Goal: Information Seeking & Learning: Learn about a topic

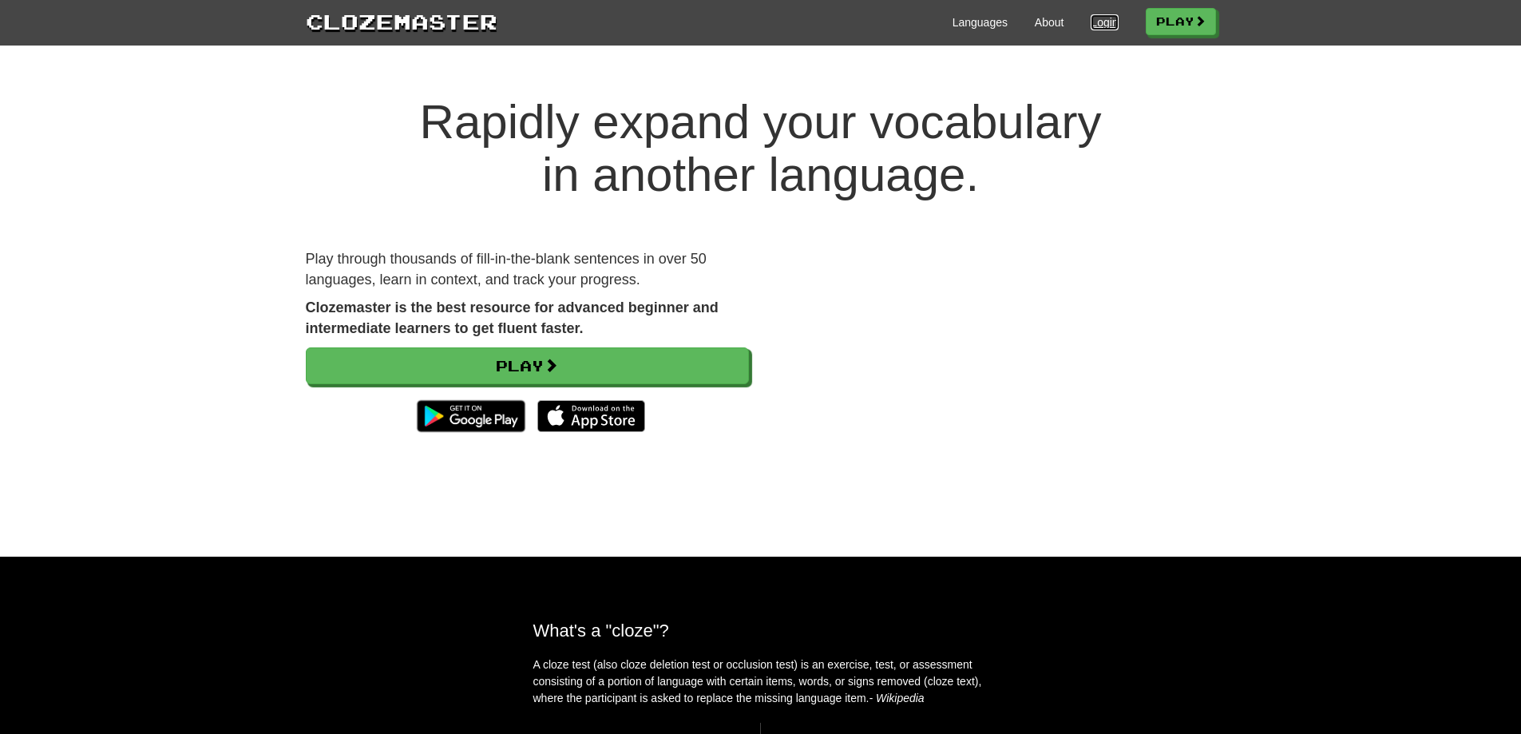
click at [1096, 24] on link "Login" at bounding box center [1103, 22] width 27 height 16
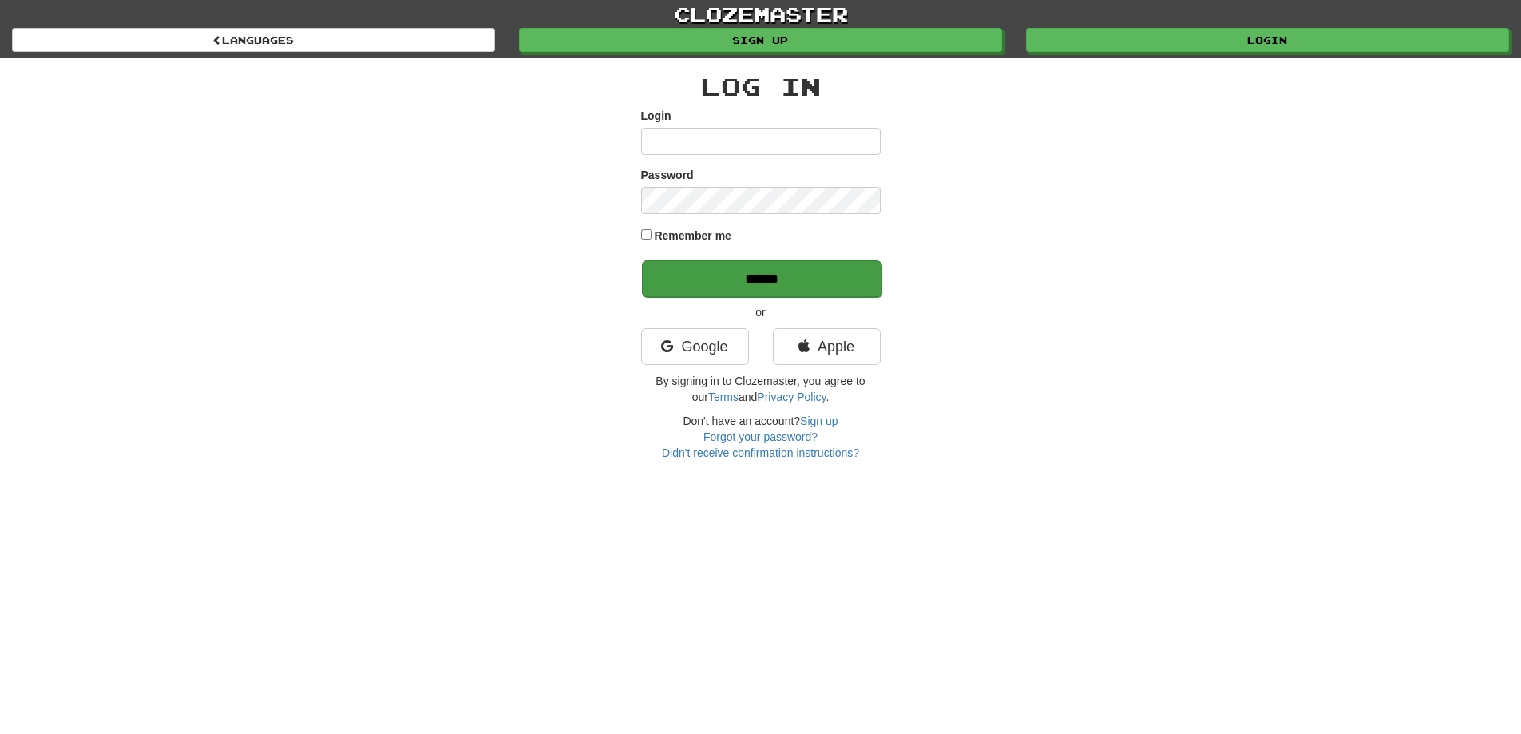
type input "**********"
click at [754, 260] on input "******" at bounding box center [761, 278] width 239 height 37
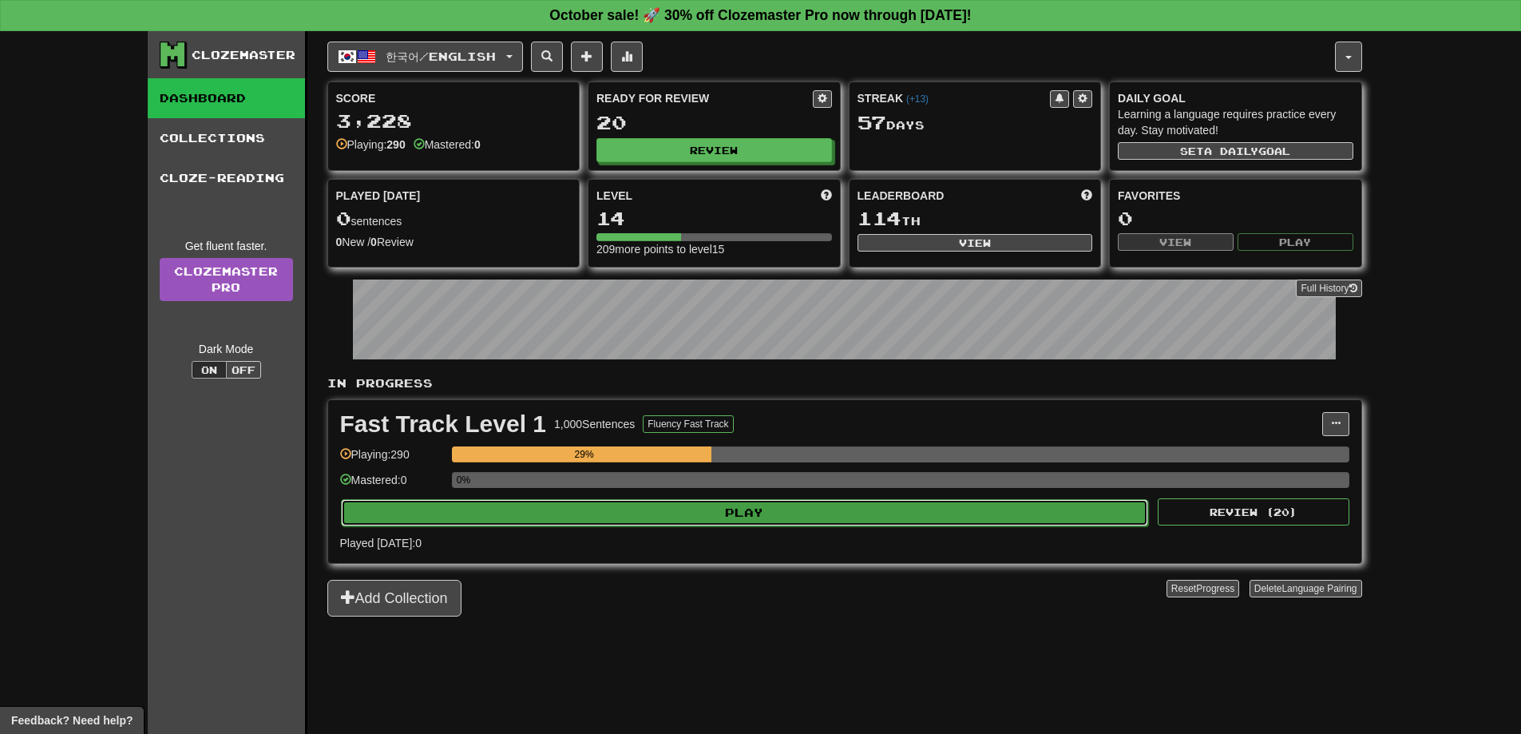
click at [883, 514] on button "Play" at bounding box center [745, 512] width 808 height 27
select select "**"
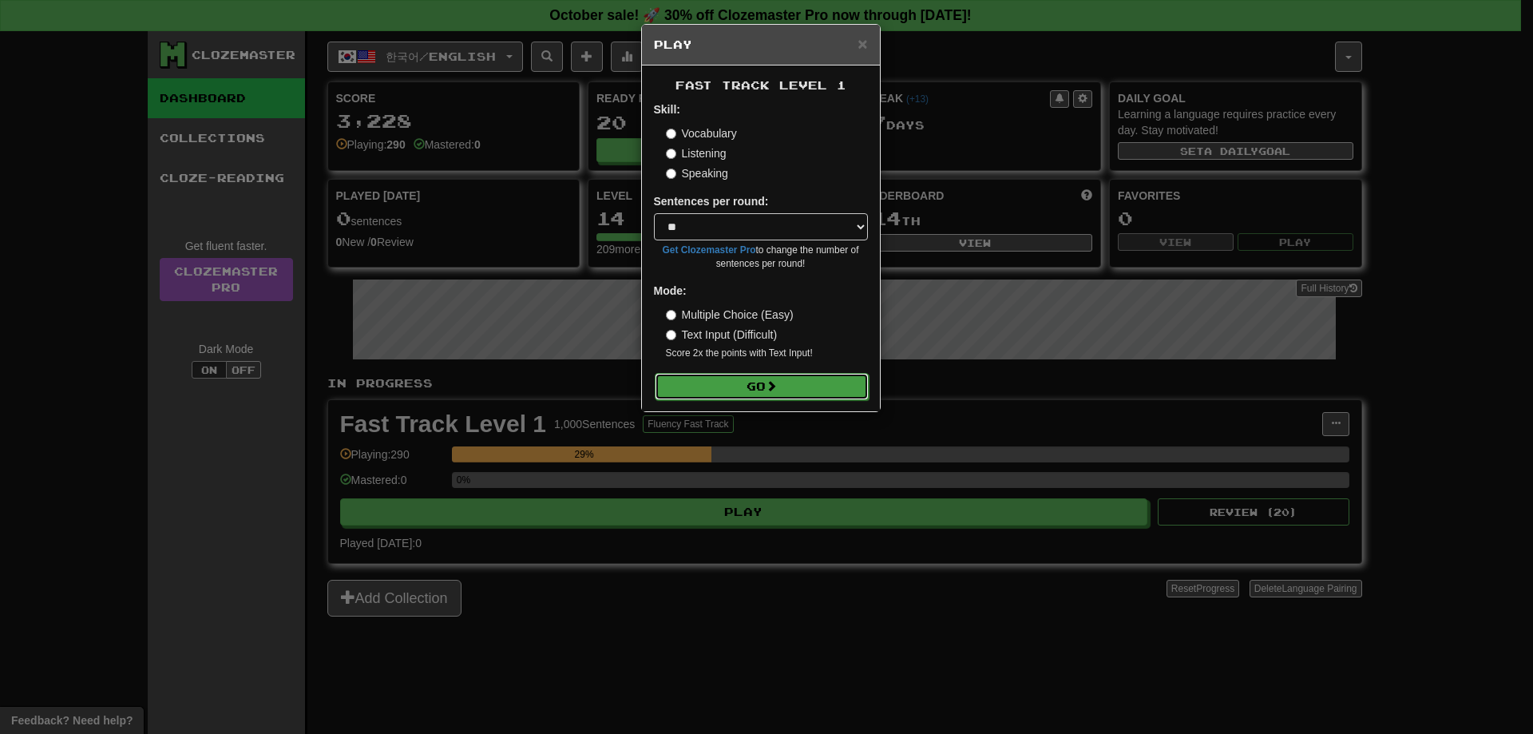
click at [753, 391] on button "Go" at bounding box center [762, 386] width 214 height 27
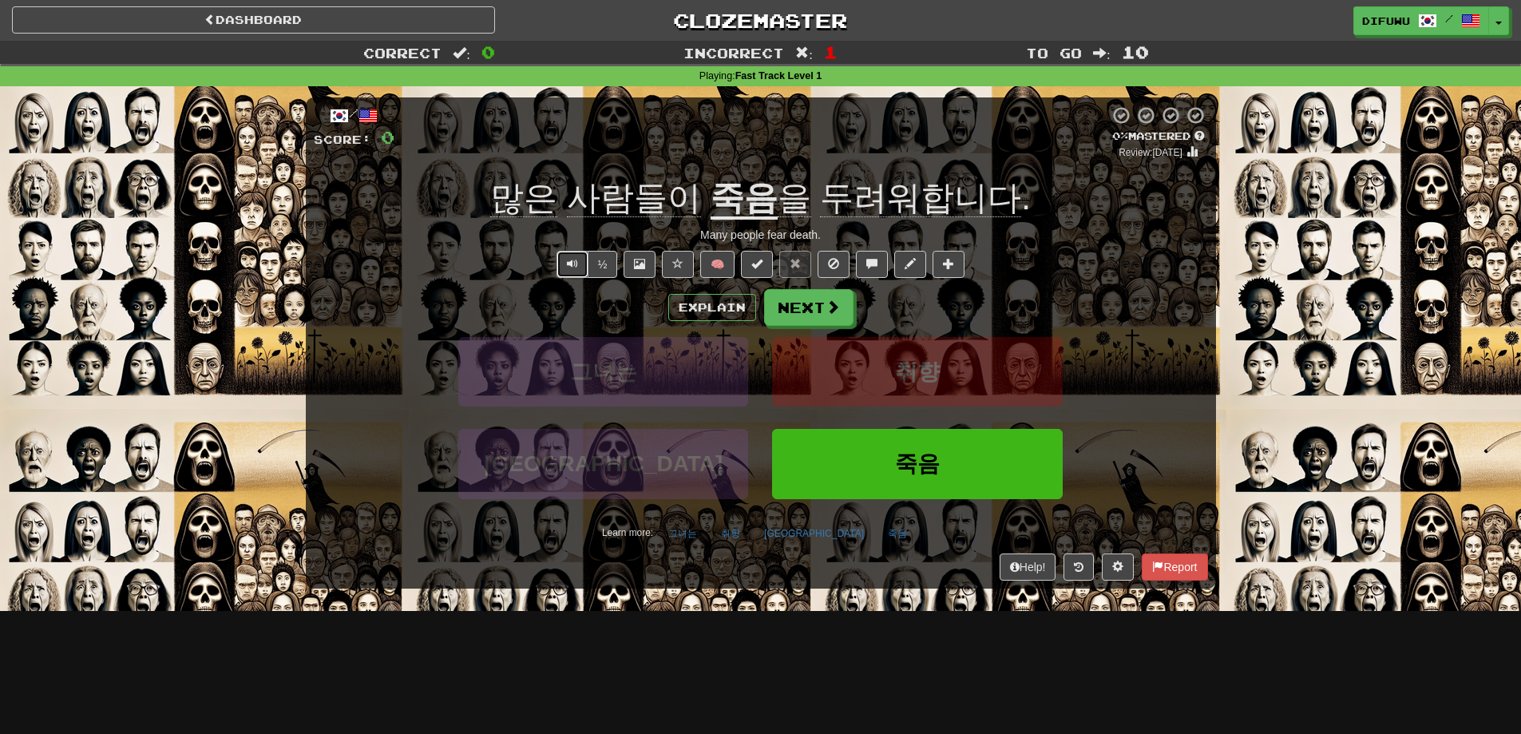
click at [574, 268] on span "Text-to-speech controls" at bounding box center [572, 263] width 11 height 11
click at [724, 315] on button "Explain" at bounding box center [712, 307] width 88 height 27
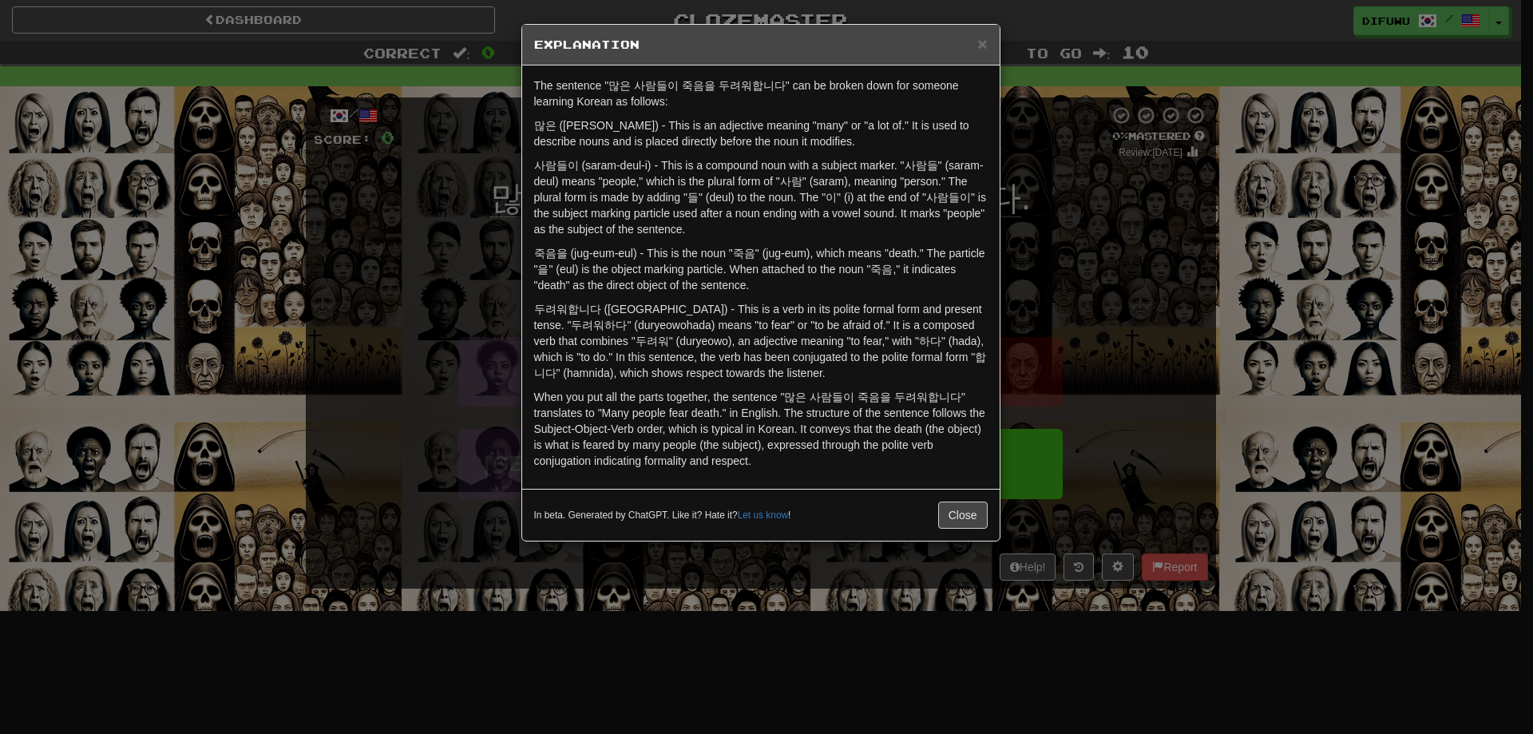
click at [1120, 271] on div "× Explanation The sentence "많은 사람들이 죽음을 두려워합니다" can be broken down for someone …" at bounding box center [766, 367] width 1533 height 734
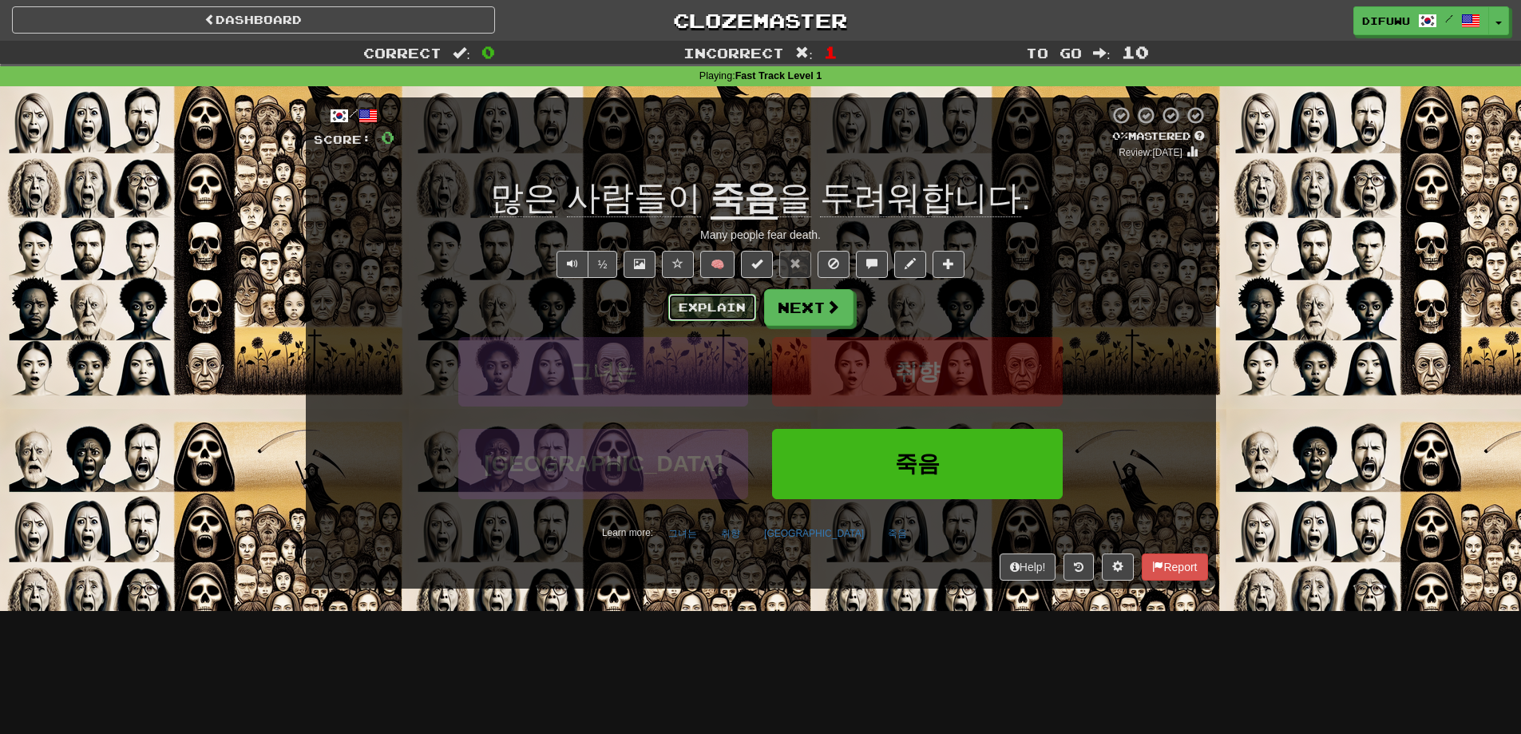
click at [676, 313] on button "Explain" at bounding box center [712, 307] width 88 height 27
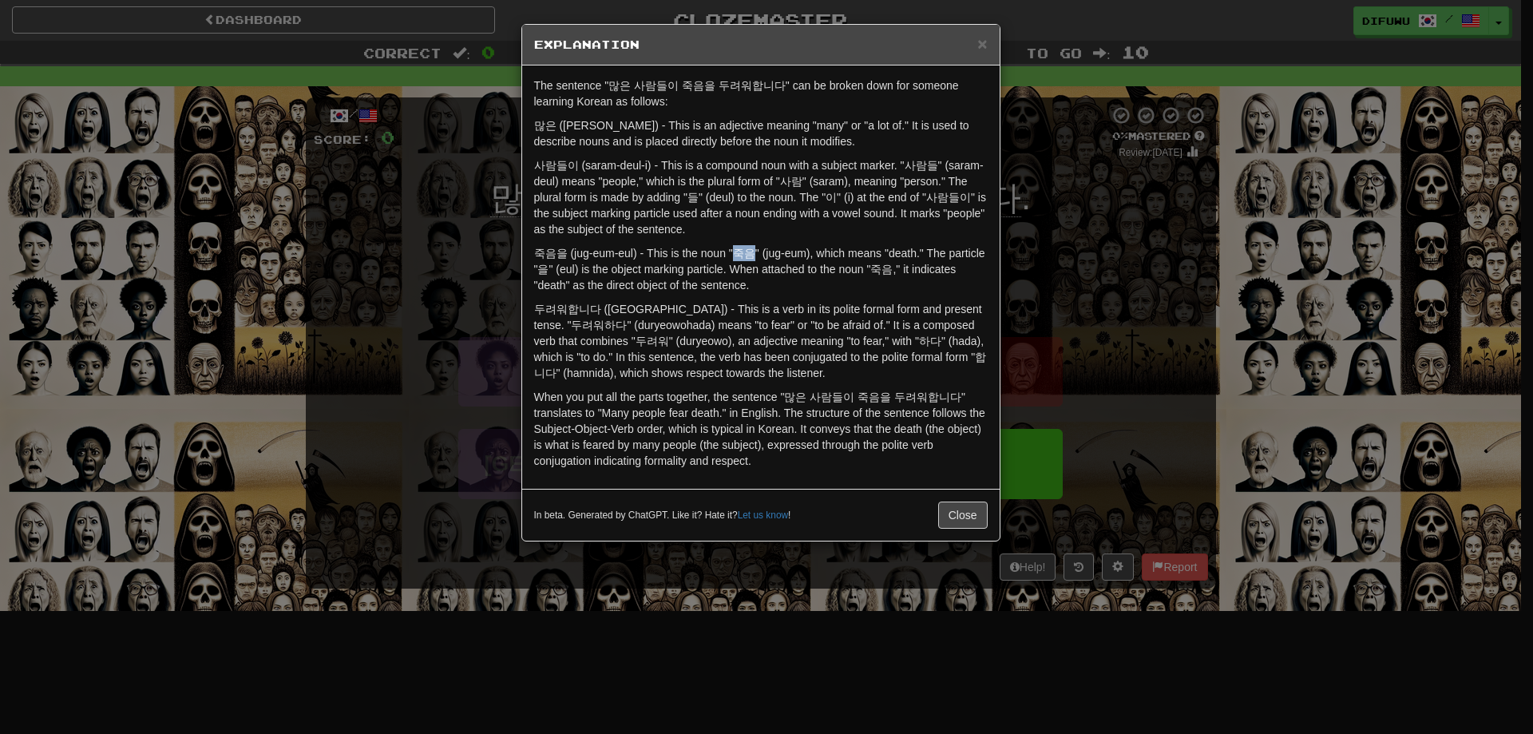
drag, startPoint x: 732, startPoint y: 258, endPoint x: 755, endPoint y: 251, distance: 24.2
click at [755, 251] on p "죽음을 (jug-eum-eul) - This is the noun "죽음" (jug-eum), which means "death." The p…" at bounding box center [760, 269] width 453 height 48
copy p "죽음"
click at [1080, 297] on div "× Explanation The sentence "많은 사람들이 죽음을 두려워합니다" can be broken down for someone …" at bounding box center [766, 367] width 1533 height 734
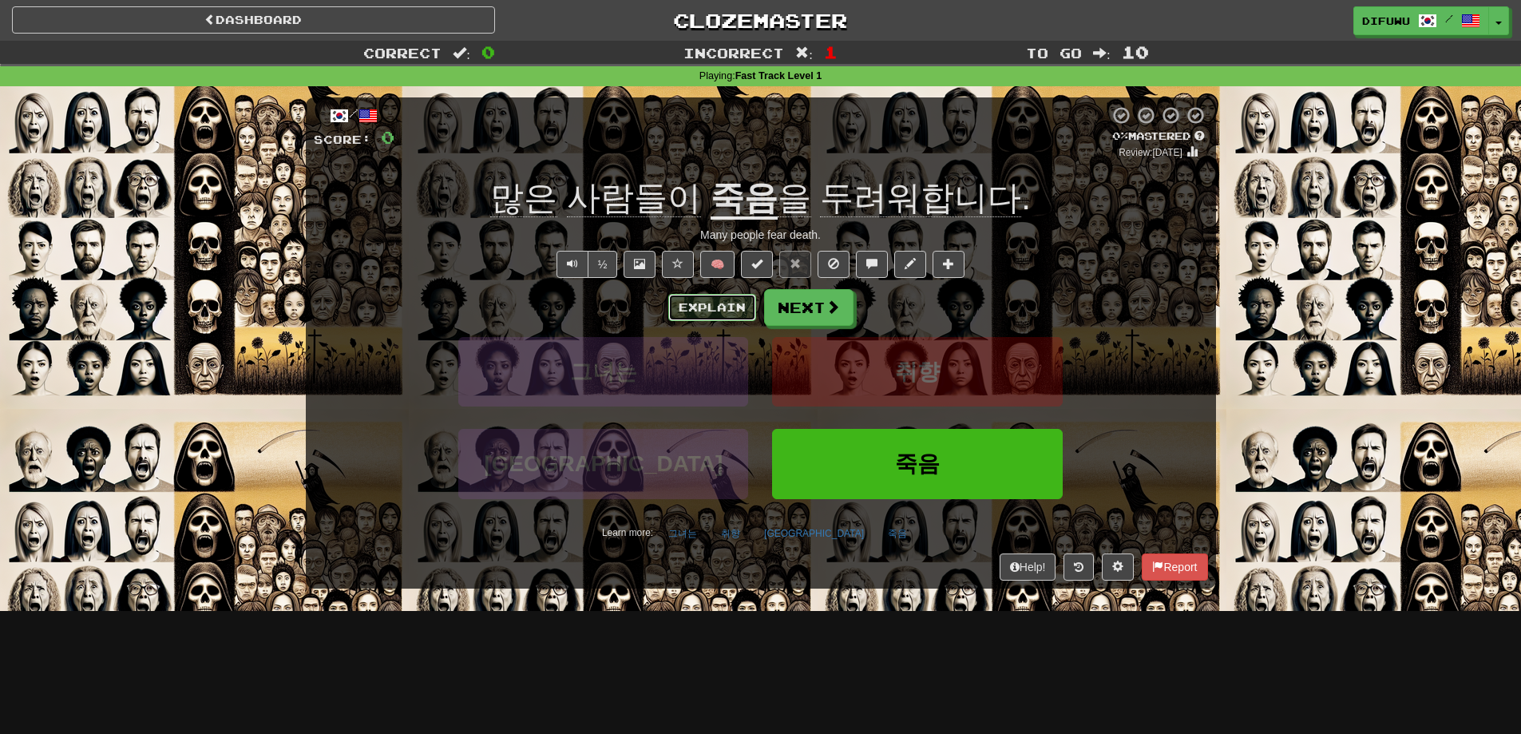
click at [687, 307] on button "Explain" at bounding box center [712, 307] width 88 height 27
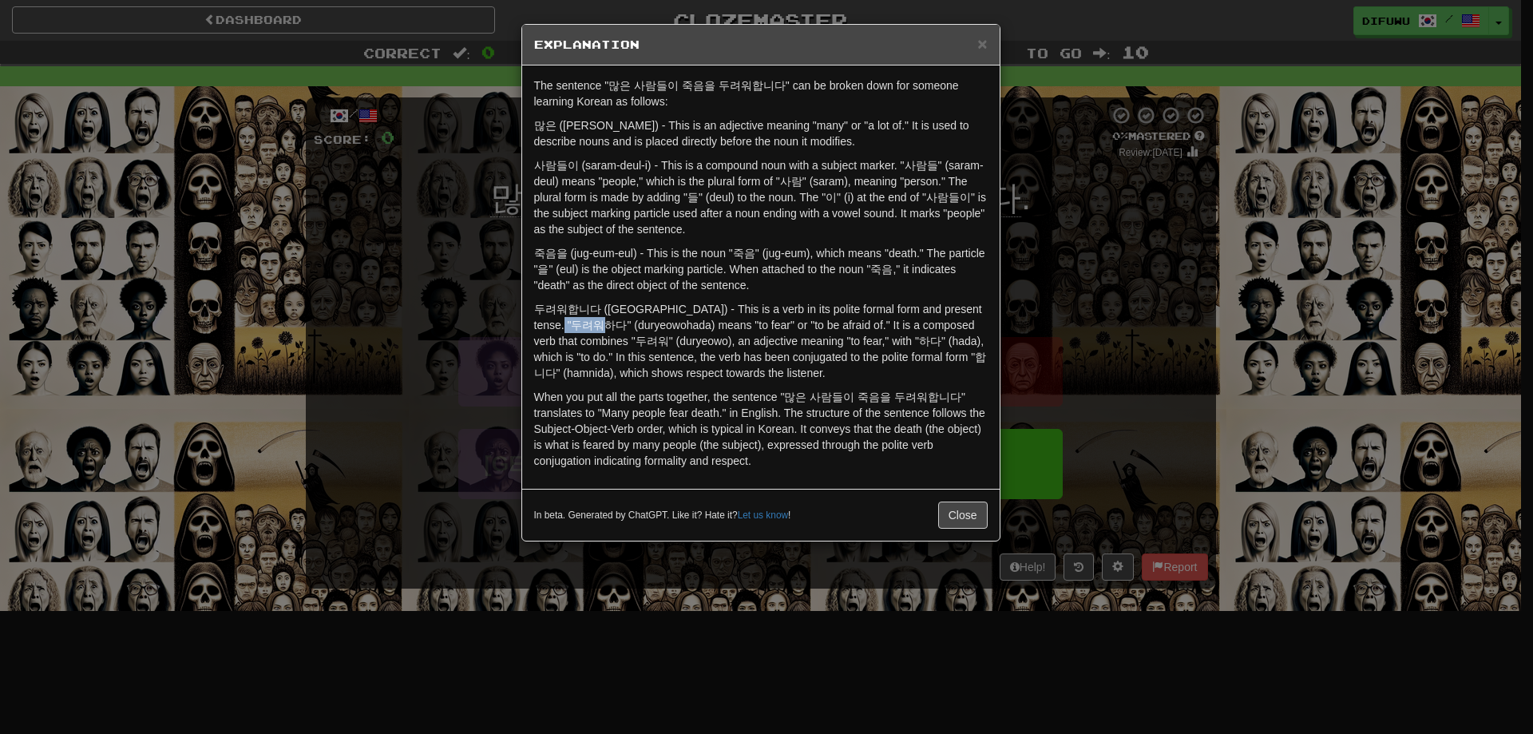
drag, startPoint x: 574, startPoint y: 328, endPoint x: 626, endPoint y: 318, distance: 52.9
click at [626, 318] on p "두려워합니다 (duryeowohamnida) - This is a verb in its polite formal form and present…" at bounding box center [760, 341] width 453 height 80
copy p "두려워하다"
click at [1110, 457] on div "× Explanation The sentence "많은 사람들이 죽음을 두려워합니다" can be broken down for someone …" at bounding box center [766, 367] width 1533 height 734
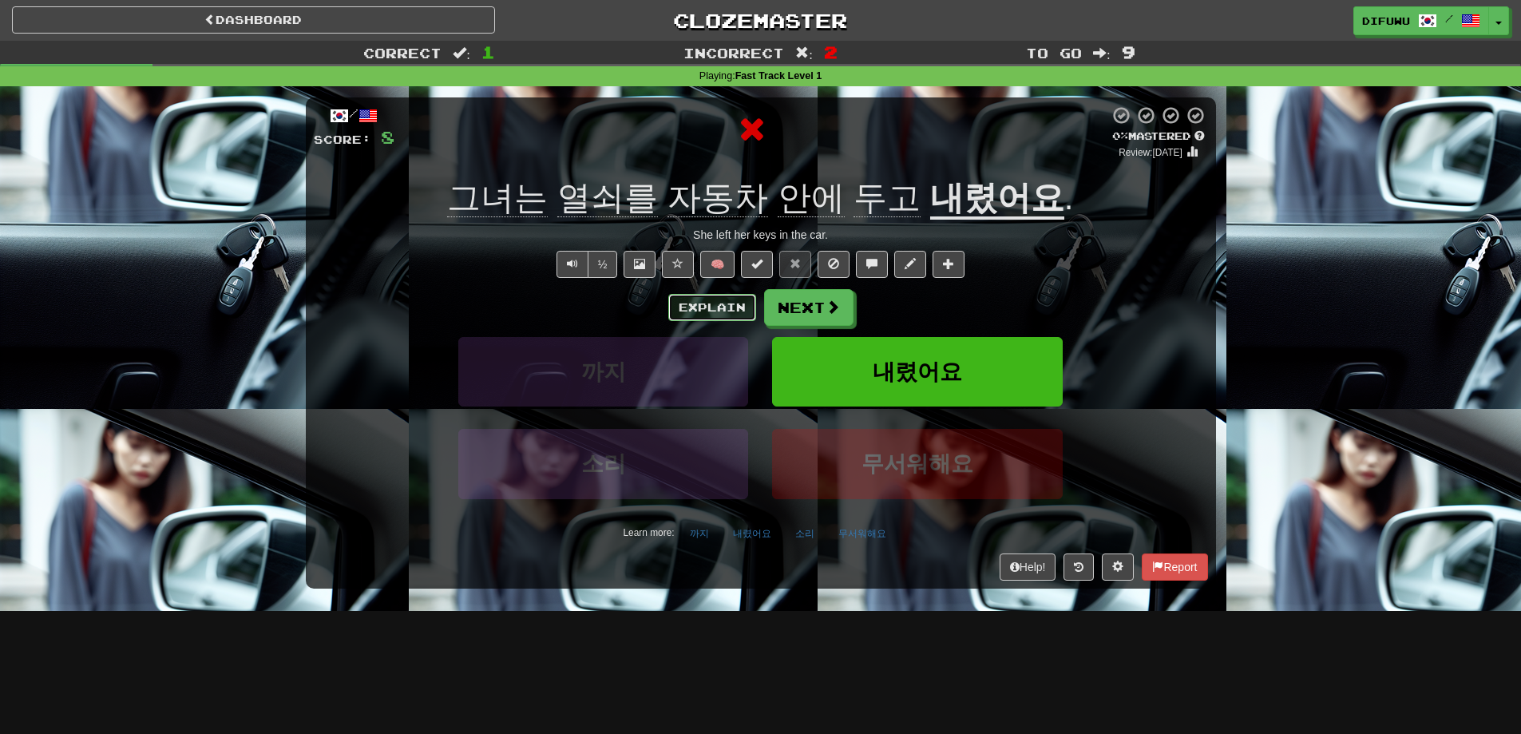
click at [719, 304] on button "Explain" at bounding box center [712, 307] width 88 height 27
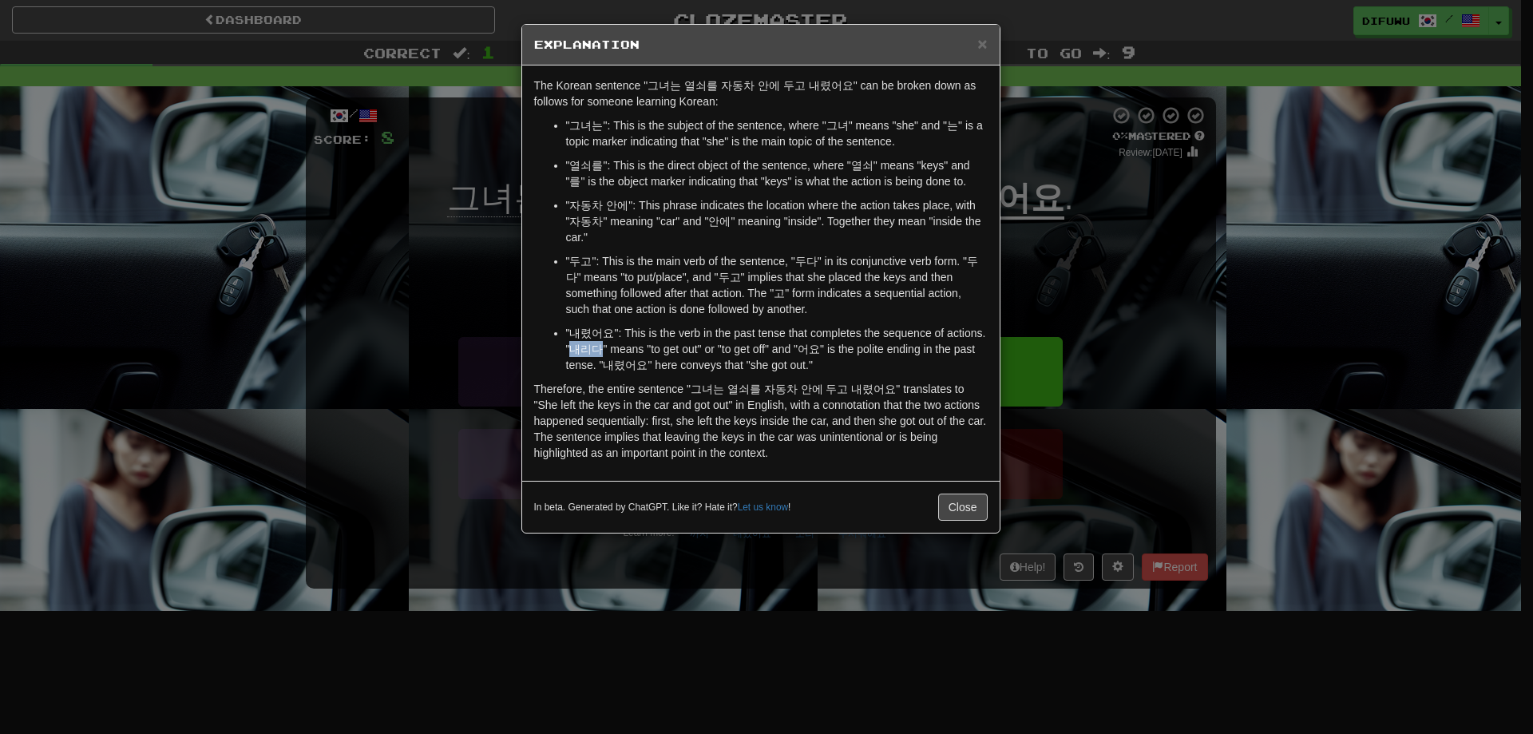
drag, startPoint x: 569, startPoint y: 345, endPoint x: 603, endPoint y: 343, distance: 33.6
click at [603, 343] on p ""내렸어요": This is the verb in the past tense that completes the sequence of actio…" at bounding box center [776, 349] width 421 height 48
copy p "내리다"
click at [910, 447] on p "Therefore, the entire sentence "그녀는 열쇠를 자동차 안에 두고 내렸어요" translates to "She left…" at bounding box center [760, 421] width 453 height 80
click at [1117, 451] on div "× Explanation The Korean sentence "그녀는 열쇠를 자동차 안에 두고 내렸어요" can be broken down a…" at bounding box center [766, 367] width 1533 height 734
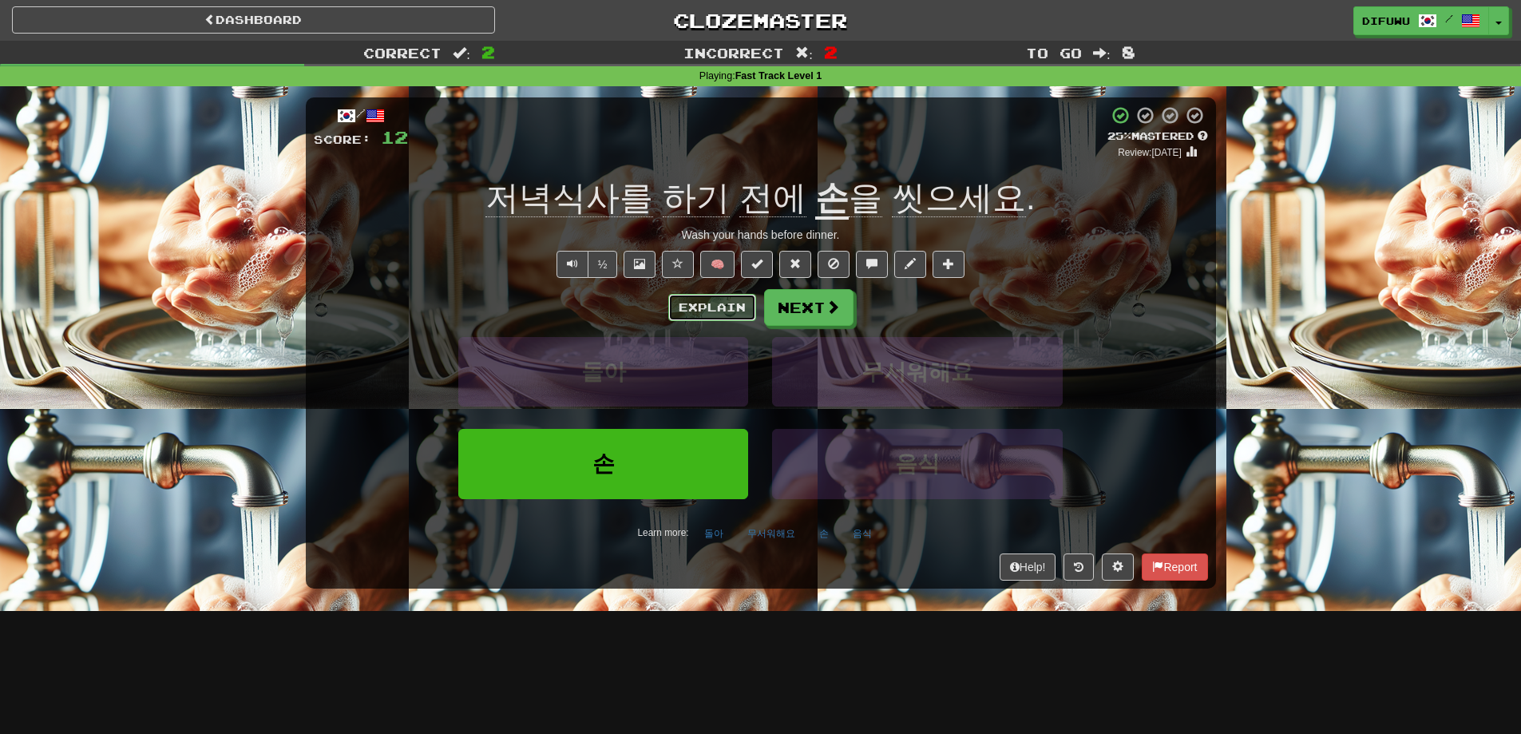
click at [694, 300] on button "Explain" at bounding box center [712, 307] width 88 height 27
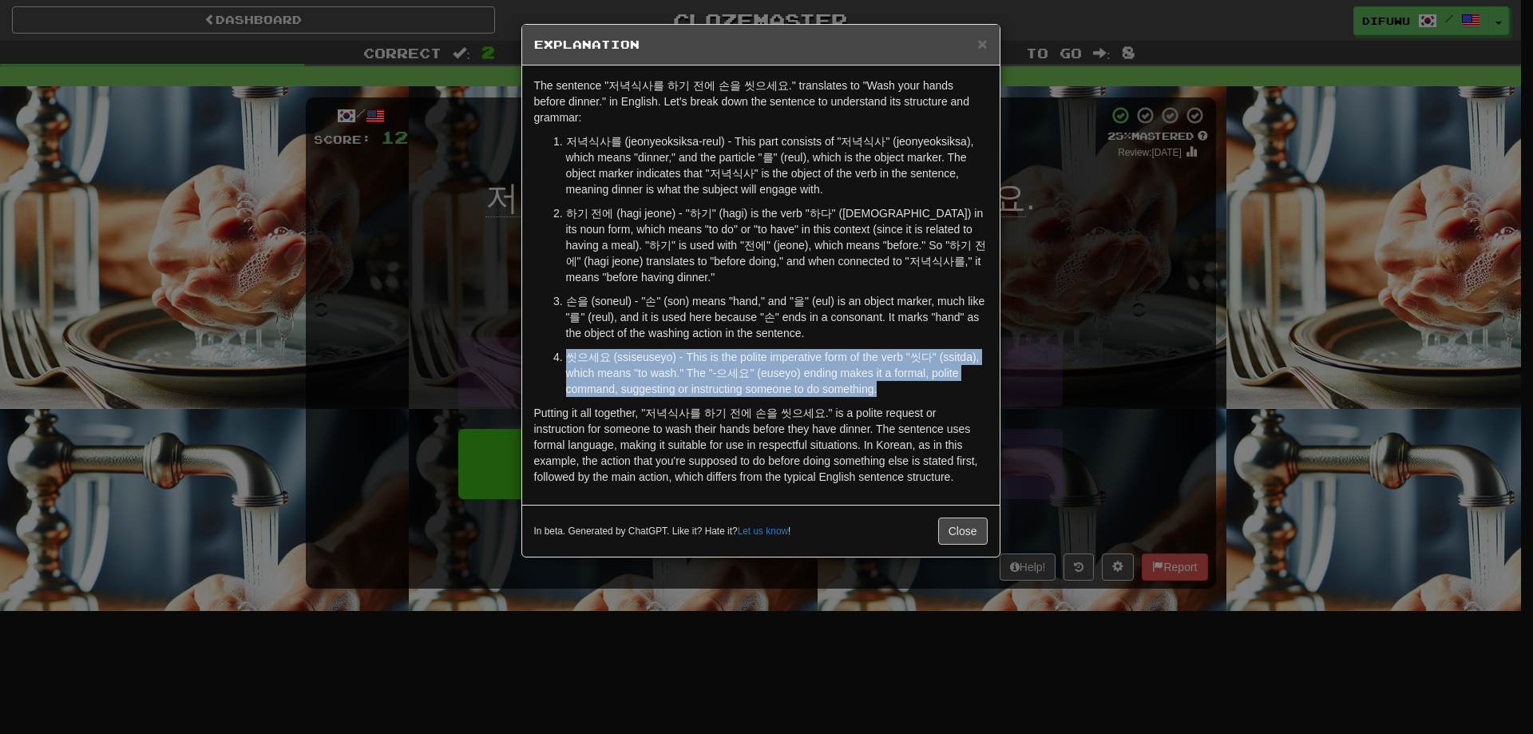
drag, startPoint x: 943, startPoint y: 329, endPoint x: 948, endPoint y: 390, distance: 61.6
click at [948, 390] on ol "저녁식사를 (jeonyeoksiksa-reul) - This part consists of "저녁식사" (jeonyeoksiksa), whic…" at bounding box center [760, 264] width 453 height 263
click at [948, 390] on p "씻으세요 (ssiseuseyo) - This is the polite imperative form of the verb "씻다" (ssitda…" at bounding box center [776, 373] width 421 height 48
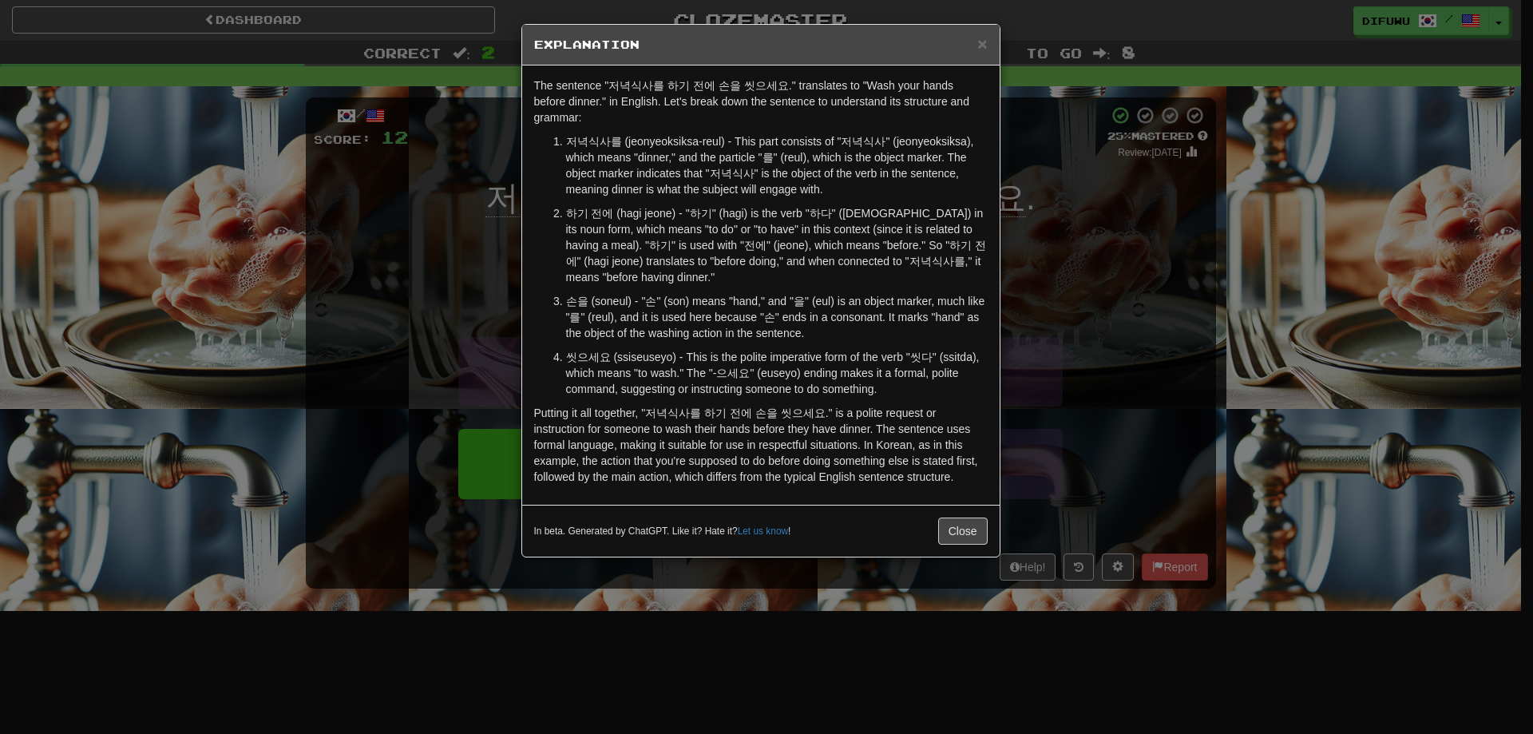
click at [1115, 391] on div "× Explanation The sentence "저녁식사를 하기 전에 손을 씻으세요." translates to "Wash your hand…" at bounding box center [766, 367] width 1533 height 734
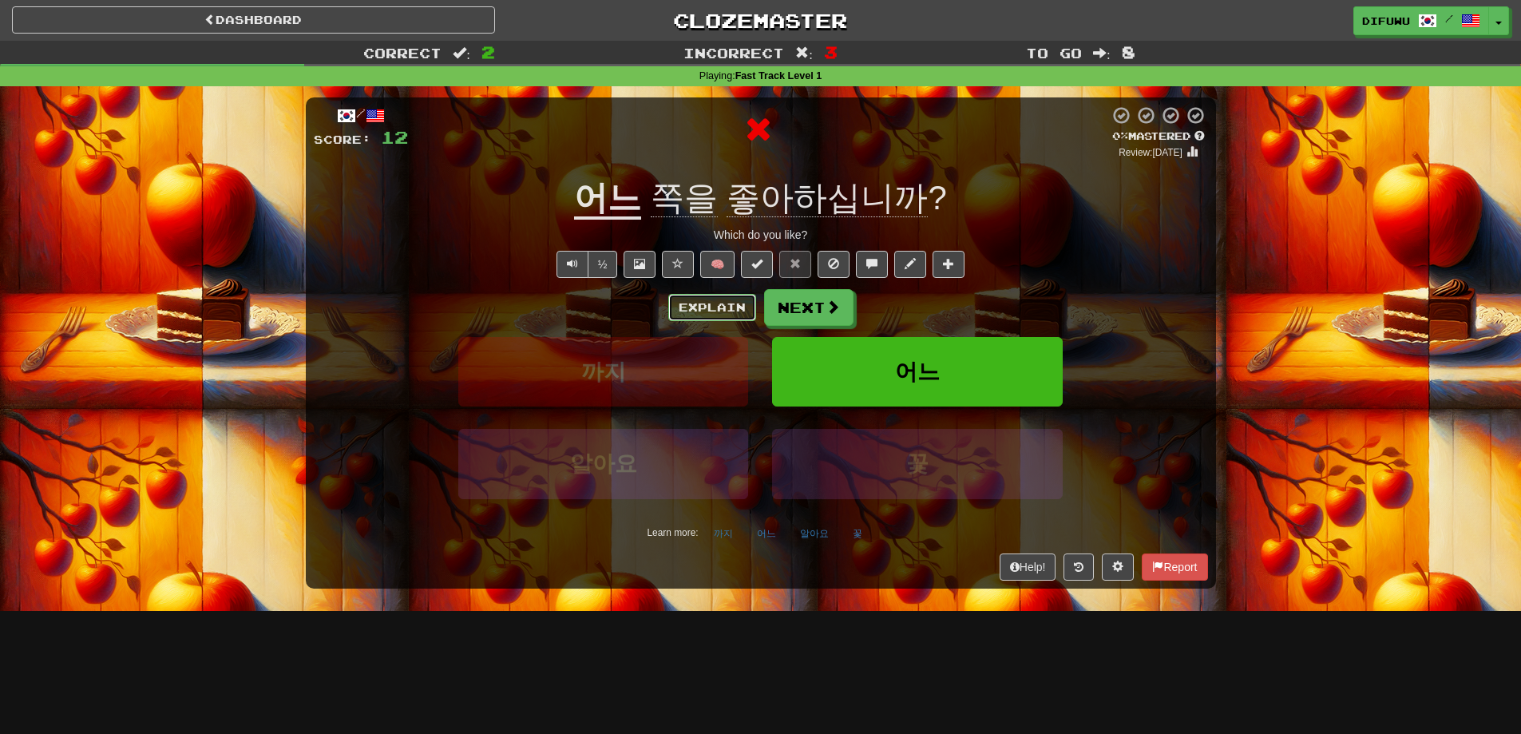
click at [735, 307] on button "Explain" at bounding box center [712, 307] width 88 height 27
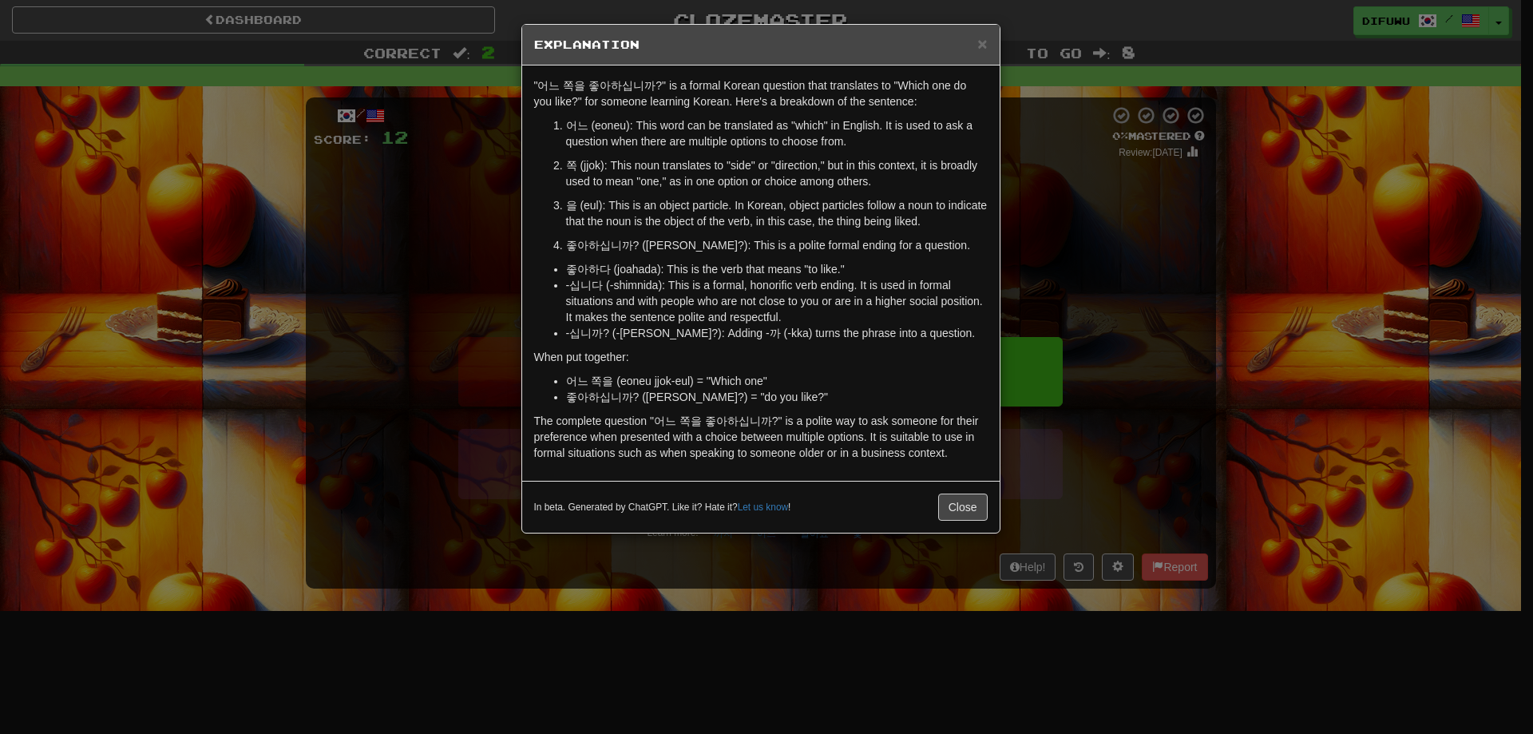
click at [1149, 312] on div "× Explanation "어느 쪽을 좋아하십니까?" is a formal Korean question that translates to "W…" at bounding box center [766, 367] width 1533 height 734
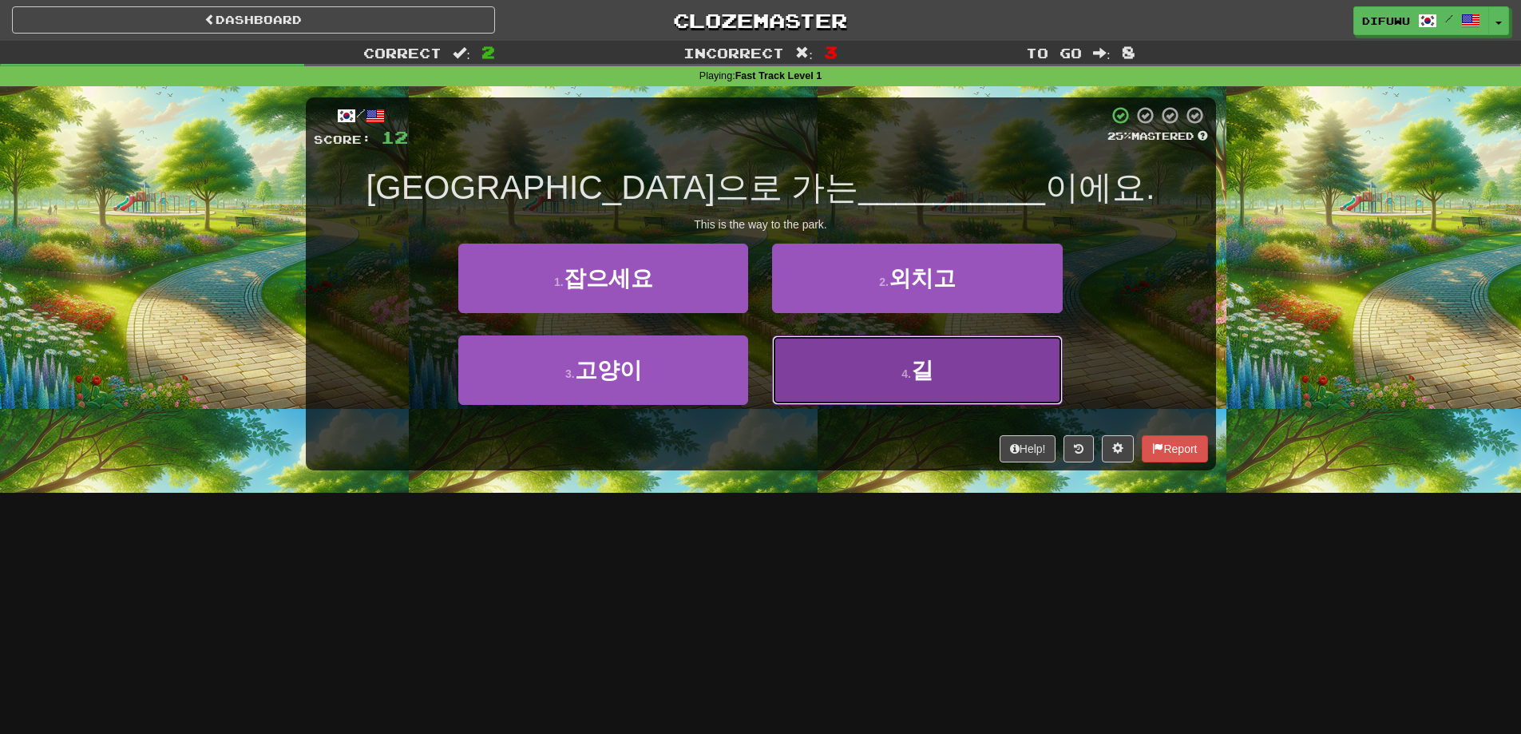
click at [982, 380] on button "4 . 길" at bounding box center [917, 369] width 290 height 69
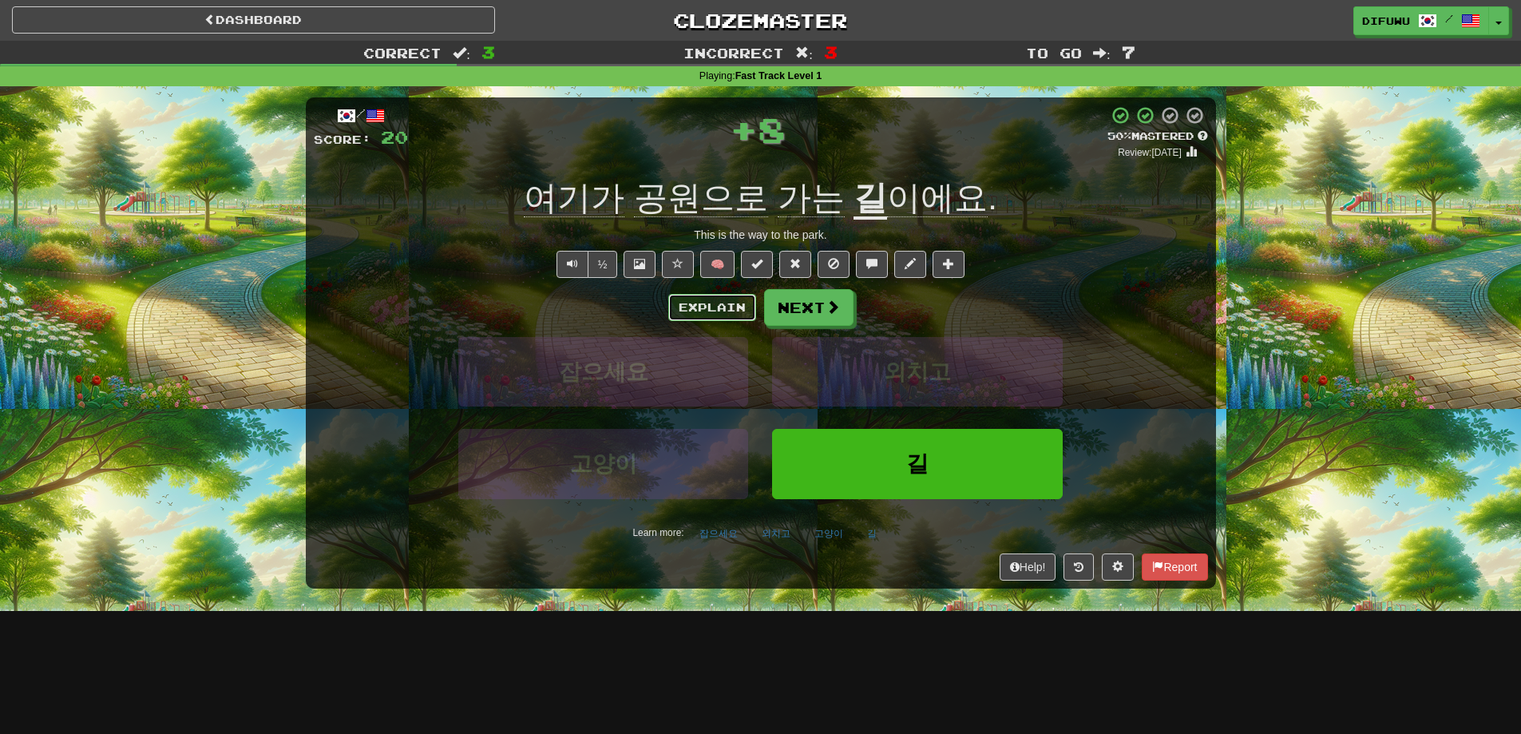
click at [699, 307] on button "Explain" at bounding box center [712, 307] width 88 height 27
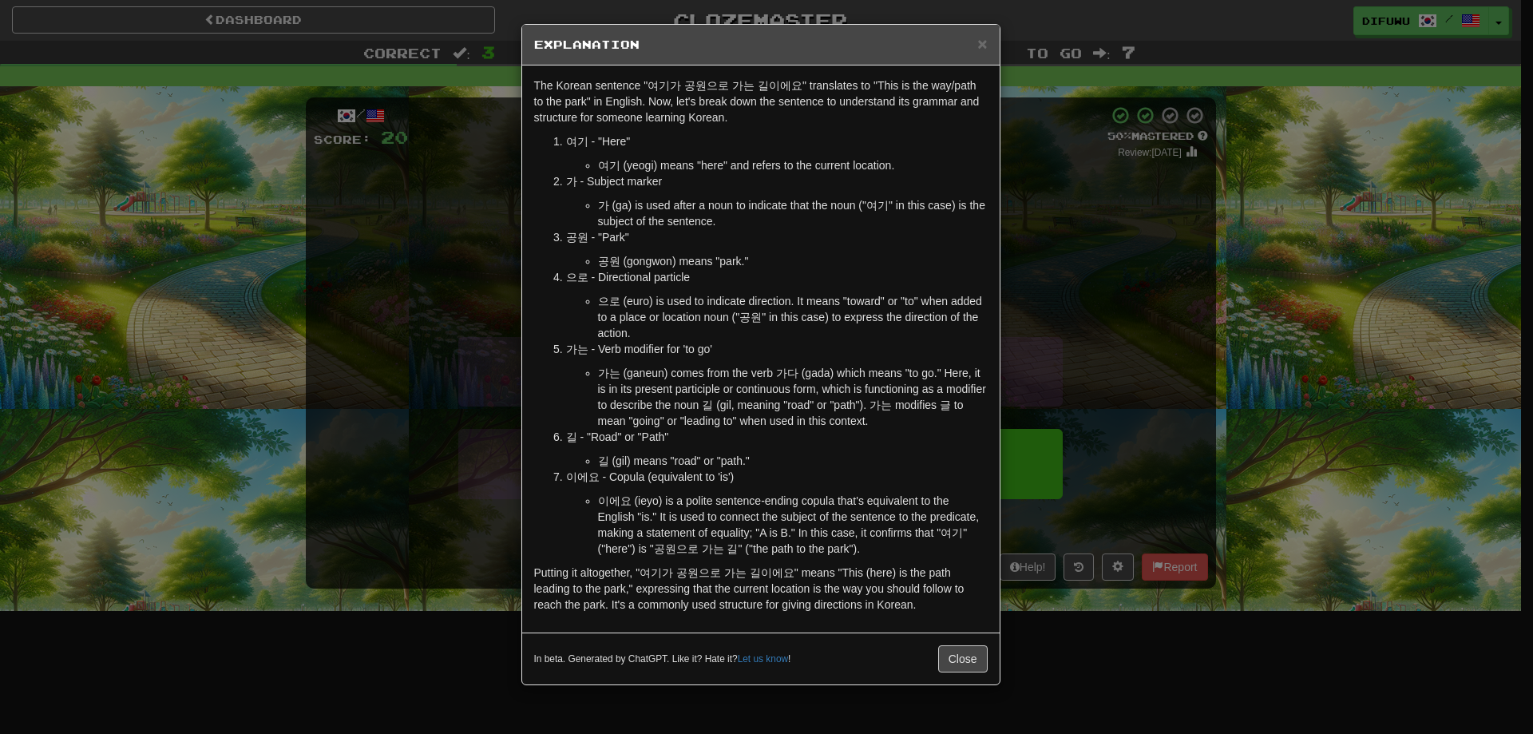
click at [1172, 419] on div "× Explanation The Korean sentence "여기가 공원으로 가는 길이에요" translates to "This is the…" at bounding box center [766, 367] width 1533 height 734
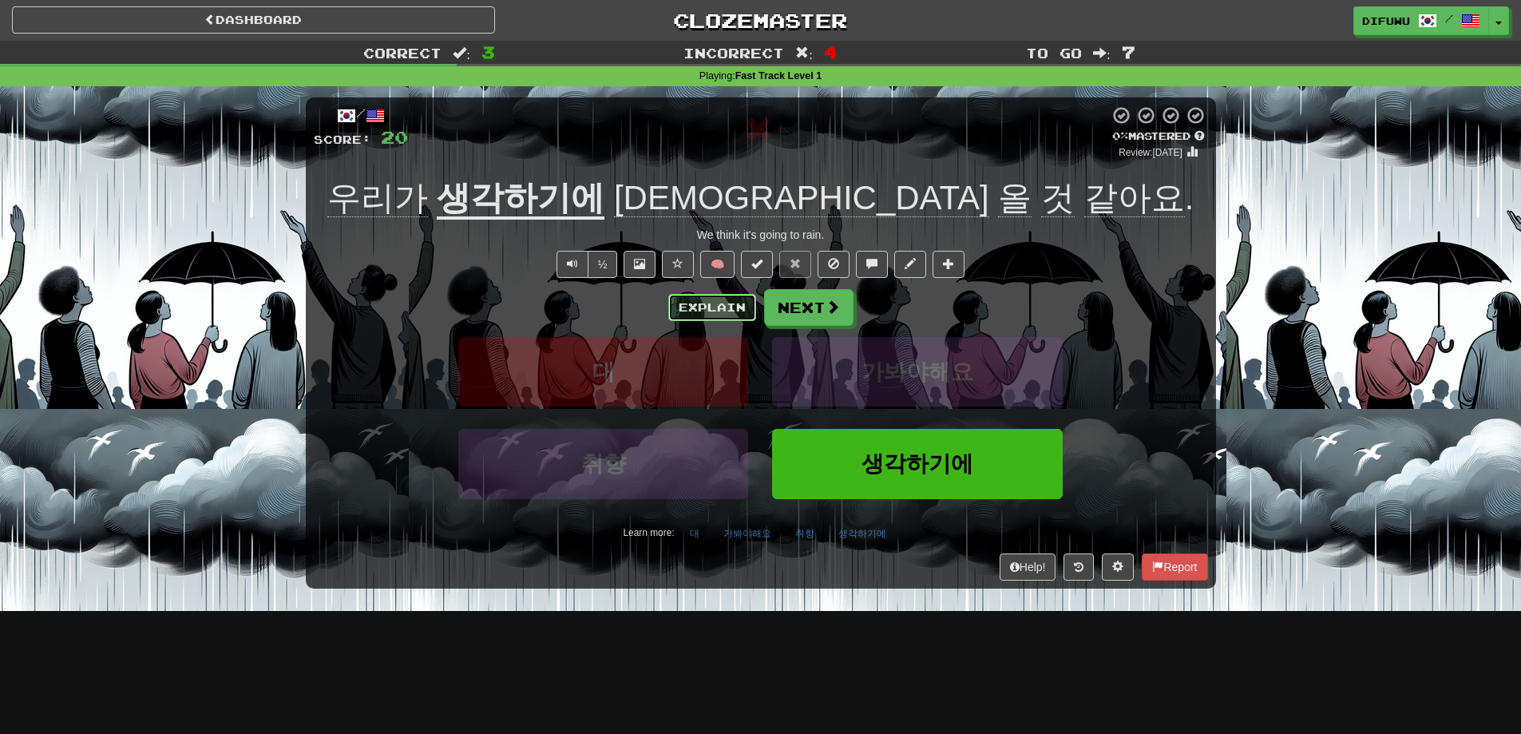
click at [730, 309] on button "Explain" at bounding box center [712, 307] width 88 height 27
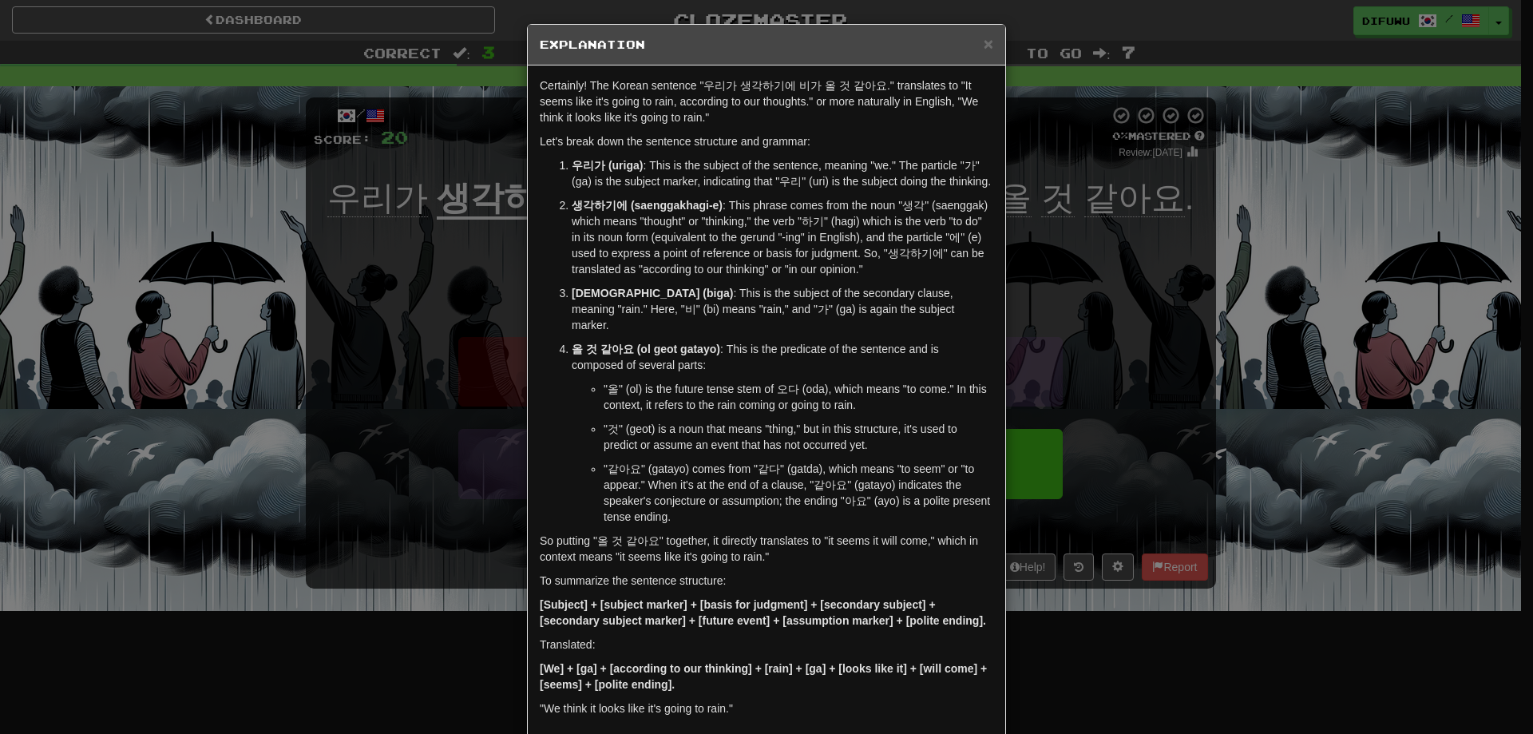
click at [1163, 354] on div "× Explanation Certainly! The Korean sentence "우리가 생각하기에 비가 올 것 같아요." translates…" at bounding box center [766, 367] width 1533 height 734
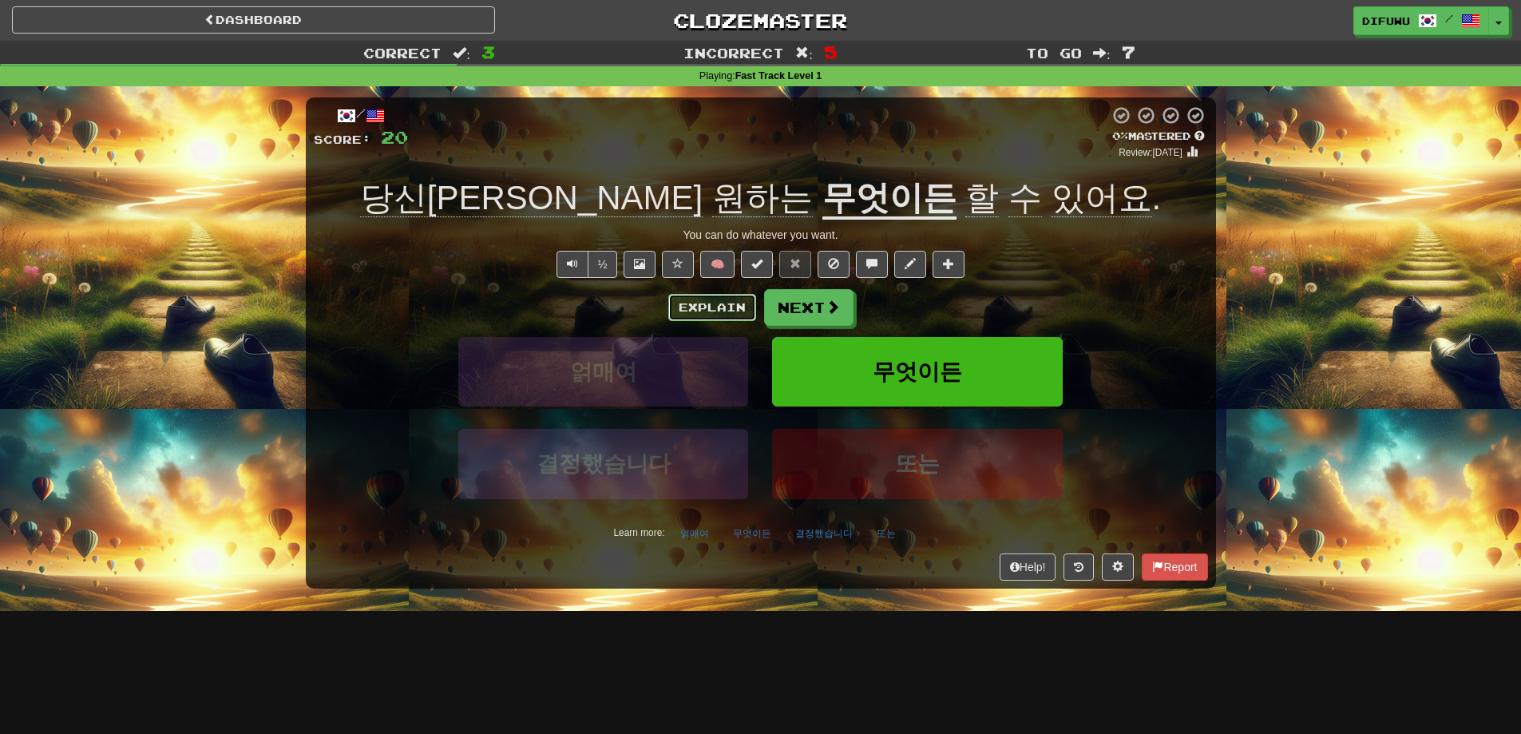
click at [702, 310] on button "Explain" at bounding box center [712, 307] width 88 height 27
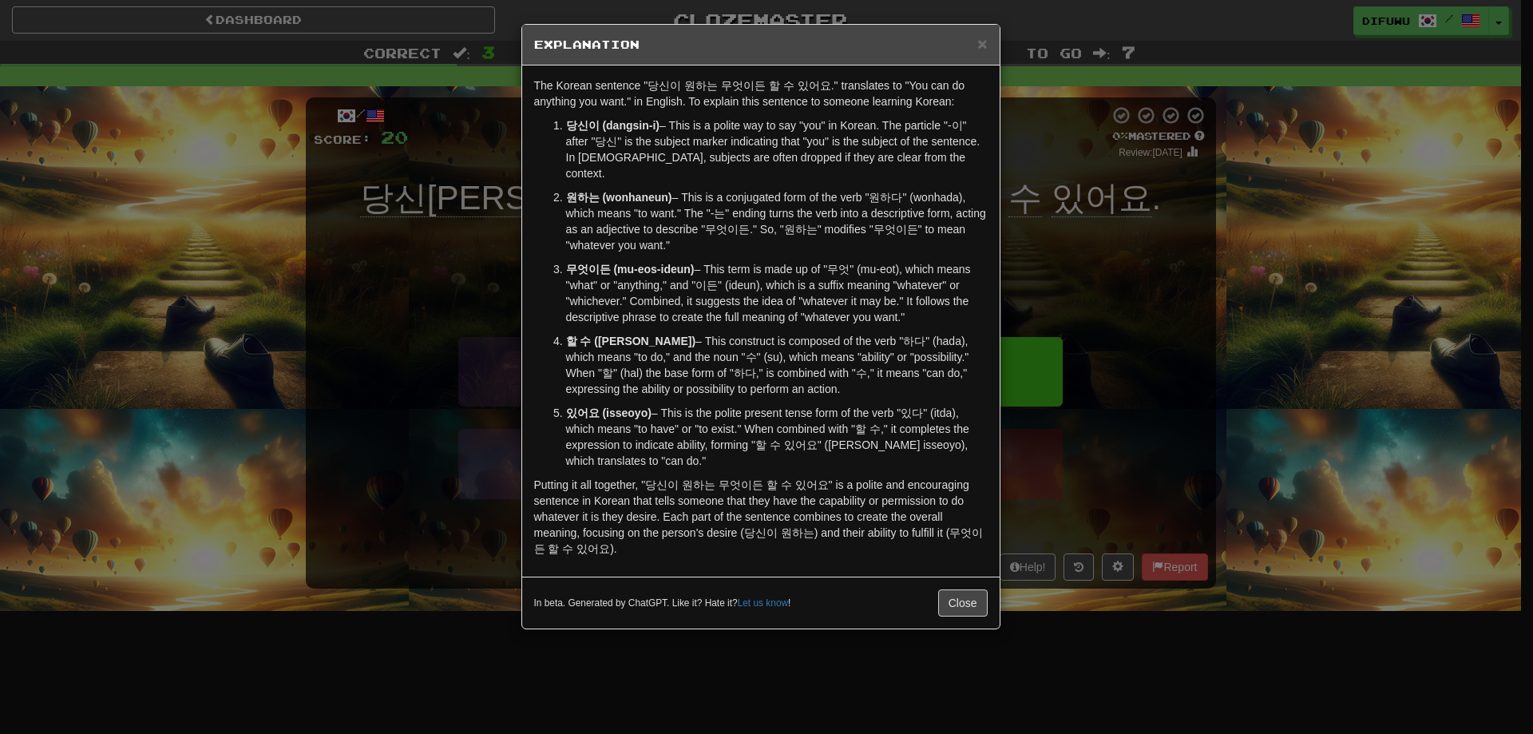
click at [1346, 368] on div "× Explanation The Korean sentence "당신이 원하는 무엇이든 할 수 있어요." translates to "You ca…" at bounding box center [766, 367] width 1533 height 734
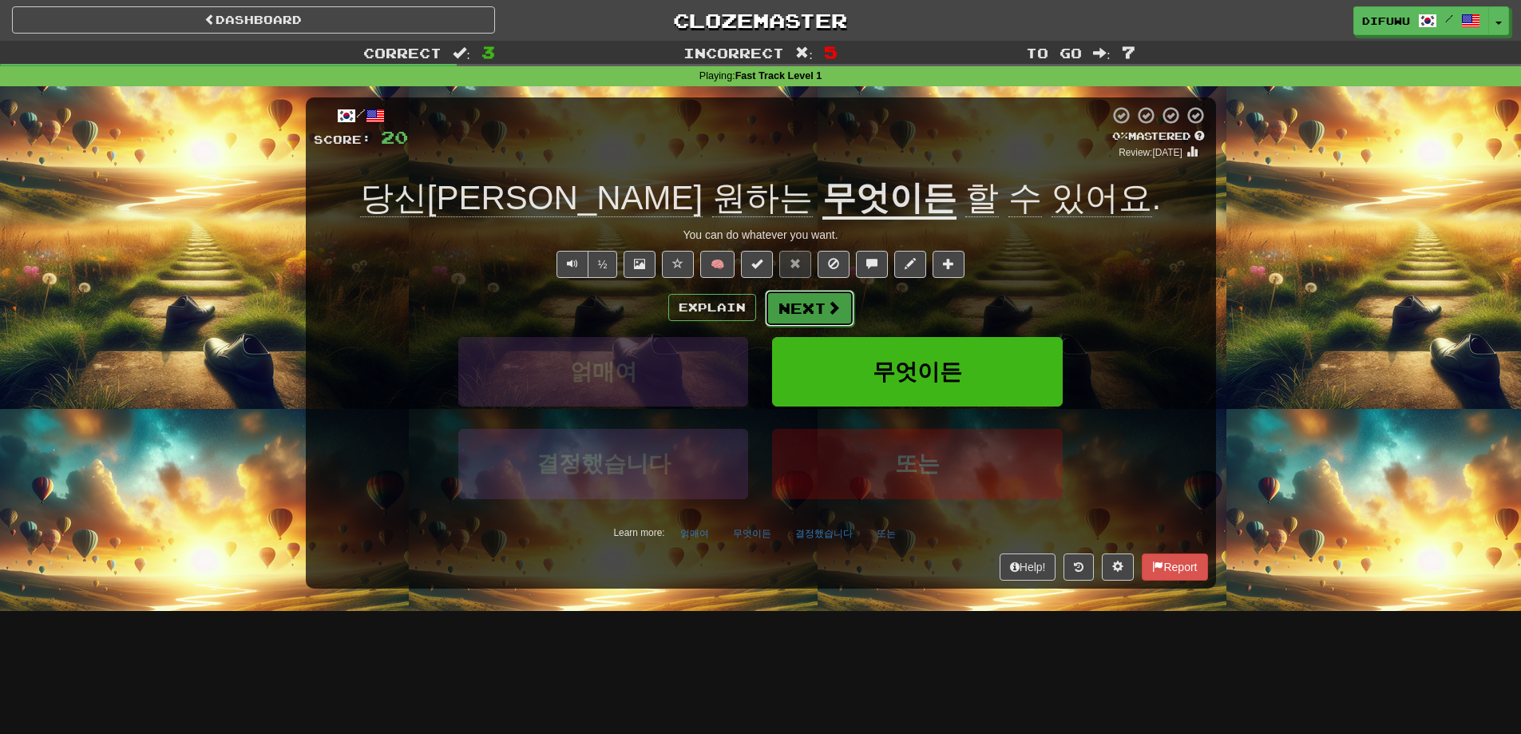
click at [784, 305] on button "Next" at bounding box center [809, 308] width 89 height 37
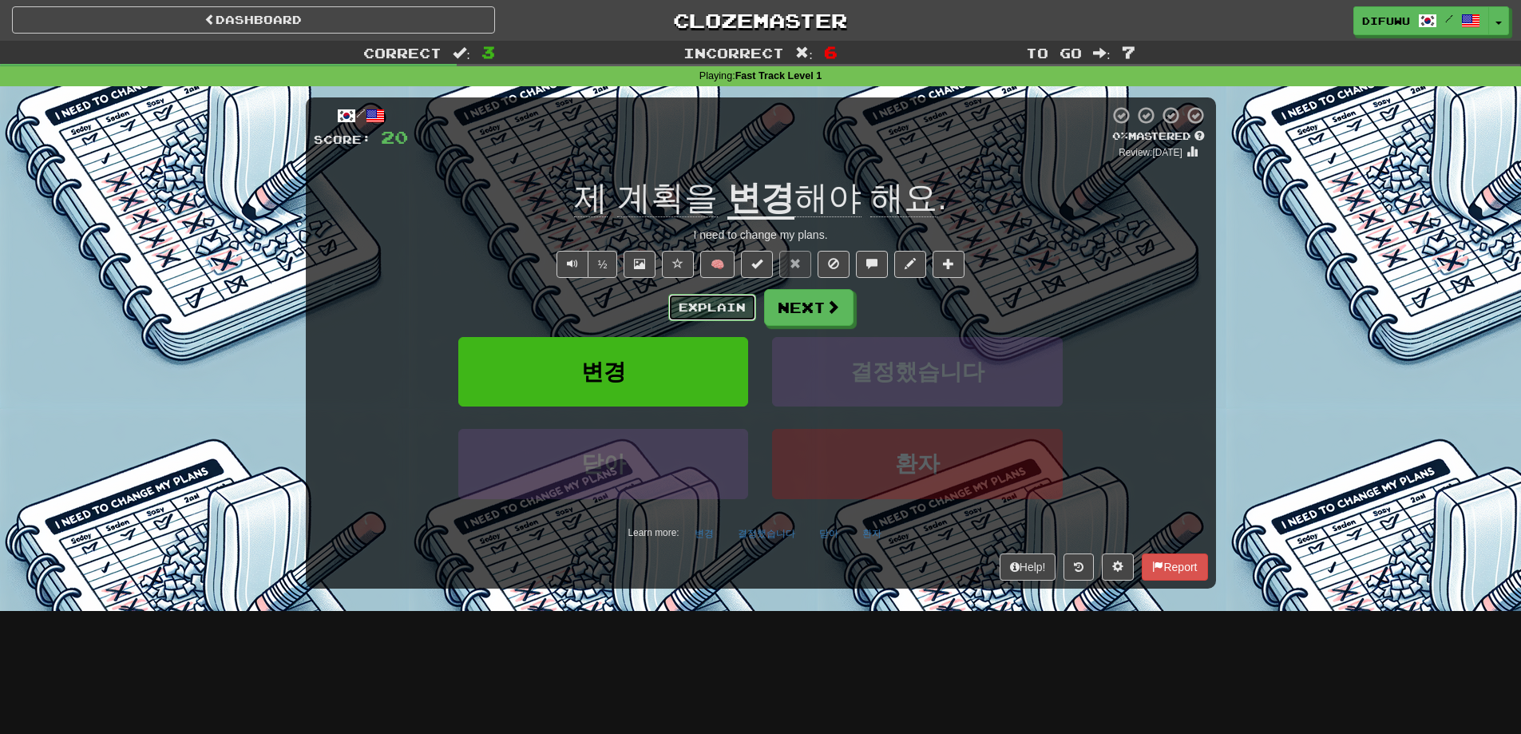
click at [706, 304] on button "Explain" at bounding box center [712, 307] width 88 height 27
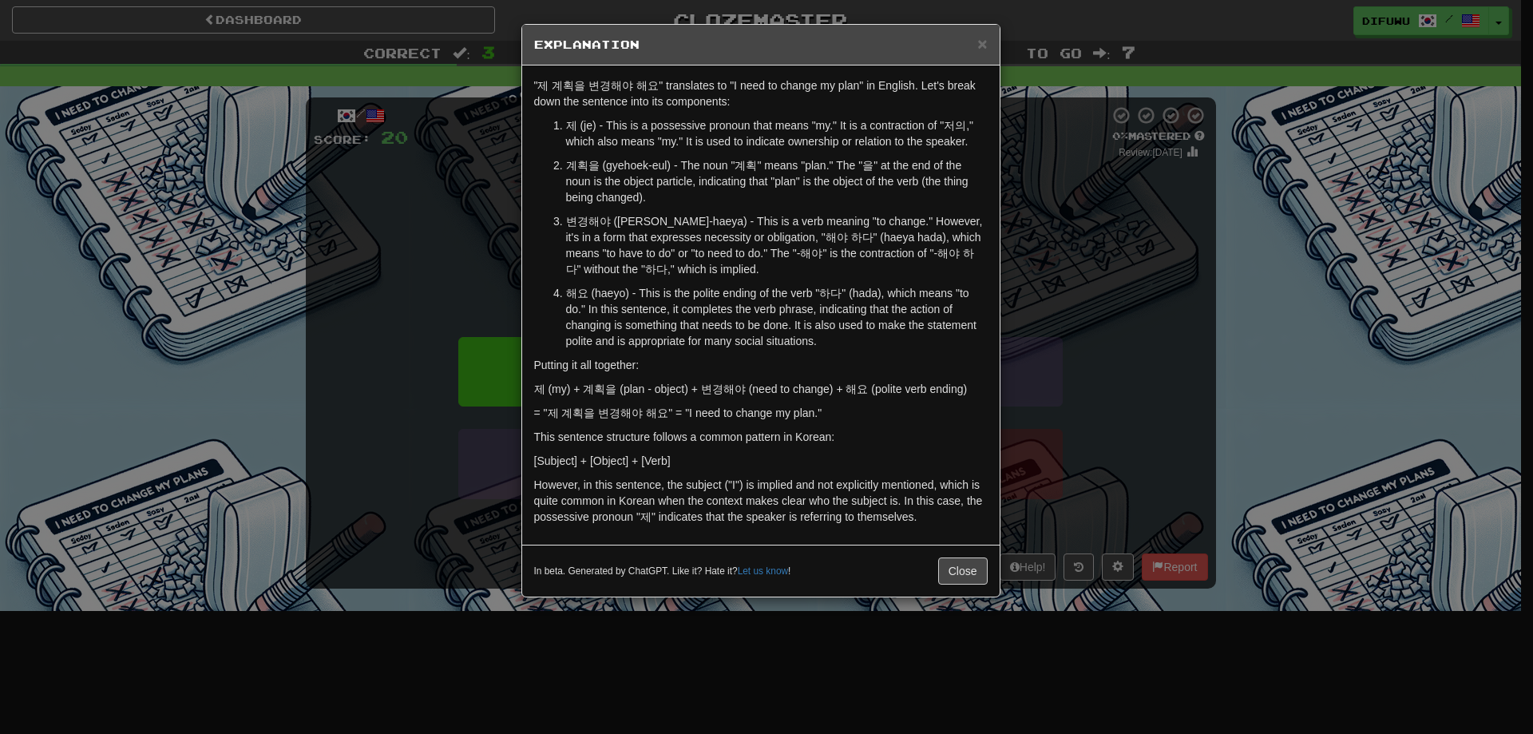
click at [1142, 430] on div "× Explanation "제 계획을 변경해야 해요" translates to "I need to change my plan" in Engli…" at bounding box center [766, 367] width 1533 height 734
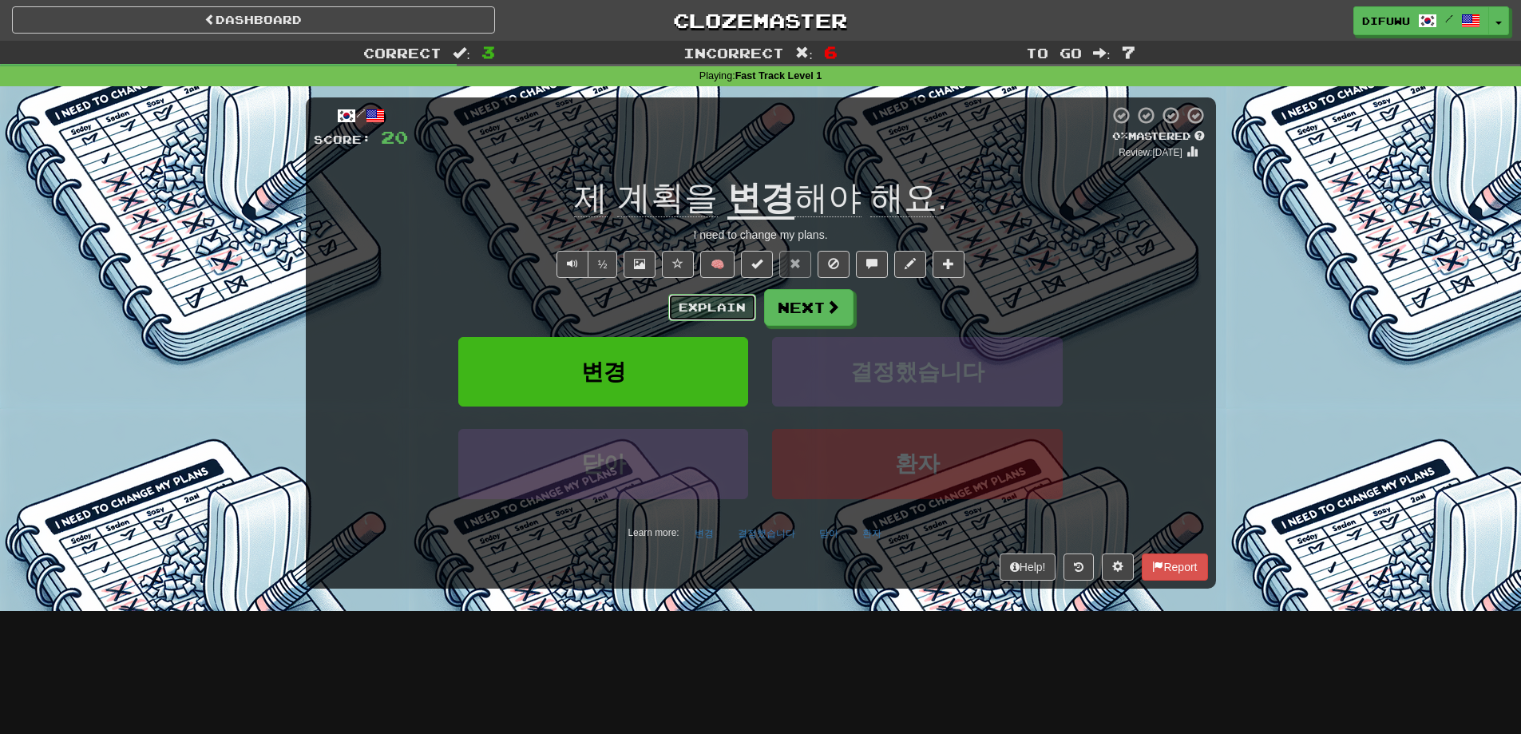
click at [694, 299] on button "Explain" at bounding box center [712, 307] width 88 height 27
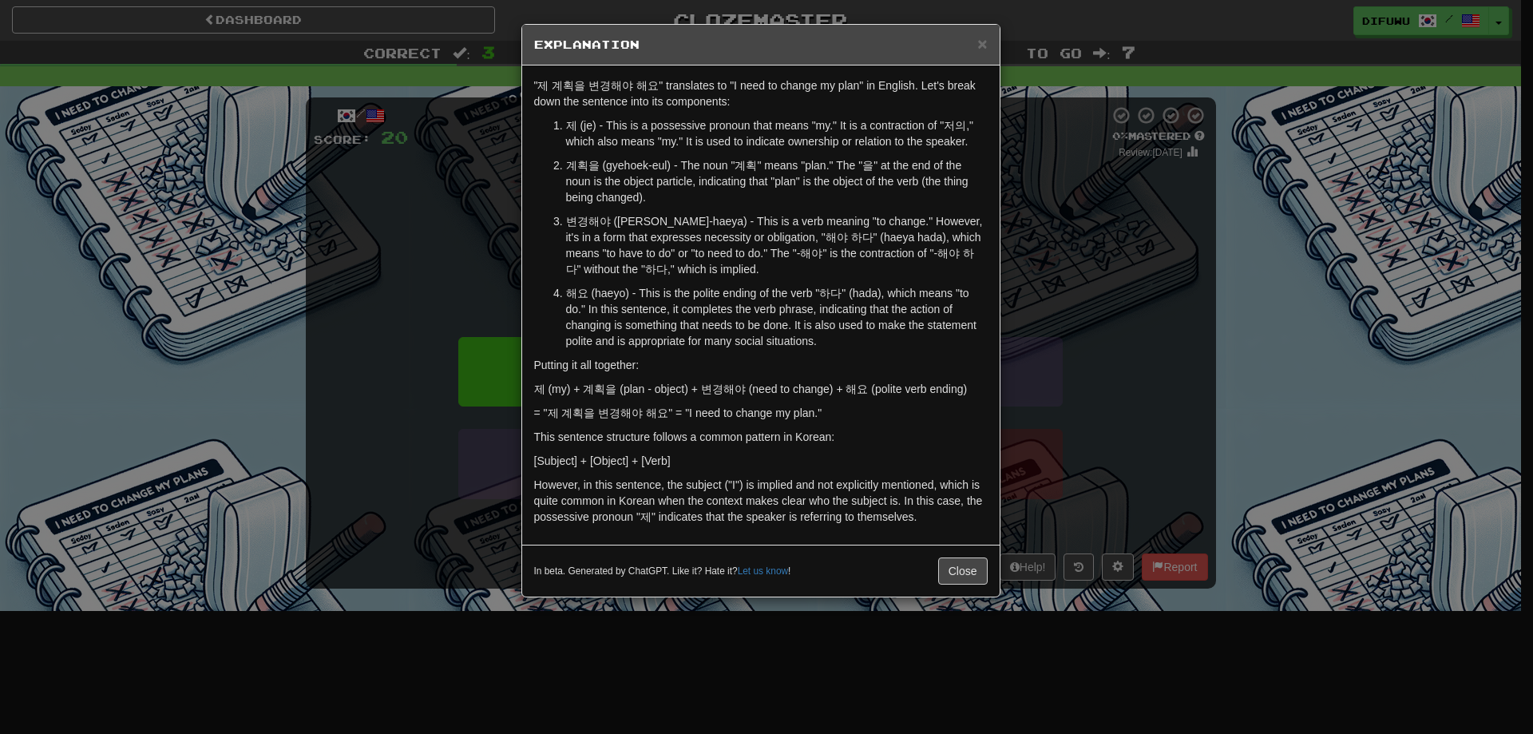
click at [1070, 374] on div "× Explanation "제 계획을 변경해야 해요" translates to "I need to change my plan" in Engli…" at bounding box center [766, 367] width 1533 height 734
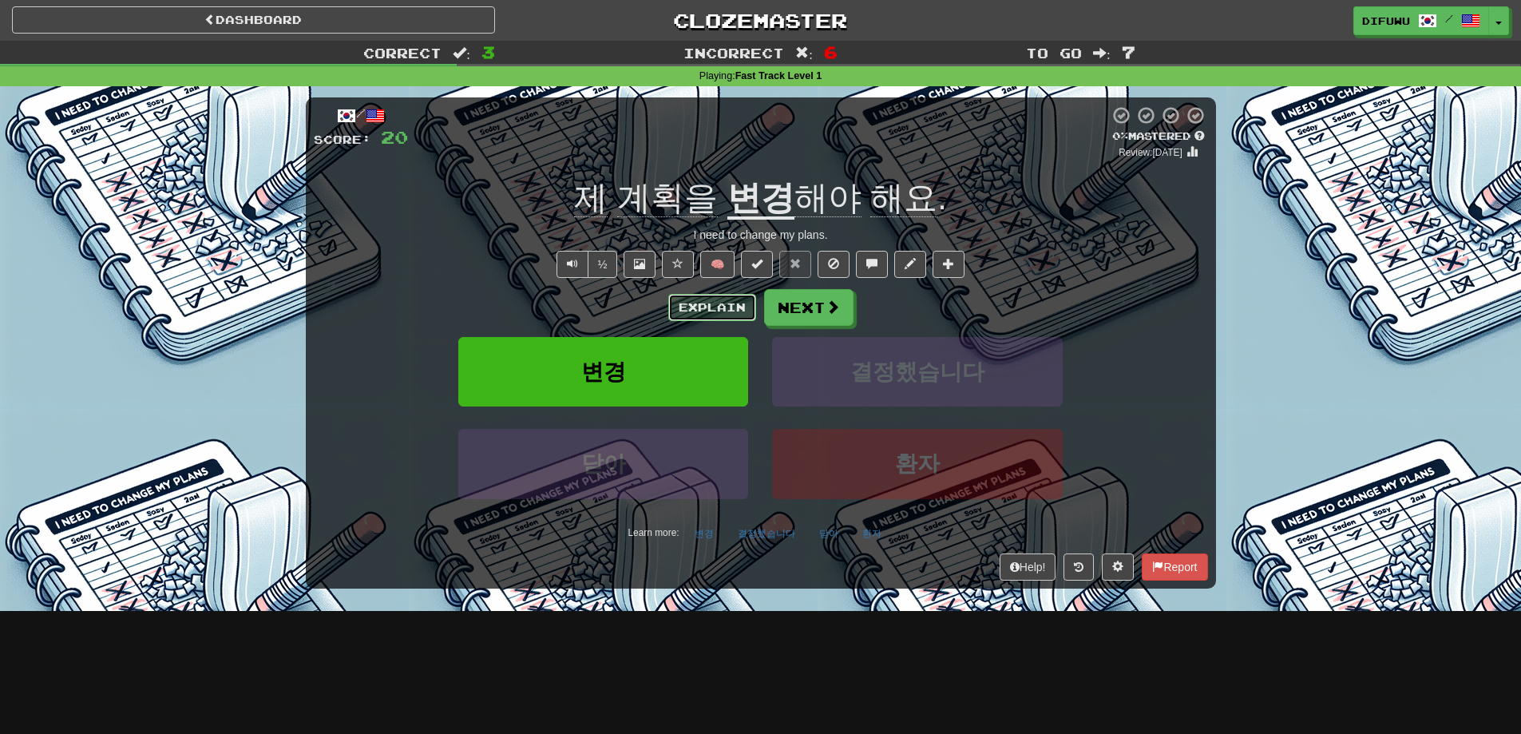
click at [702, 298] on button "Explain" at bounding box center [712, 307] width 88 height 27
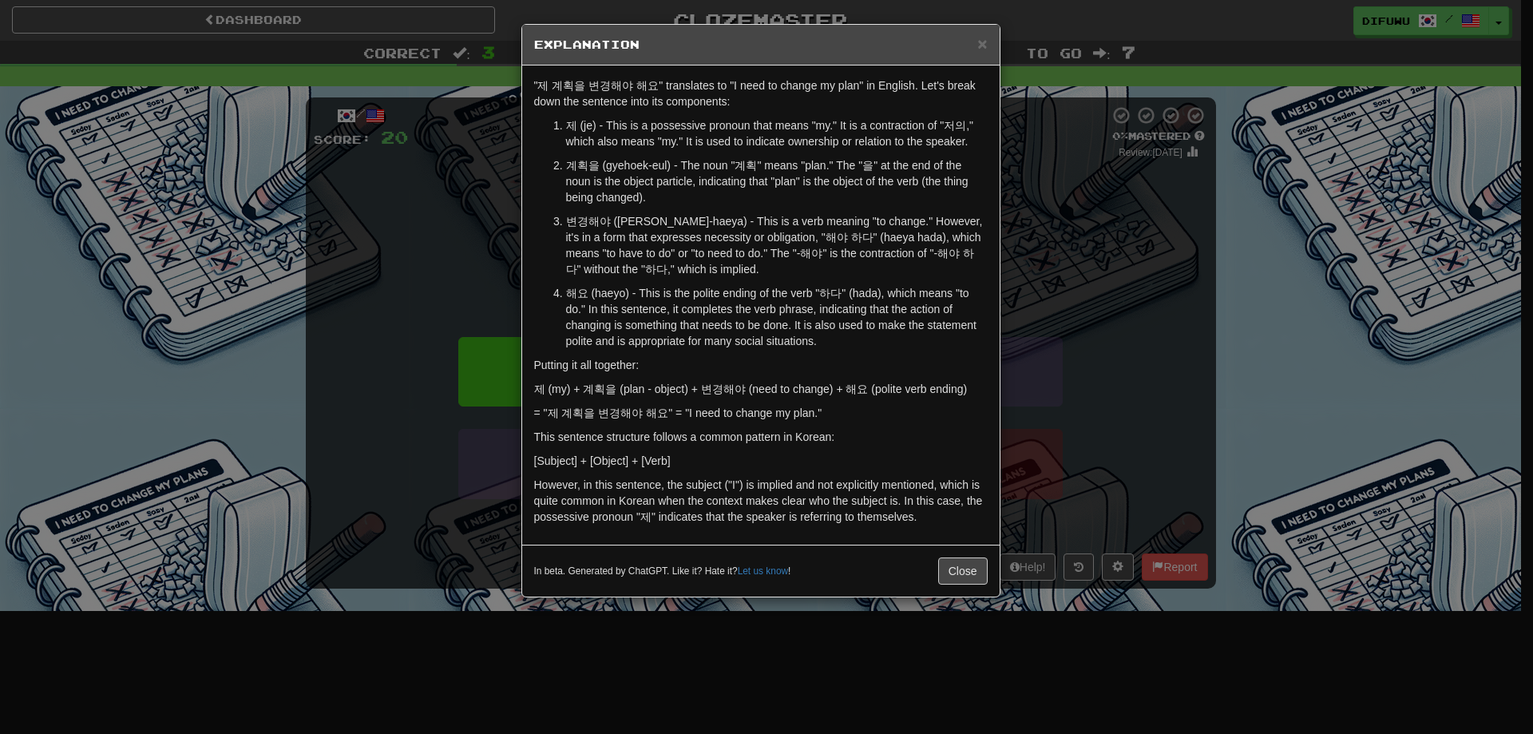
click at [1142, 287] on div "× Explanation "제 계획을 변경해야 해요" translates to "I need to change my plan" in Engli…" at bounding box center [766, 367] width 1533 height 734
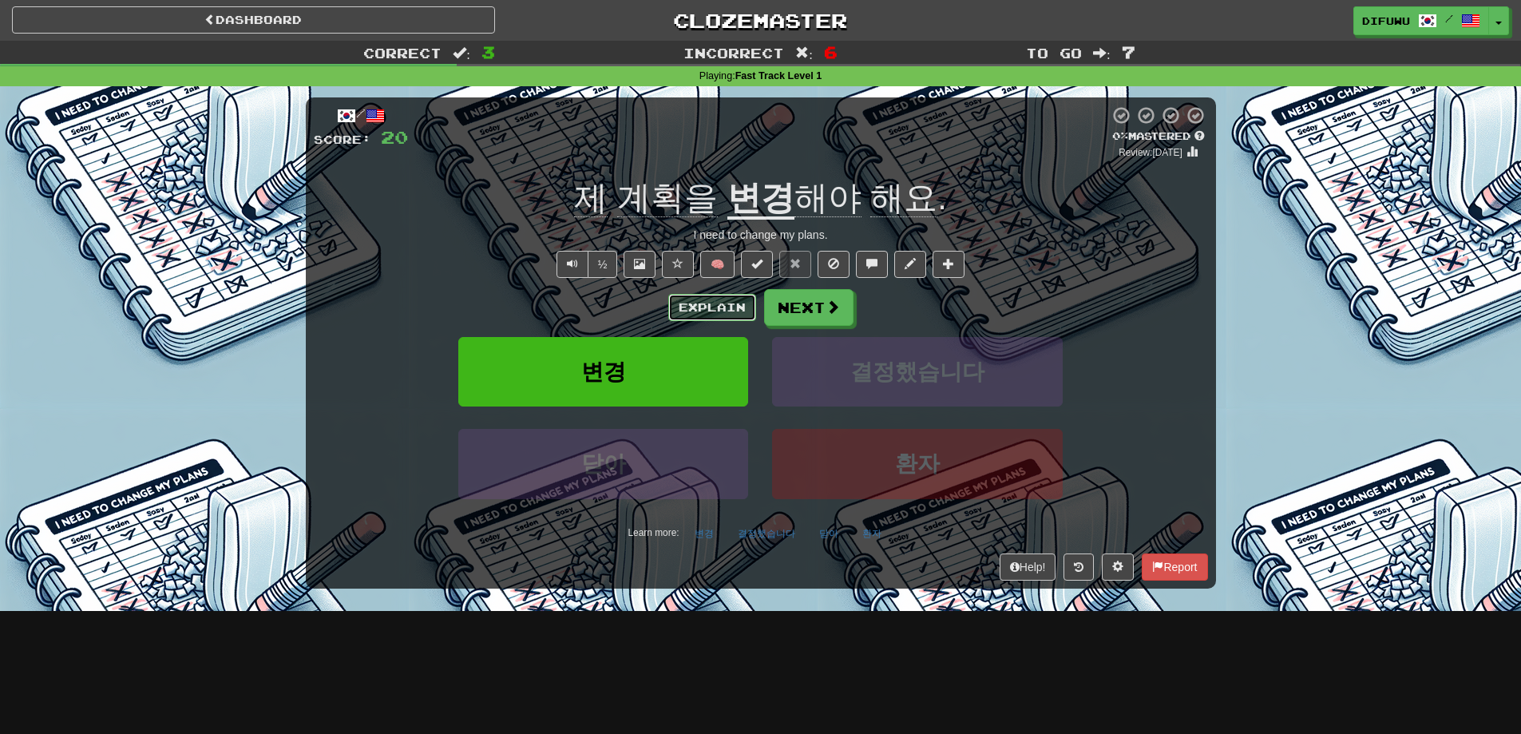
click at [709, 307] on button "Explain" at bounding box center [712, 307] width 88 height 27
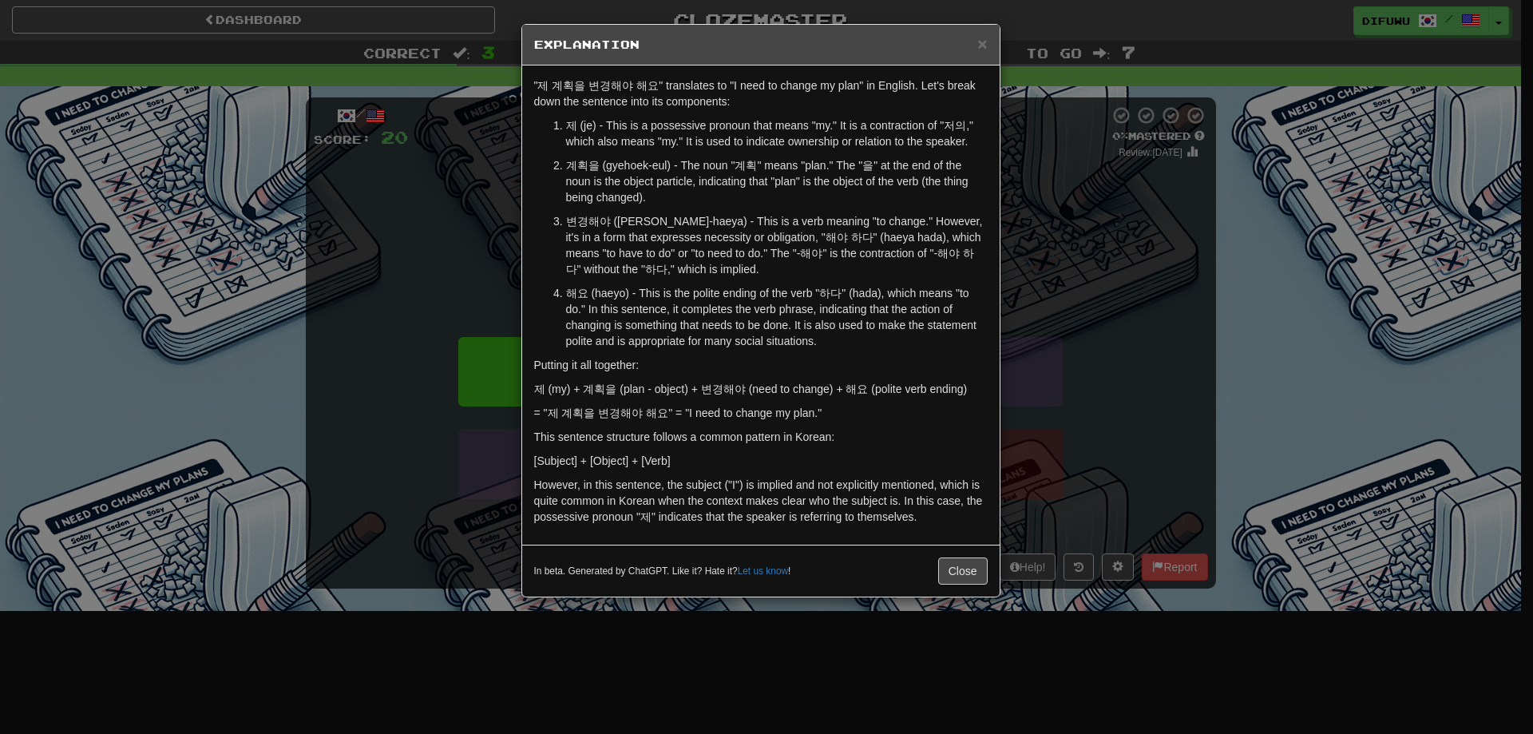
click at [1164, 417] on div "× Explanation "제 계획을 변경해야 해요" translates to "I need to change my plan" in Engli…" at bounding box center [766, 367] width 1533 height 734
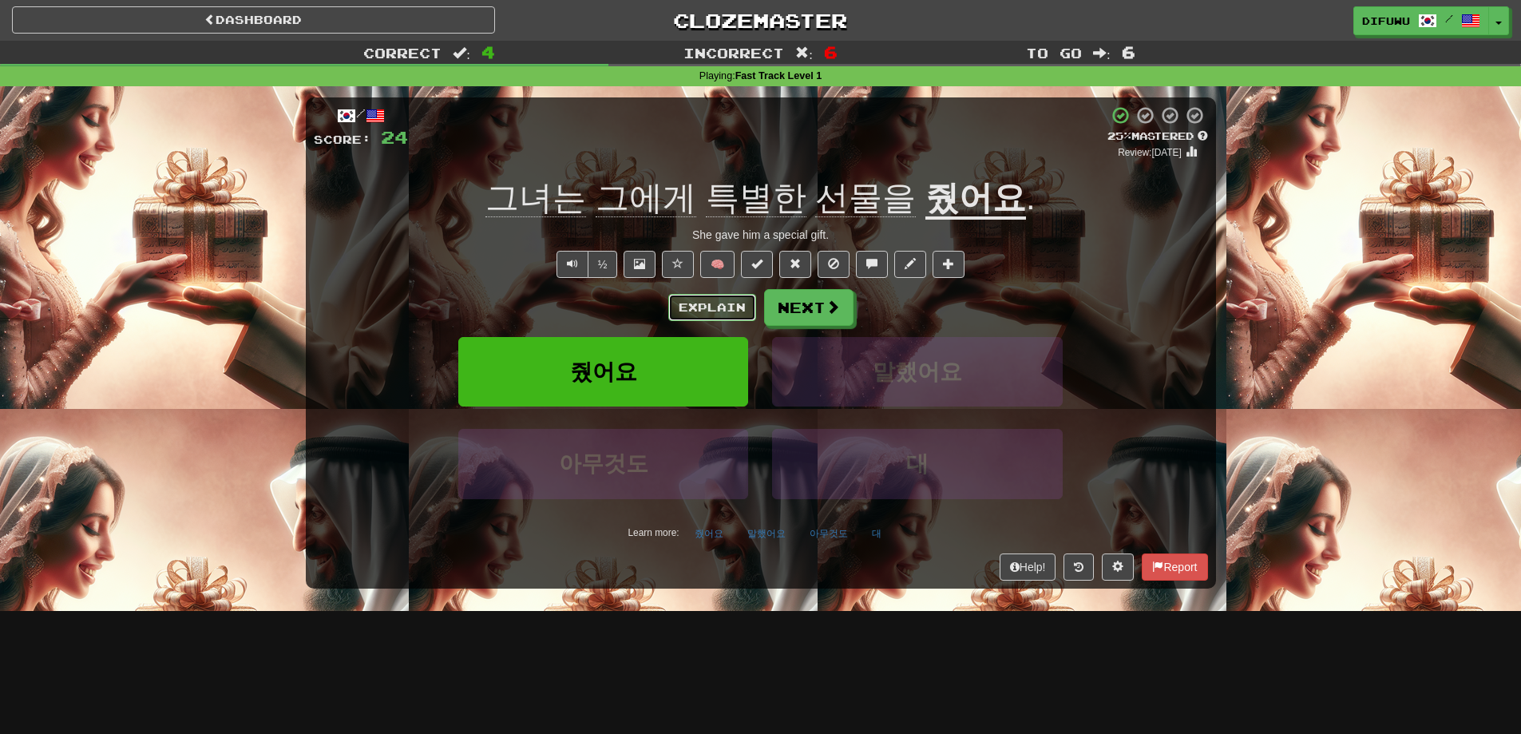
click at [692, 308] on button "Explain" at bounding box center [712, 307] width 88 height 27
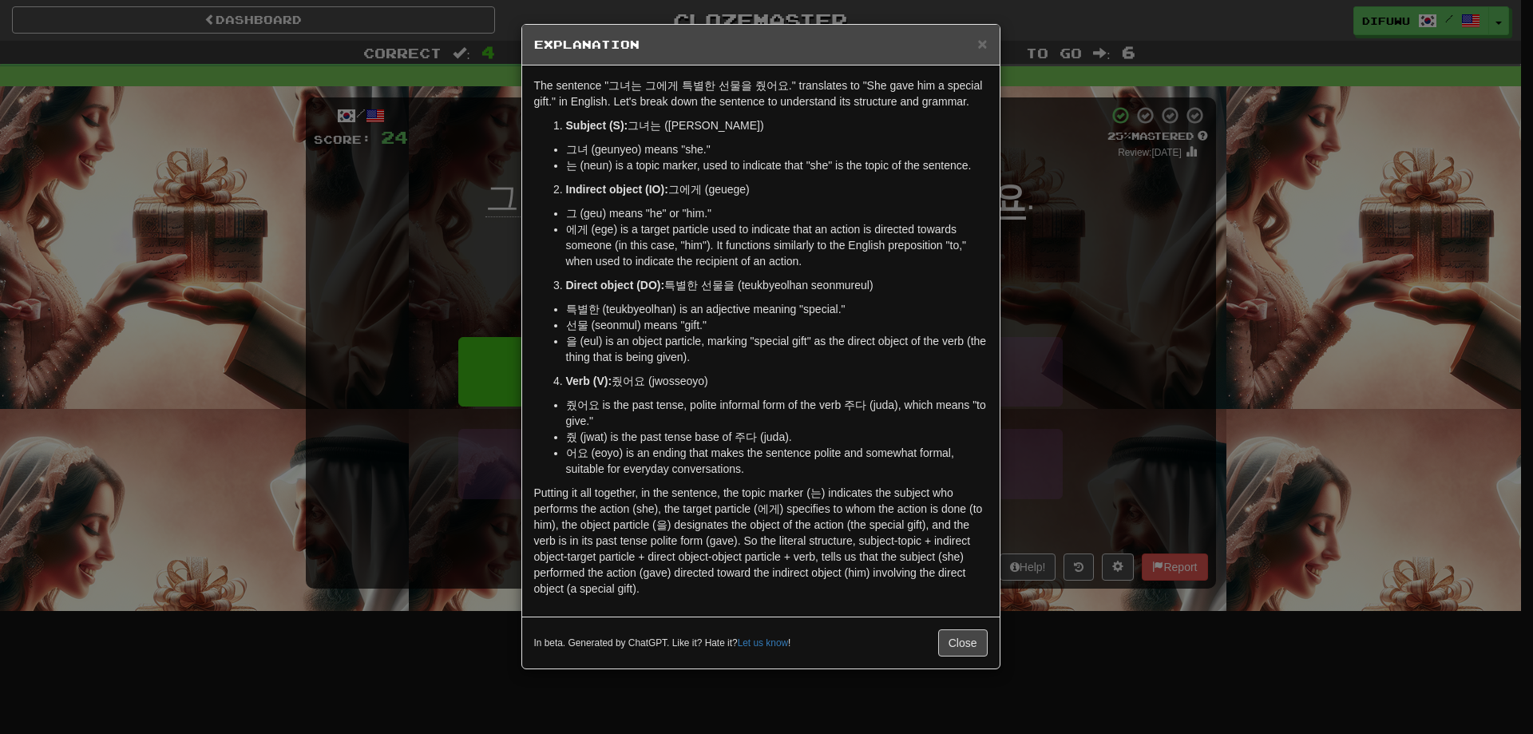
click at [1102, 457] on div "× Explanation The sentence "그녀는 그에게 특별한 선물을 줬어요." translates to "She gave him a…" at bounding box center [766, 367] width 1533 height 734
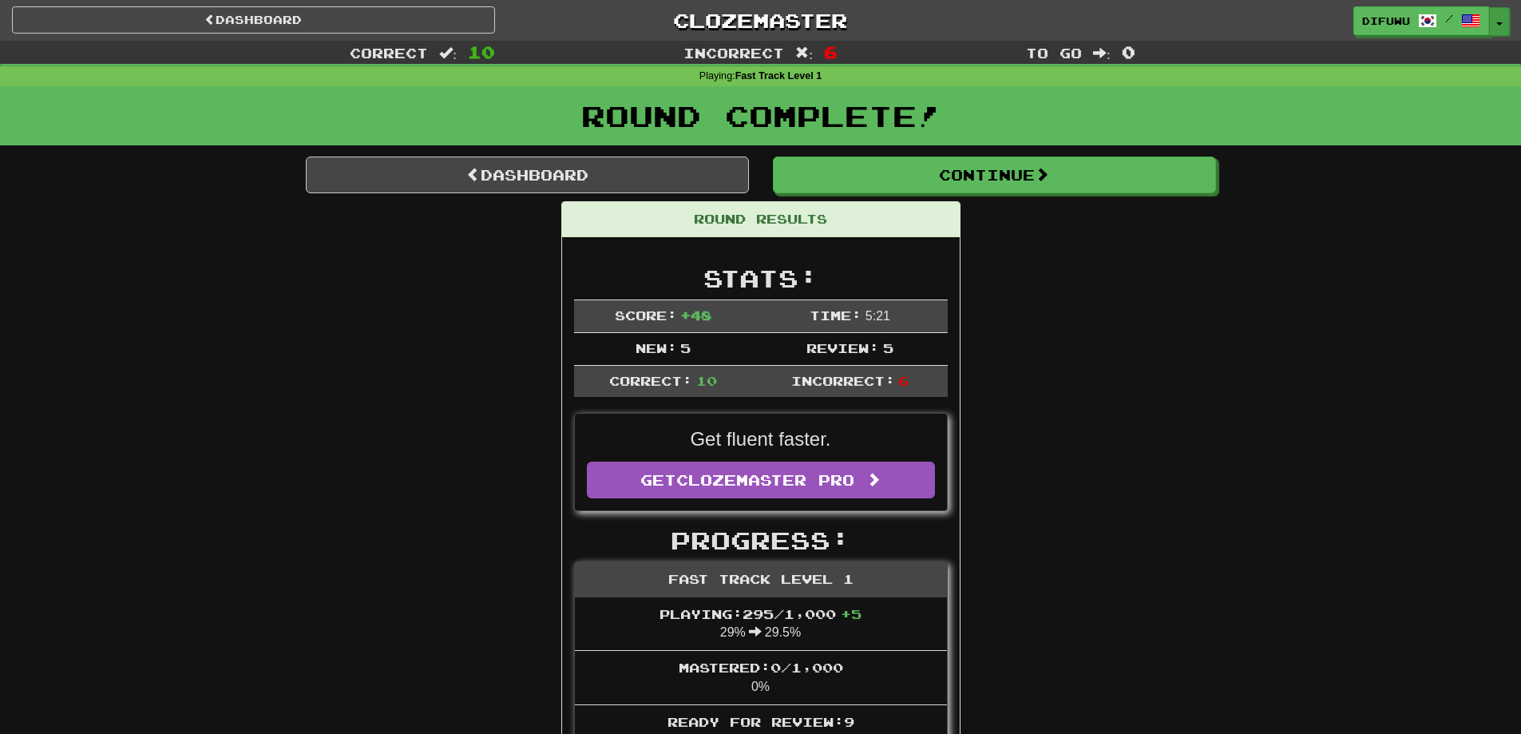
click at [1508, 19] on button "Toggle Dropdown" at bounding box center [1499, 21] width 21 height 29
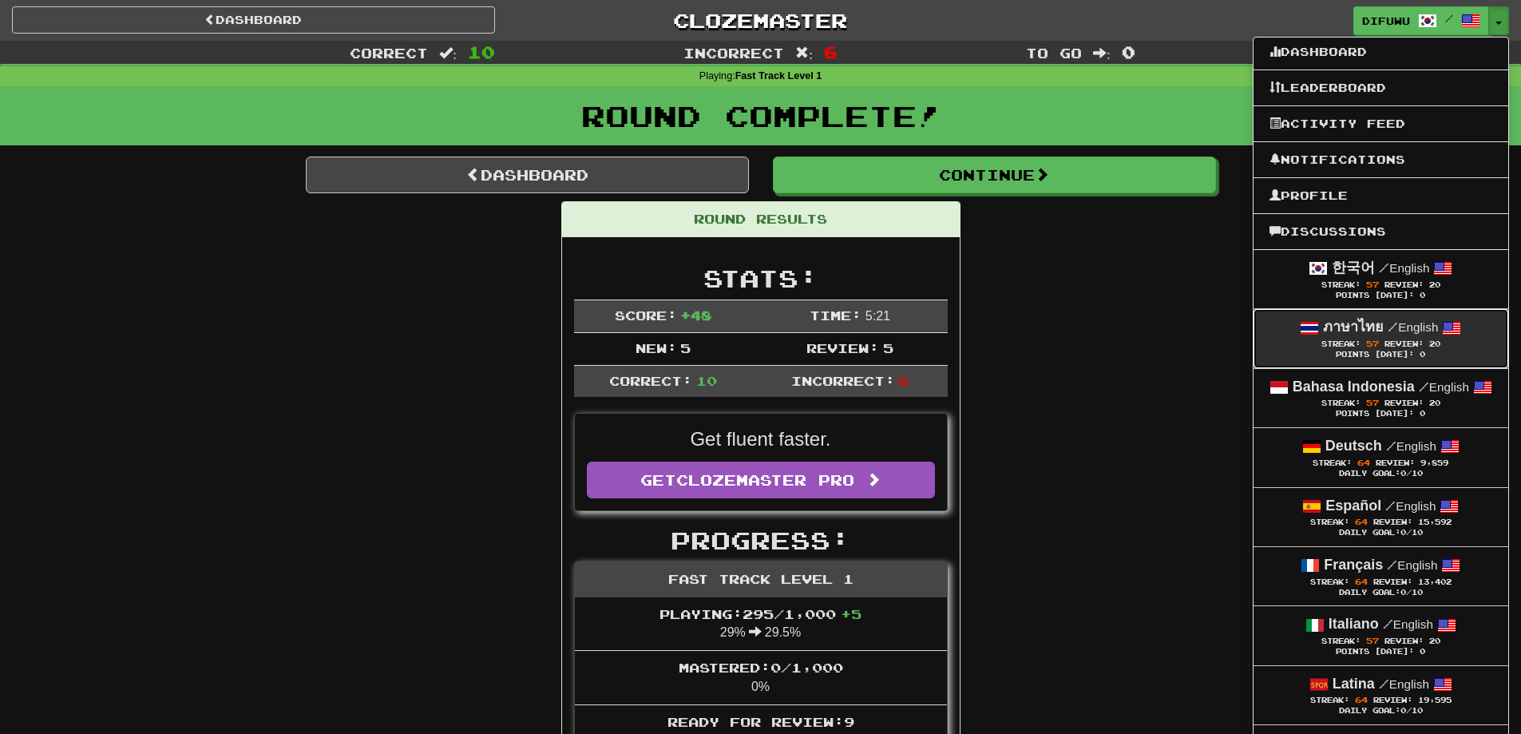
click at [1391, 348] on span "Review:" at bounding box center [1403, 343] width 39 height 9
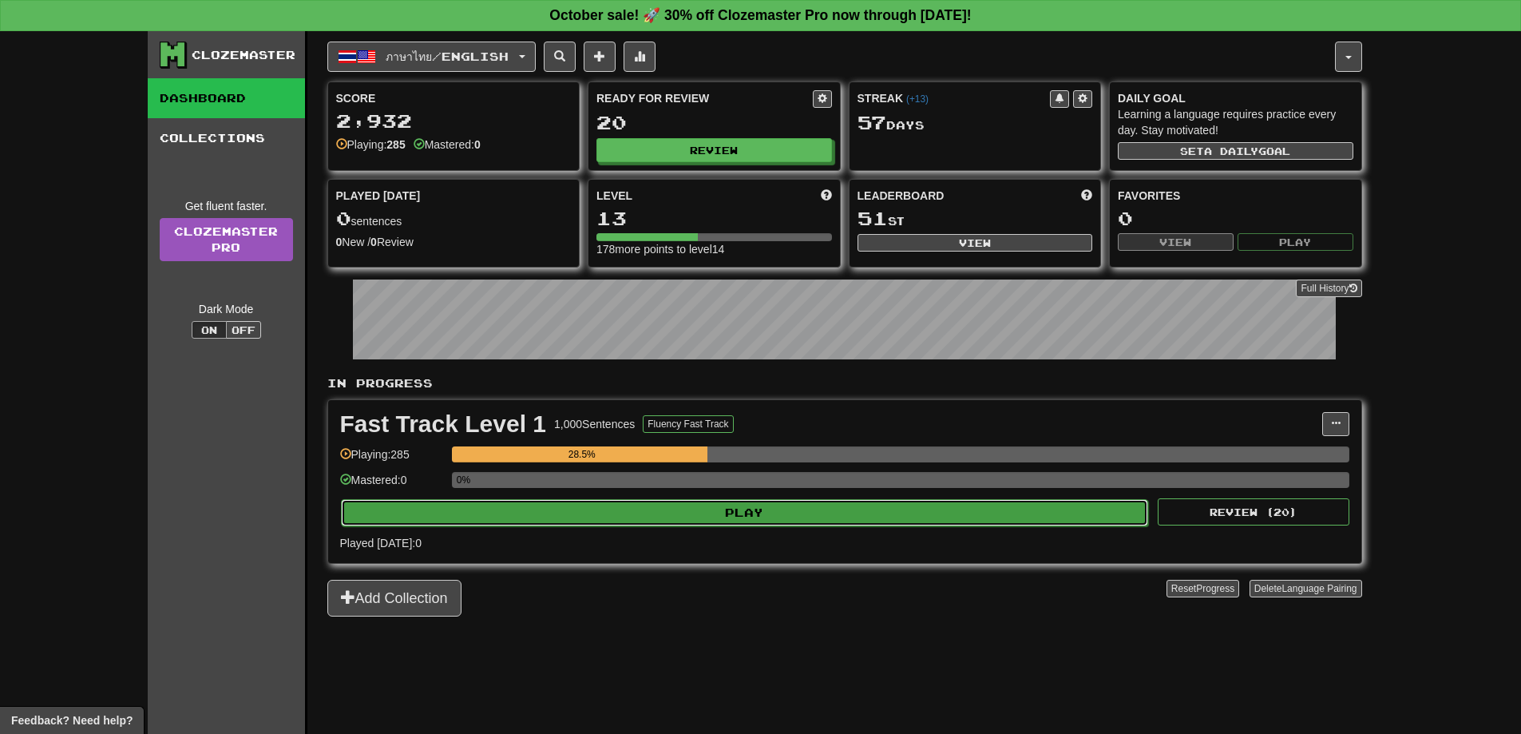
click at [723, 520] on button "Play" at bounding box center [745, 512] width 808 height 27
select select "**"
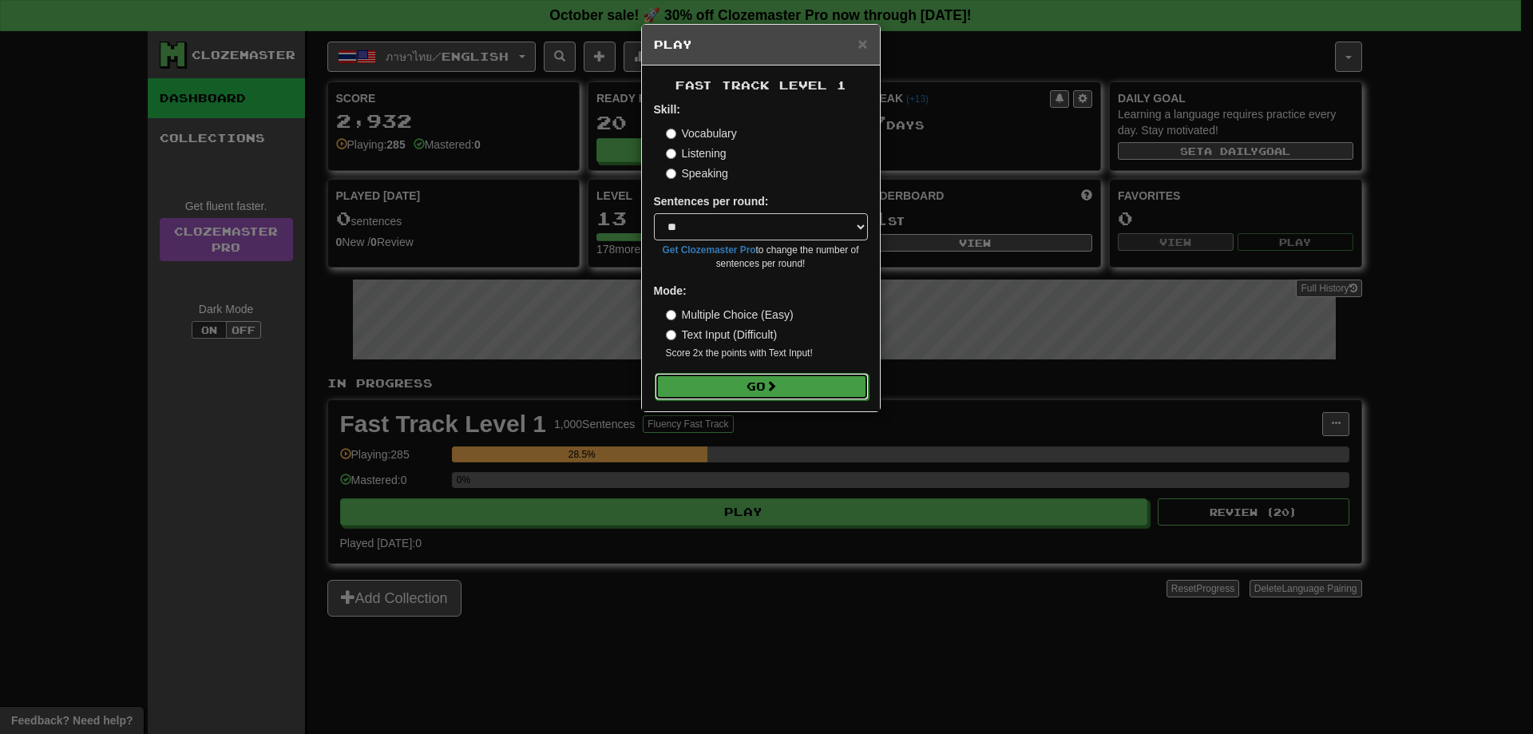
click at [702, 386] on button "Go" at bounding box center [762, 386] width 214 height 27
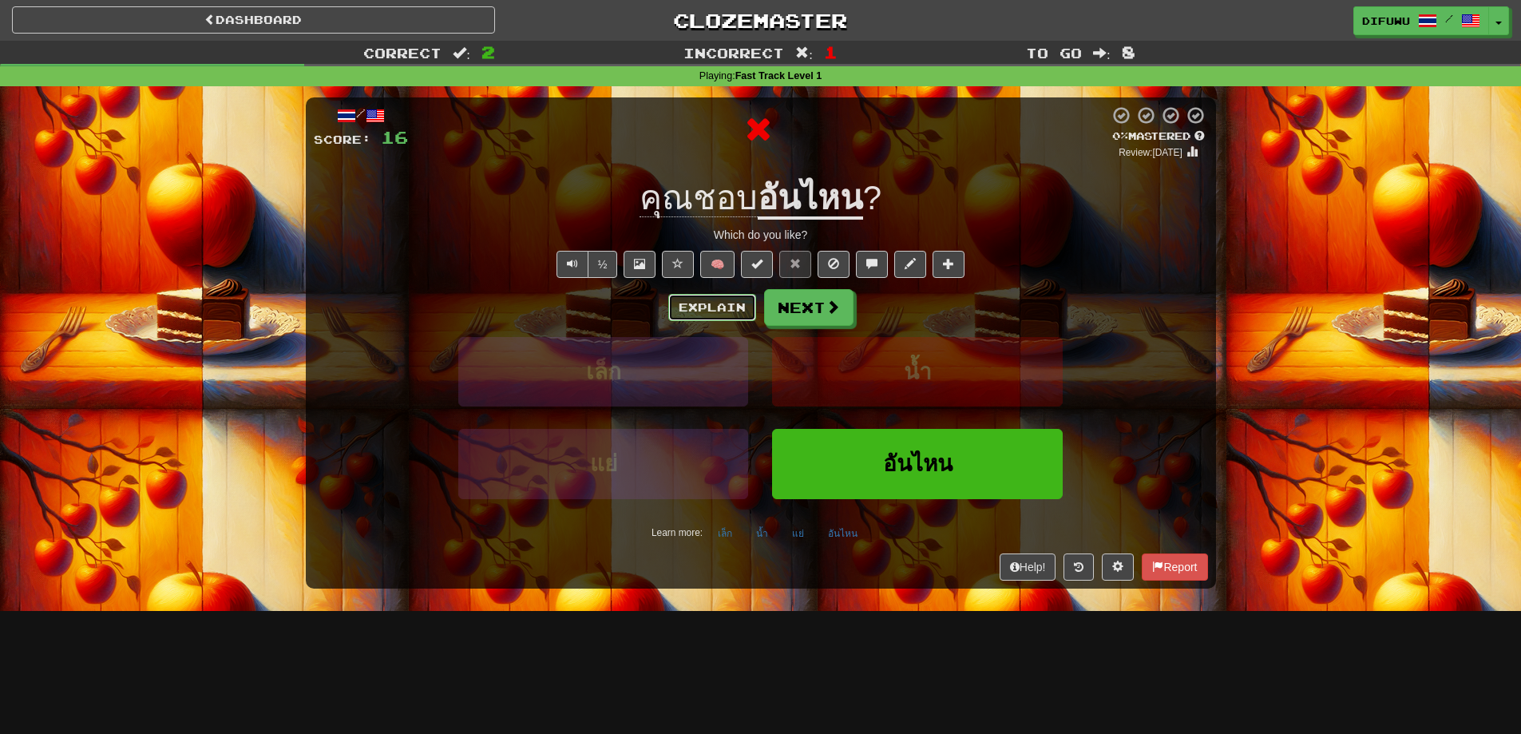
click at [701, 311] on button "Explain" at bounding box center [712, 307] width 88 height 27
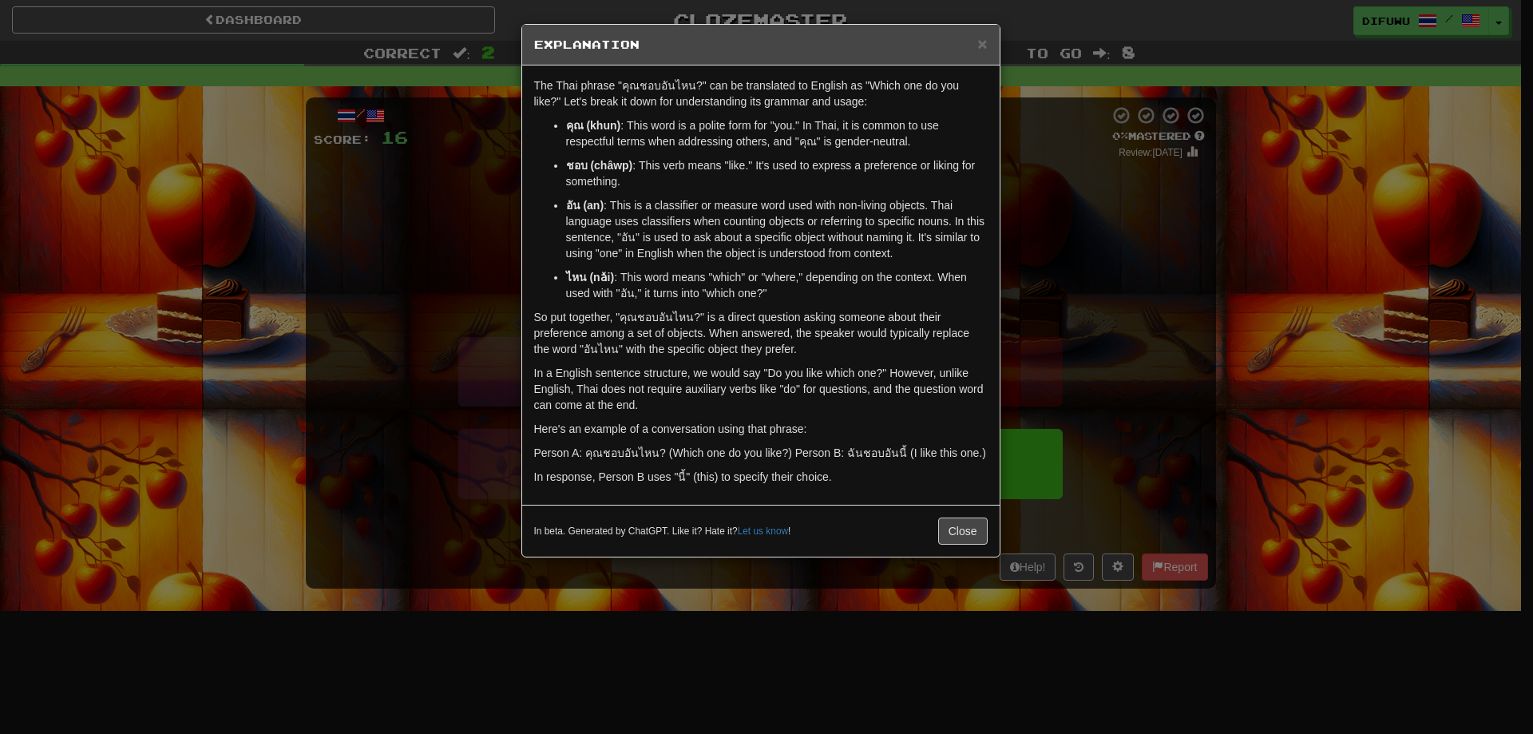
click at [1091, 322] on div "× Explanation The Thai phrase "คุณชอบอันไหน?" can be translated to English as "…" at bounding box center [766, 367] width 1533 height 734
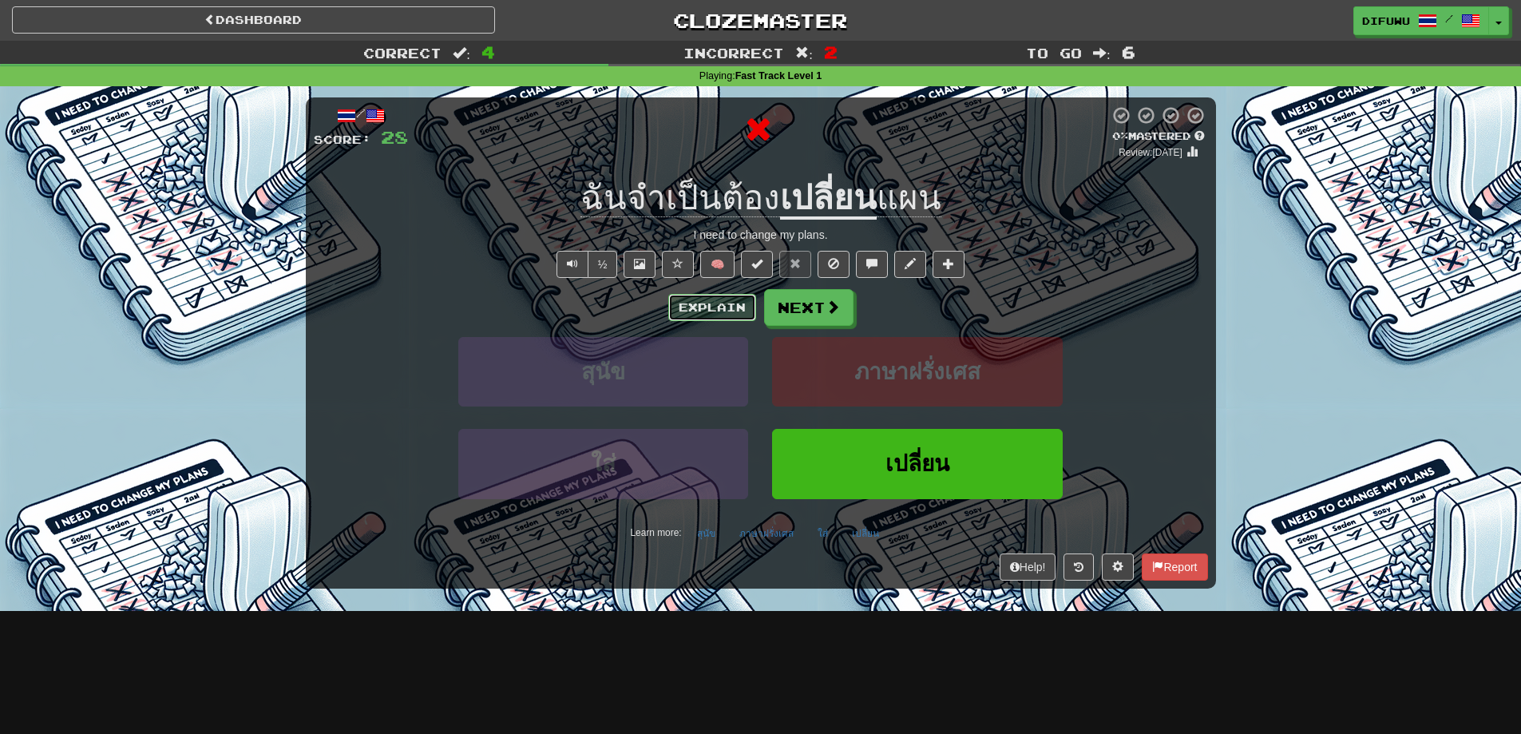
click at [726, 312] on button "Explain" at bounding box center [712, 307] width 88 height 27
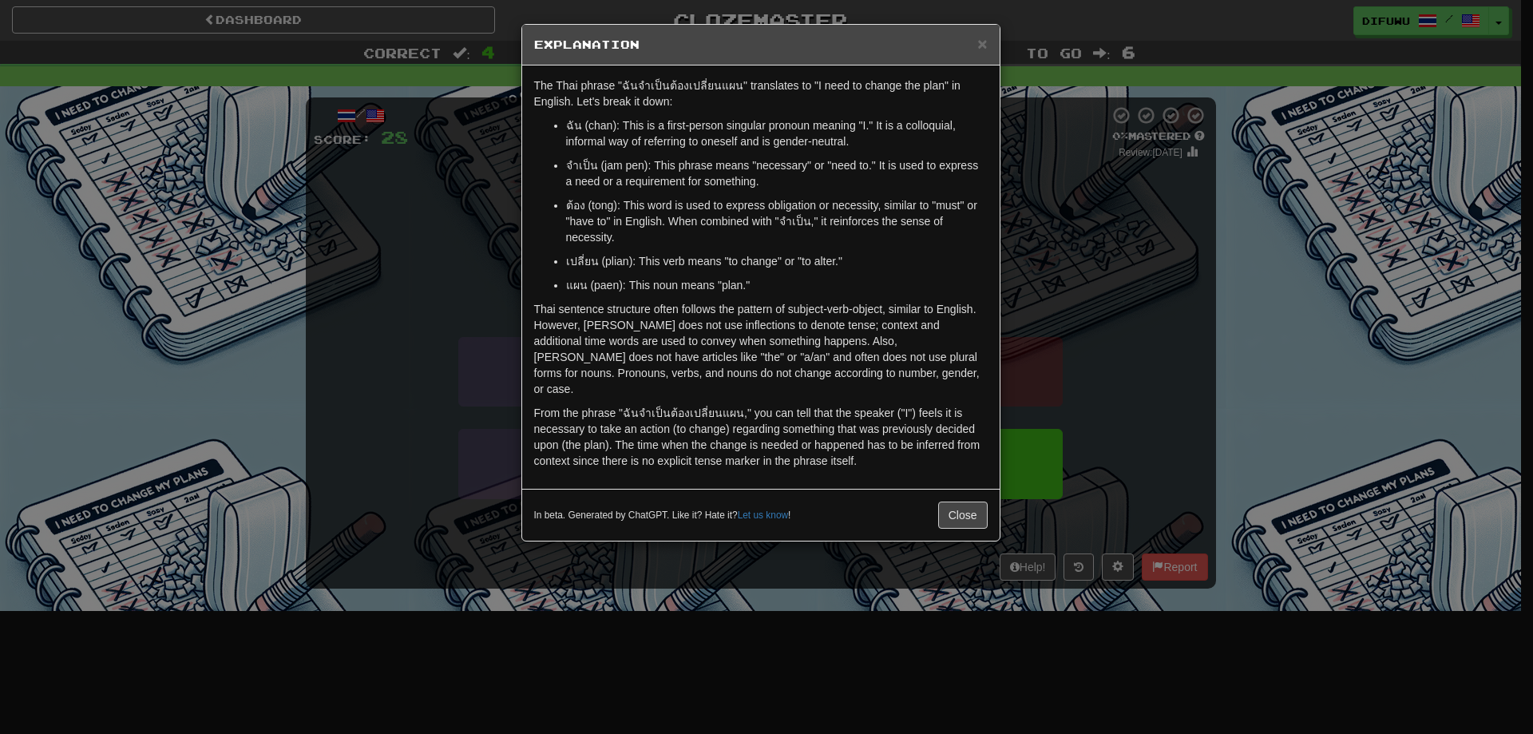
click at [1090, 327] on div "× Explanation The Thai phrase "ฉันจำเป็นต้องเปลี่ยนแผน" translates to "I need t…" at bounding box center [766, 367] width 1533 height 734
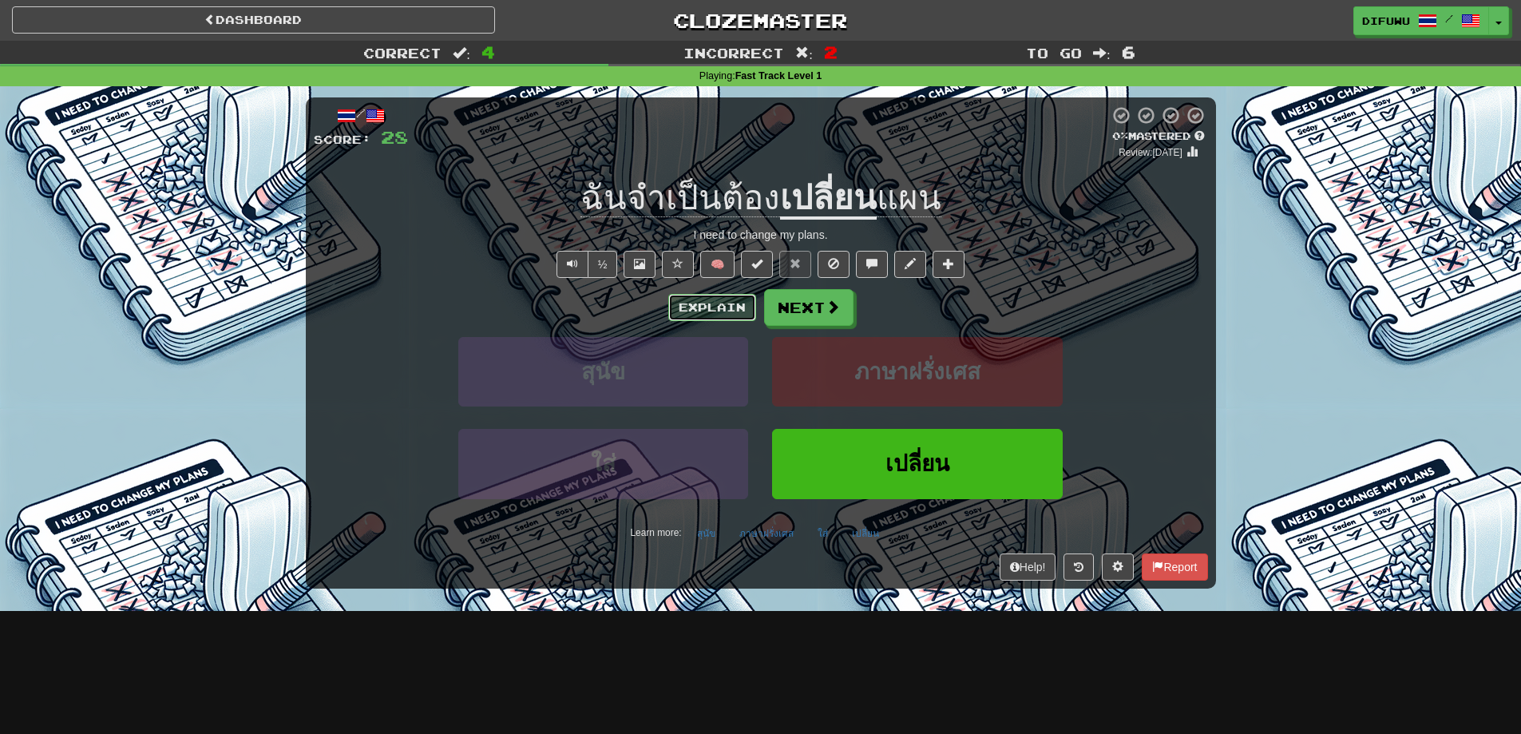
click at [725, 307] on button "Explain" at bounding box center [712, 307] width 88 height 27
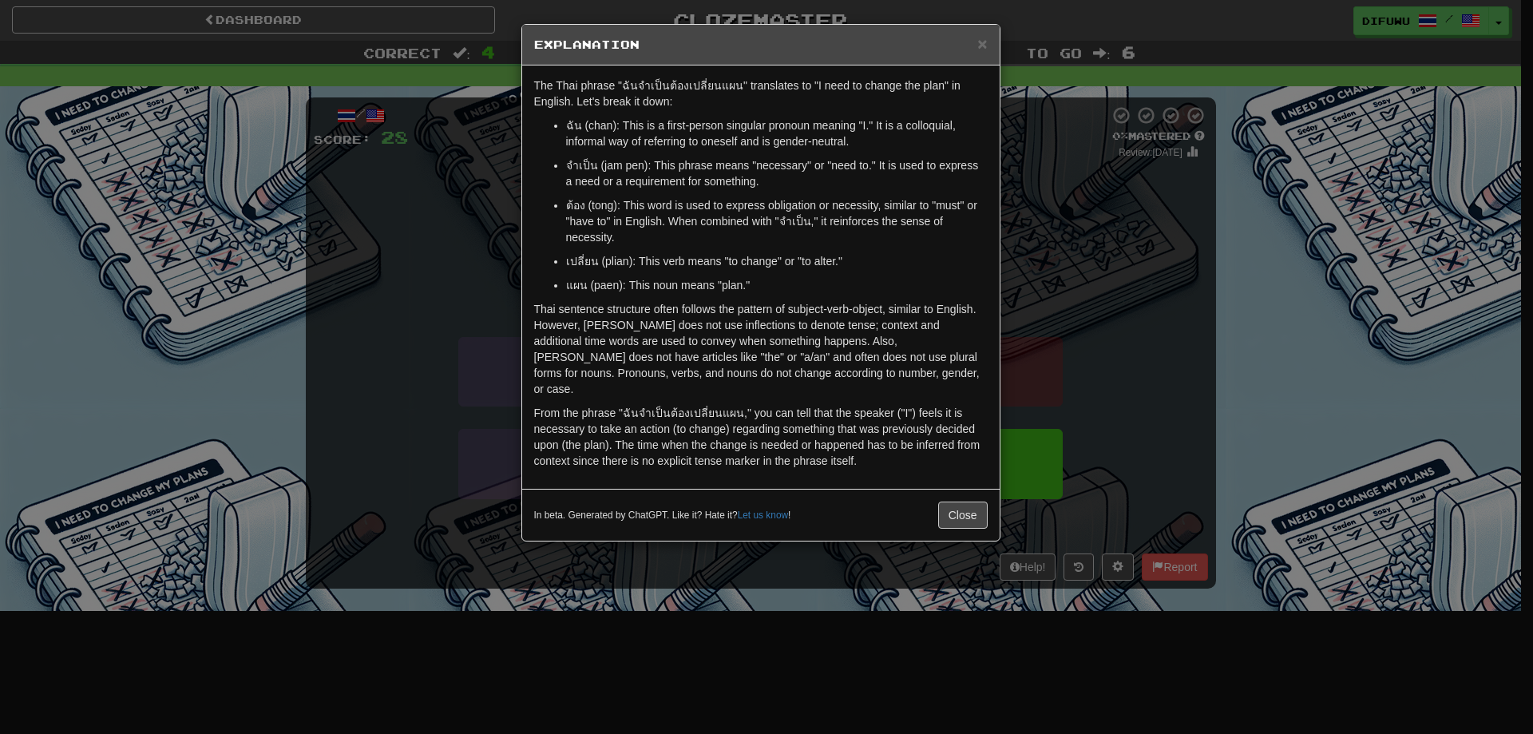
click at [1073, 287] on div "× Explanation The Thai phrase "ฉันจำเป็นต้องเปลี่ยนแผน" translates to "I need t…" at bounding box center [766, 367] width 1533 height 734
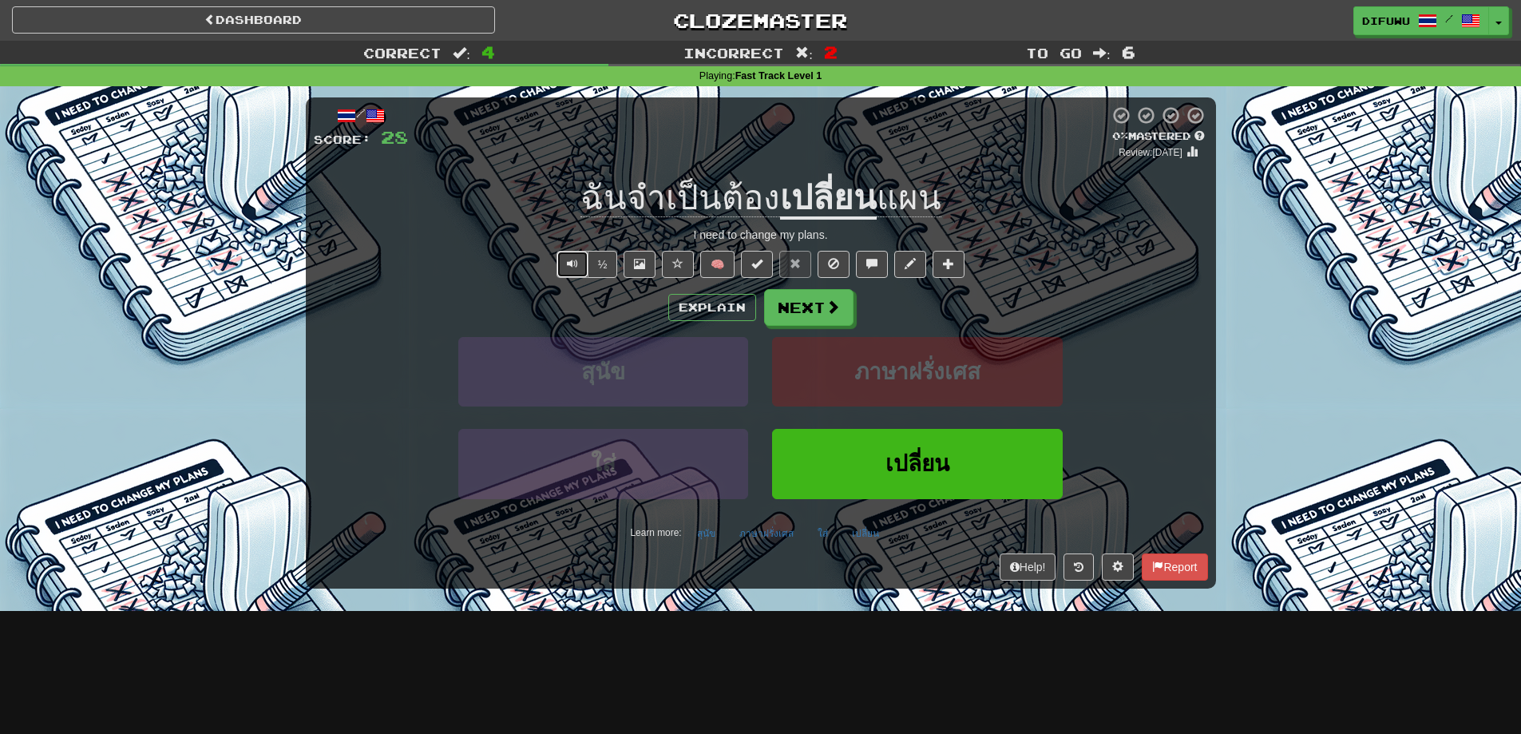
click at [583, 260] on button "Text-to-speech controls" at bounding box center [572, 264] width 32 height 27
click at [806, 311] on button "Next" at bounding box center [809, 308] width 89 height 37
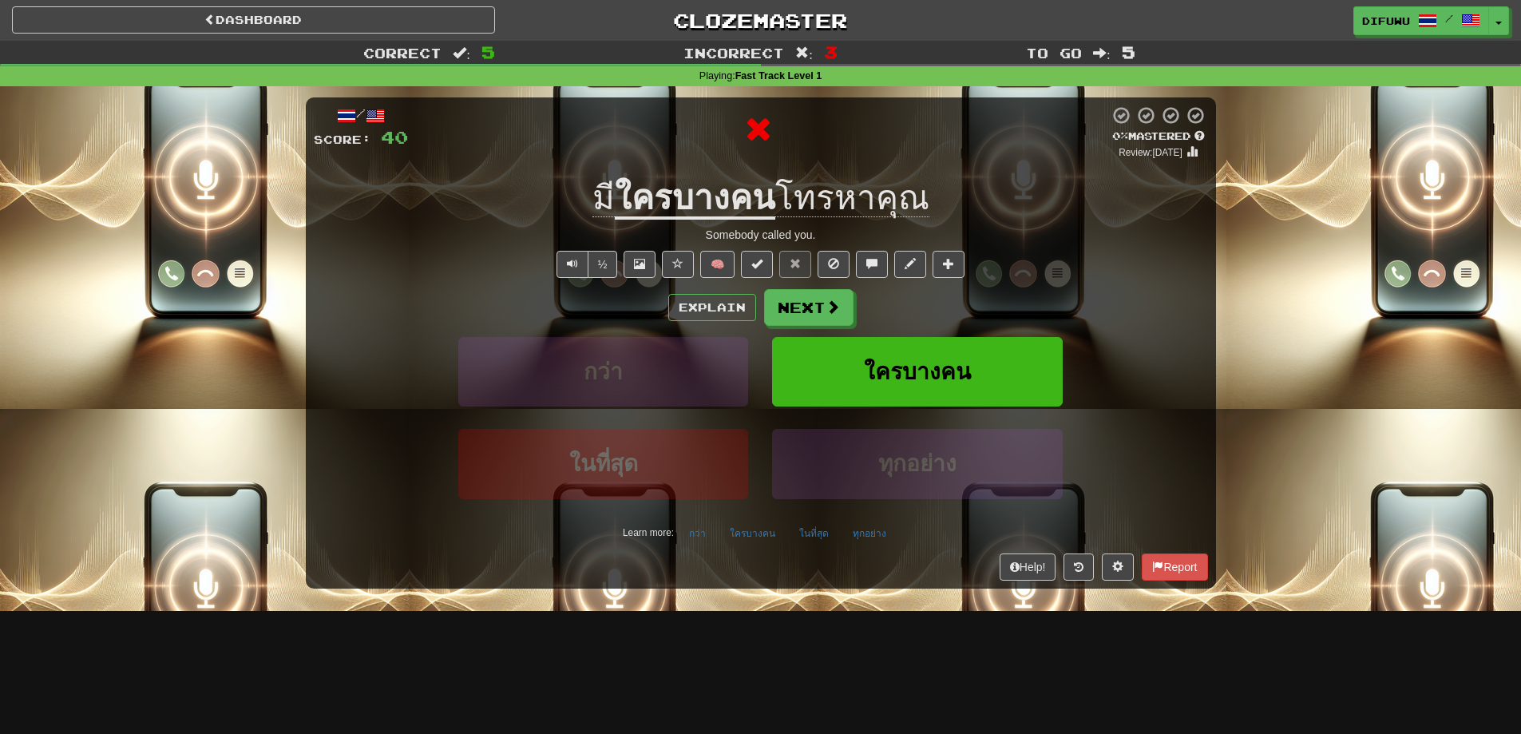
click at [728, 291] on div "Explain Next" at bounding box center [761, 307] width 894 height 37
click at [723, 314] on button "Explain" at bounding box center [712, 307] width 88 height 27
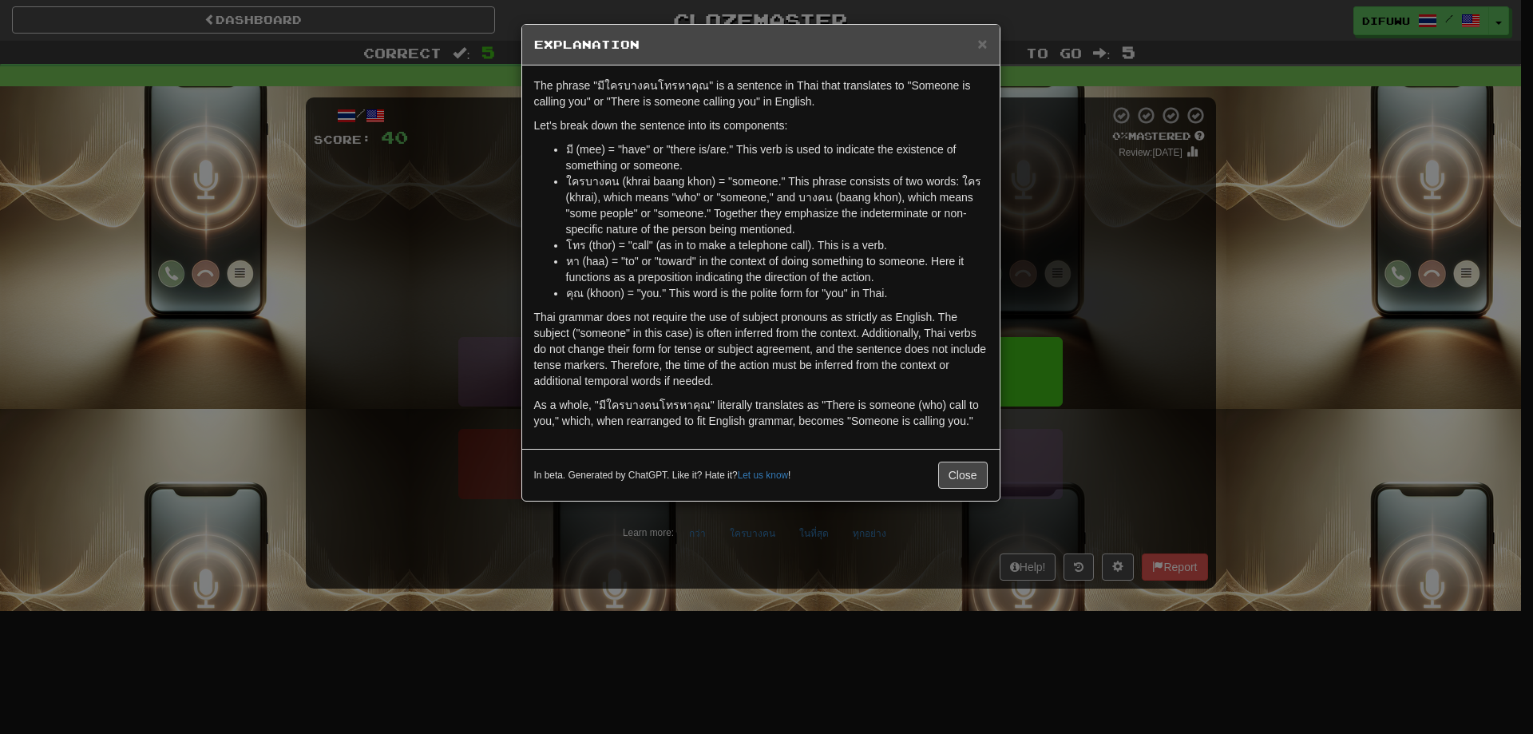
click at [1136, 298] on div "× Explanation The phrase "มีใครบางคนโทรหาคุณ" is a sentence in Thai that transl…" at bounding box center [766, 367] width 1533 height 734
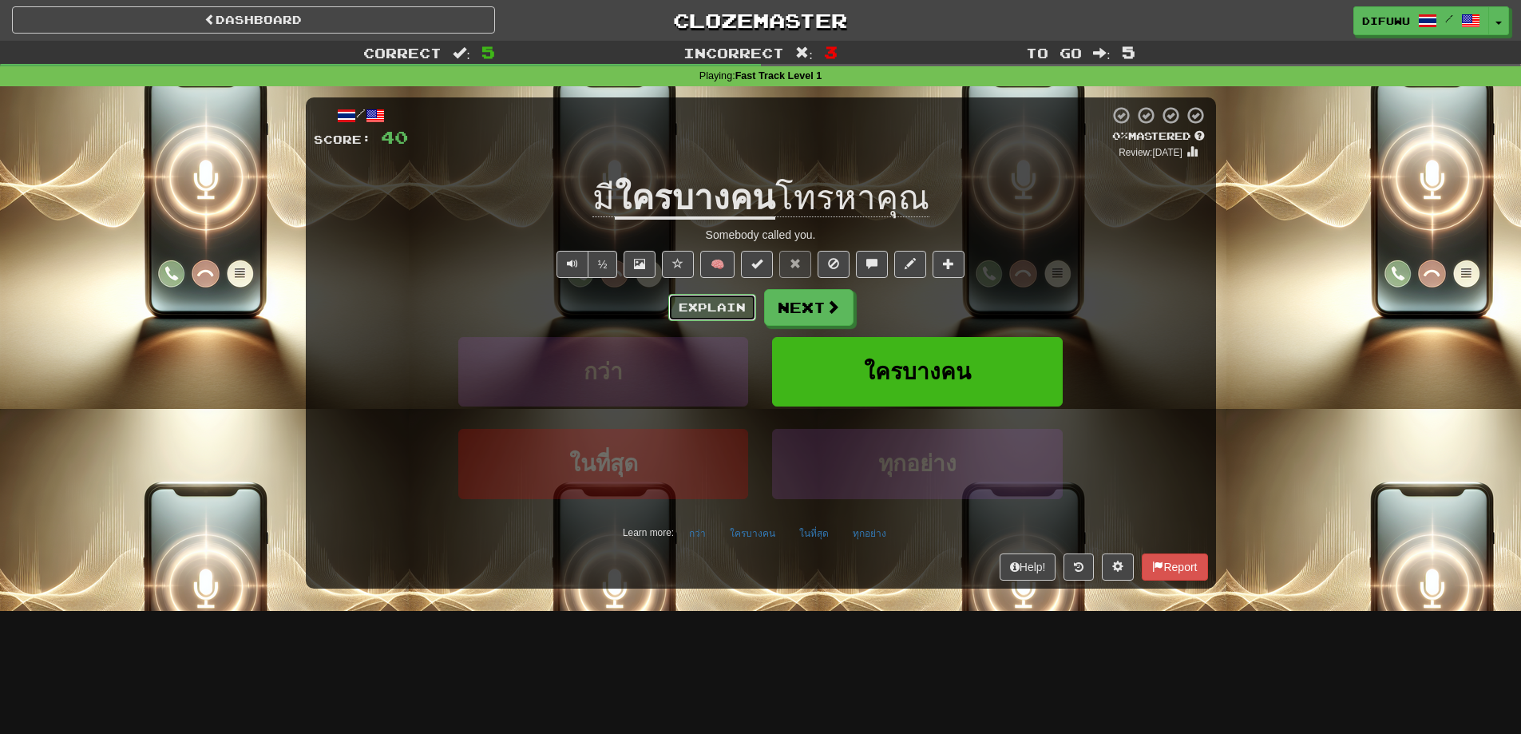
click at [726, 312] on button "Explain" at bounding box center [712, 307] width 88 height 27
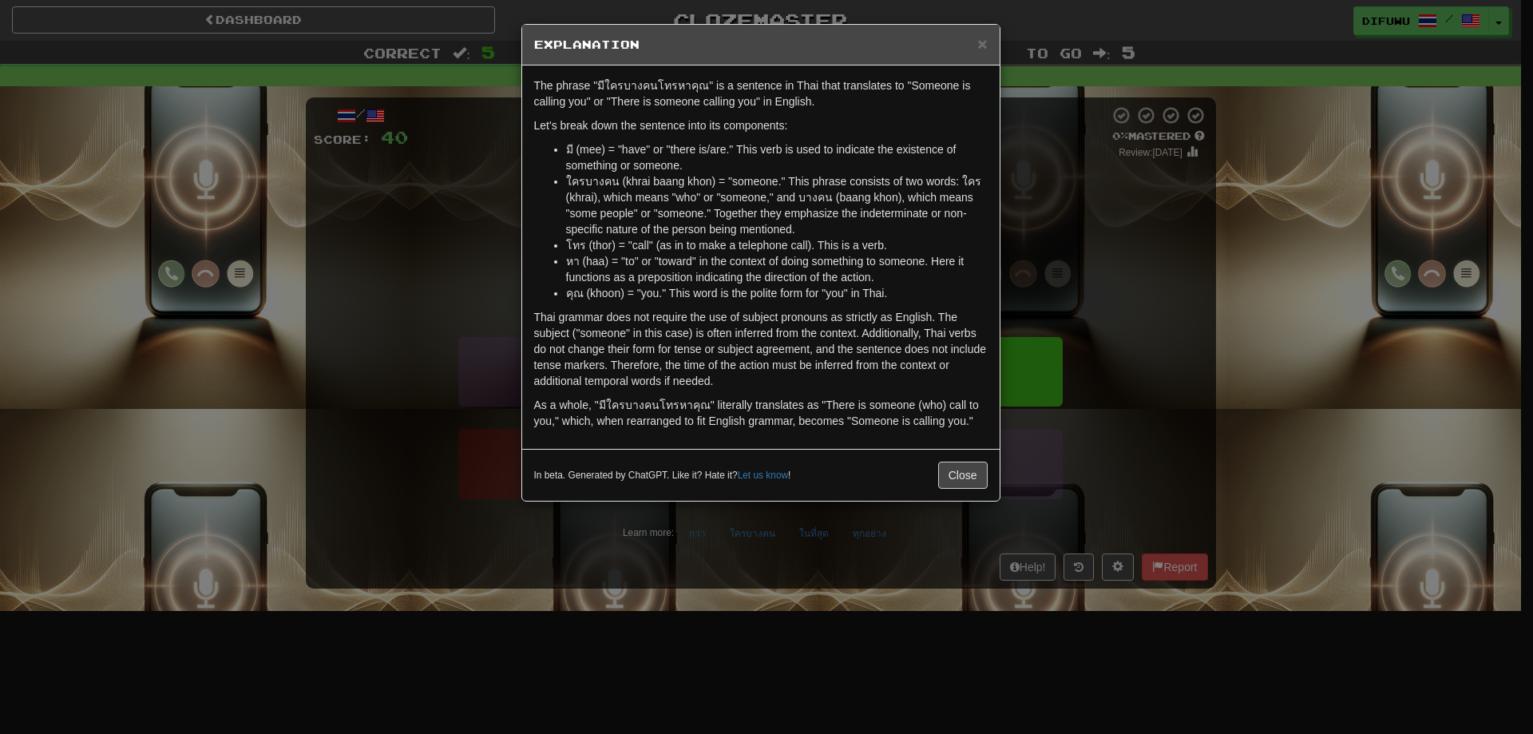
click at [1101, 275] on div "× Explanation The phrase "มีใครบางคนโทรหาคุณ" is a sentence in Thai that transl…" at bounding box center [766, 367] width 1533 height 734
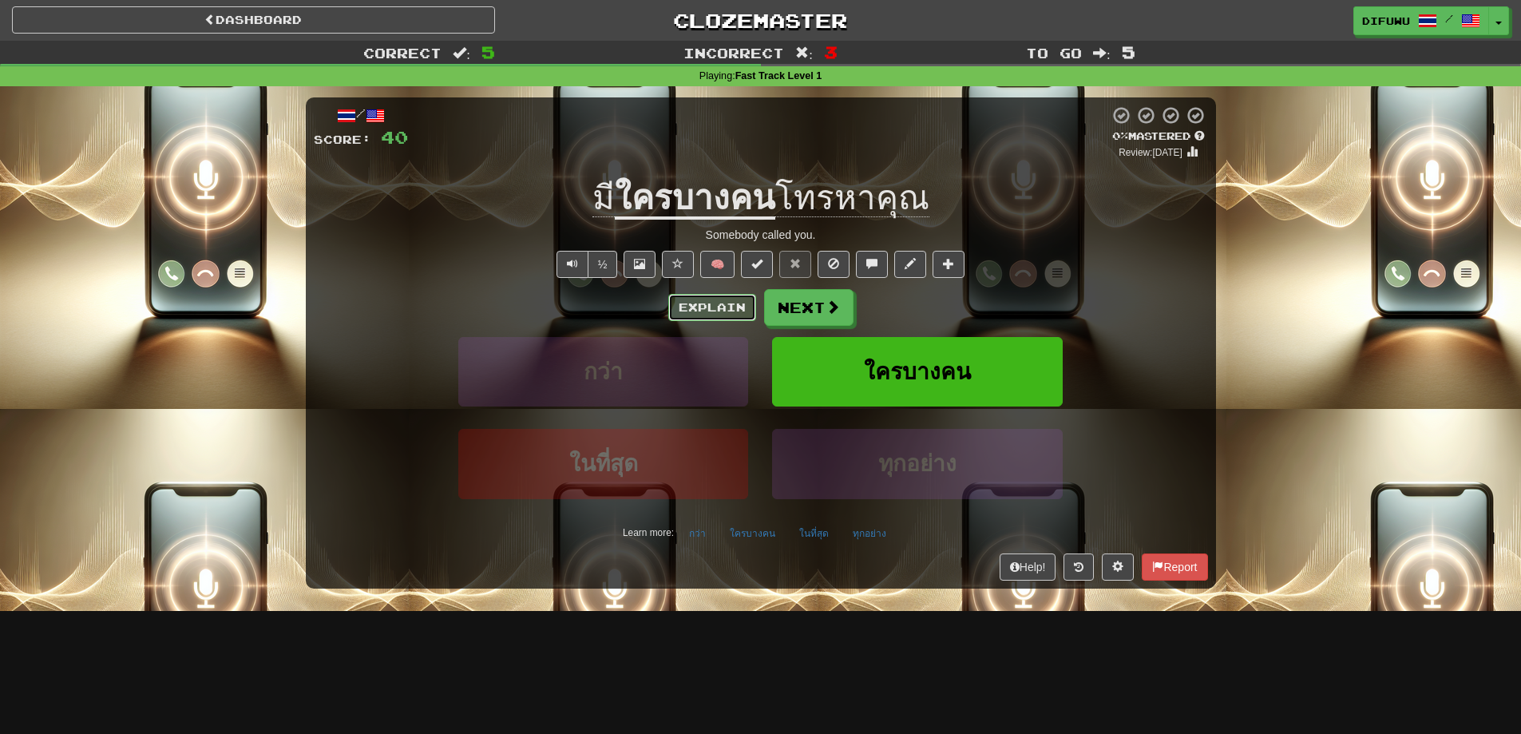
click at [704, 312] on button "Explain" at bounding box center [712, 307] width 88 height 27
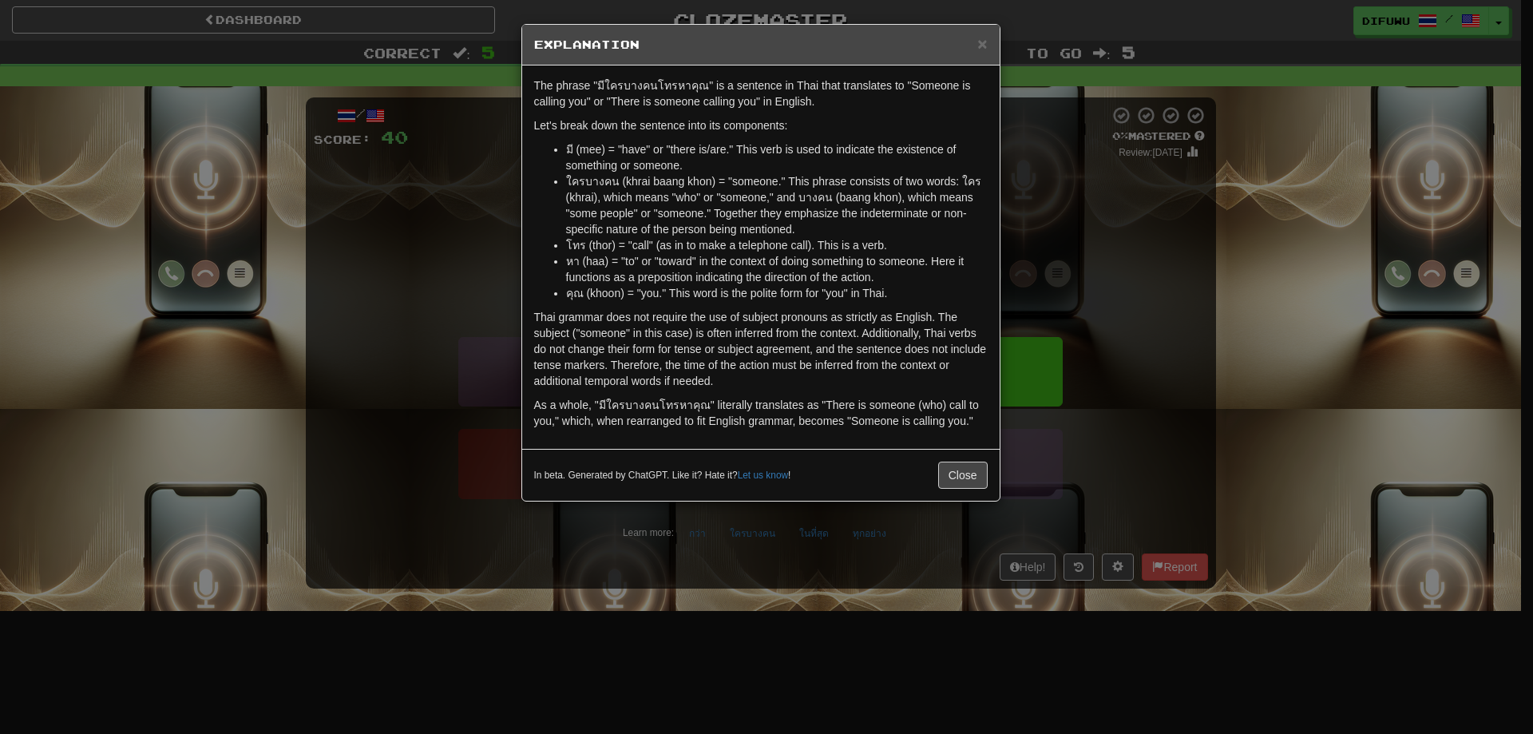
click at [1081, 231] on div "× Explanation The phrase "มีใครบางคนโทรหาคุณ" is a sentence in Thai that transl…" at bounding box center [766, 367] width 1533 height 734
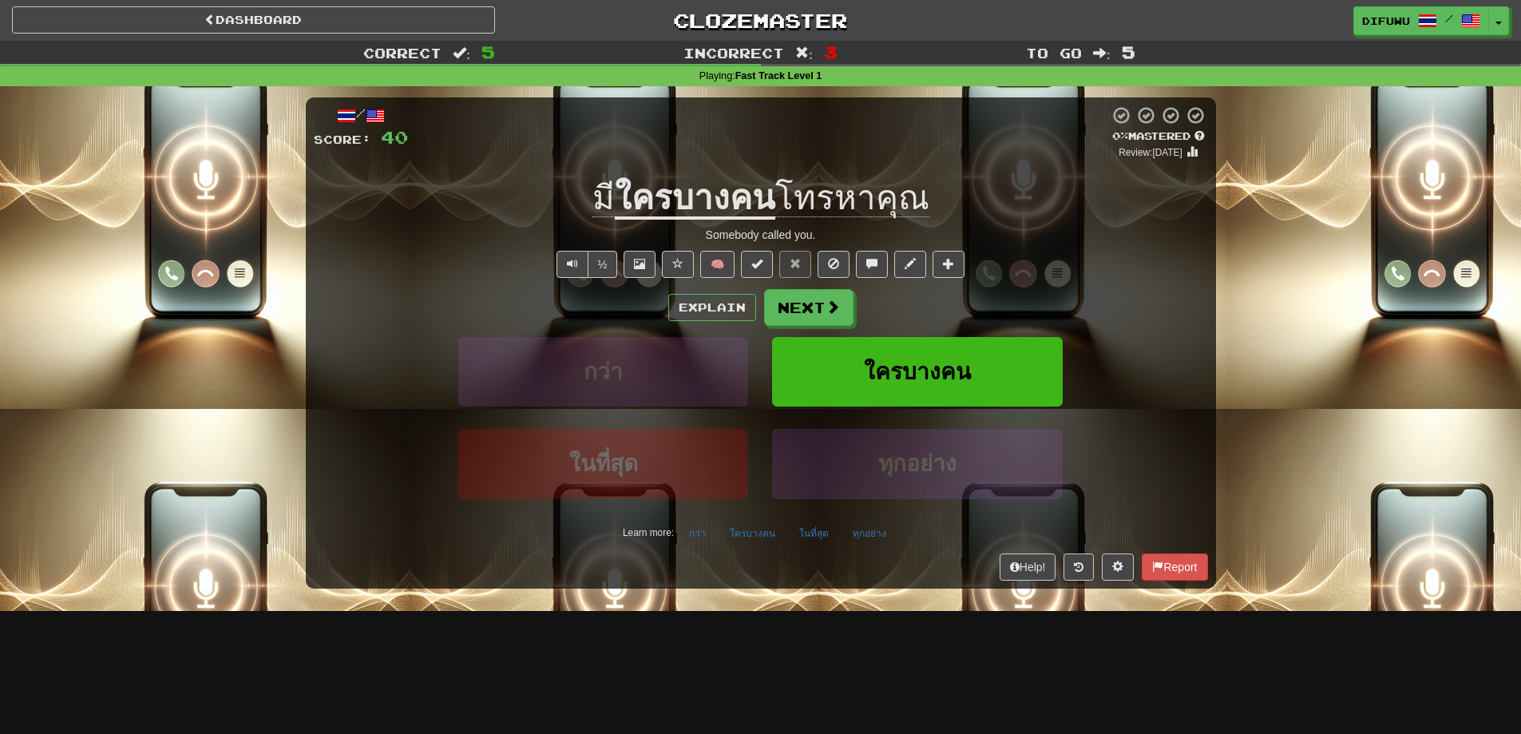
click at [556, 249] on div "/ Score: 40 0 % Mastered Review: 2025-10-15 มี ใครบางคน โทรหาคุณ Somebody calle…" at bounding box center [761, 342] width 910 height 490
click at [567, 262] on span "Text-to-speech controls" at bounding box center [572, 263] width 11 height 11
click at [704, 299] on button "Explain" at bounding box center [712, 307] width 88 height 27
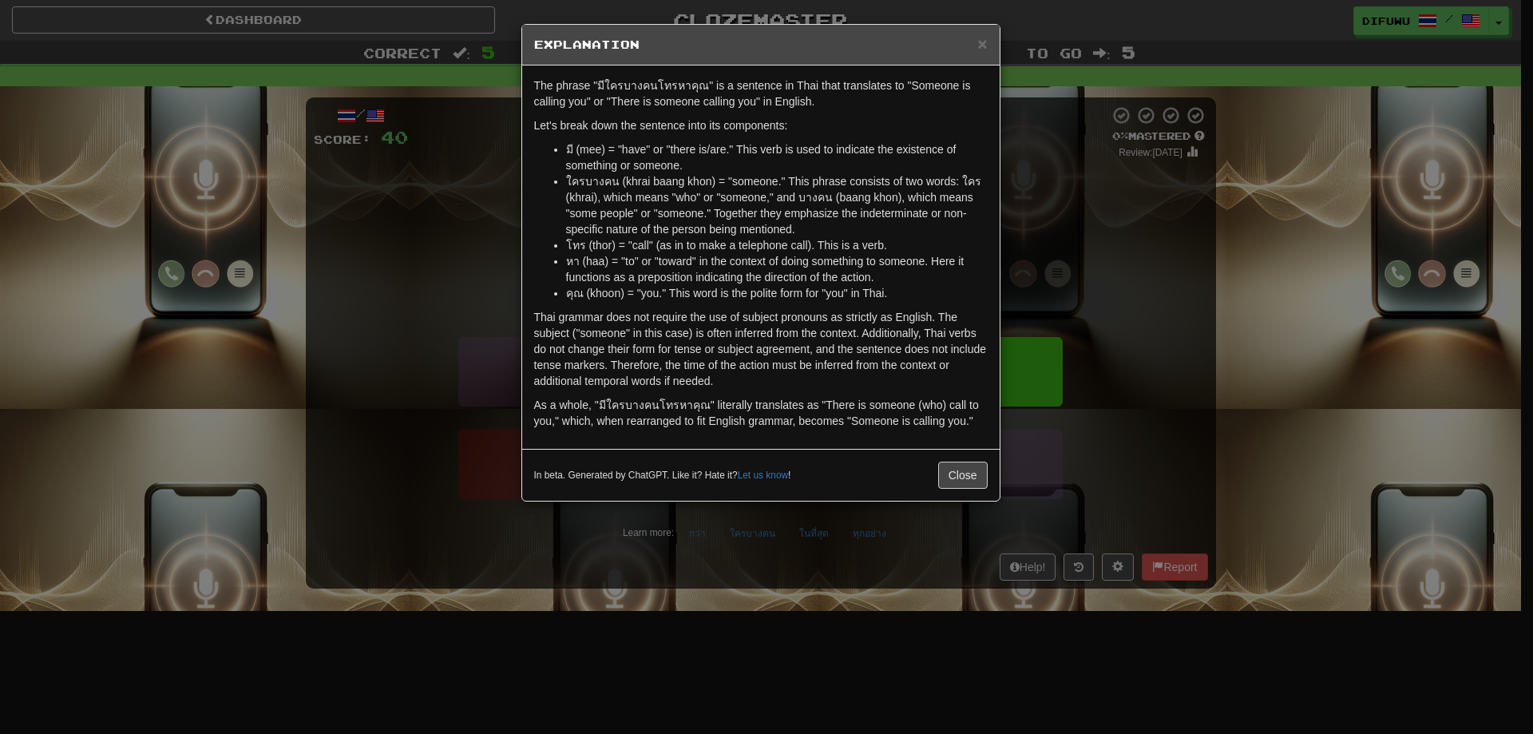
click at [1098, 442] on div "× Explanation The phrase "มีใครบางคนโทรหาคุณ" is a sentence in Thai that transl…" at bounding box center [766, 367] width 1533 height 734
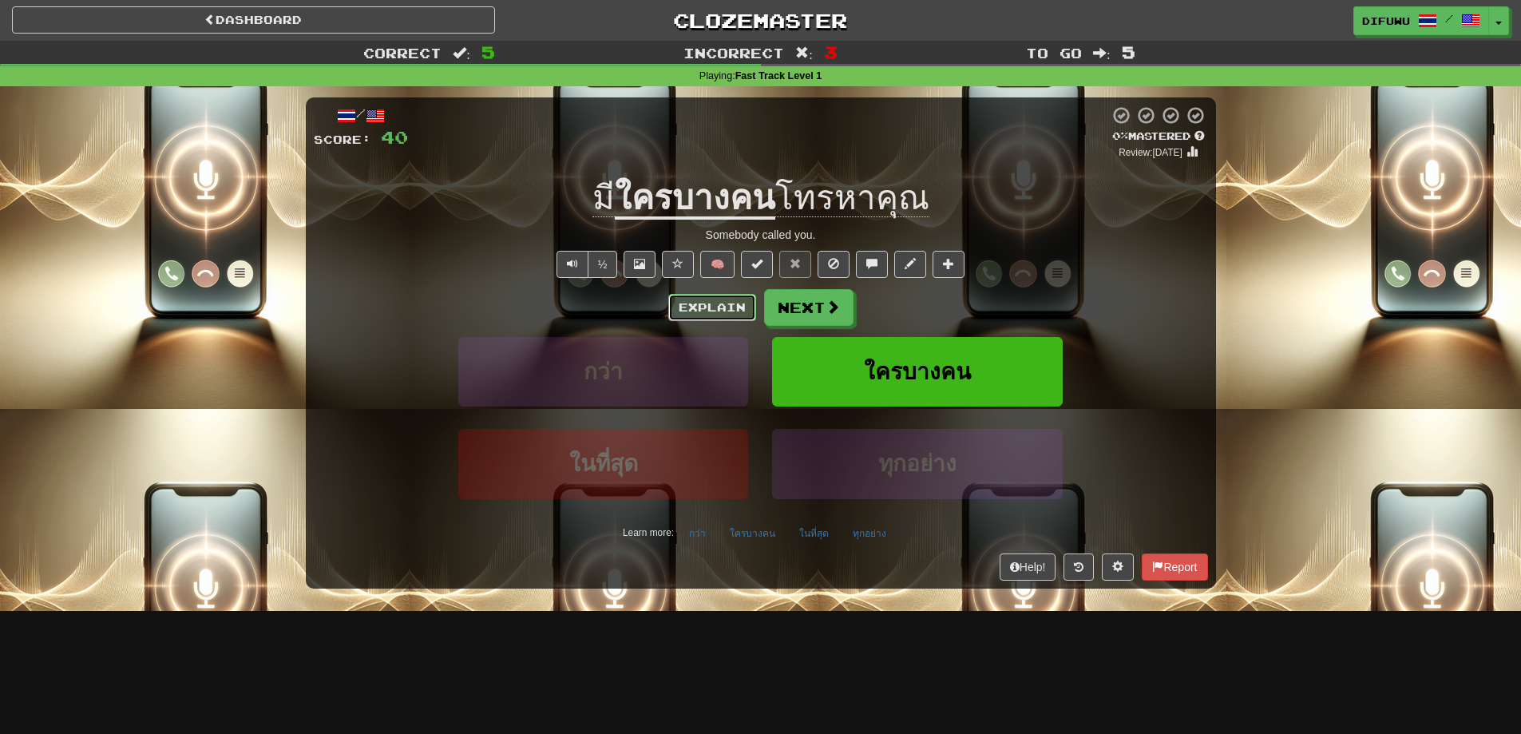
click at [722, 303] on button "Explain" at bounding box center [712, 307] width 88 height 27
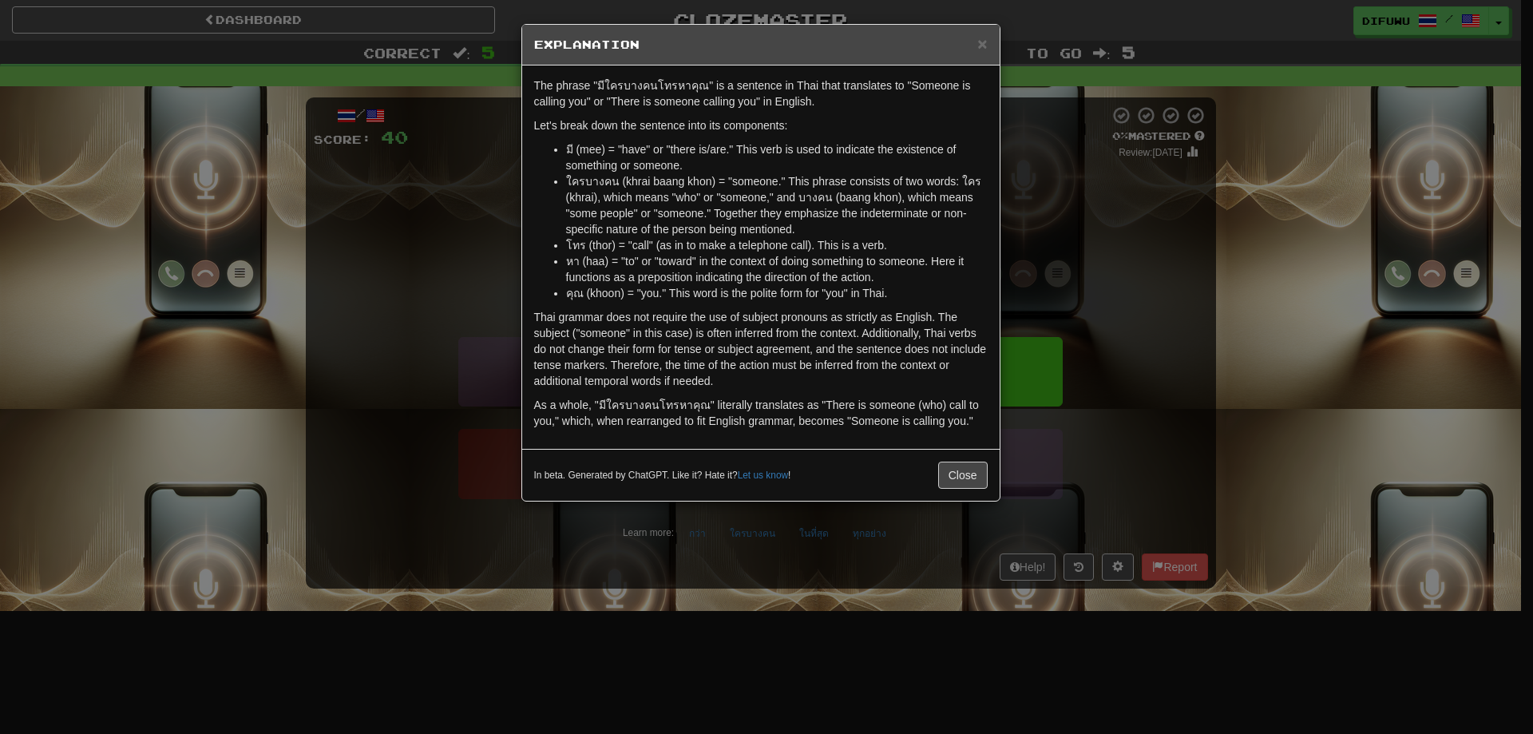
click at [1156, 310] on div "× Explanation The phrase "มีใครบางคนโทรหาคุณ" is a sentence in Thai that transl…" at bounding box center [766, 367] width 1533 height 734
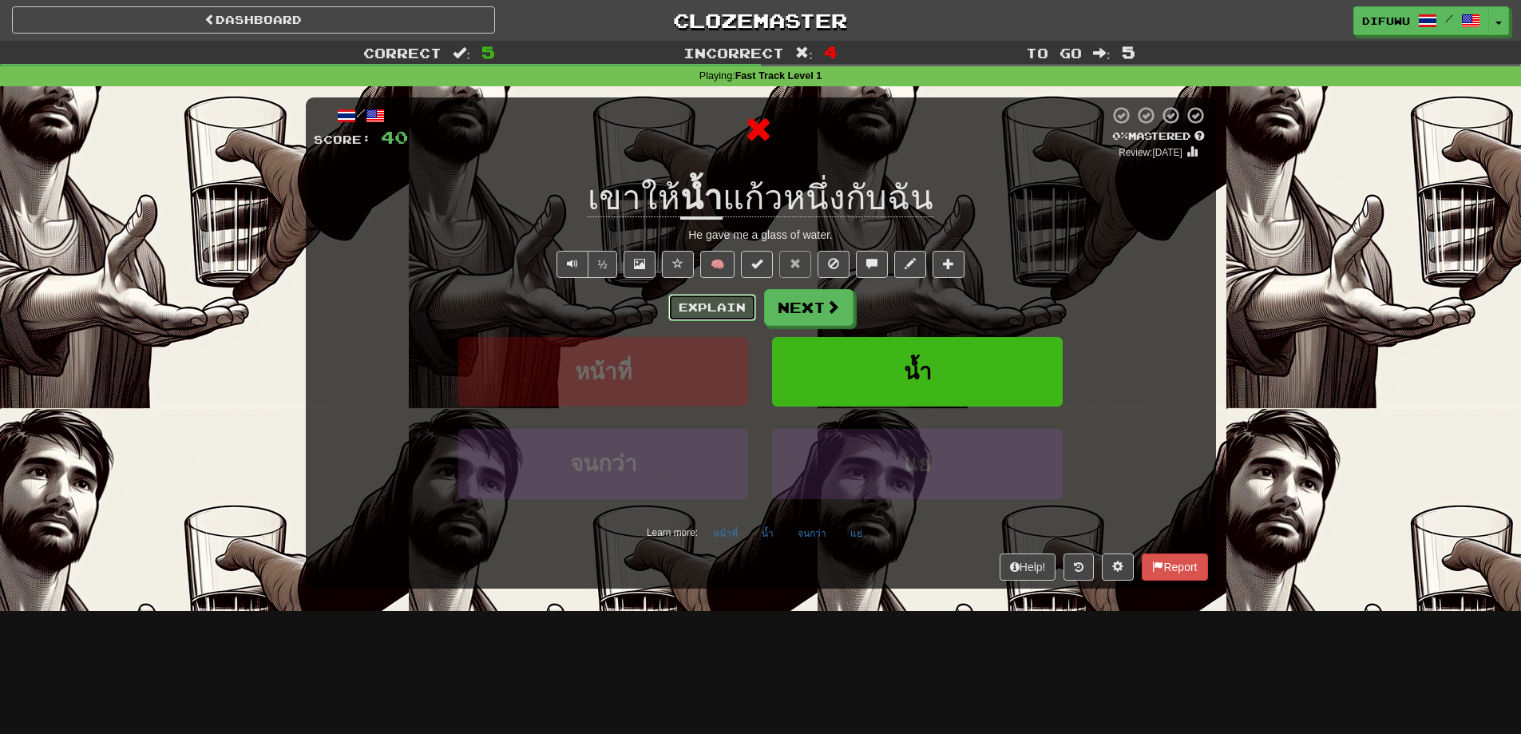
click at [718, 312] on button "Explain" at bounding box center [712, 307] width 88 height 27
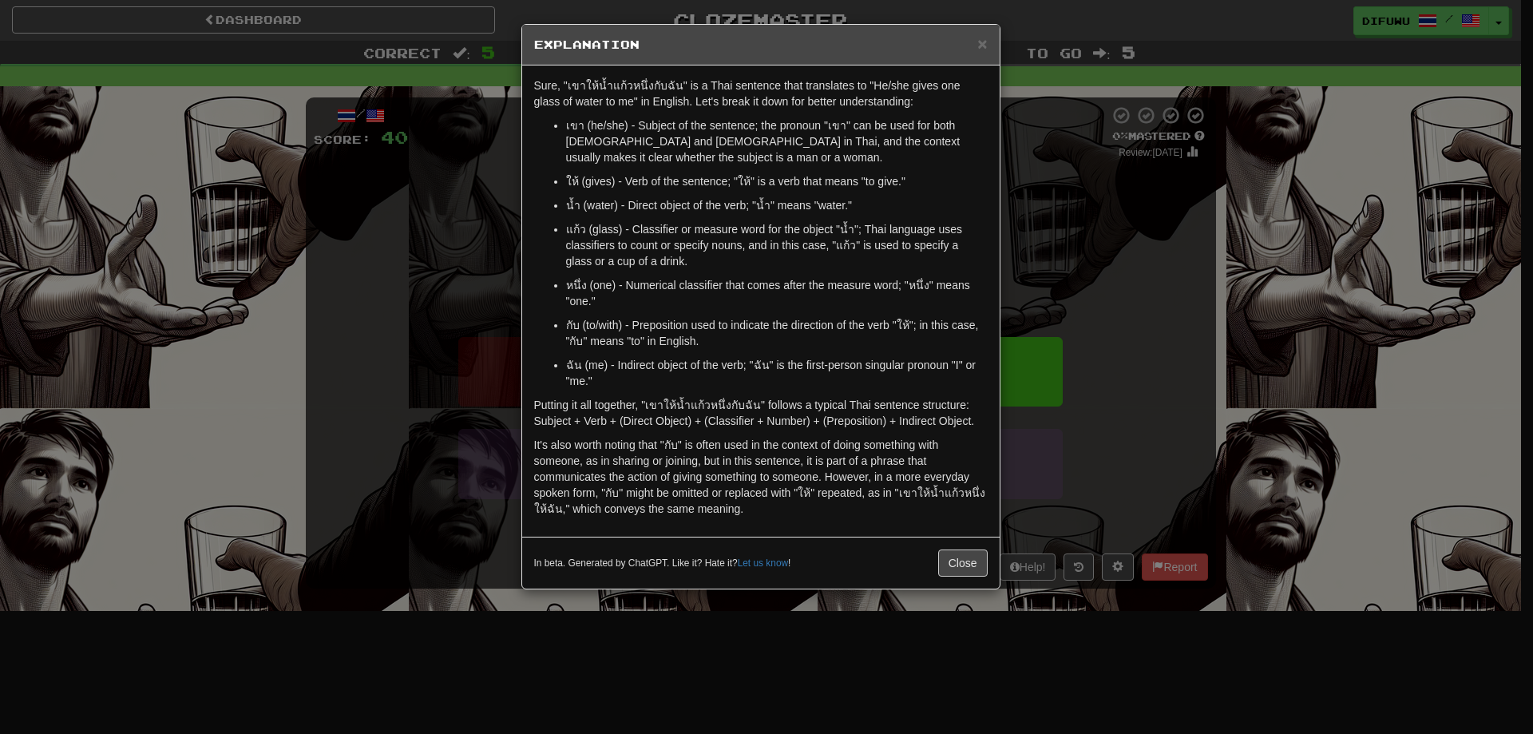
click at [1143, 254] on div "× Explanation Sure, "เขาให้น้ำแก้วหนึ่งกับฉัน" is a Thai sentence that translat…" at bounding box center [766, 367] width 1533 height 734
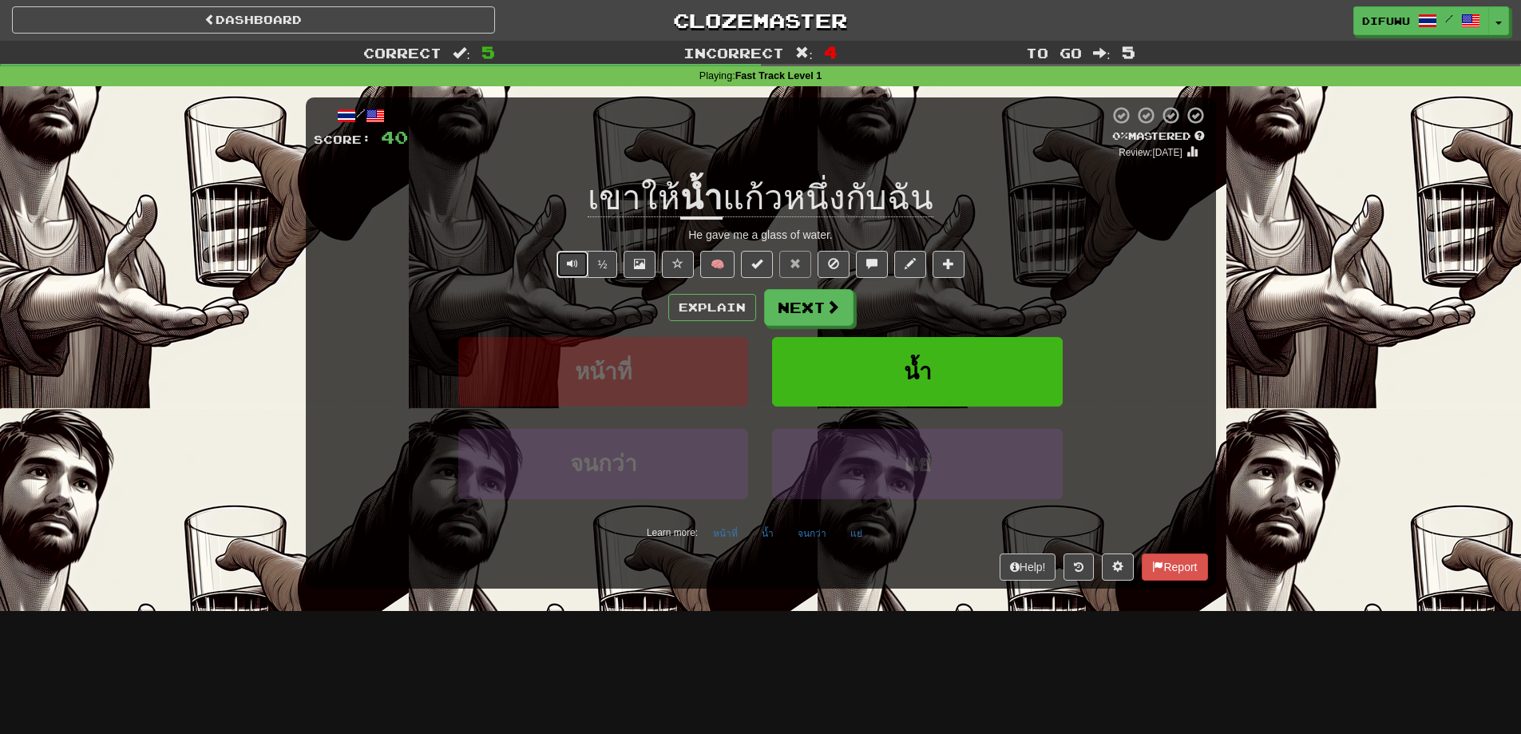
click at [560, 272] on button "Text-to-speech controls" at bounding box center [572, 264] width 32 height 27
click at [558, 271] on button "Text-to-speech controls" at bounding box center [572, 264] width 32 height 27
click at [834, 308] on span at bounding box center [833, 307] width 14 height 14
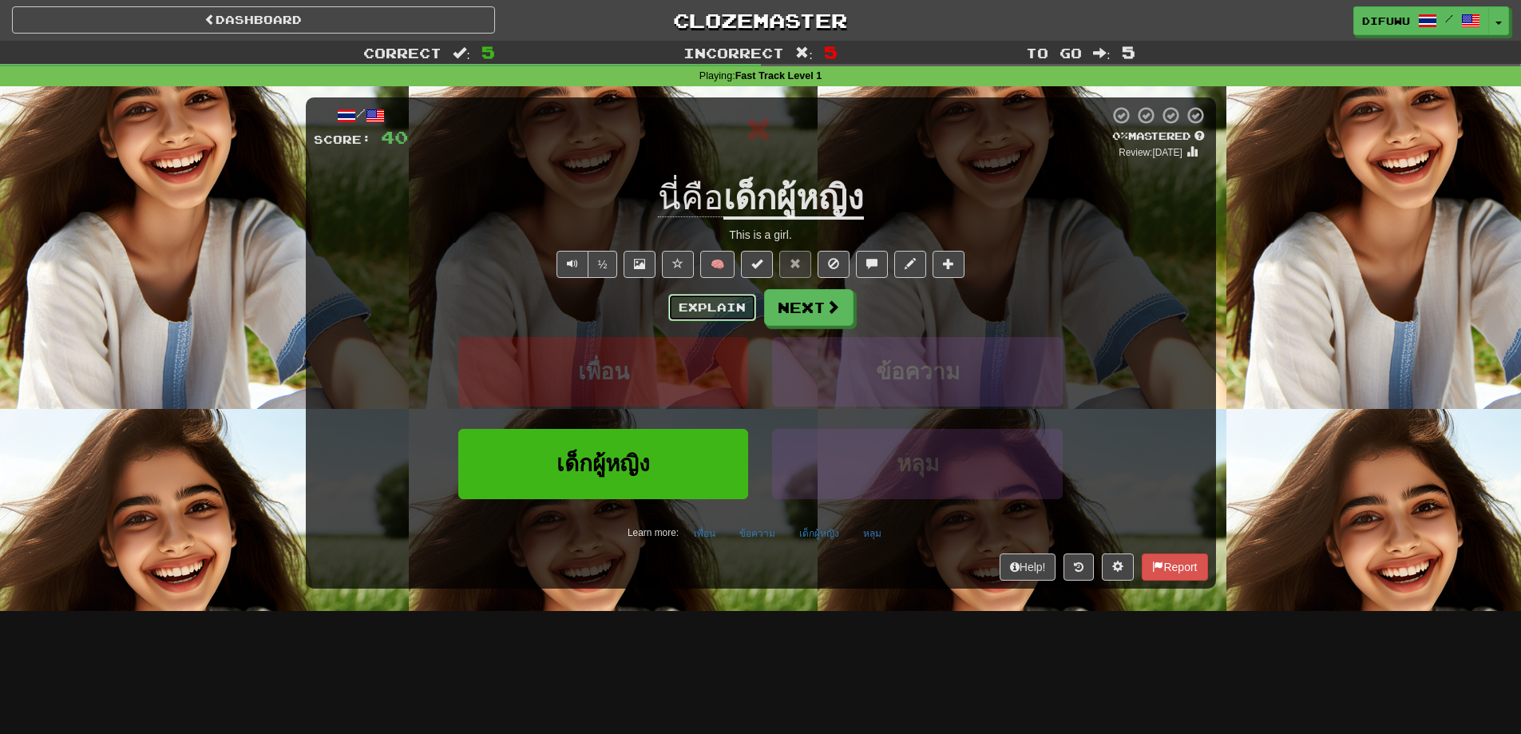
click at [724, 299] on button "Explain" at bounding box center [712, 307] width 88 height 27
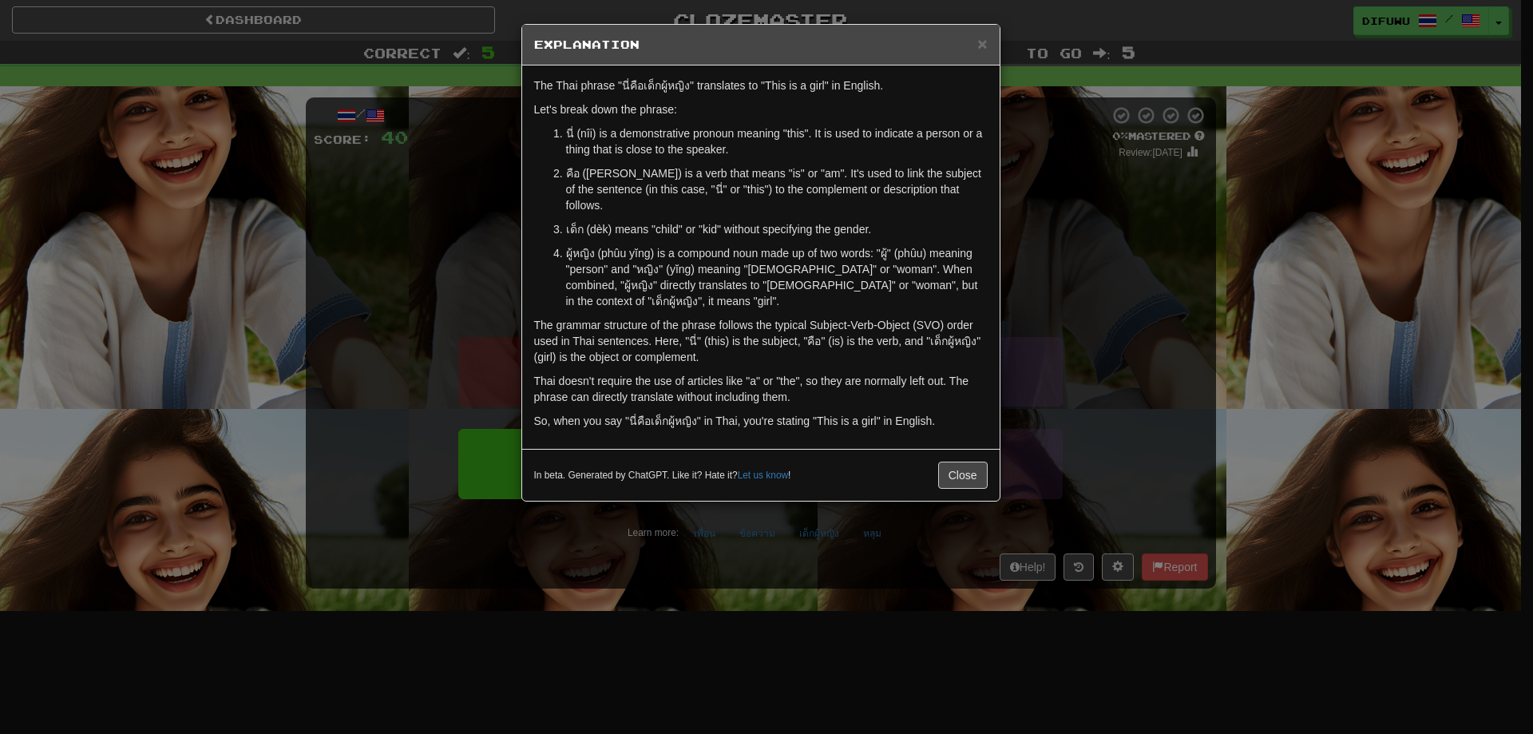
click at [1106, 330] on div "× Explanation The Thai phrase "นี่คือเด็กผู้หญิง" translates to "This is a girl…" at bounding box center [766, 367] width 1533 height 734
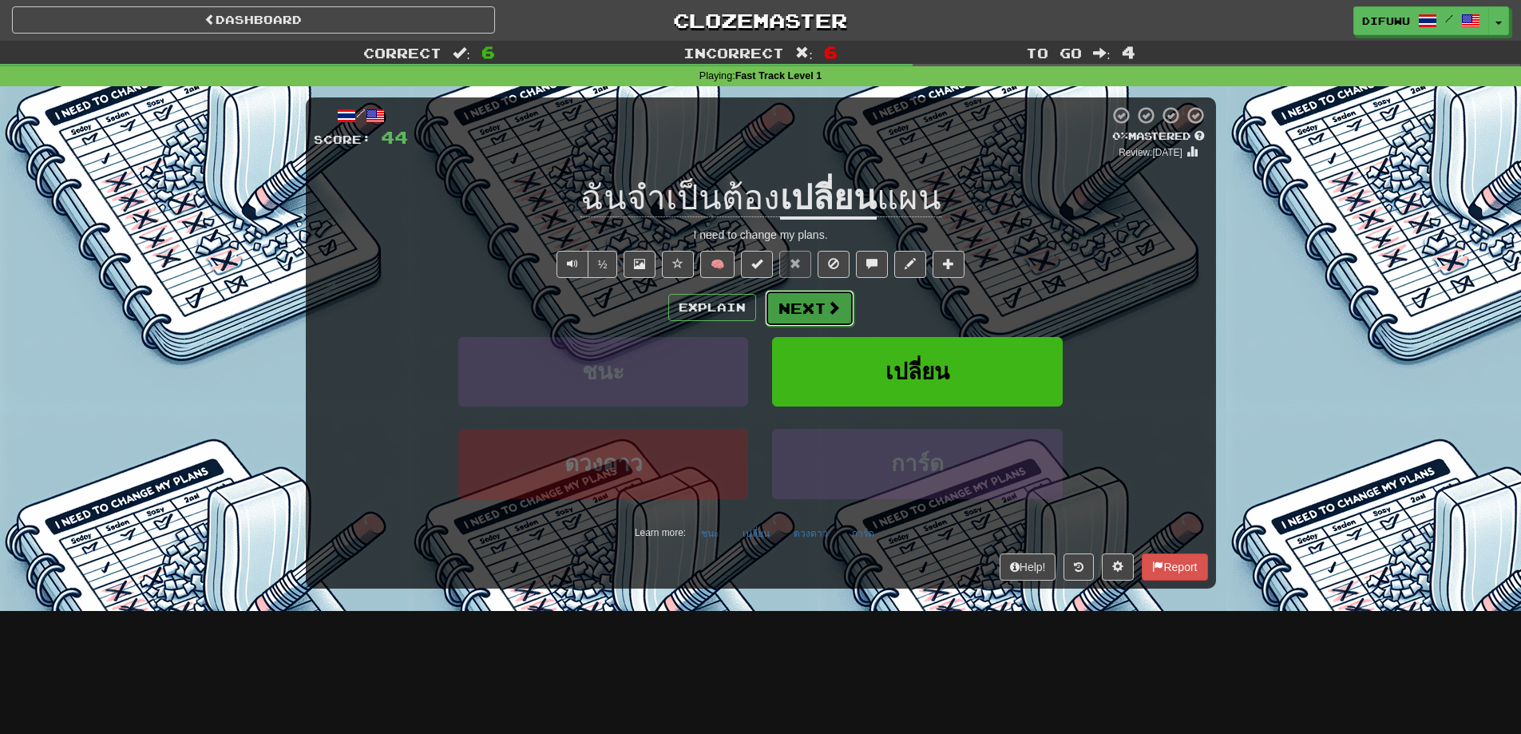
click at [795, 309] on button "Next" at bounding box center [809, 308] width 89 height 37
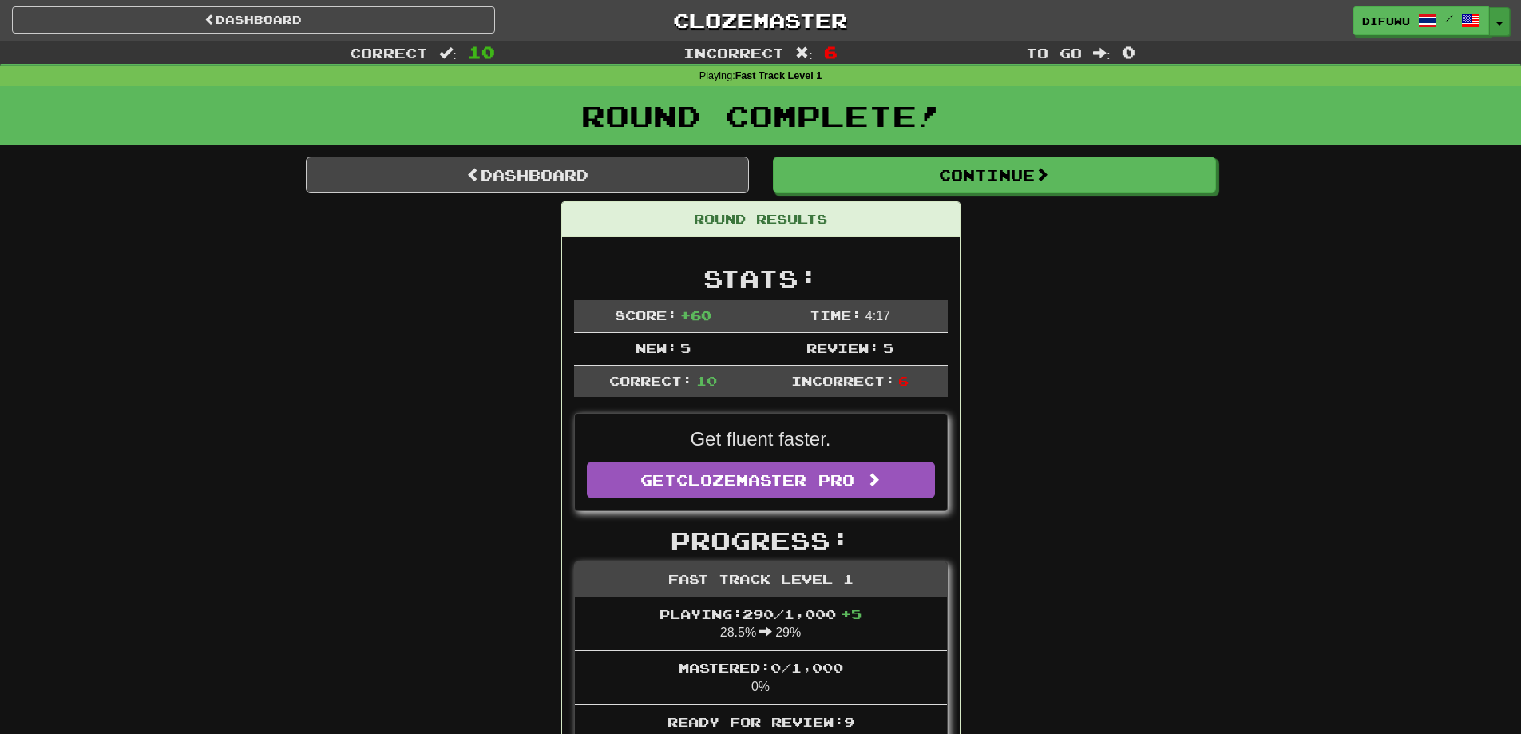
click at [1494, 31] on button "Toggle Dropdown" at bounding box center [1499, 21] width 21 height 29
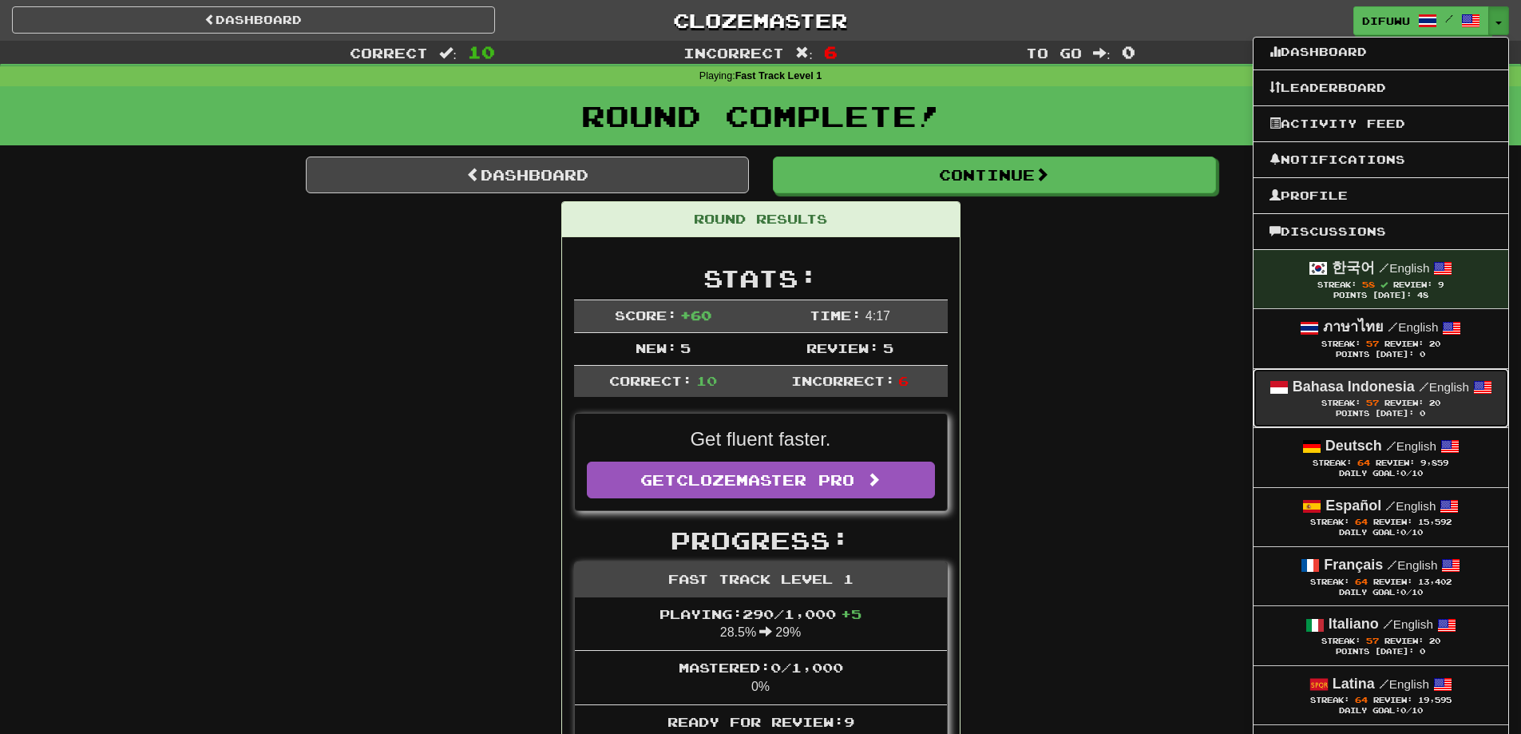
click at [1446, 401] on div "Streak: 57 Review: 20" at bounding box center [1380, 403] width 223 height 12
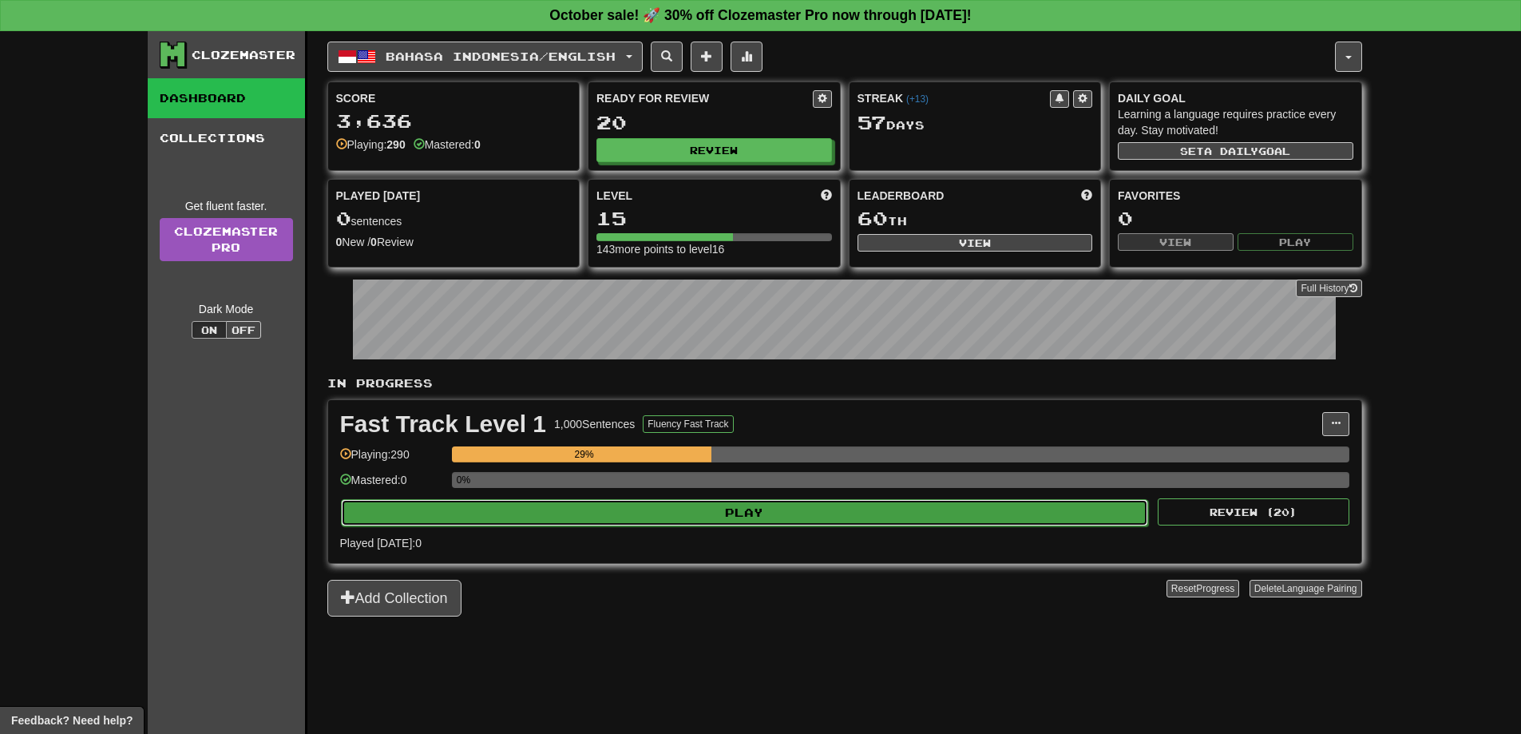
click at [841, 519] on button "Play" at bounding box center [745, 512] width 808 height 27
select select "**"
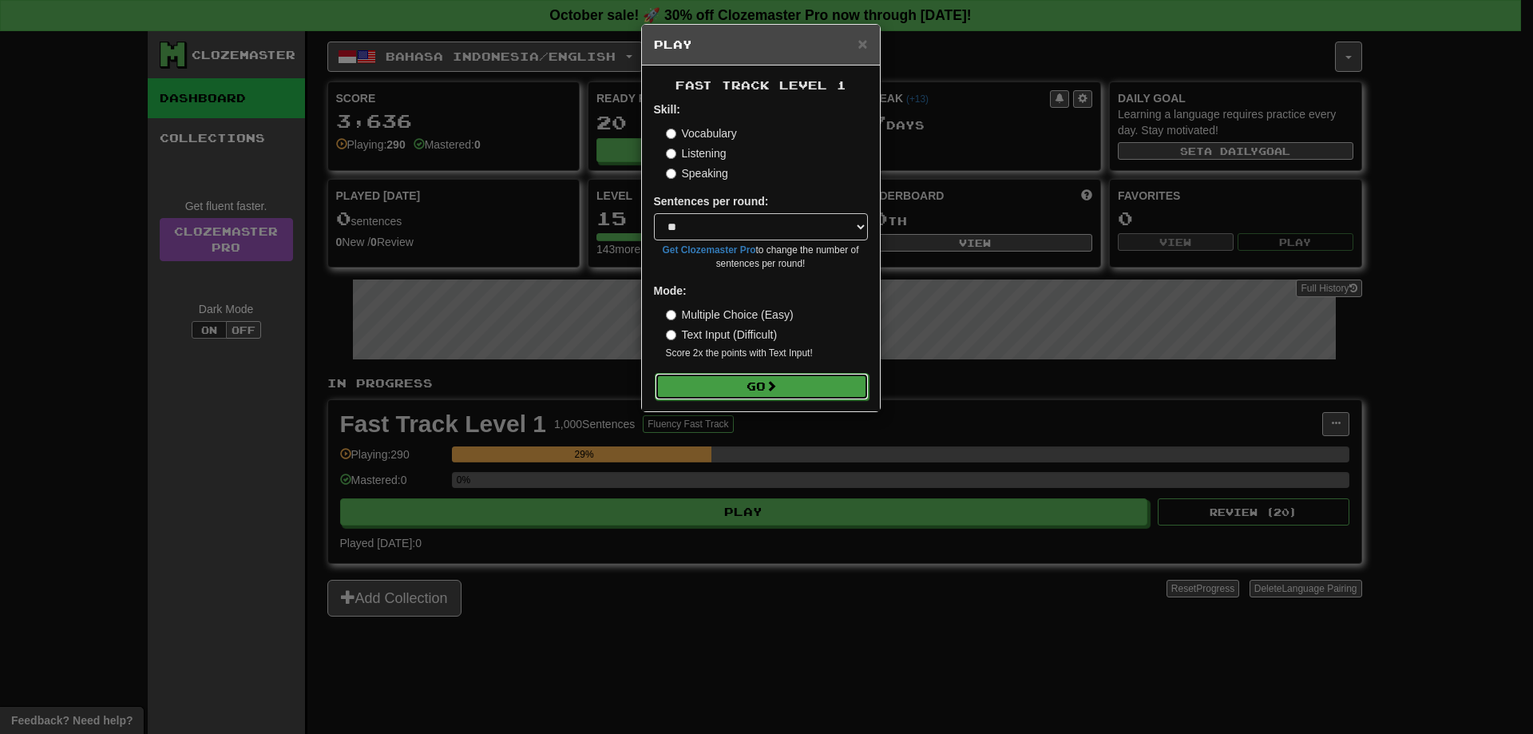
click at [690, 394] on button "Go" at bounding box center [762, 386] width 214 height 27
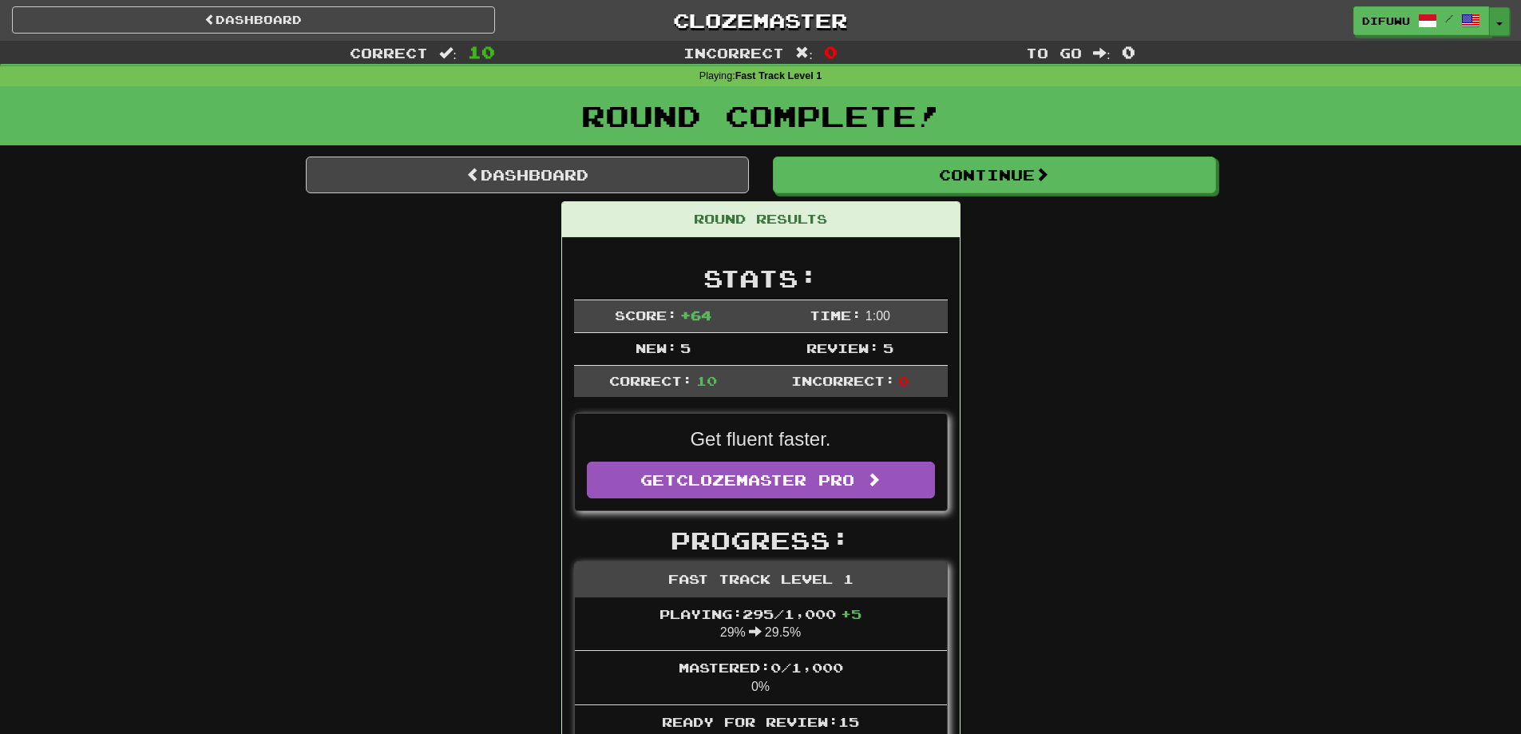
click at [1503, 22] on button "Toggle Dropdown" at bounding box center [1499, 21] width 21 height 29
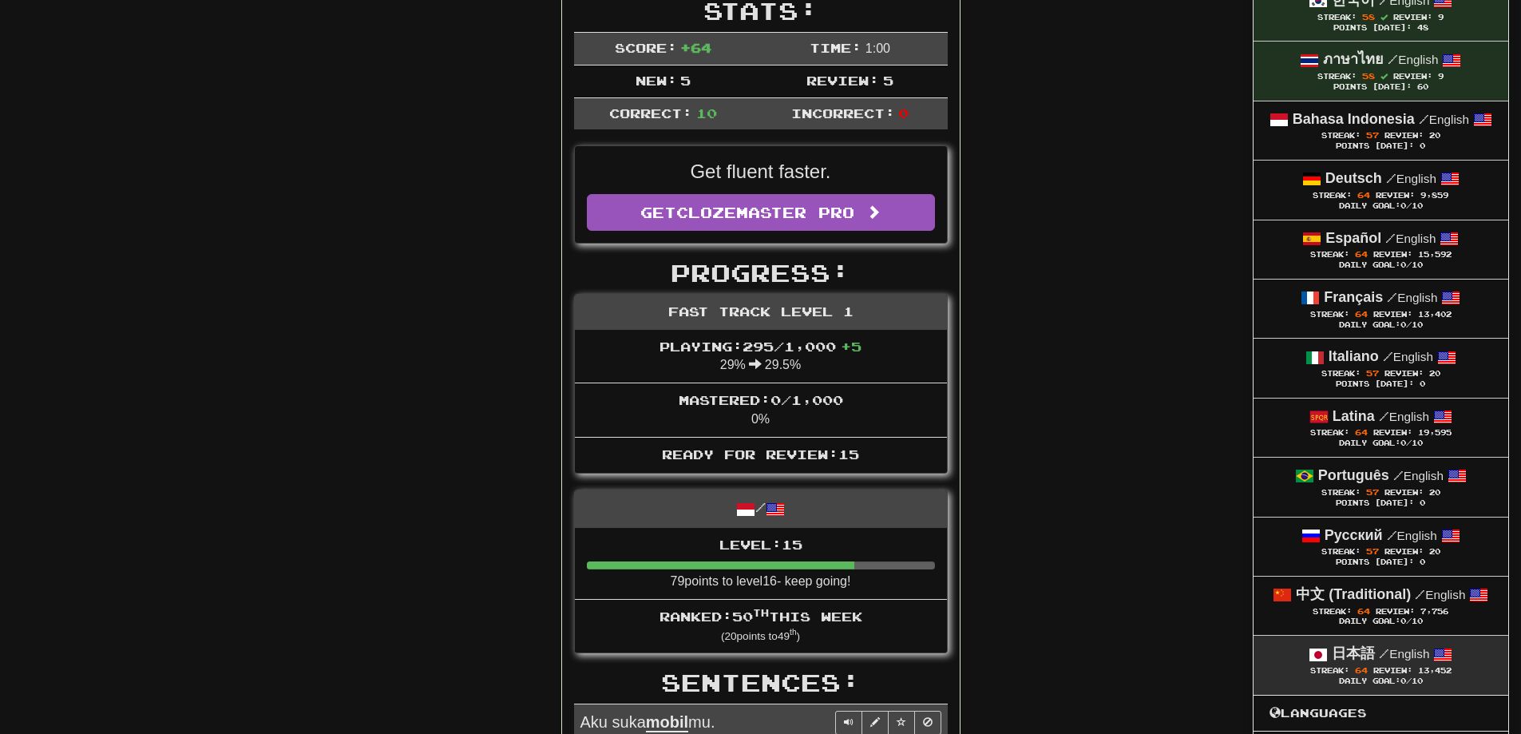
scroll to position [239, 0]
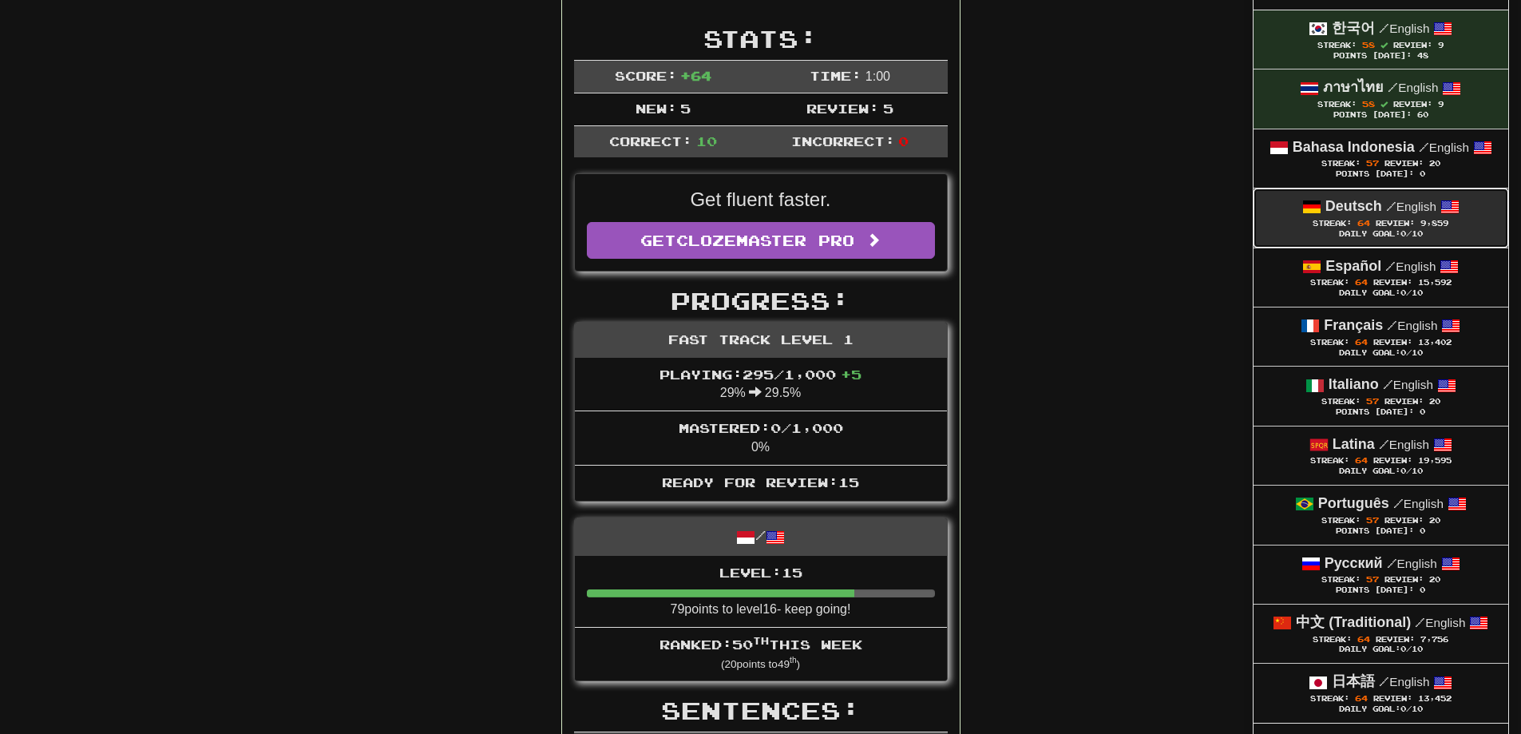
click at [1359, 226] on span "64" at bounding box center [1363, 223] width 13 height 10
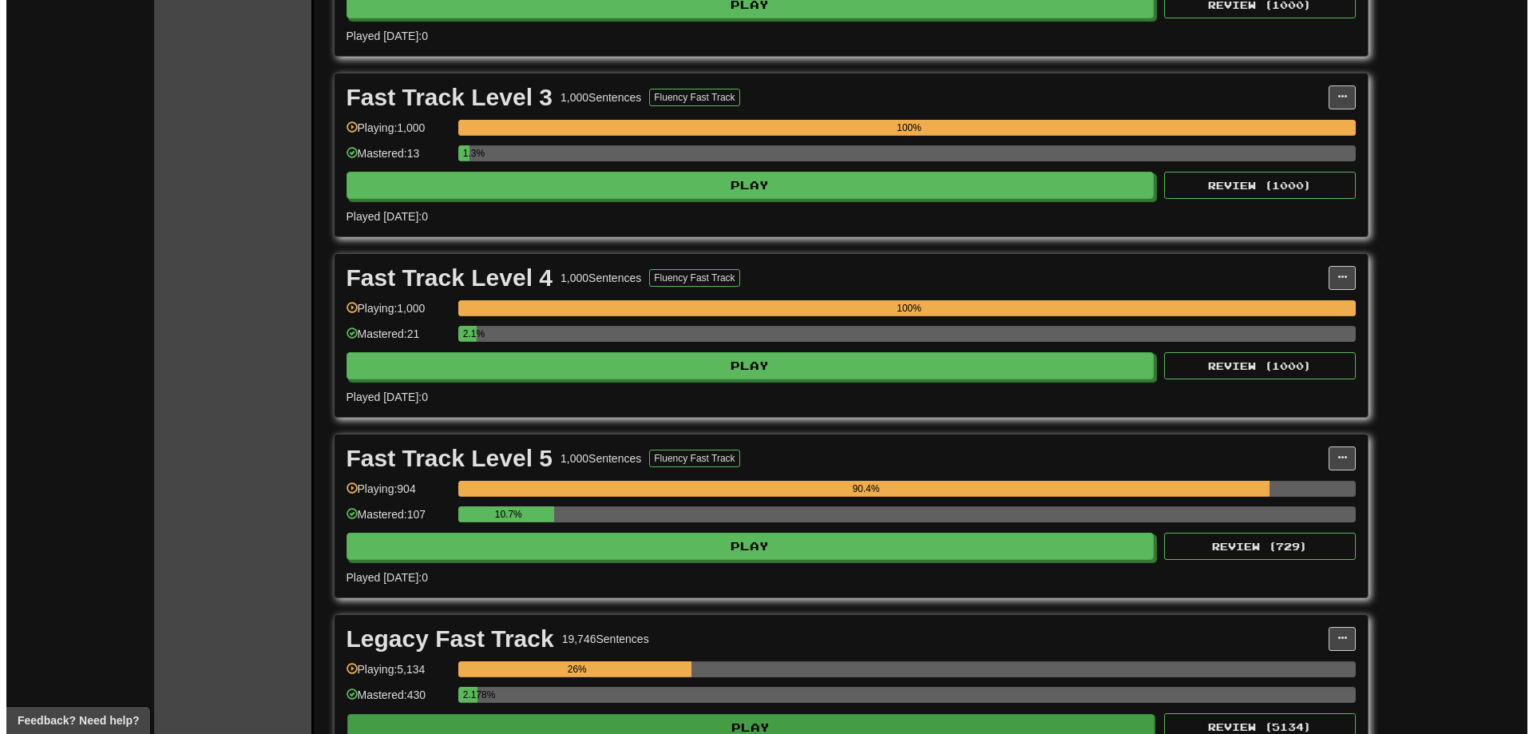
scroll to position [878, 0]
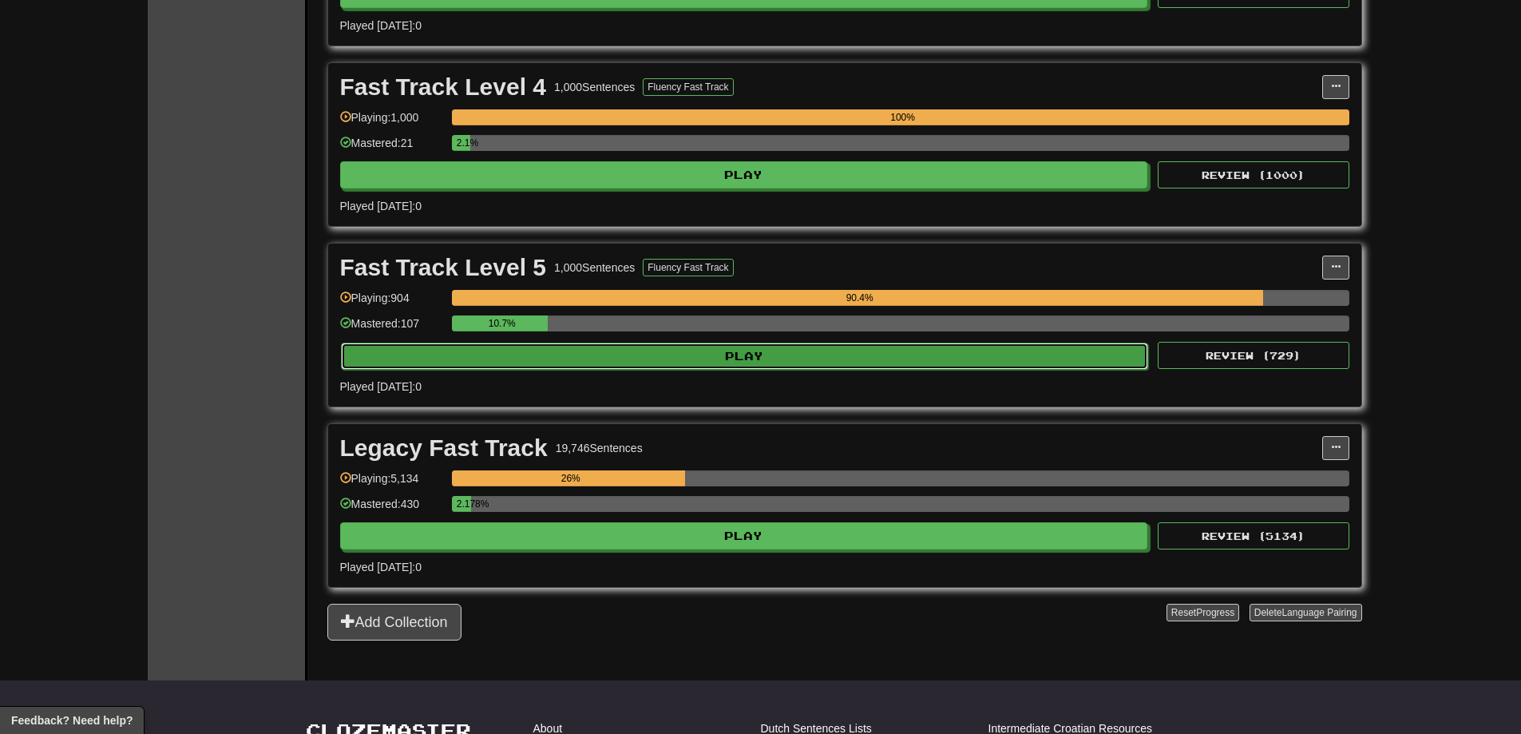
click at [925, 356] on button "Play" at bounding box center [745, 355] width 808 height 27
select select "**"
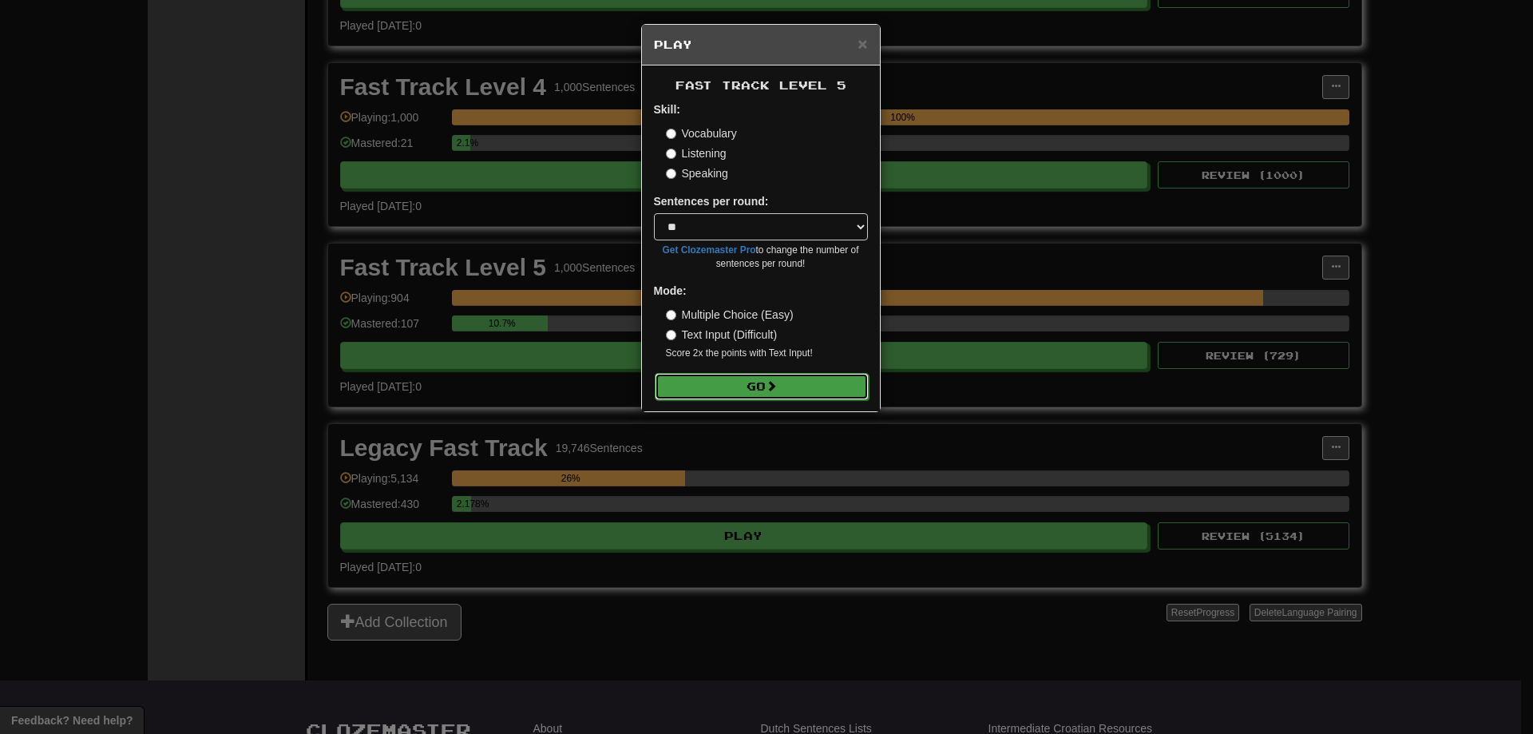
click at [803, 381] on button "Go" at bounding box center [762, 386] width 214 height 27
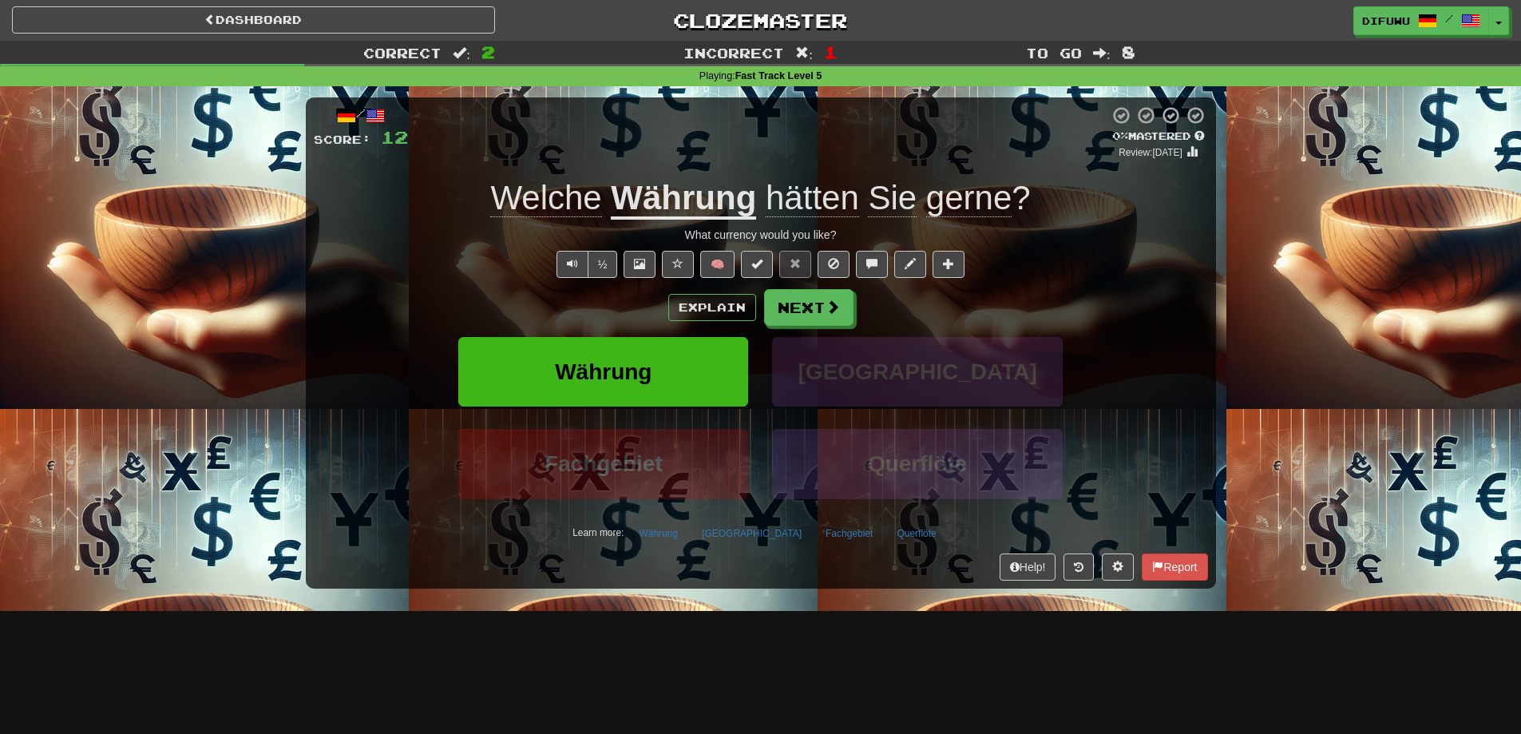
click at [368, 362] on div "Währung Schweden" at bounding box center [761, 383] width 942 height 92
click at [714, 299] on button "Explain" at bounding box center [712, 307] width 88 height 27
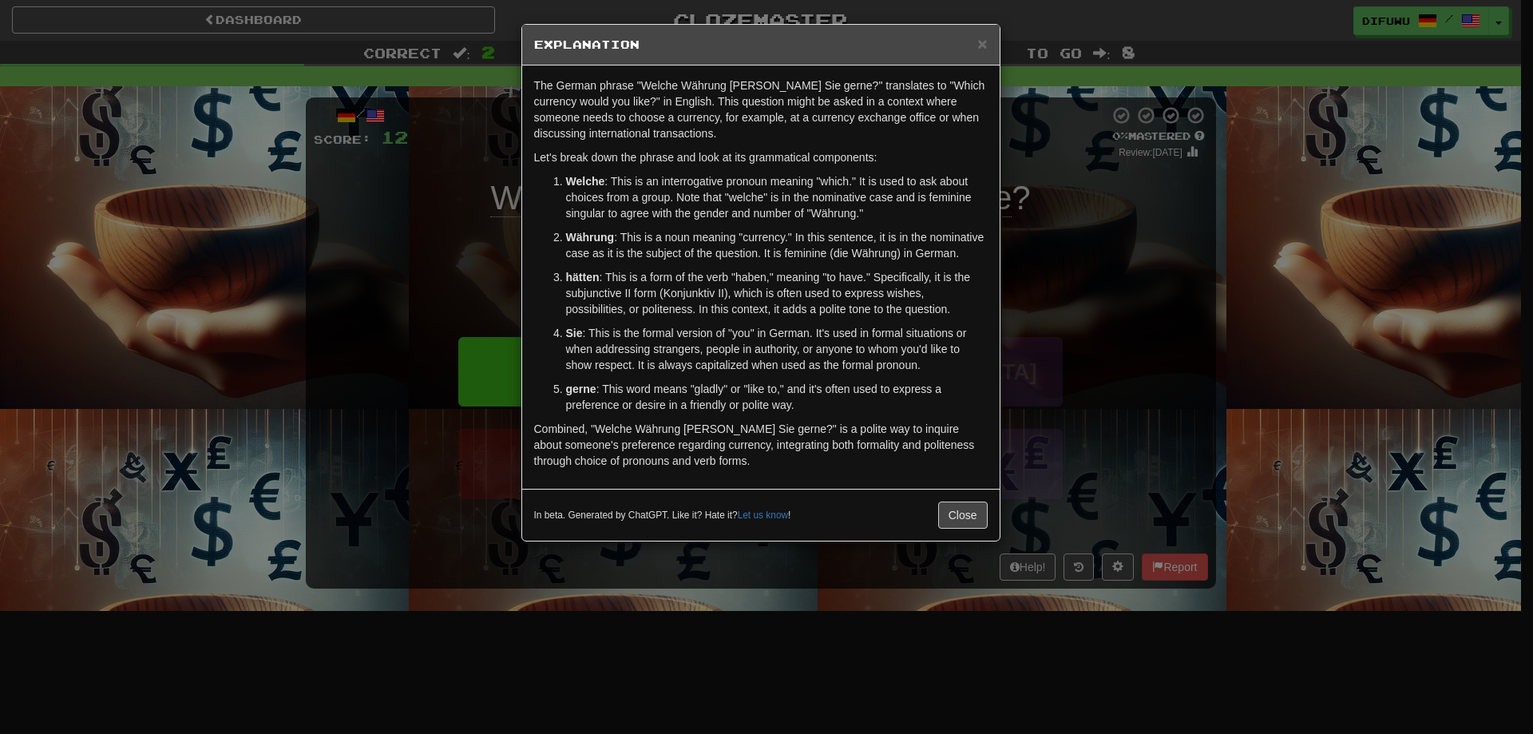
click at [1114, 338] on div "× Explanation The German phrase "Welche Währung hätten Sie gerne?" translates t…" at bounding box center [766, 367] width 1533 height 734
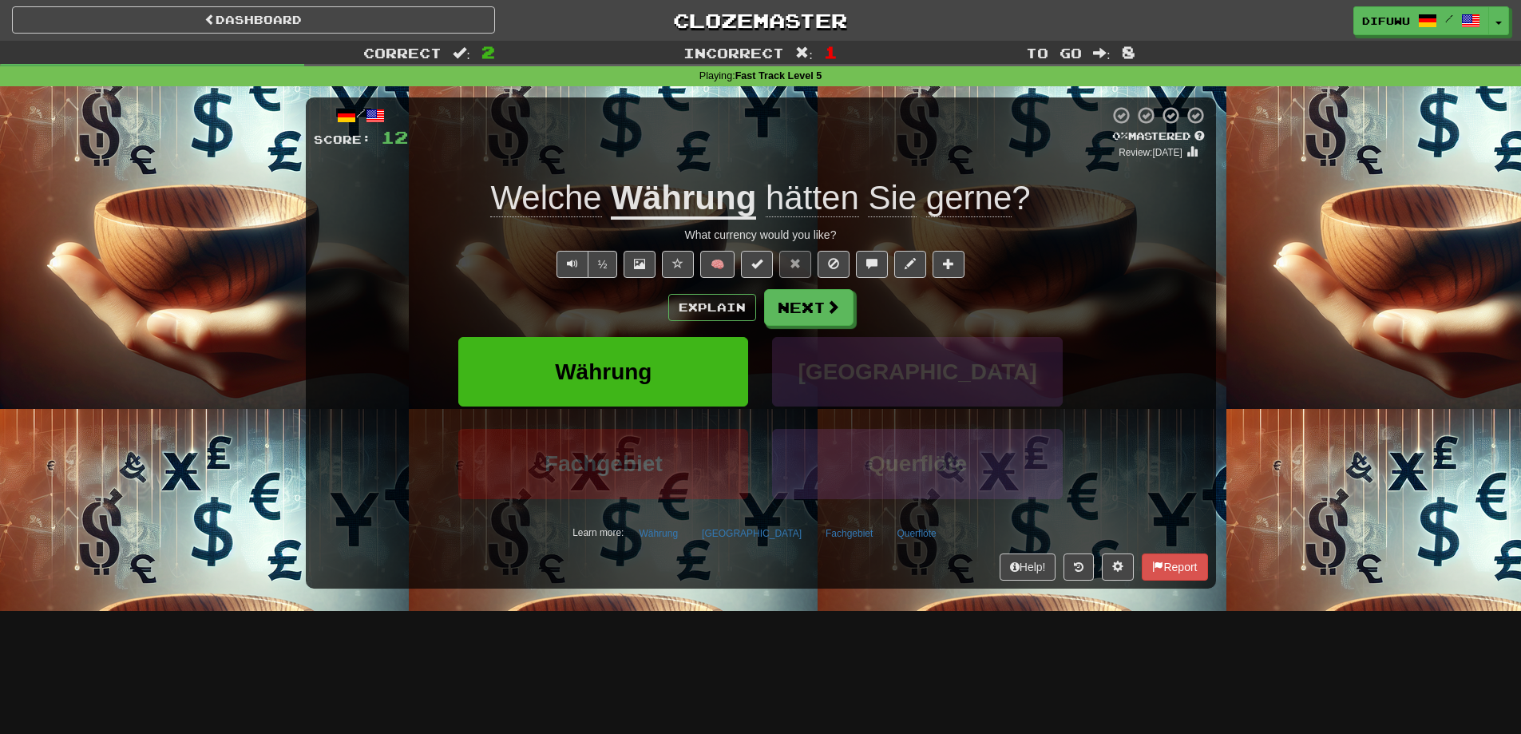
click at [576, 283] on div "/ Score: 12 0 % Mastered Review: 2025-10-15 Welche Währung hätten Sie gerne ? W…" at bounding box center [761, 342] width 910 height 490
click at [570, 262] on span "Text-to-speech controls" at bounding box center [572, 263] width 11 height 11
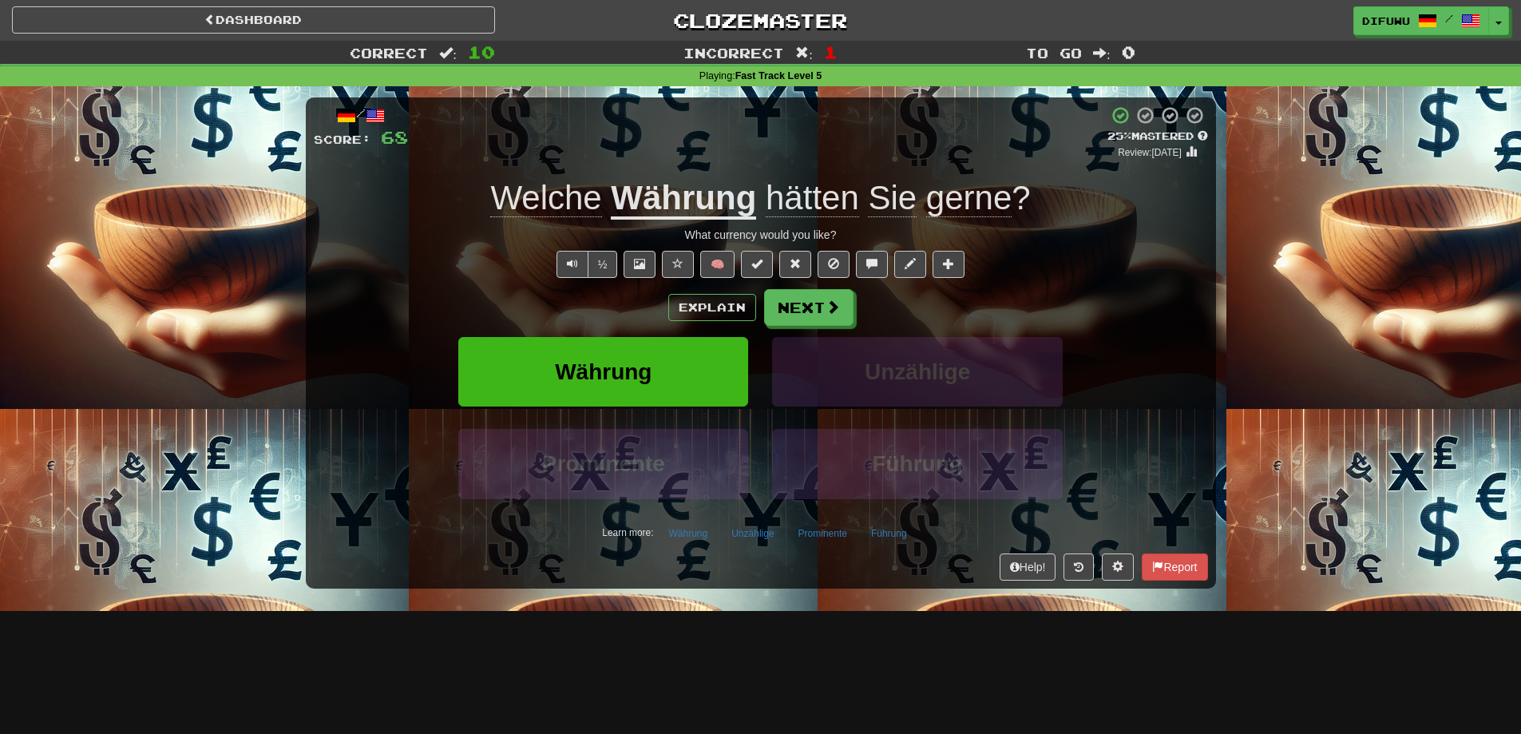
click at [1509, 15] on div "difuwu / Toggle Dropdown Dashboard Leaderboard Activity Feed Notifications Prof…" at bounding box center [1267, 20] width 507 height 29
click at [1501, 23] on span "button" at bounding box center [1499, 23] width 6 height 3
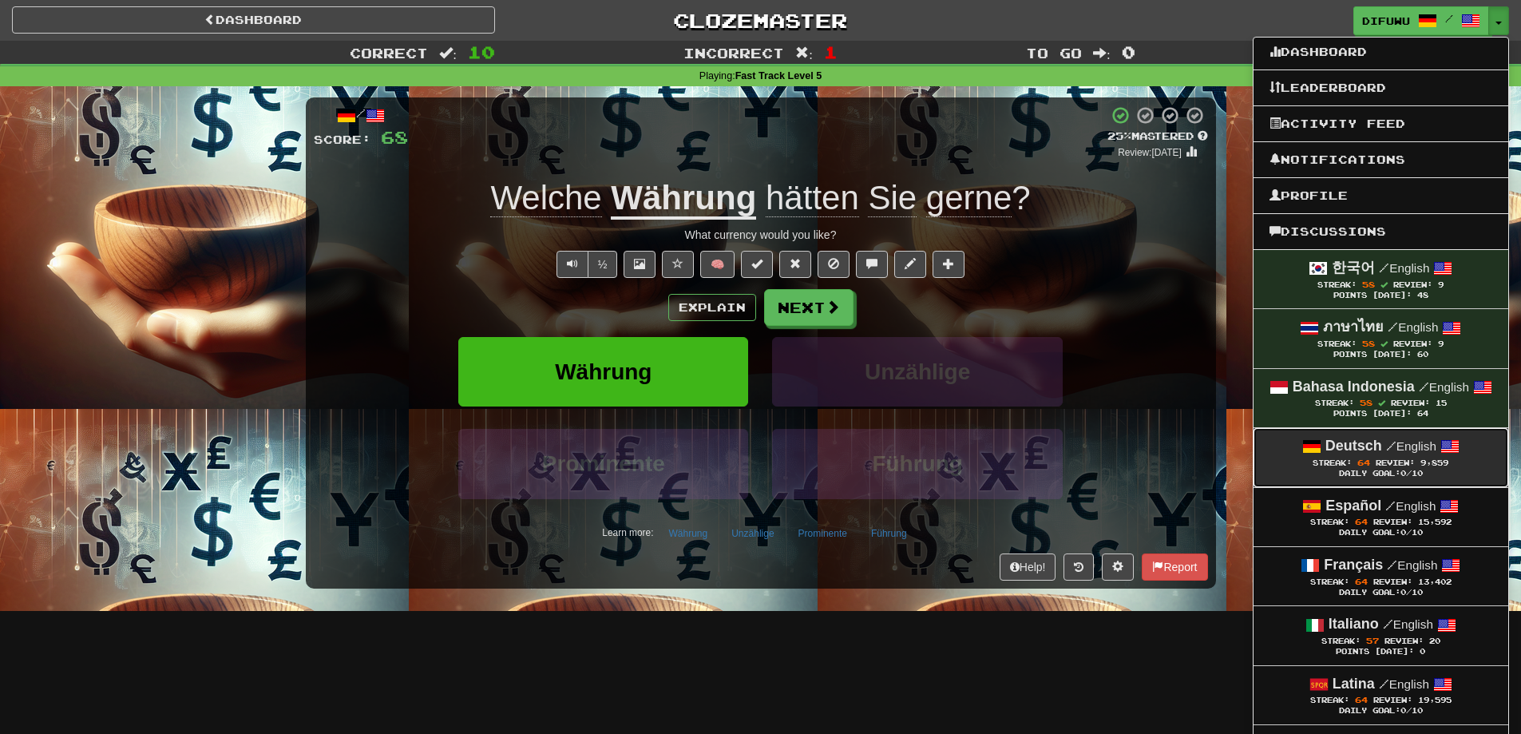
click at [1388, 483] on link "Deutsch / English Streak: 64 Review: 9,859 Daily Goal: 0 /10" at bounding box center [1380, 457] width 255 height 58
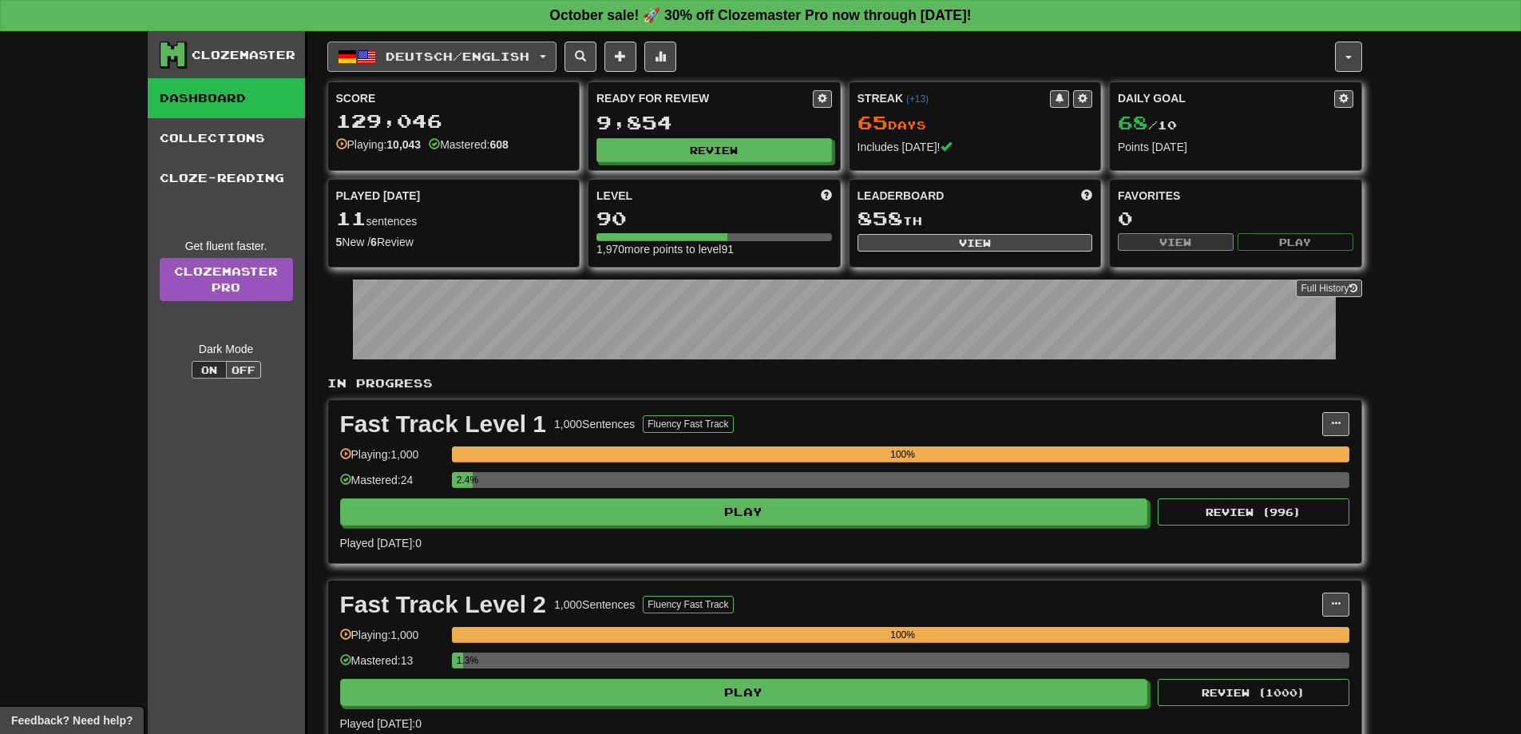
click at [556, 61] on button "Deutsch / English" at bounding box center [441, 57] width 229 height 30
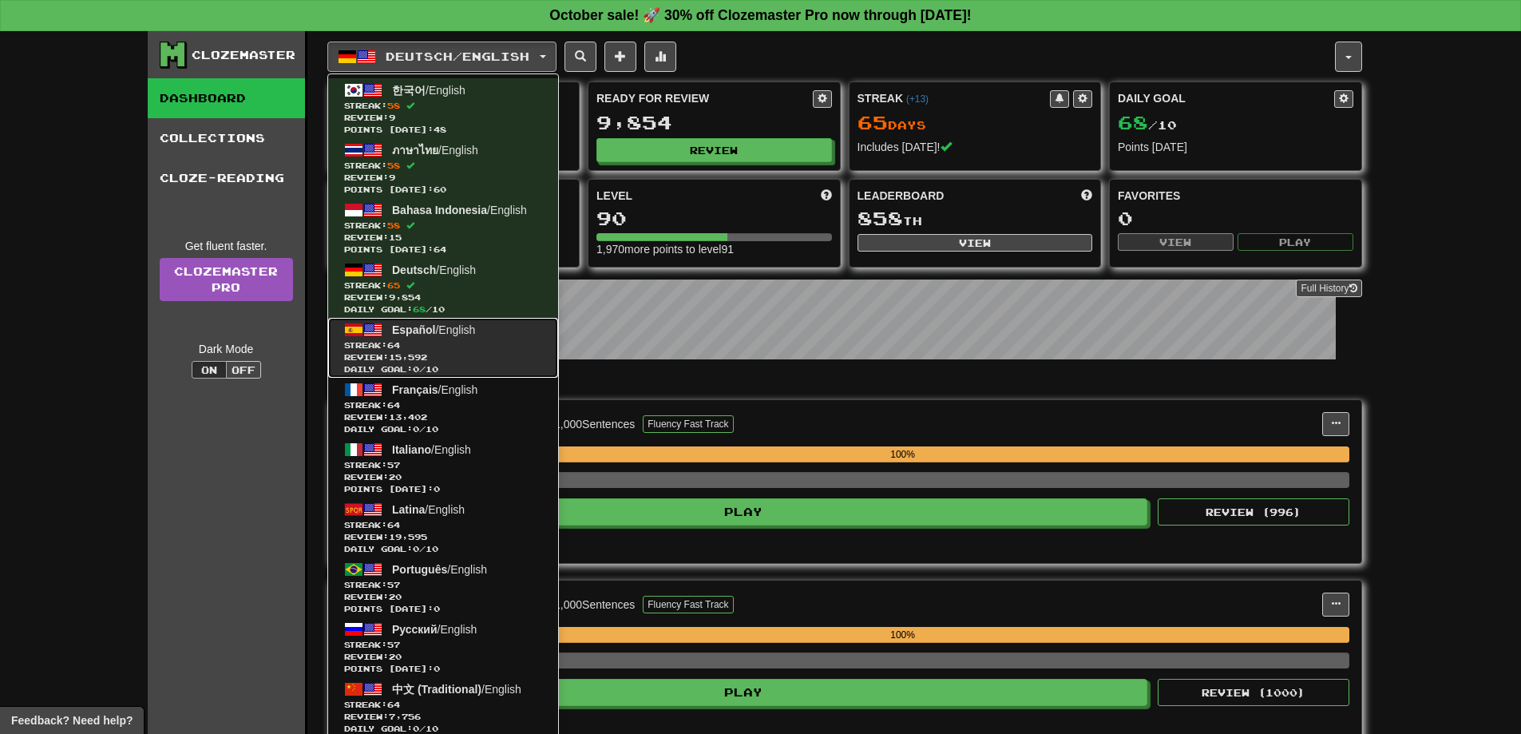
click at [491, 339] on span "Streak: 64" at bounding box center [443, 345] width 198 height 12
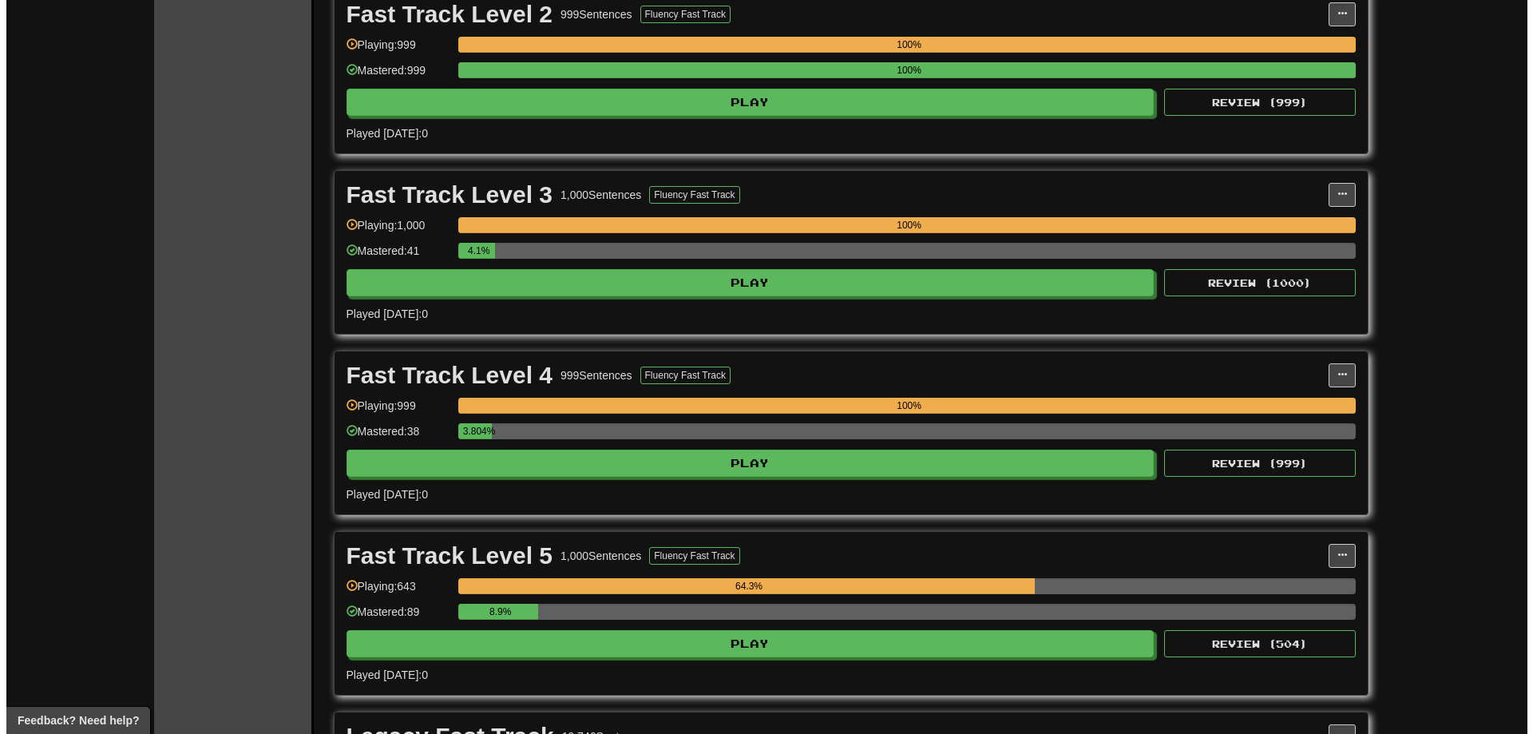
scroll to position [798, 0]
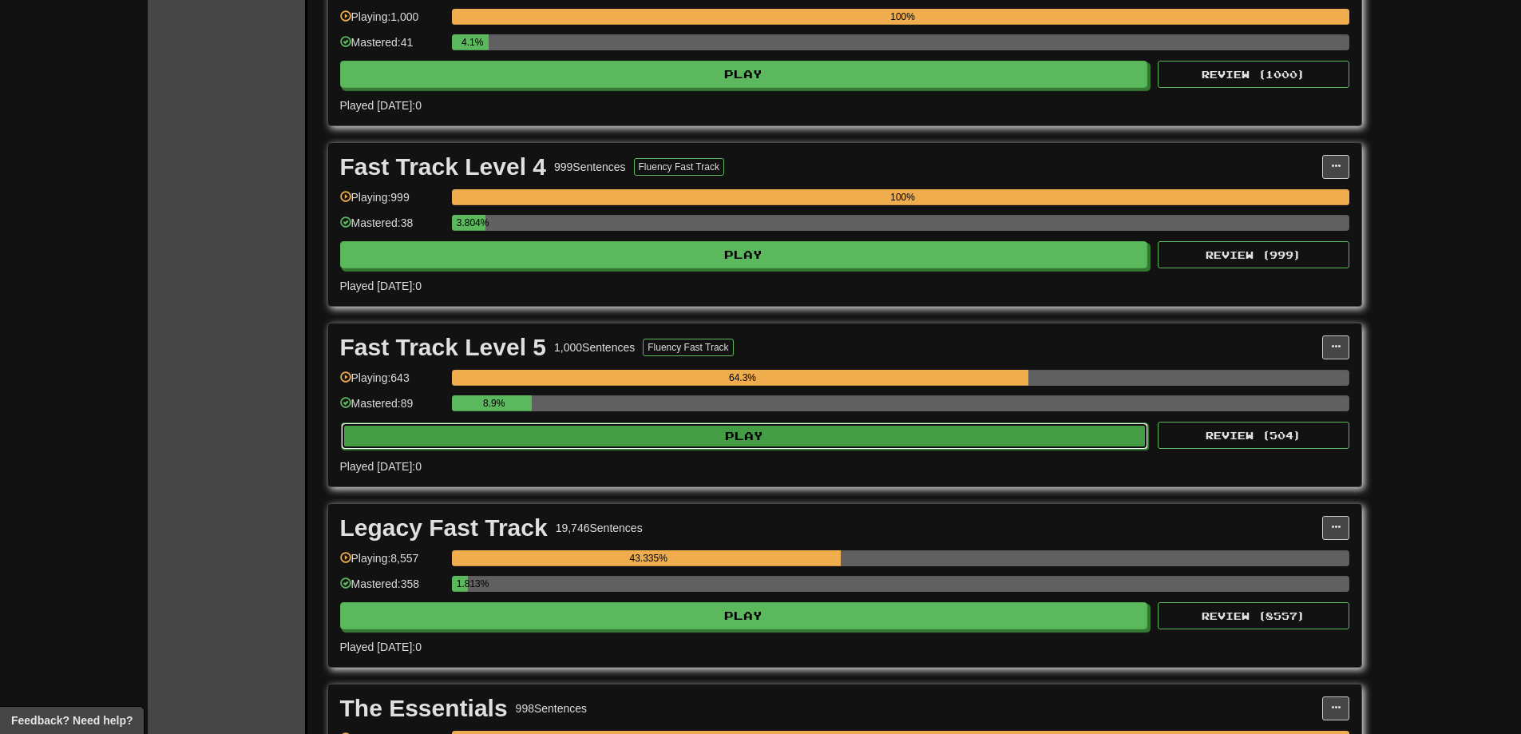
click at [803, 446] on button "Play" at bounding box center [745, 435] width 808 height 27
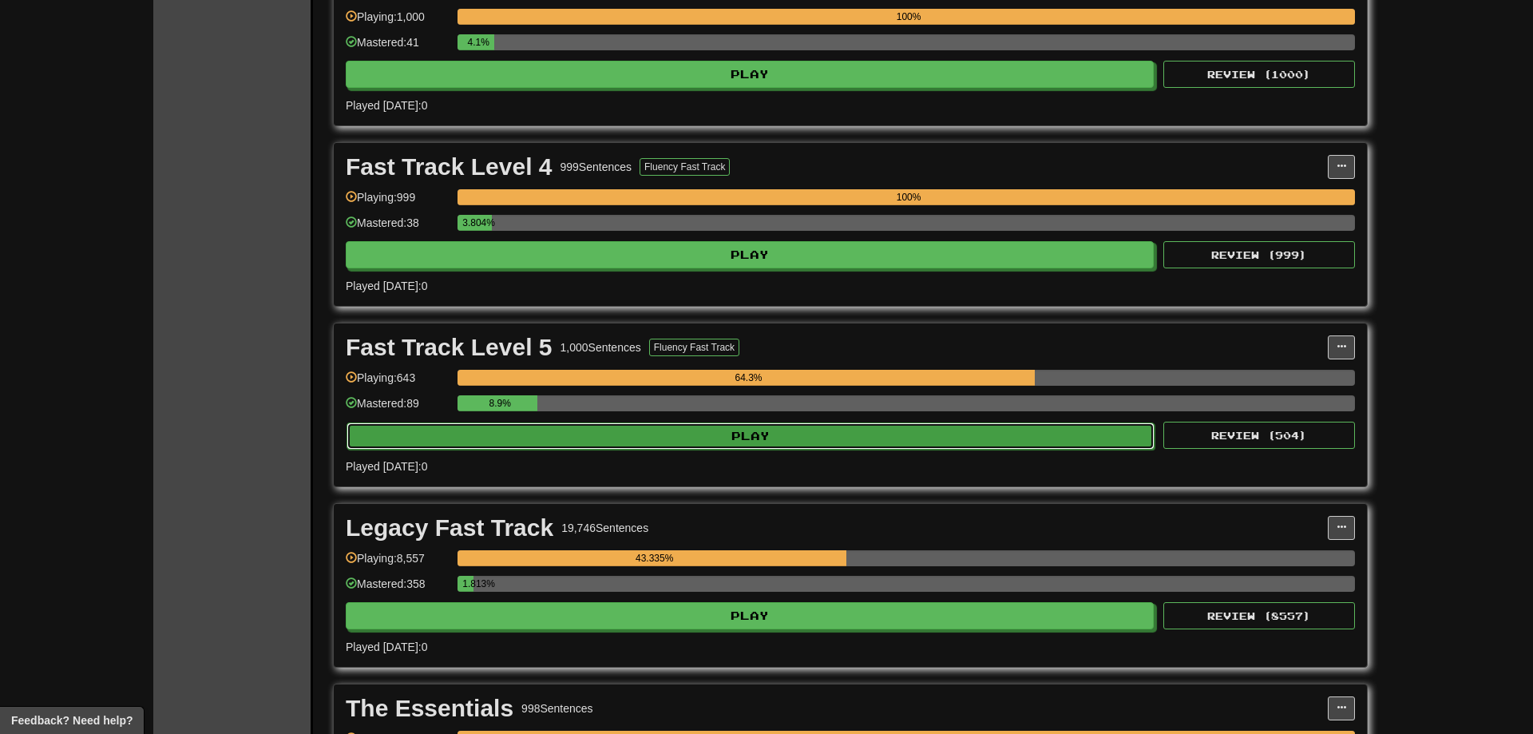
select select "**"
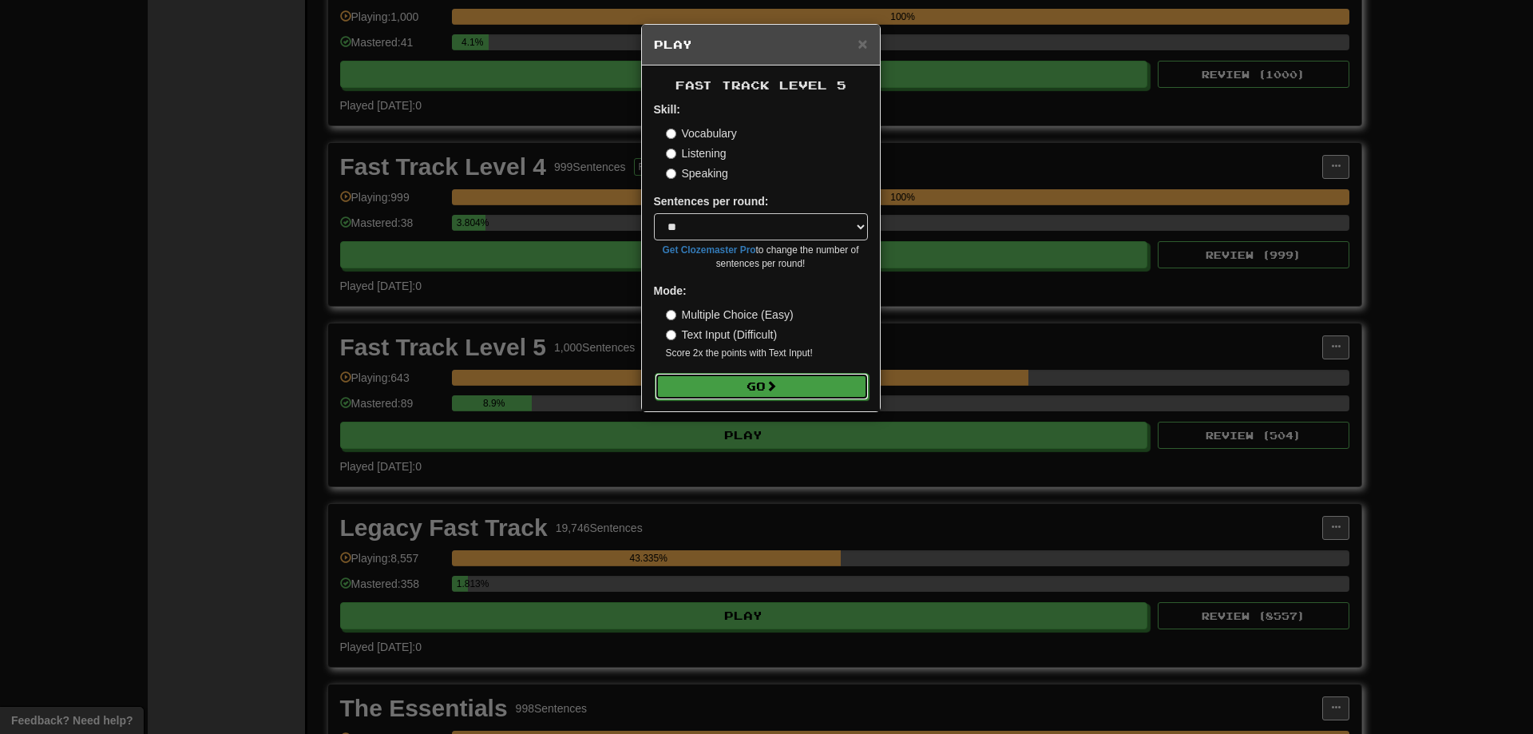
click at [773, 389] on span at bounding box center [770, 385] width 11 height 11
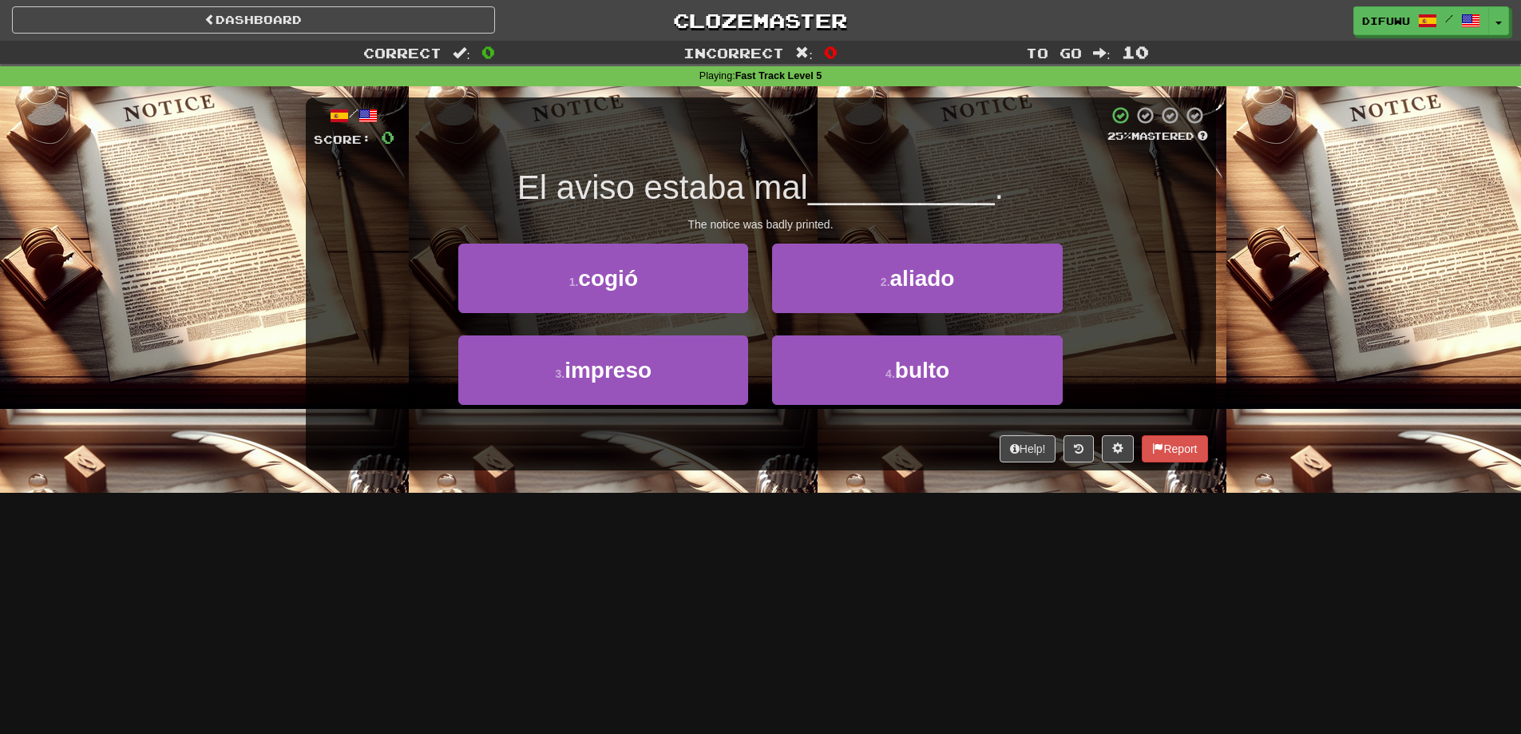
click at [537, 614] on div "Dashboard Clozemaster difuwu / Toggle Dropdown Dashboard Leaderboard Activity F…" at bounding box center [760, 367] width 1521 height 734
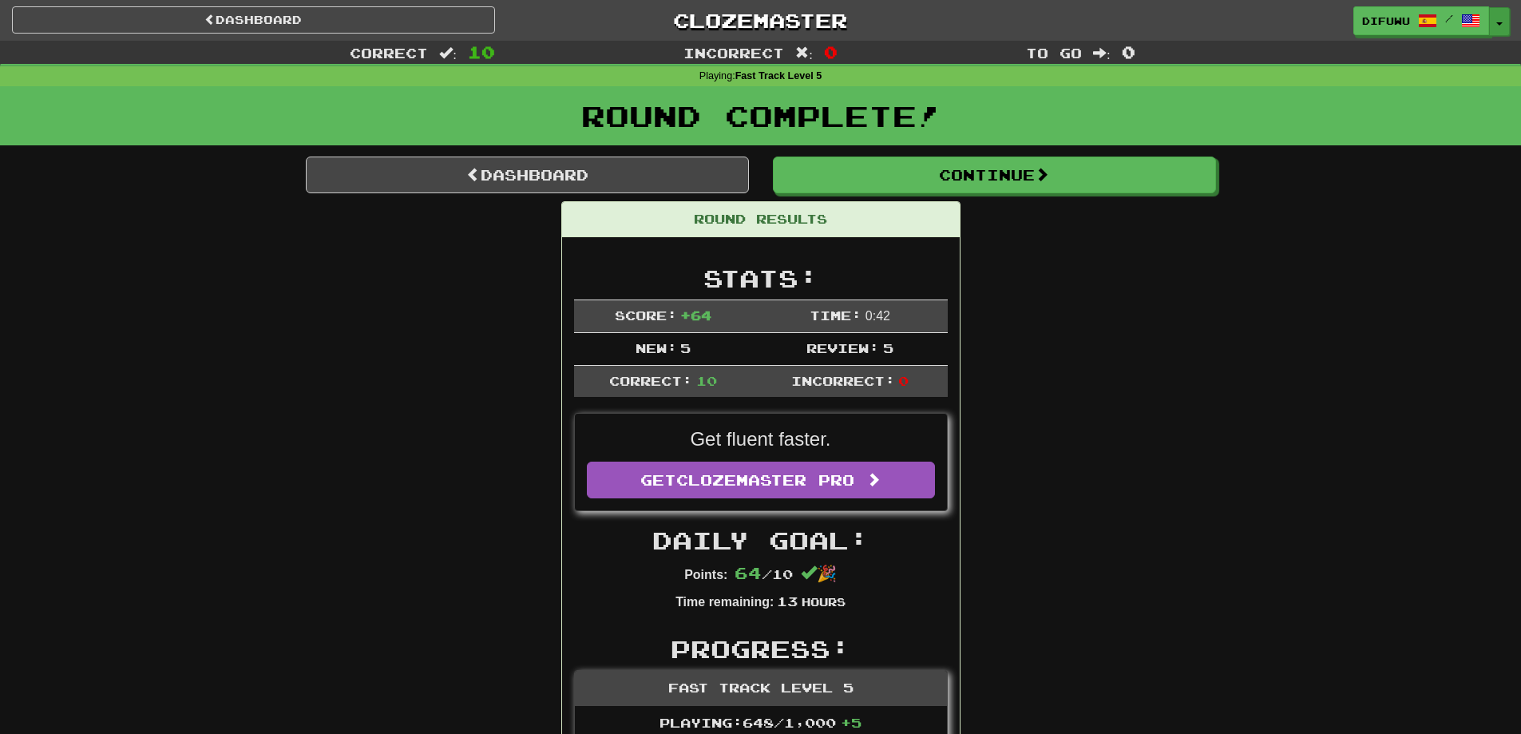
drag, startPoint x: 1505, startPoint y: 15, endPoint x: 1496, endPoint y: 18, distance: 9.3
click at [1504, 16] on button "Toggle Dropdown" at bounding box center [1499, 21] width 21 height 29
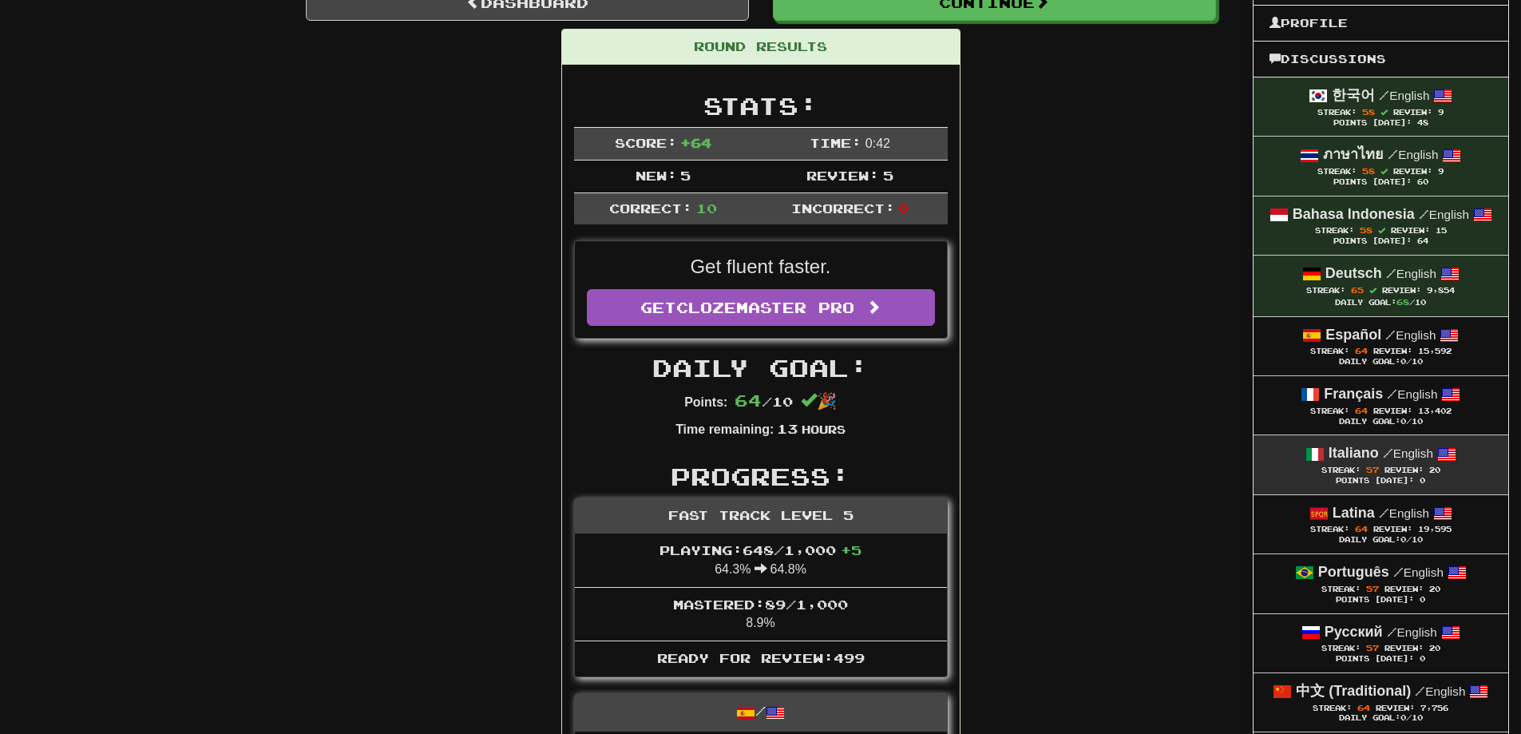
scroll to position [80, 0]
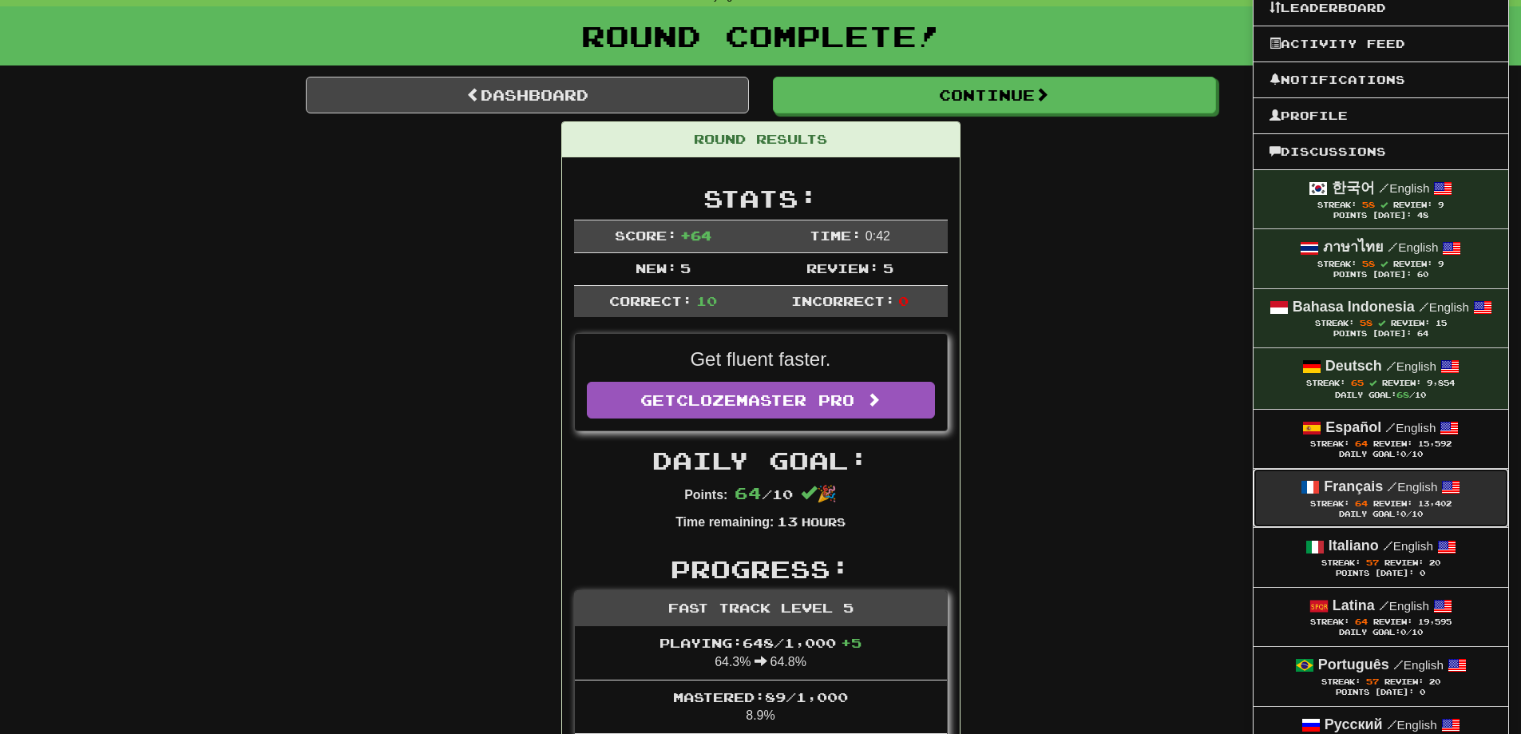
click at [1458, 504] on div "Streak: 64 Review: 13,402" at bounding box center [1380, 503] width 223 height 12
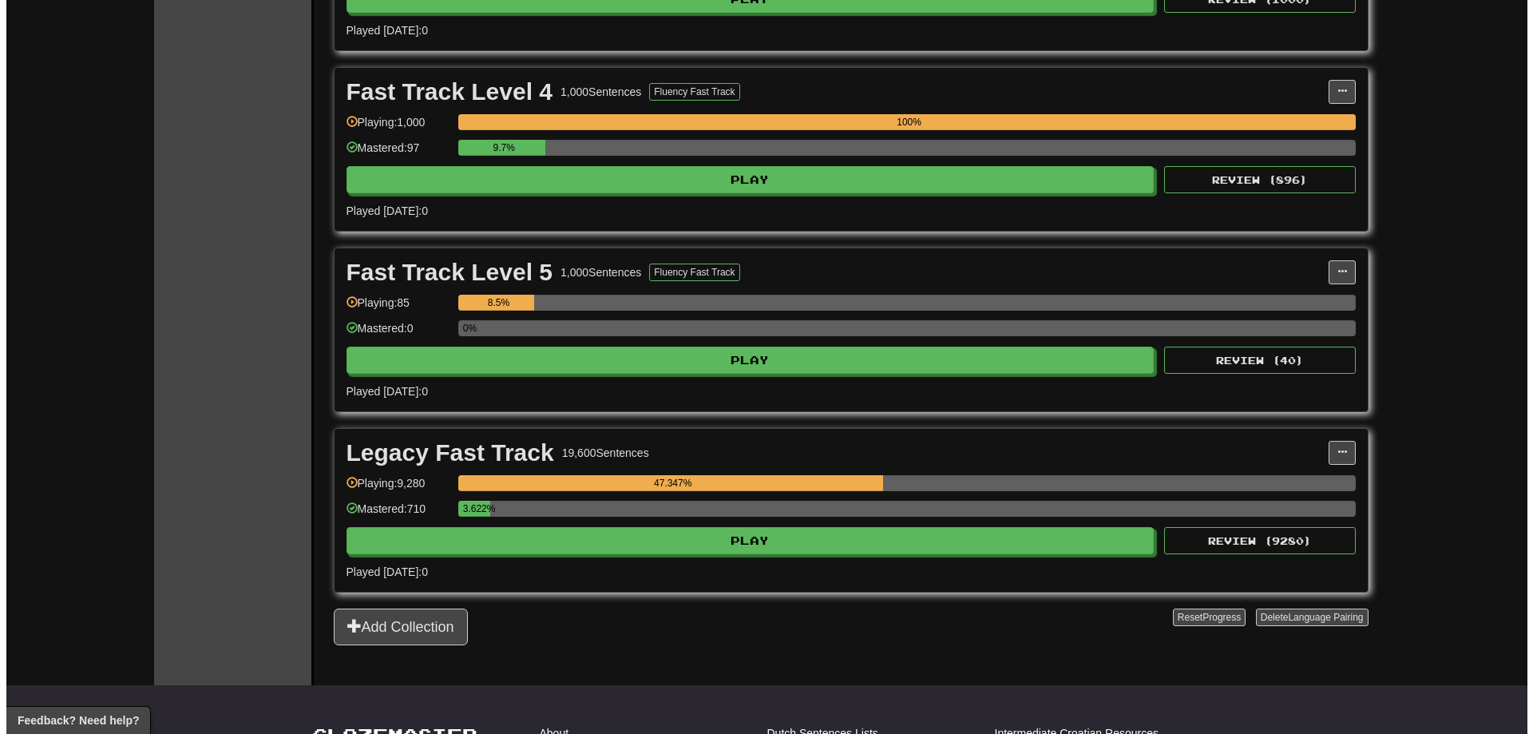
scroll to position [878, 0]
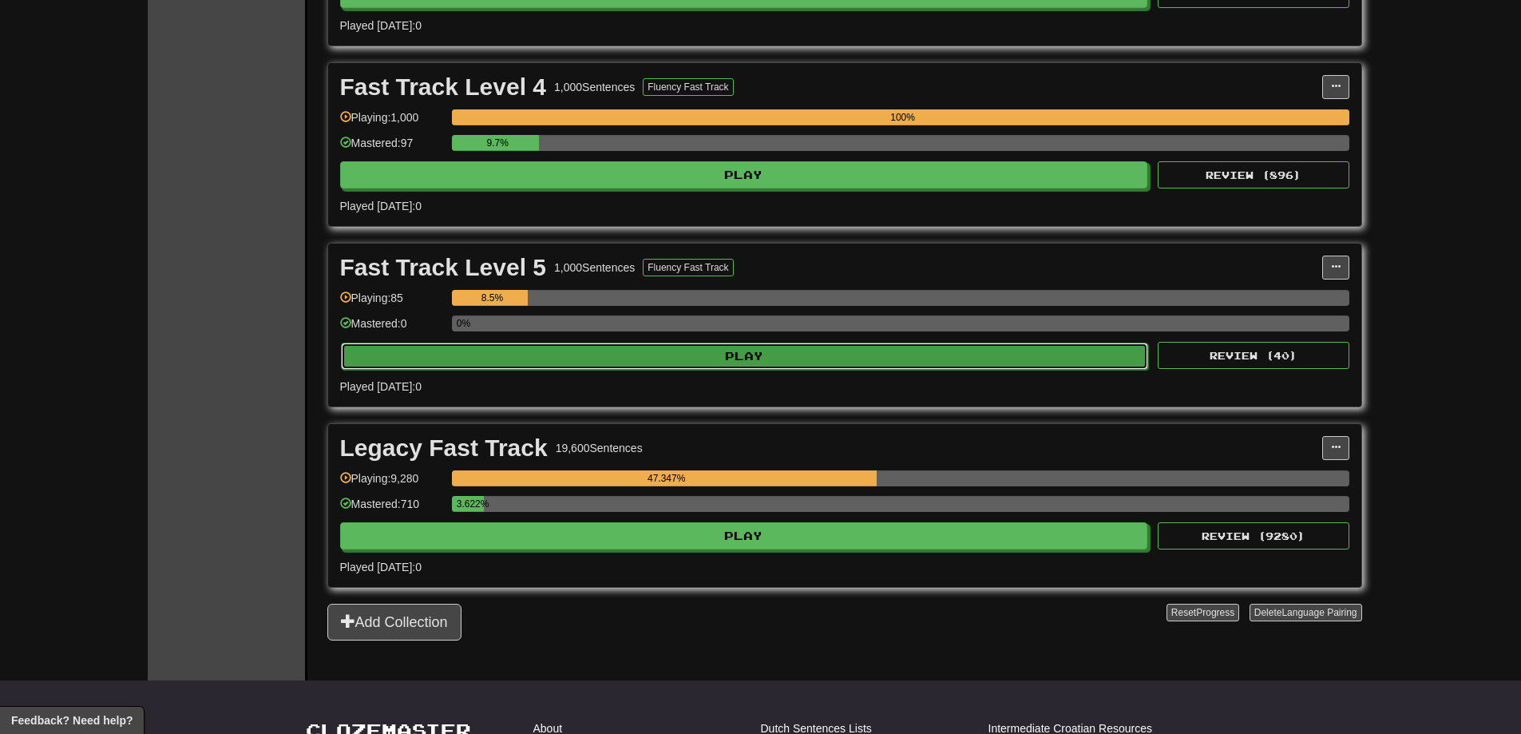
click at [1043, 356] on button "Play" at bounding box center [745, 355] width 808 height 27
select select "**"
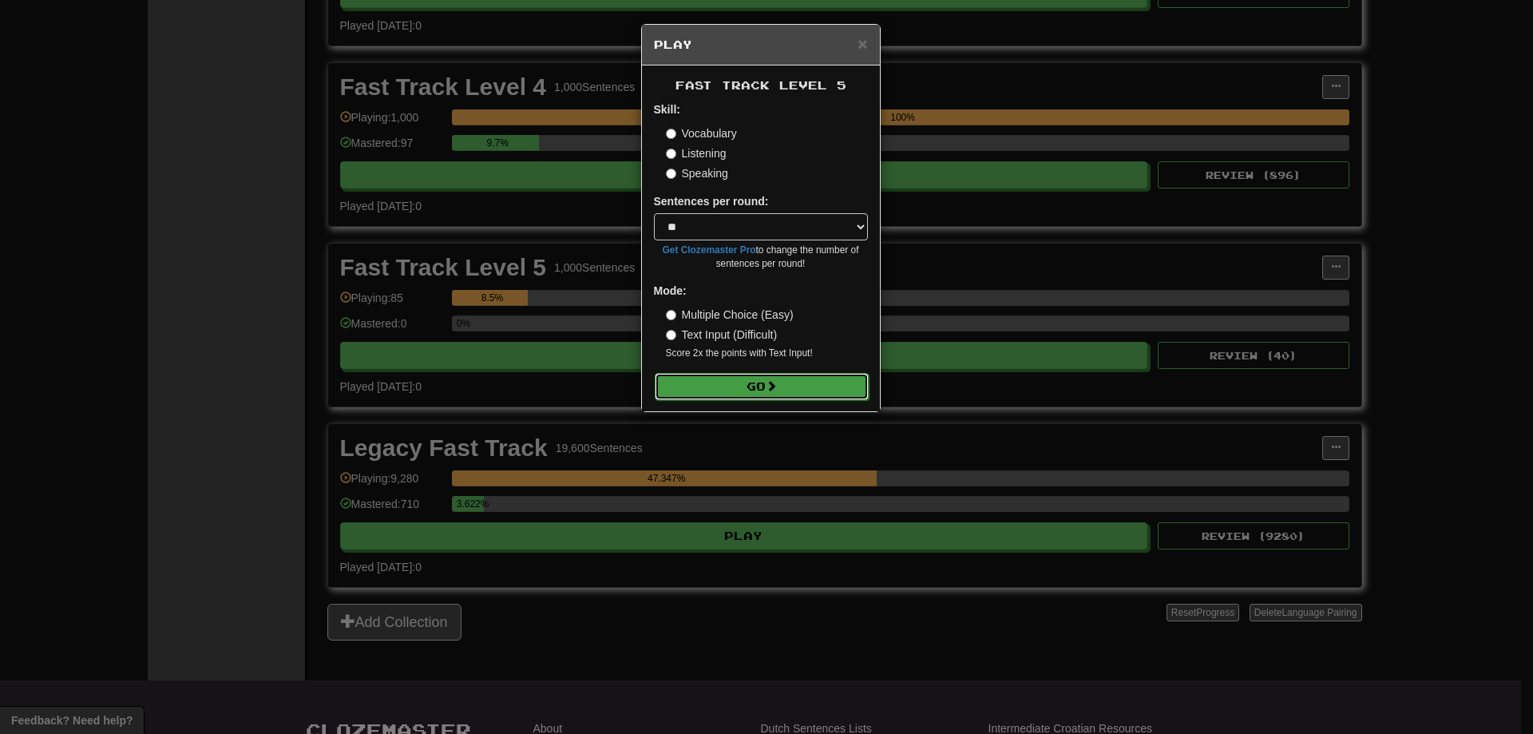
click at [795, 381] on button "Go" at bounding box center [762, 386] width 214 height 27
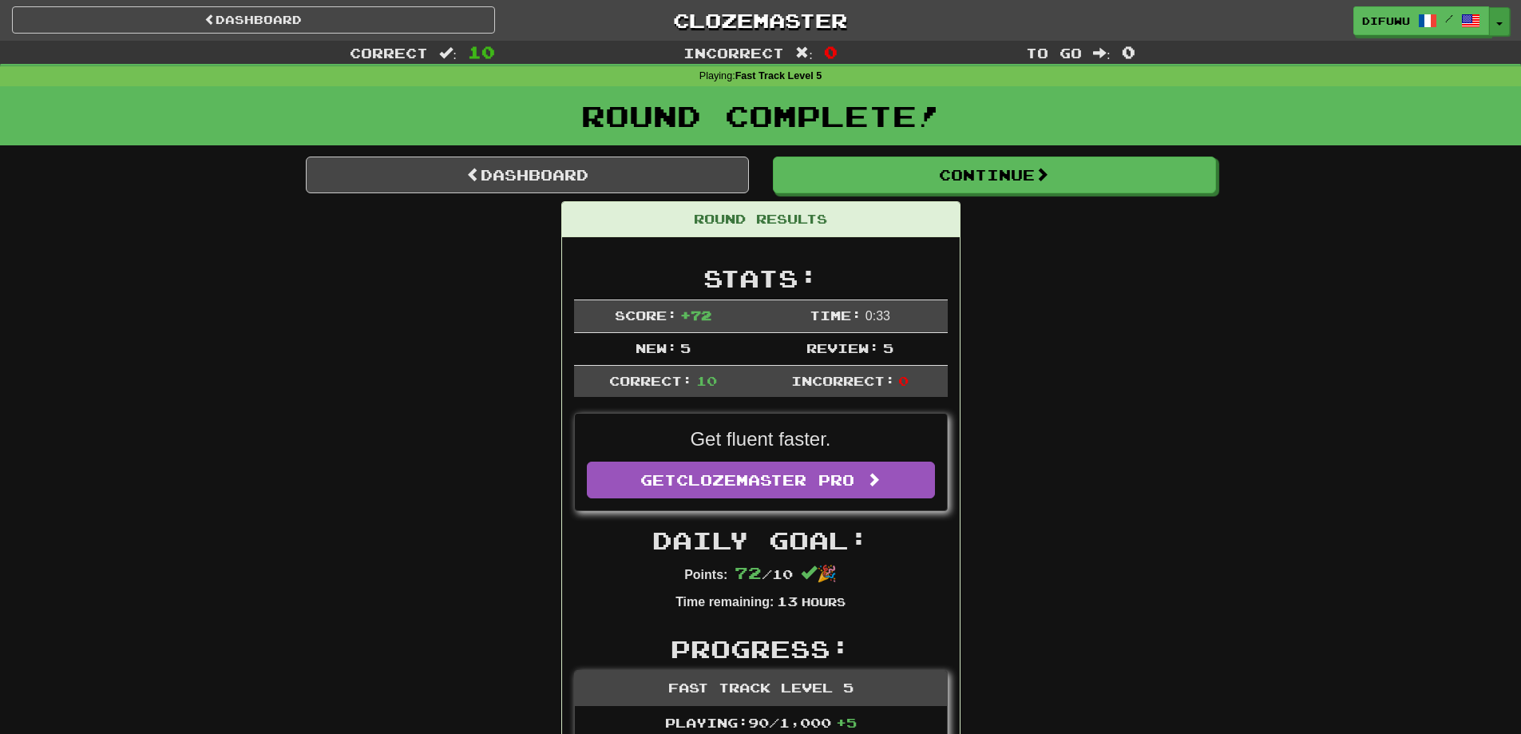
click at [1505, 25] on button "Toggle Dropdown" at bounding box center [1499, 21] width 21 height 29
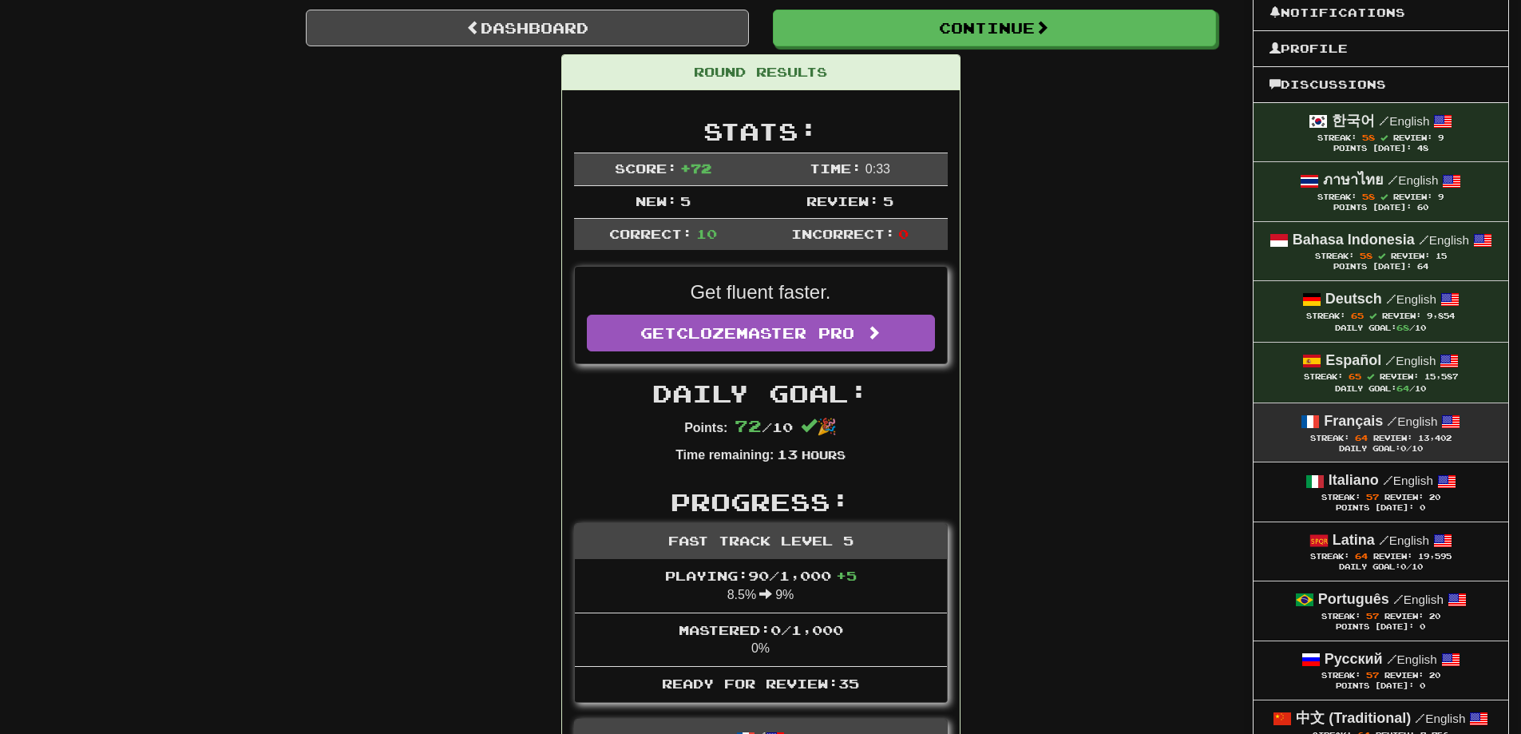
scroll to position [160, 0]
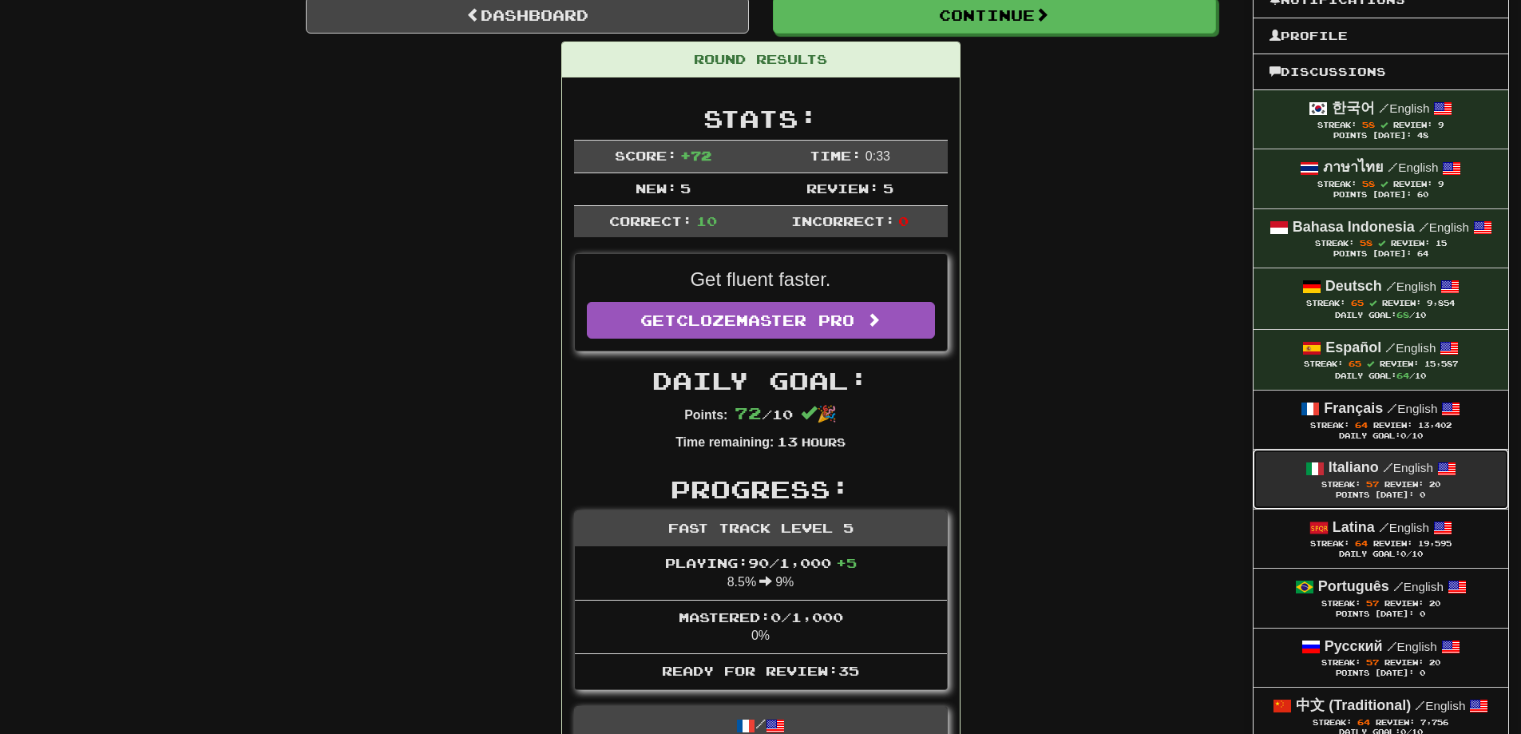
click at [1477, 472] on div "Italiano / English" at bounding box center [1380, 467] width 223 height 21
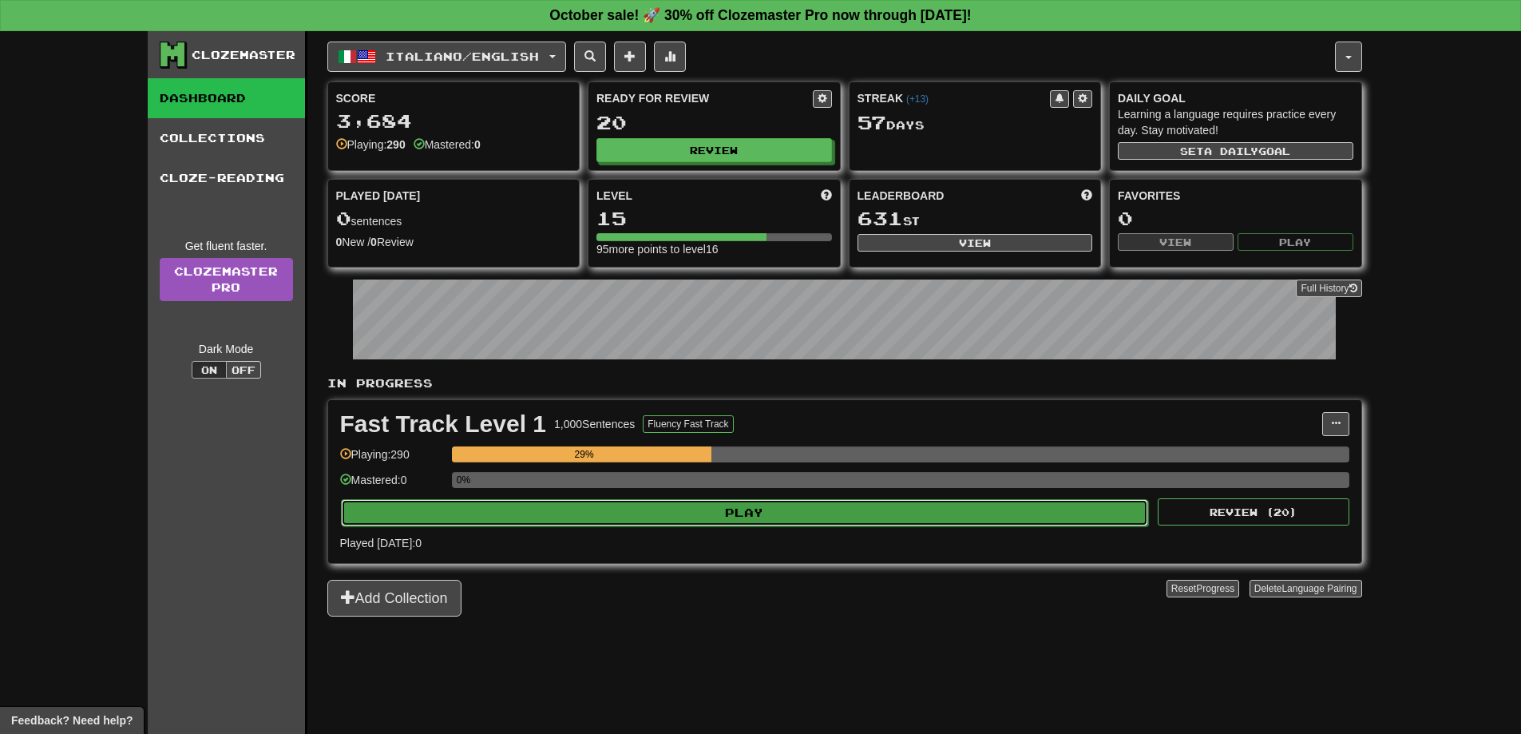
click at [880, 522] on button "Play" at bounding box center [745, 512] width 808 height 27
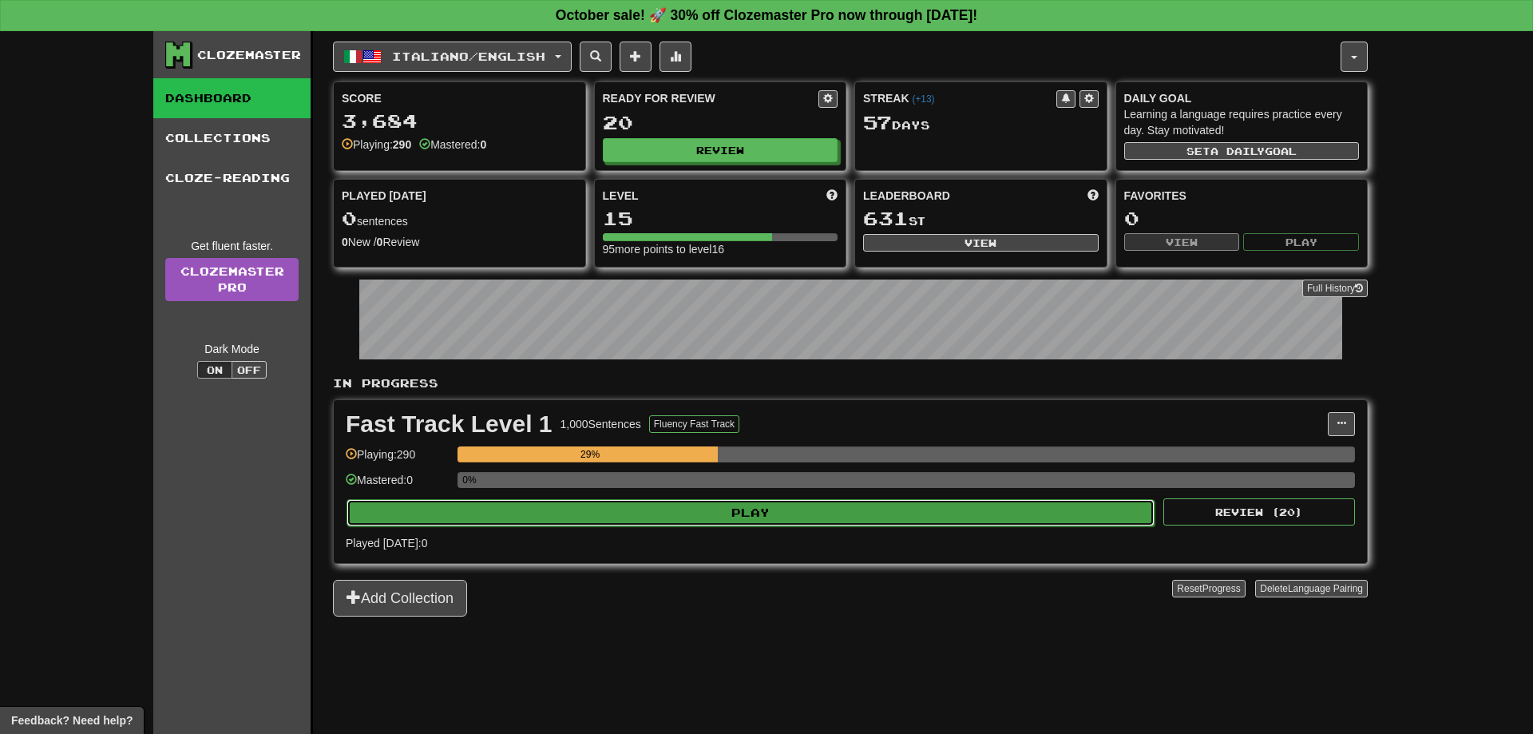
select select "**"
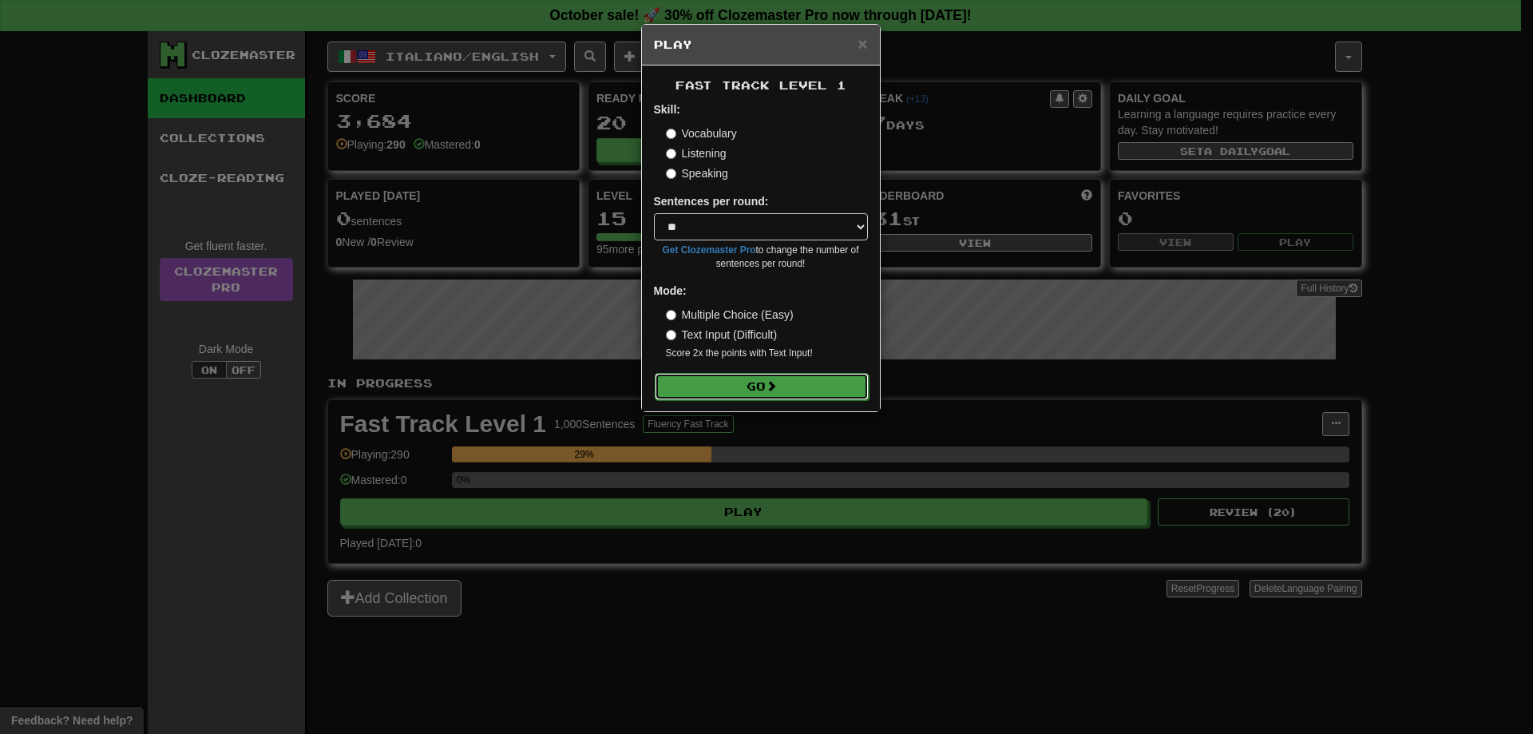
click at [795, 378] on button "Go" at bounding box center [762, 386] width 214 height 27
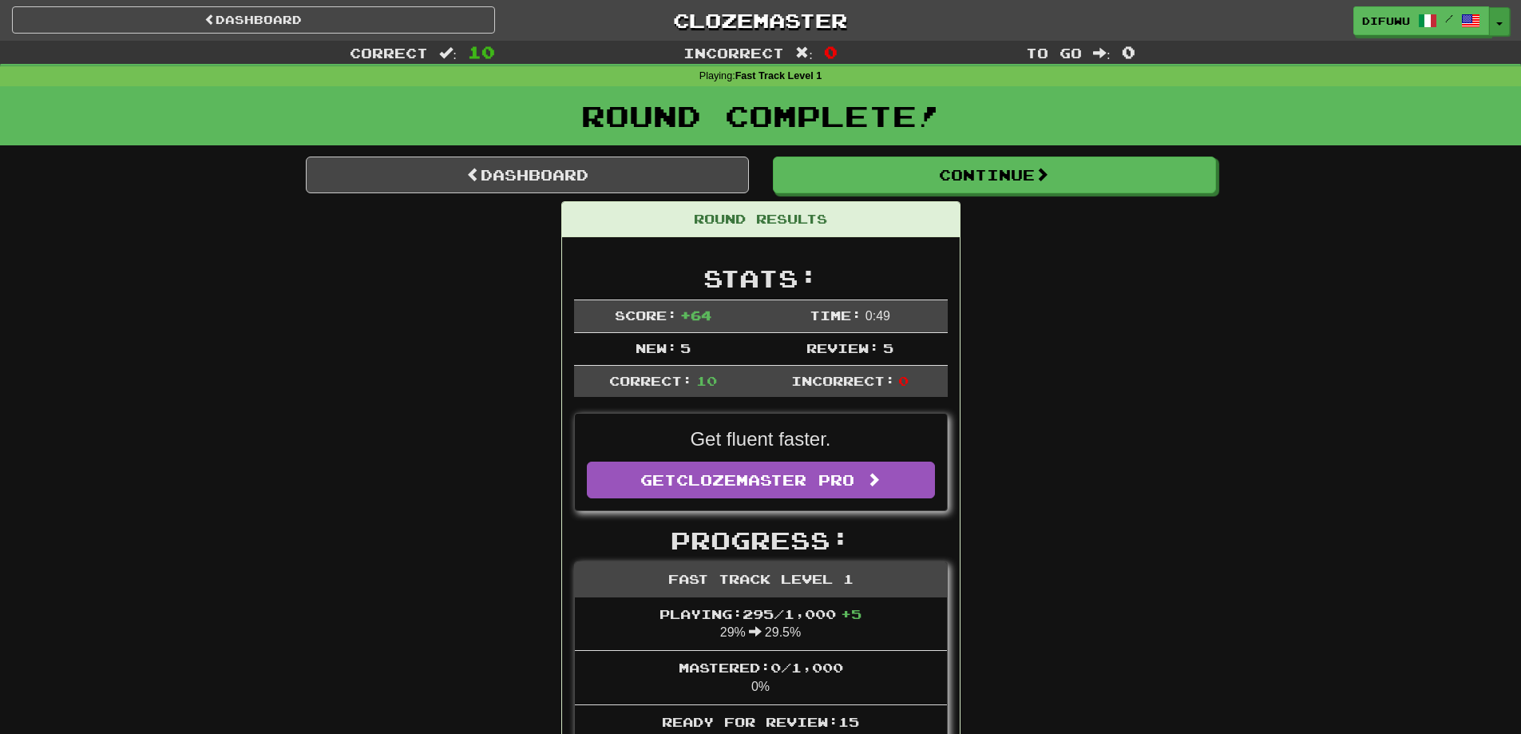
click at [1501, 21] on button "Toggle Dropdown" at bounding box center [1499, 21] width 21 height 29
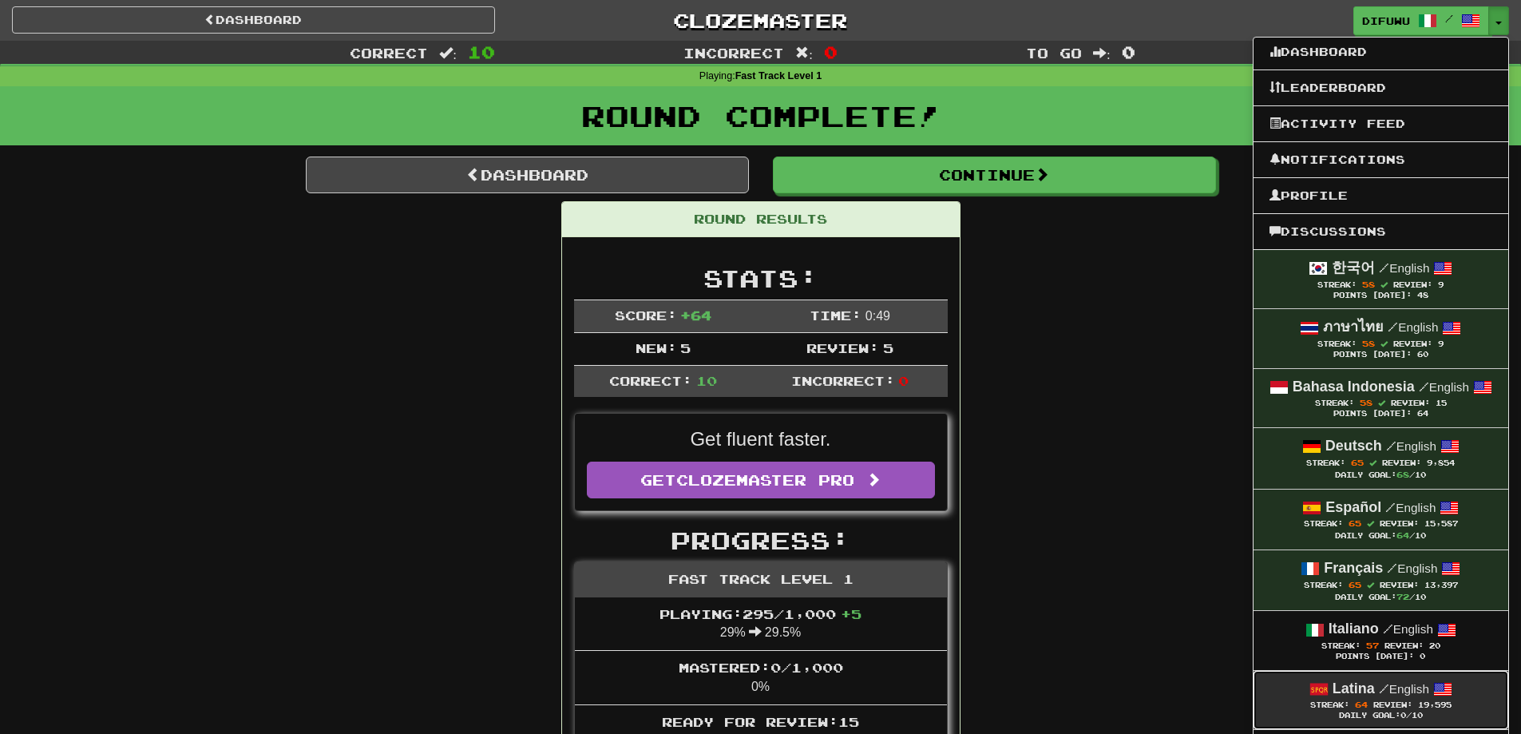
click at [1316, 702] on span "Streak:" at bounding box center [1329, 704] width 39 height 9
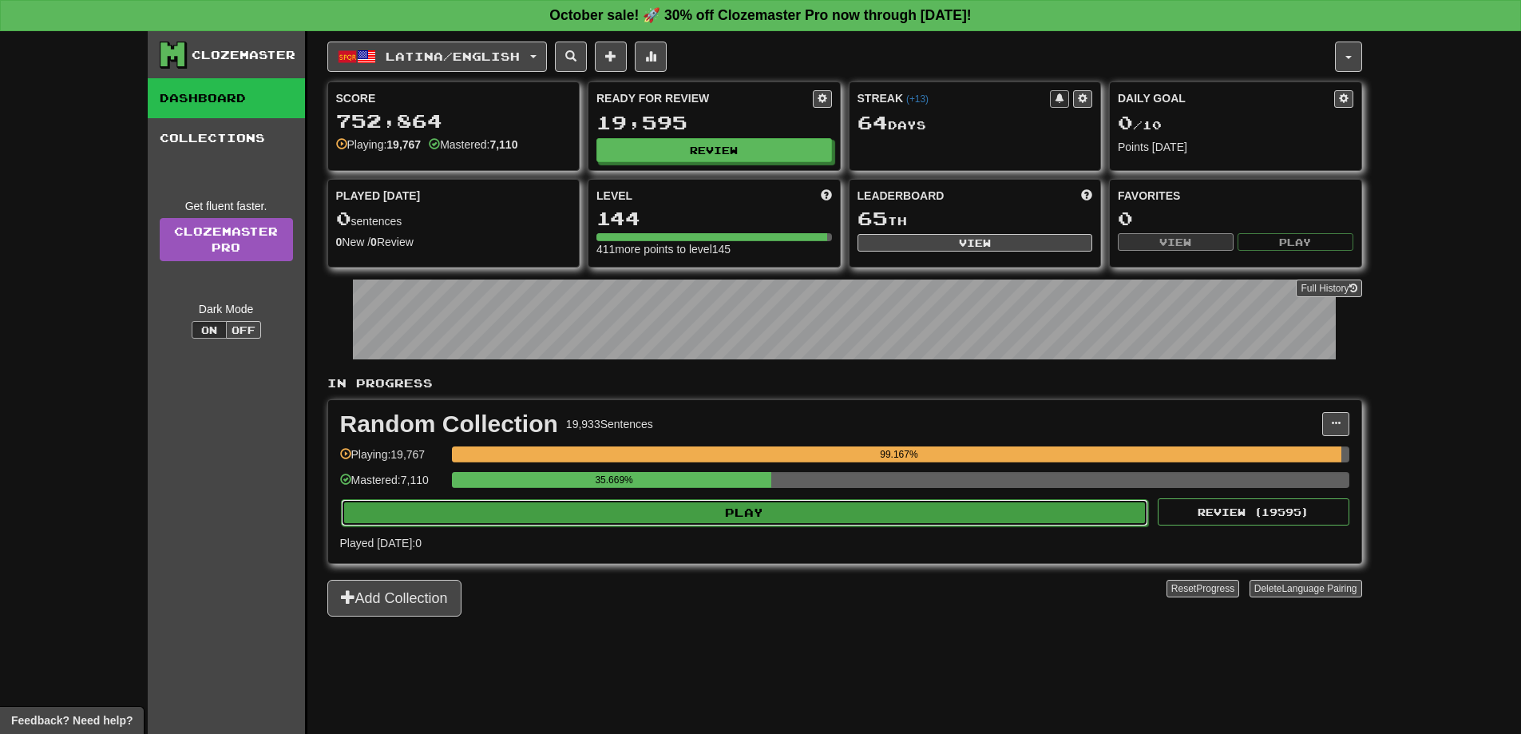
click at [890, 507] on button "Play" at bounding box center [745, 512] width 808 height 27
select select "**"
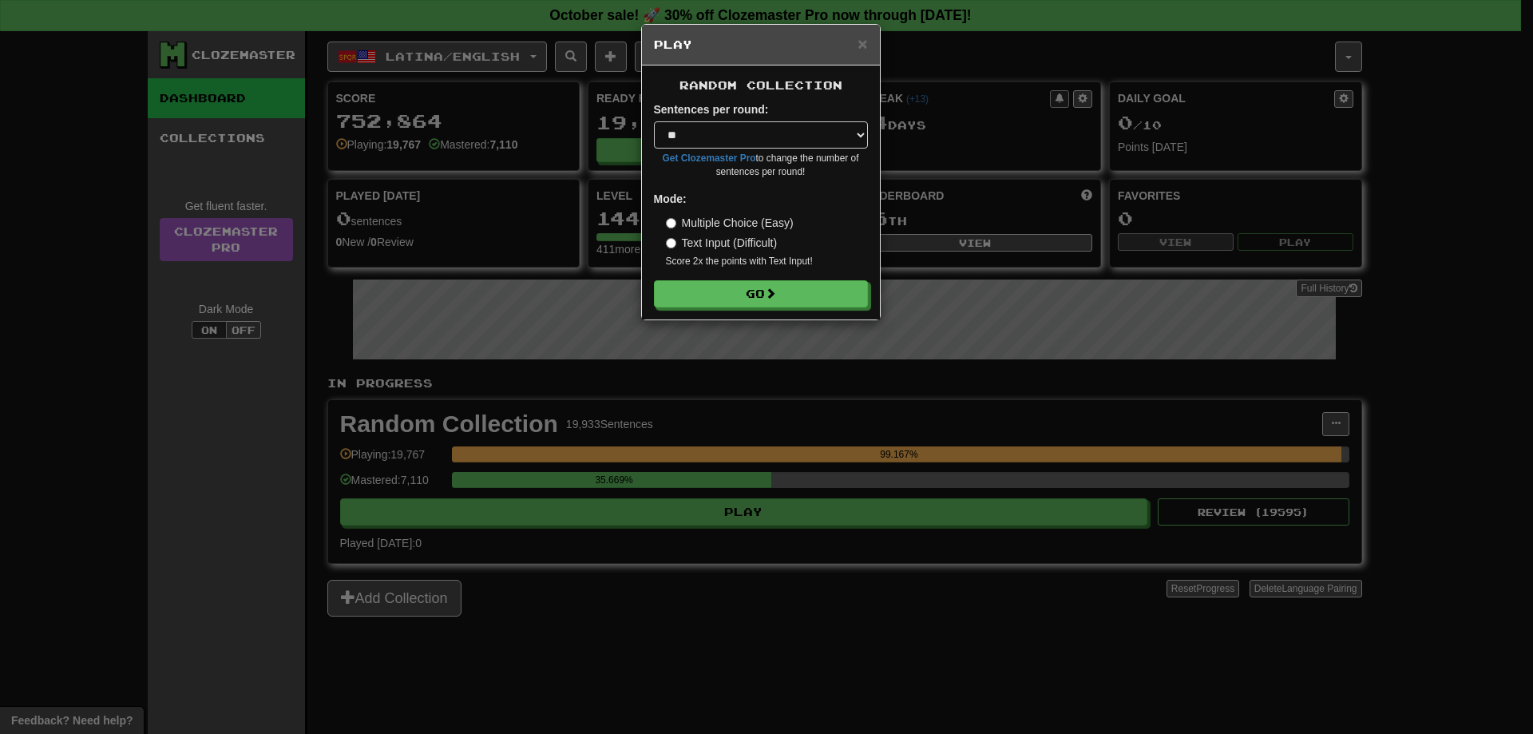
click at [799, 310] on div "Random Collection Sentences per round: * ** ** ** ** ** *** ******** Get Clozem…" at bounding box center [761, 192] width 238 height 254
click at [799, 303] on button "Go" at bounding box center [762, 294] width 214 height 27
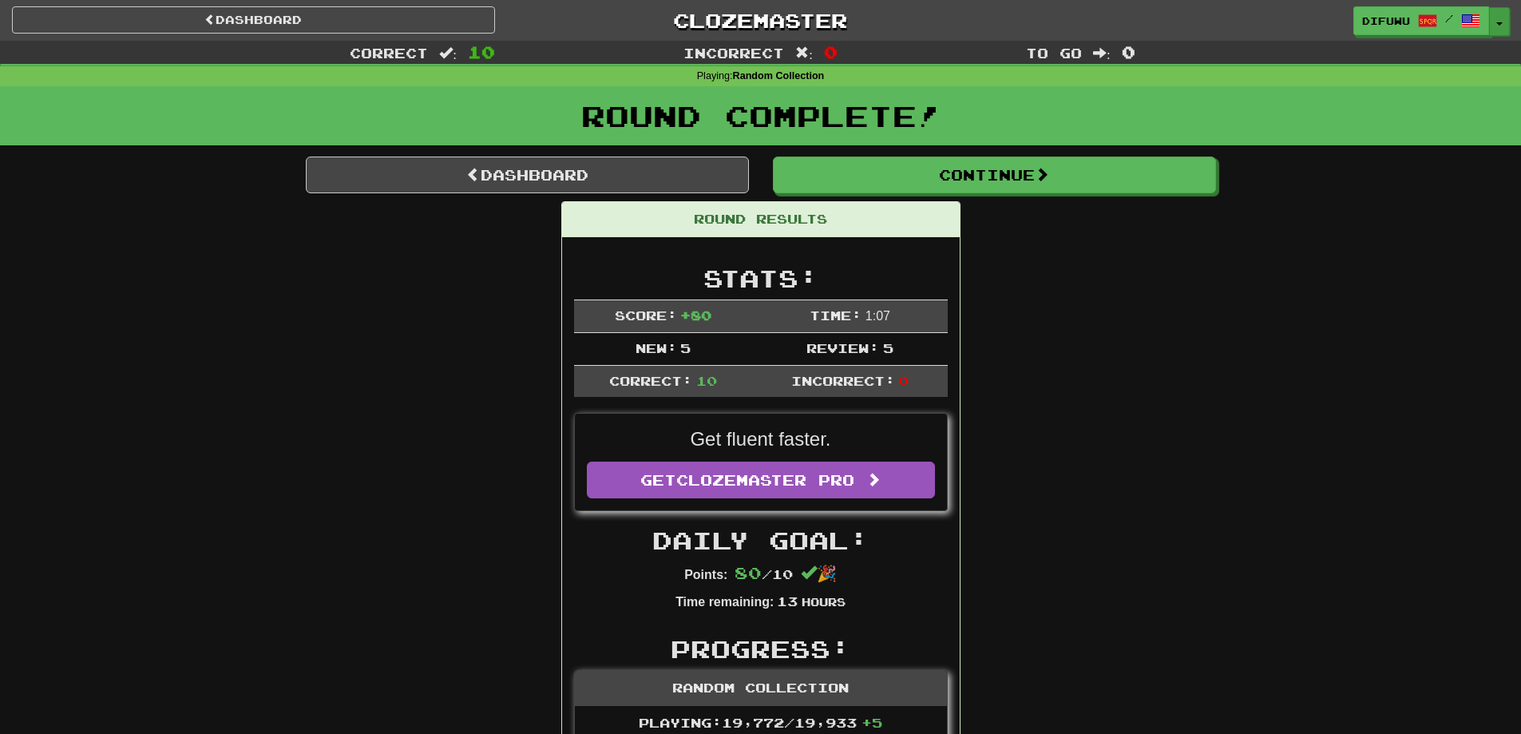
click at [1506, 23] on button "Toggle Dropdown" at bounding box center [1499, 21] width 21 height 29
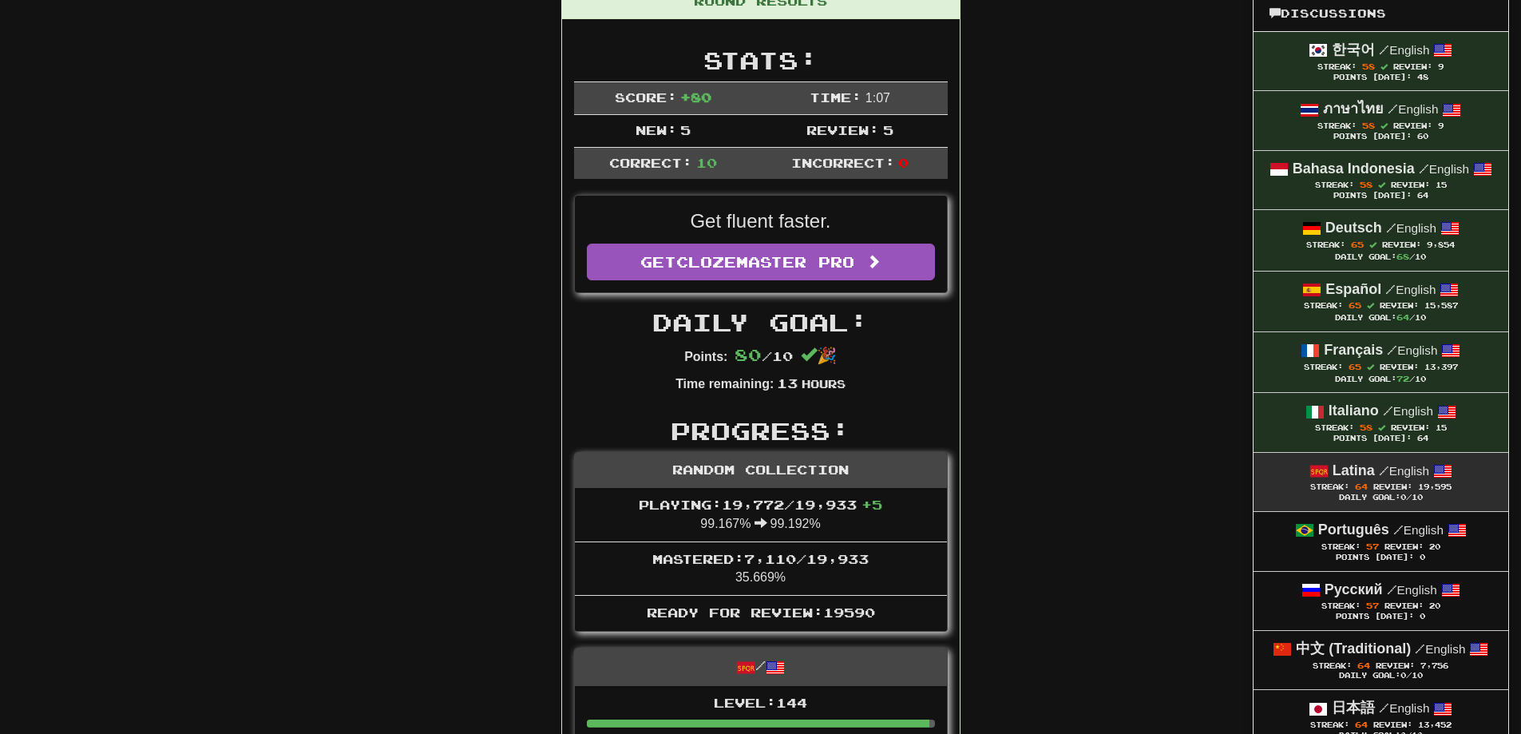
scroll to position [319, 0]
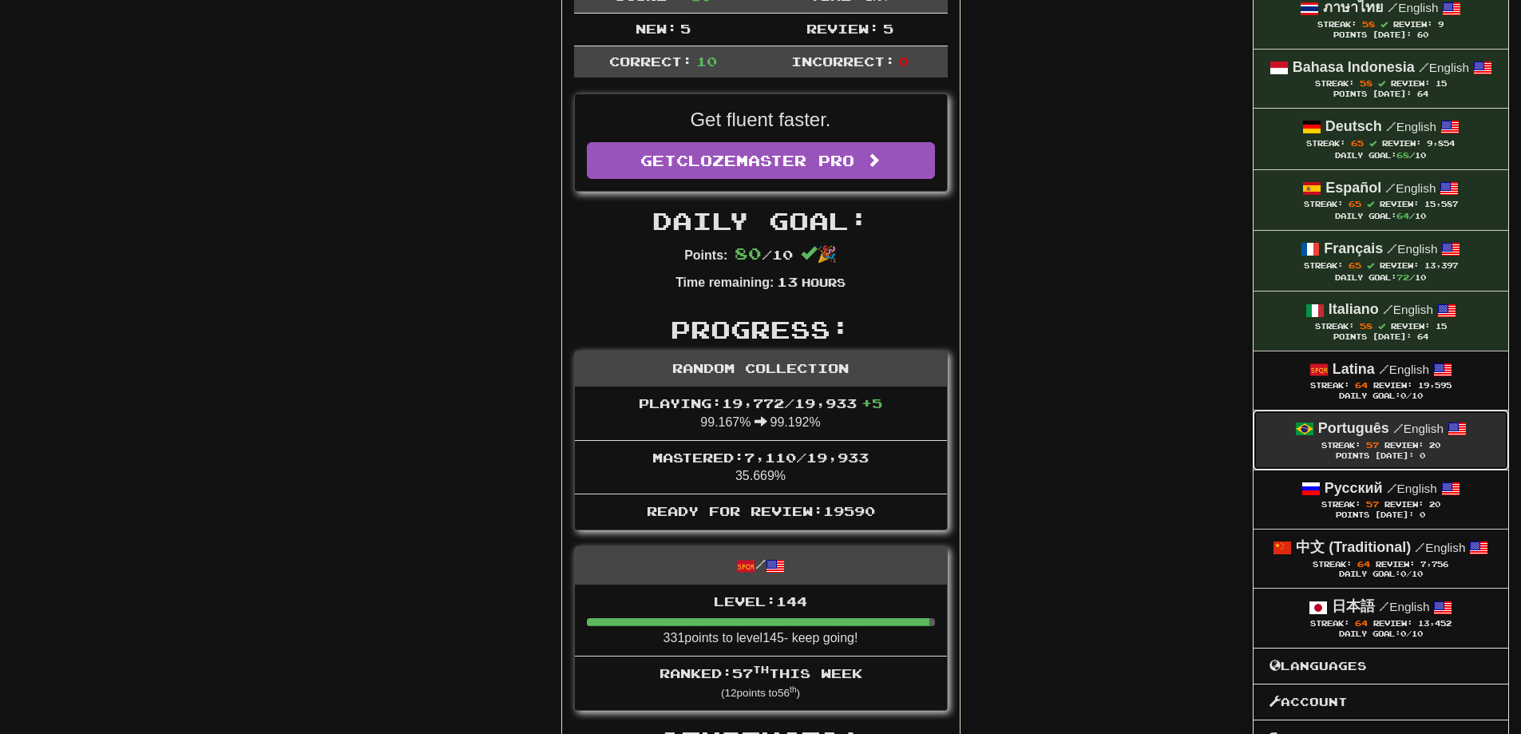
click at [1340, 449] on div "Streak: 57 Review: 20" at bounding box center [1380, 445] width 223 height 12
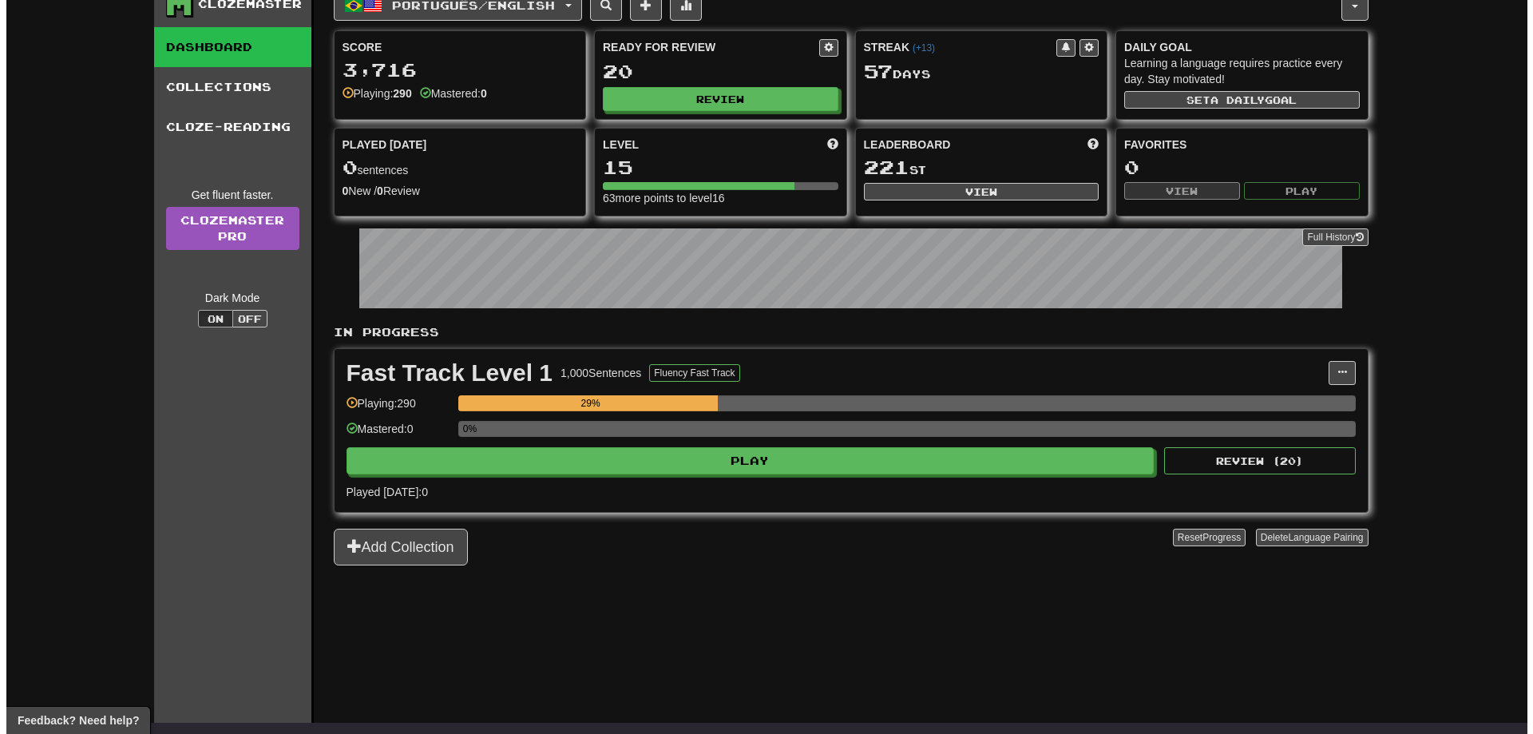
scroll to position [80, 0]
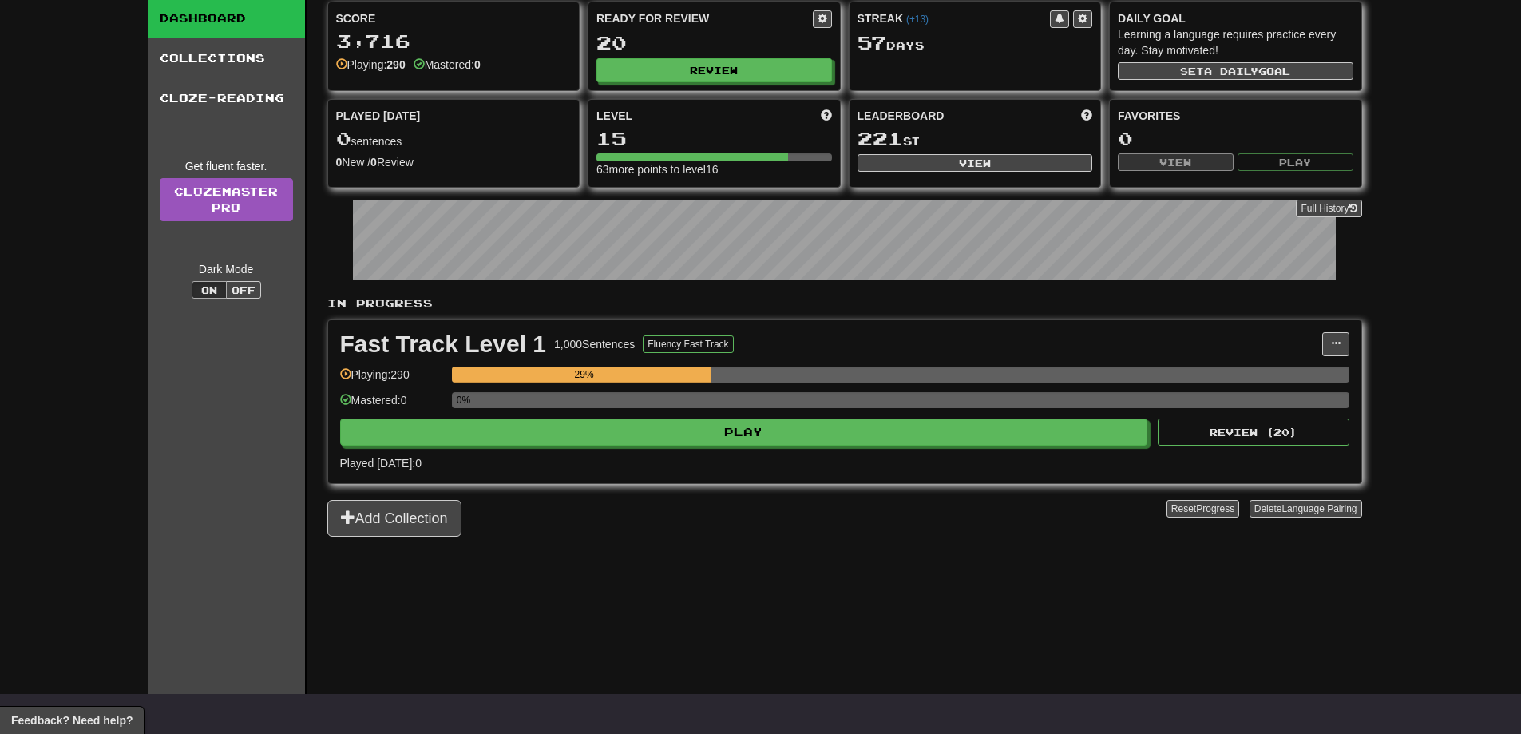
click at [1085, 448] on div "Fast Track Level 1 1,000 Sentences Fluency Fast Track Manage Sentences Unpin fr…" at bounding box center [844, 401] width 1033 height 163
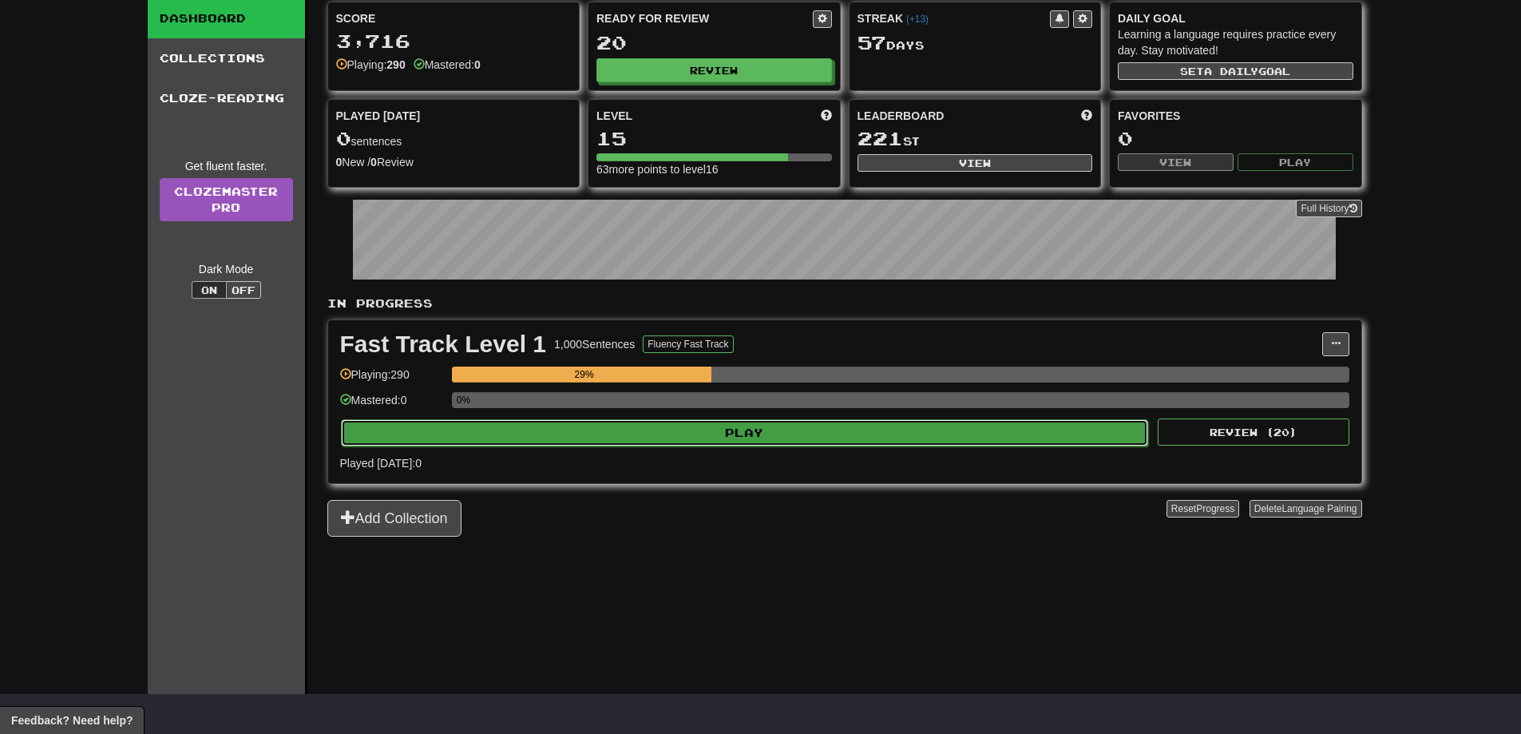
click at [1090, 435] on button "Play" at bounding box center [745, 432] width 808 height 27
select select "**"
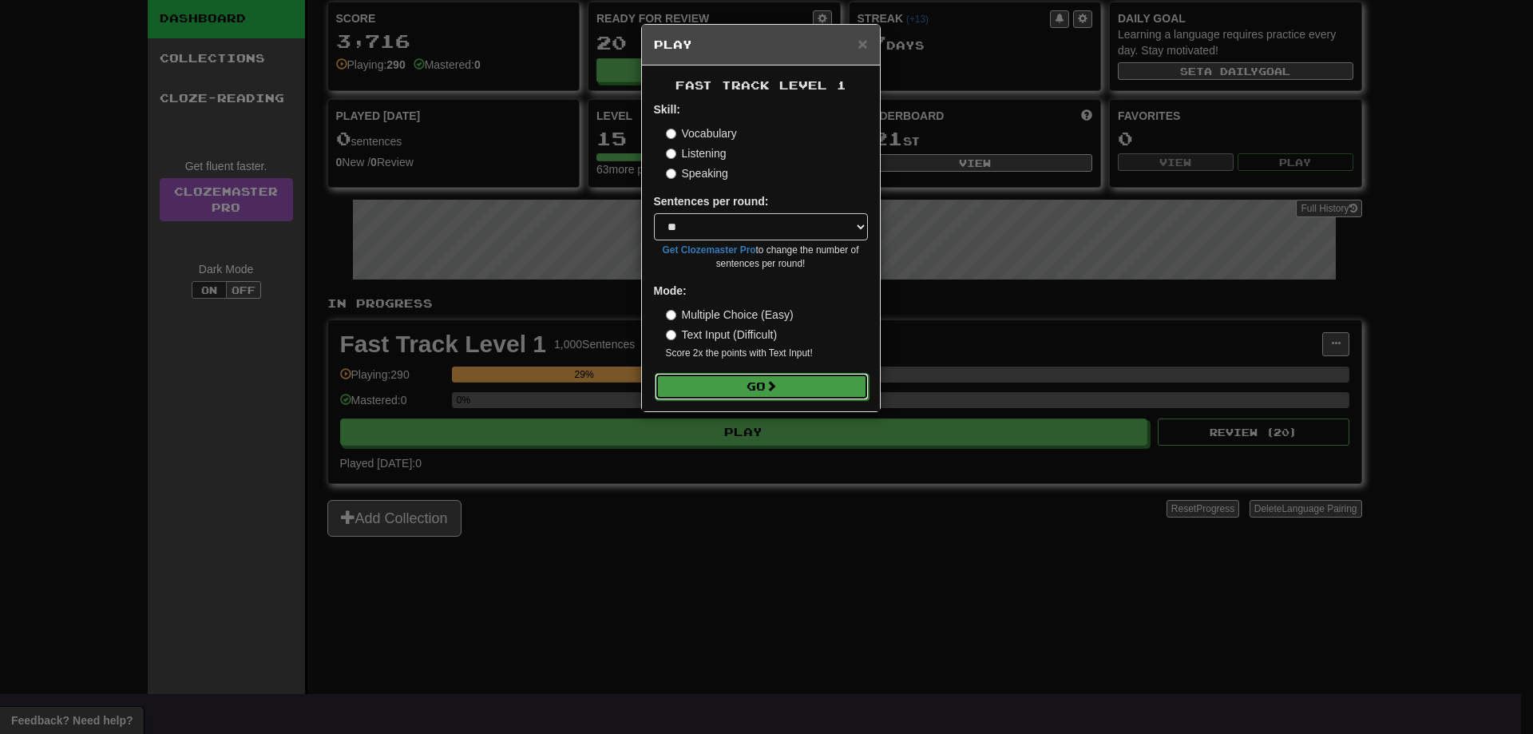
click at [811, 394] on button "Go" at bounding box center [762, 386] width 214 height 27
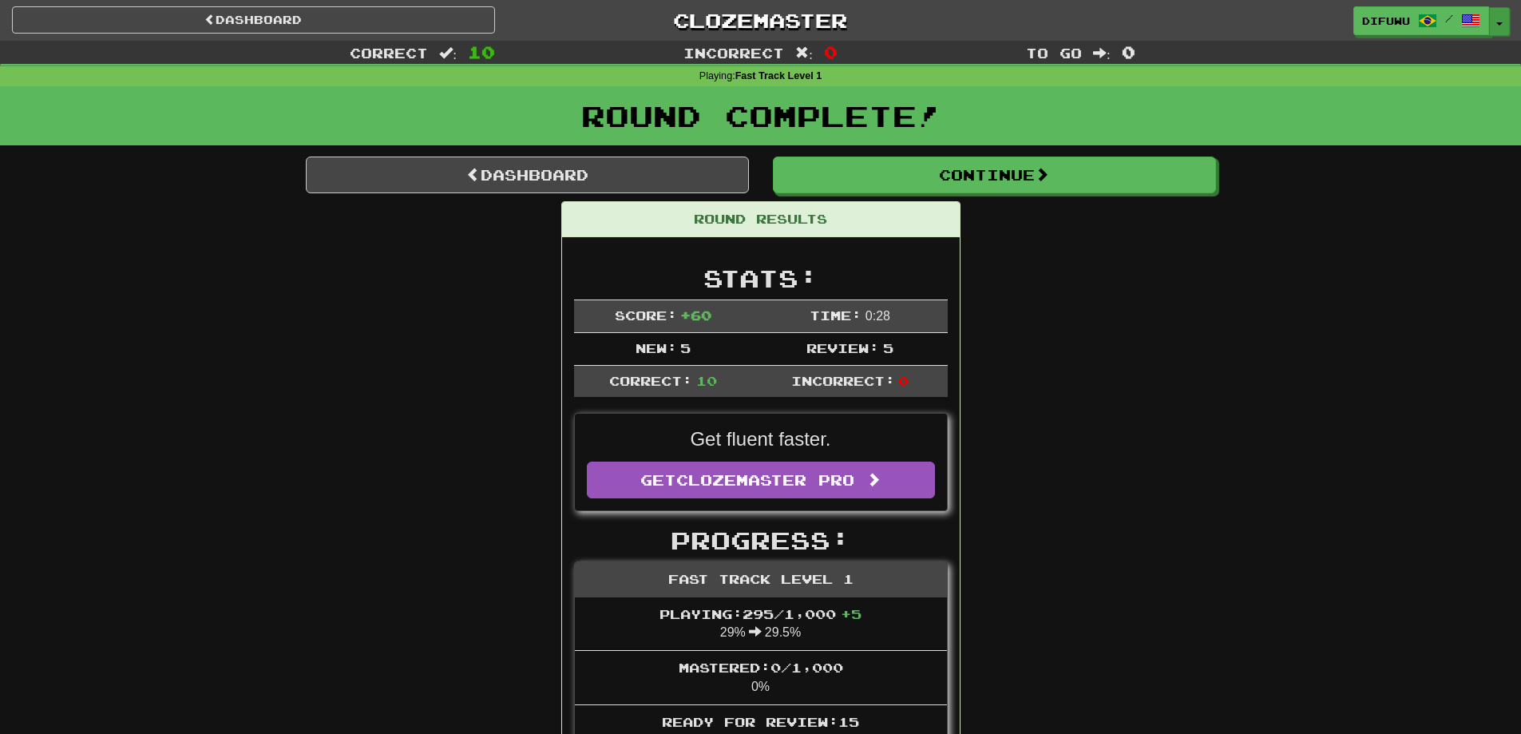
click at [1500, 14] on button "Toggle Dropdown" at bounding box center [1499, 21] width 21 height 29
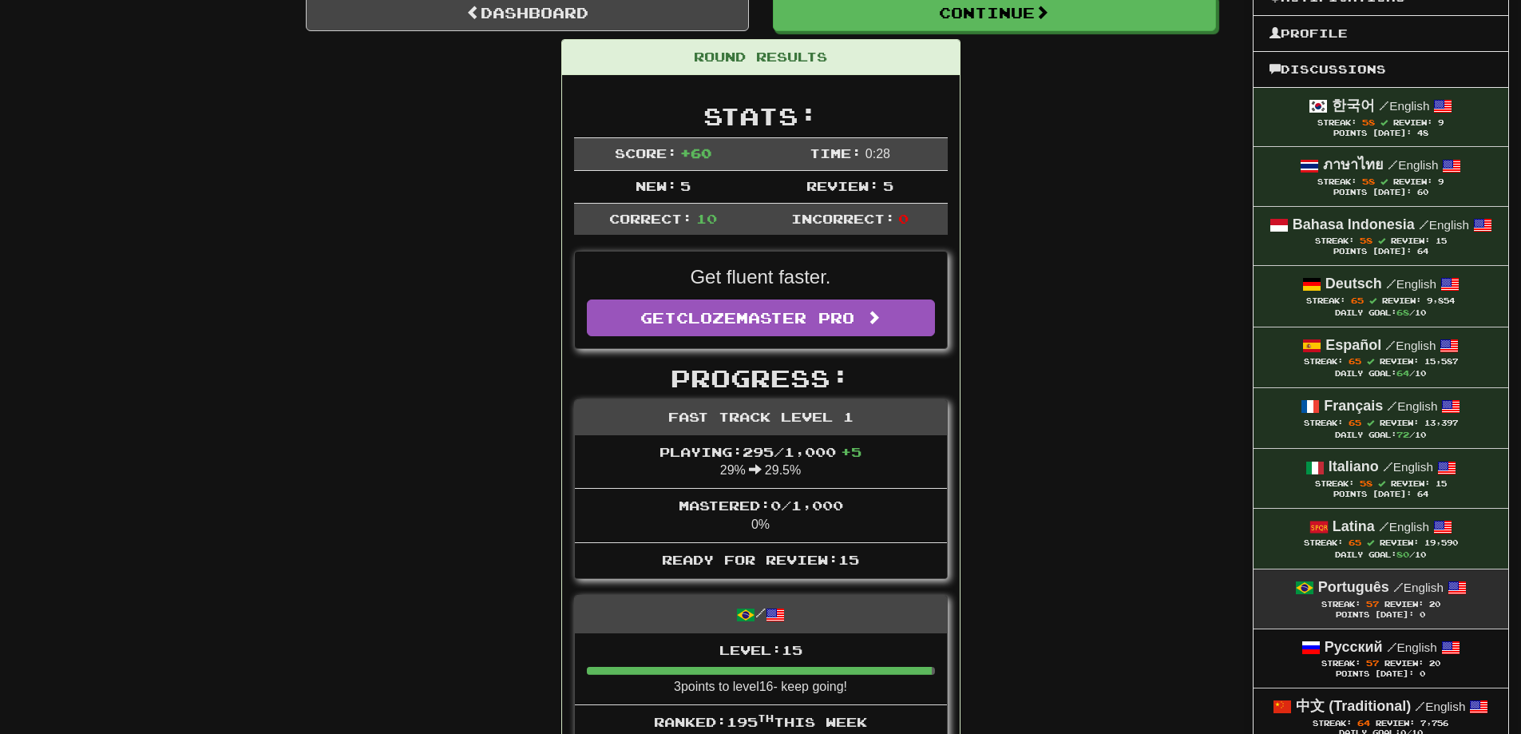
scroll to position [399, 0]
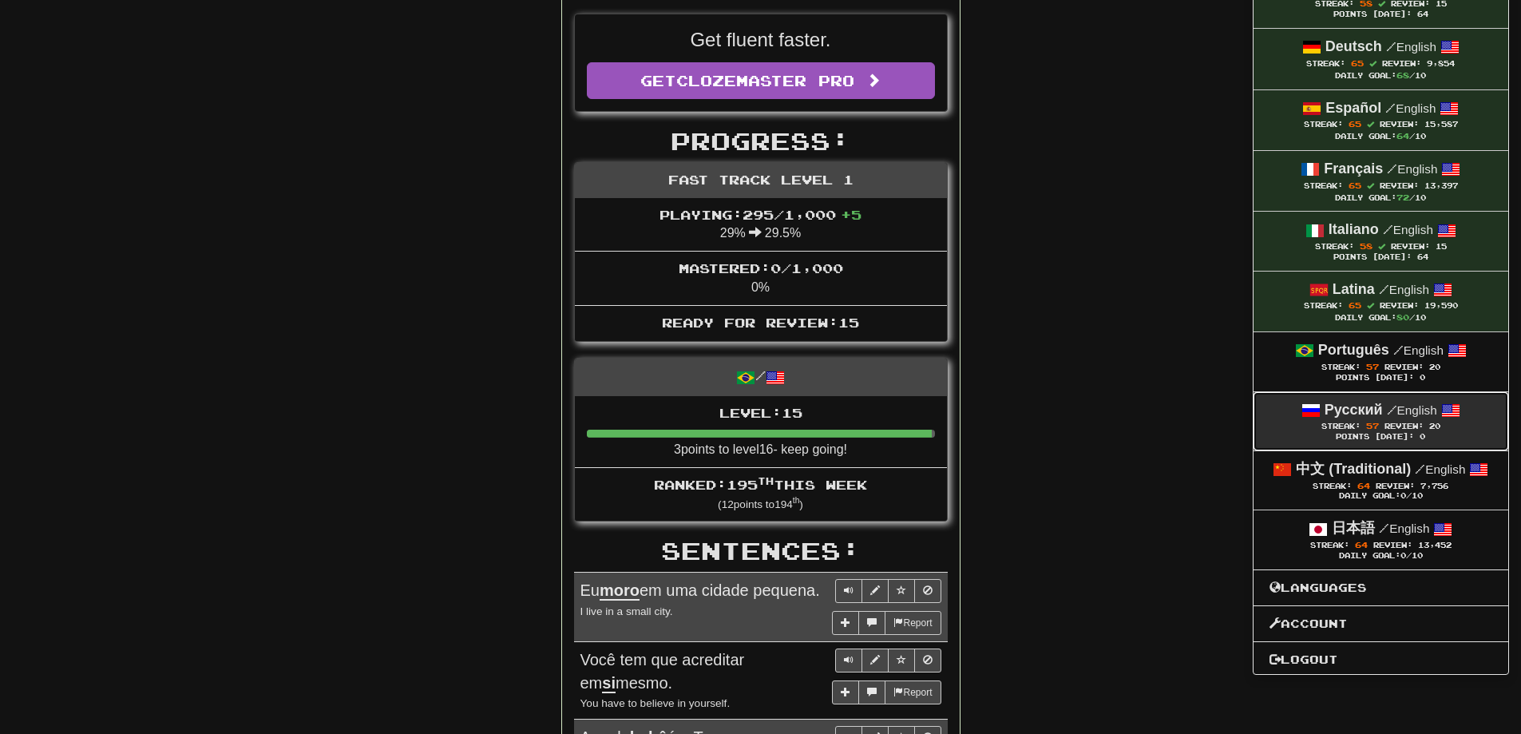
click at [1426, 410] on small "/ English" at bounding box center [1411, 410] width 50 height 14
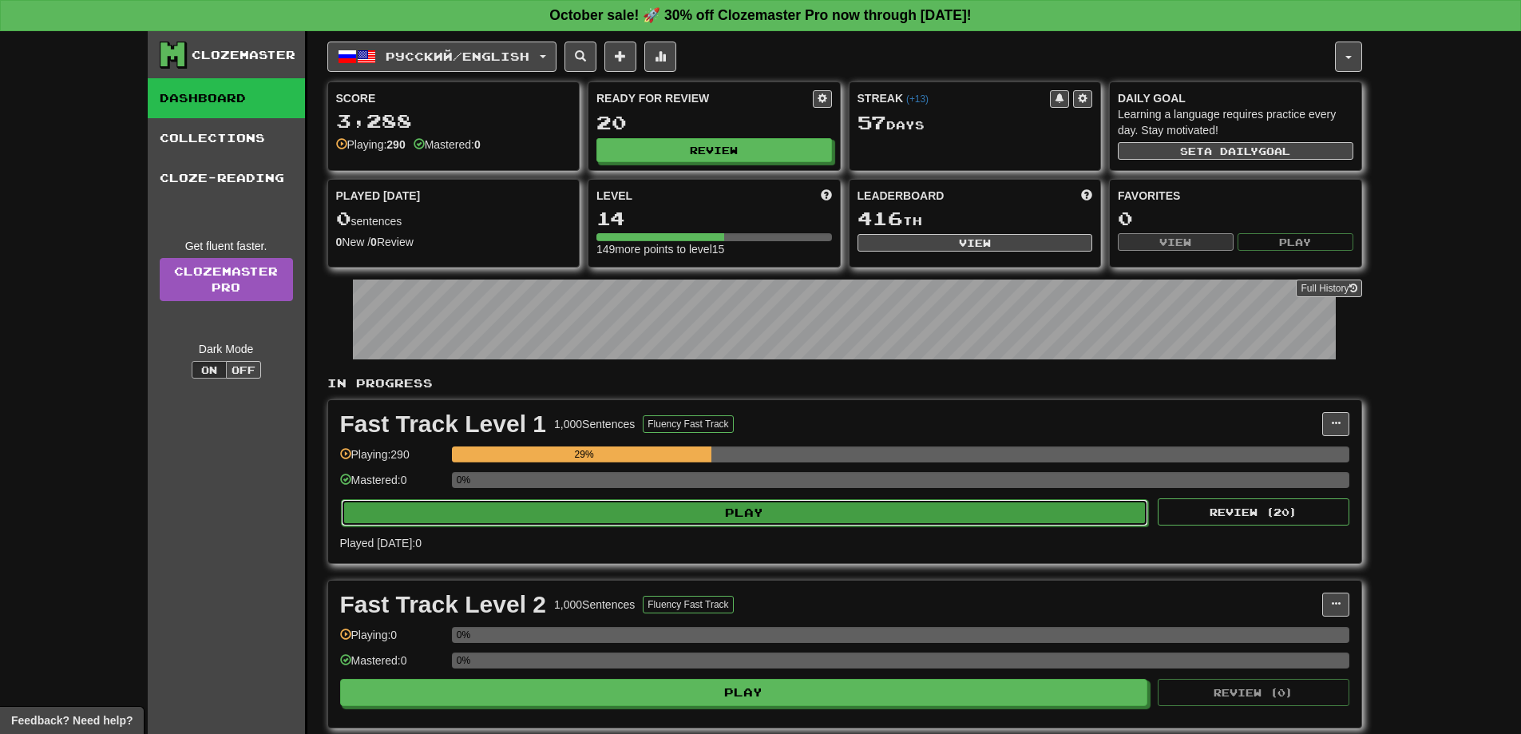
click at [835, 518] on button "Play" at bounding box center [745, 512] width 808 height 27
select select "**"
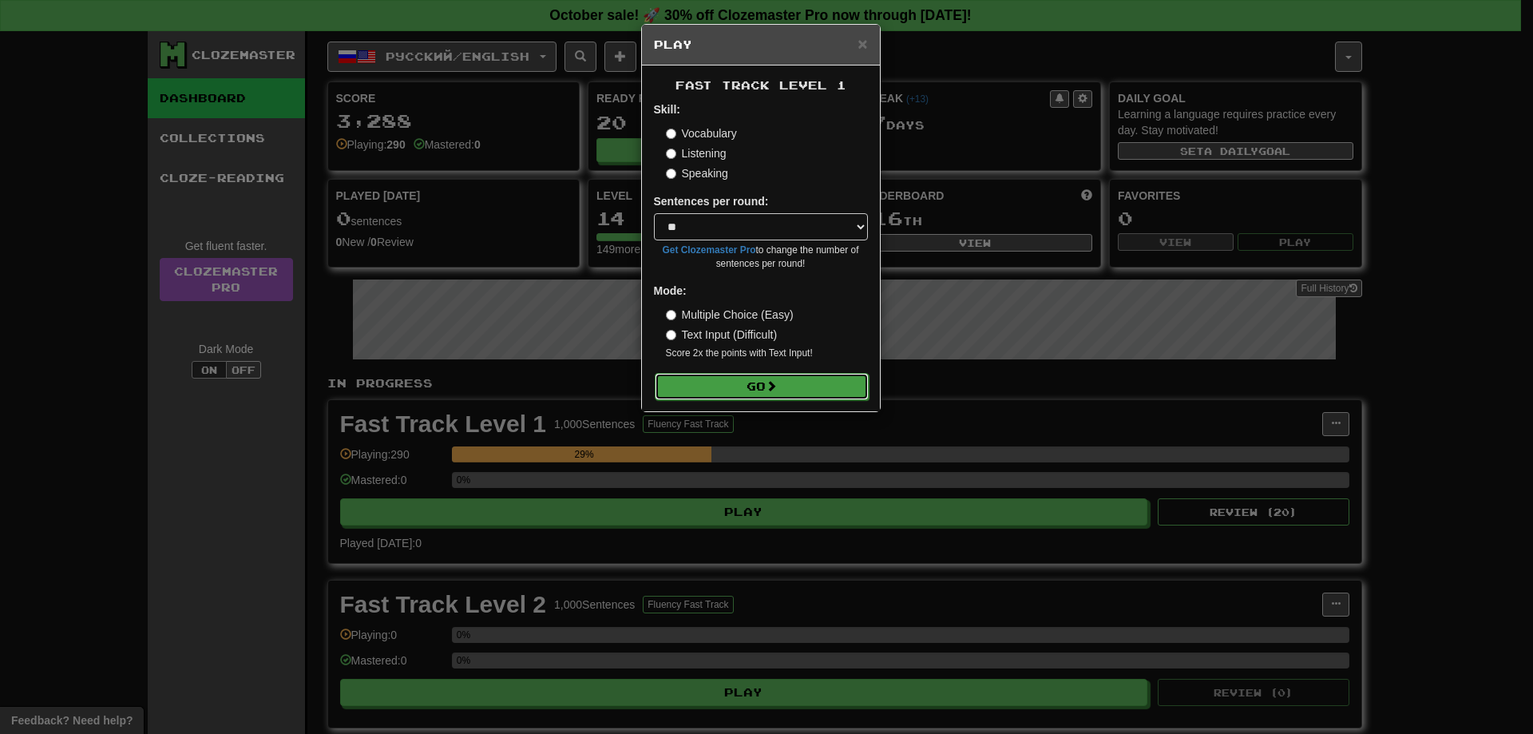
click at [802, 398] on button "Go" at bounding box center [762, 386] width 214 height 27
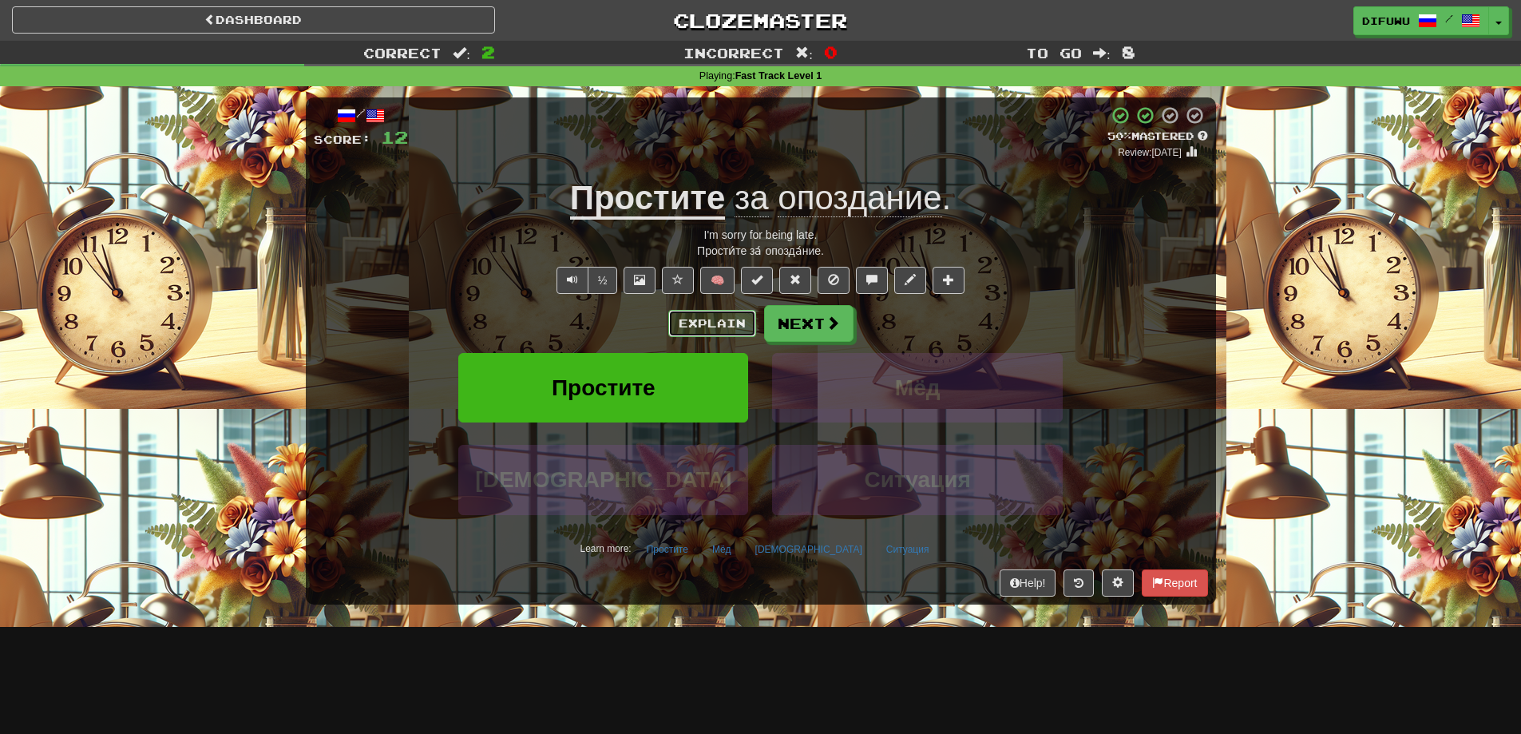
click at [710, 317] on button "Explain" at bounding box center [712, 323] width 88 height 27
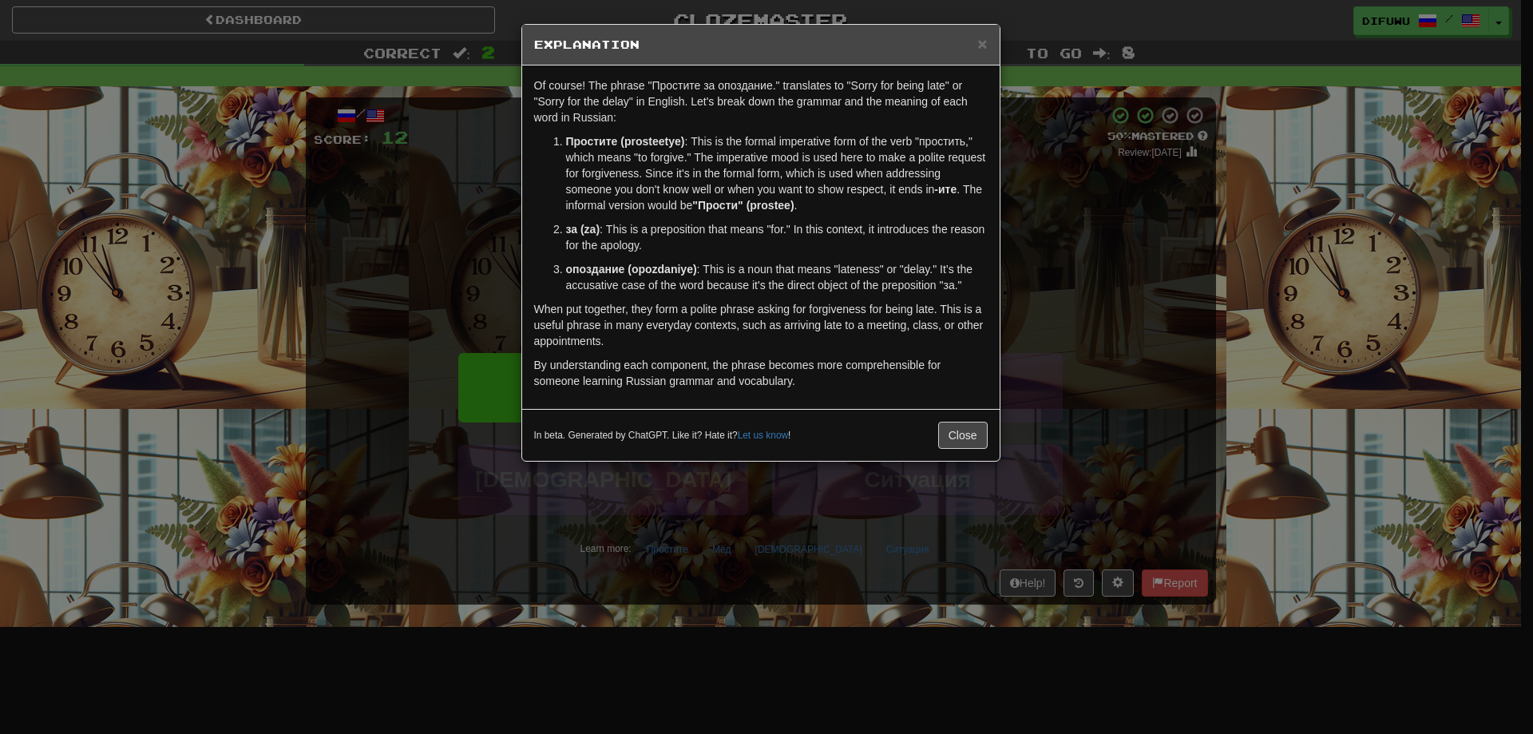
click at [1125, 374] on div "× Explanation Of course! The phrase "Простите за опоздание." translates to "Sor…" at bounding box center [766, 367] width 1533 height 734
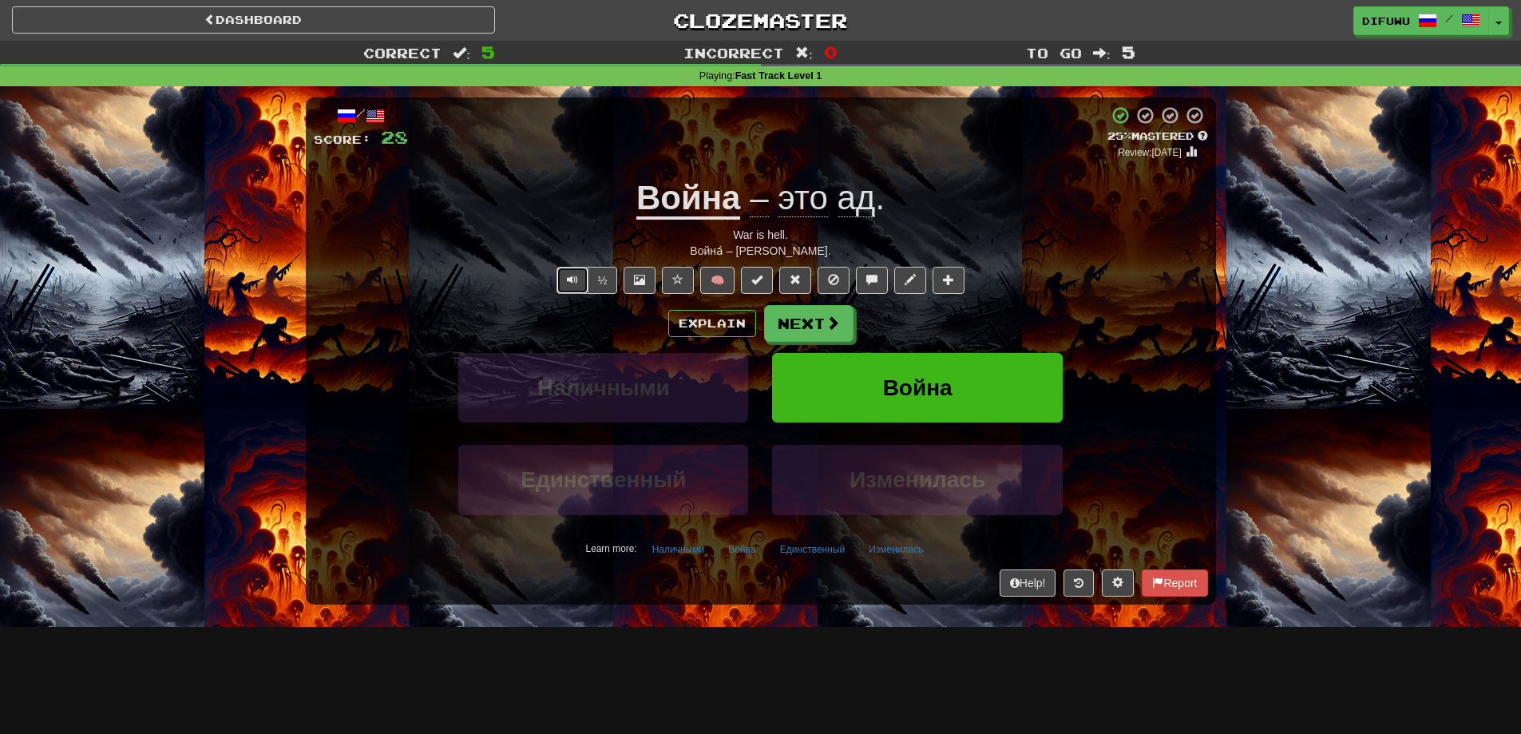
click at [571, 275] on span "Text-to-speech controls" at bounding box center [572, 279] width 11 height 11
click at [729, 334] on button "Explain" at bounding box center [712, 323] width 88 height 27
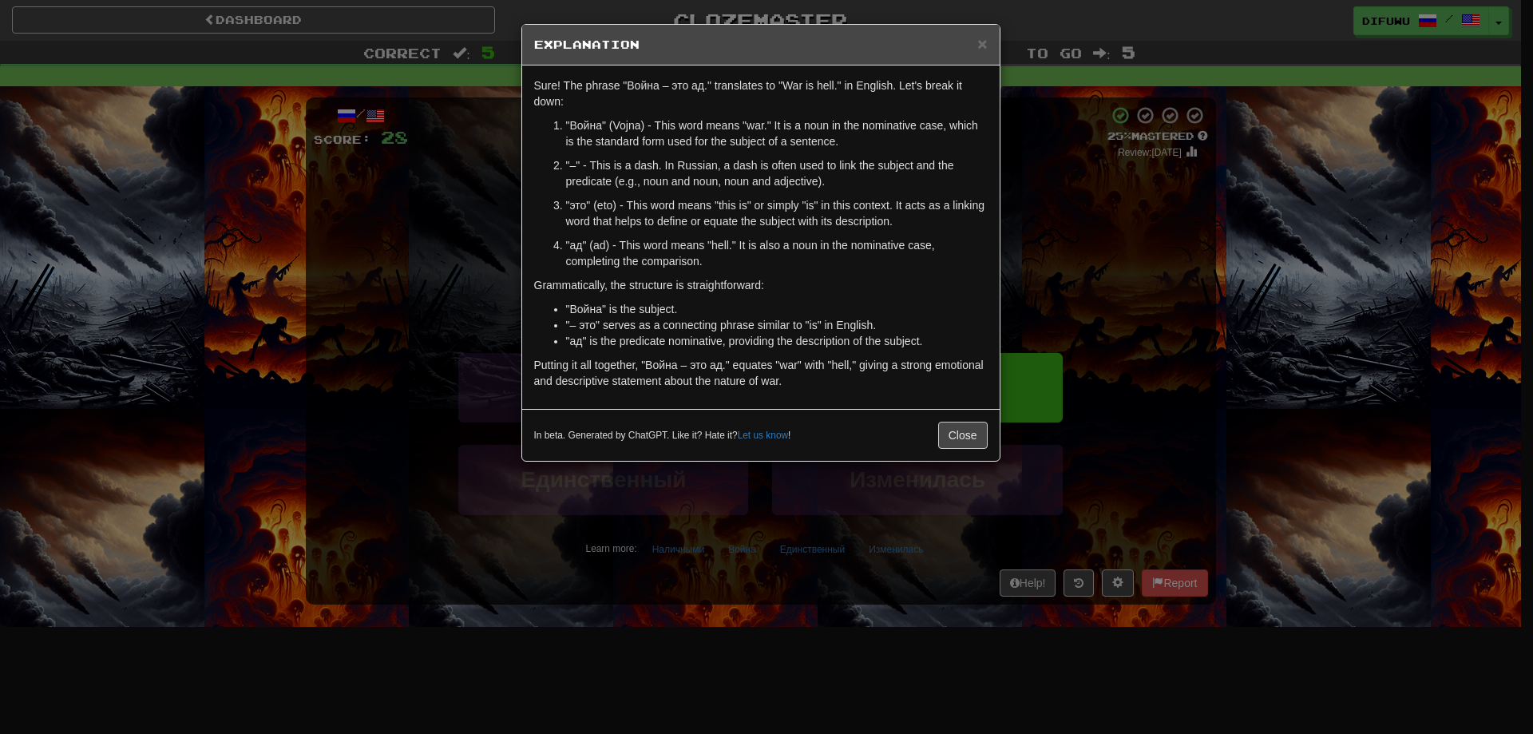
click at [1197, 401] on div "× Explanation Sure! The phrase "Война – это ад." translates to "War is hell." i…" at bounding box center [766, 367] width 1533 height 734
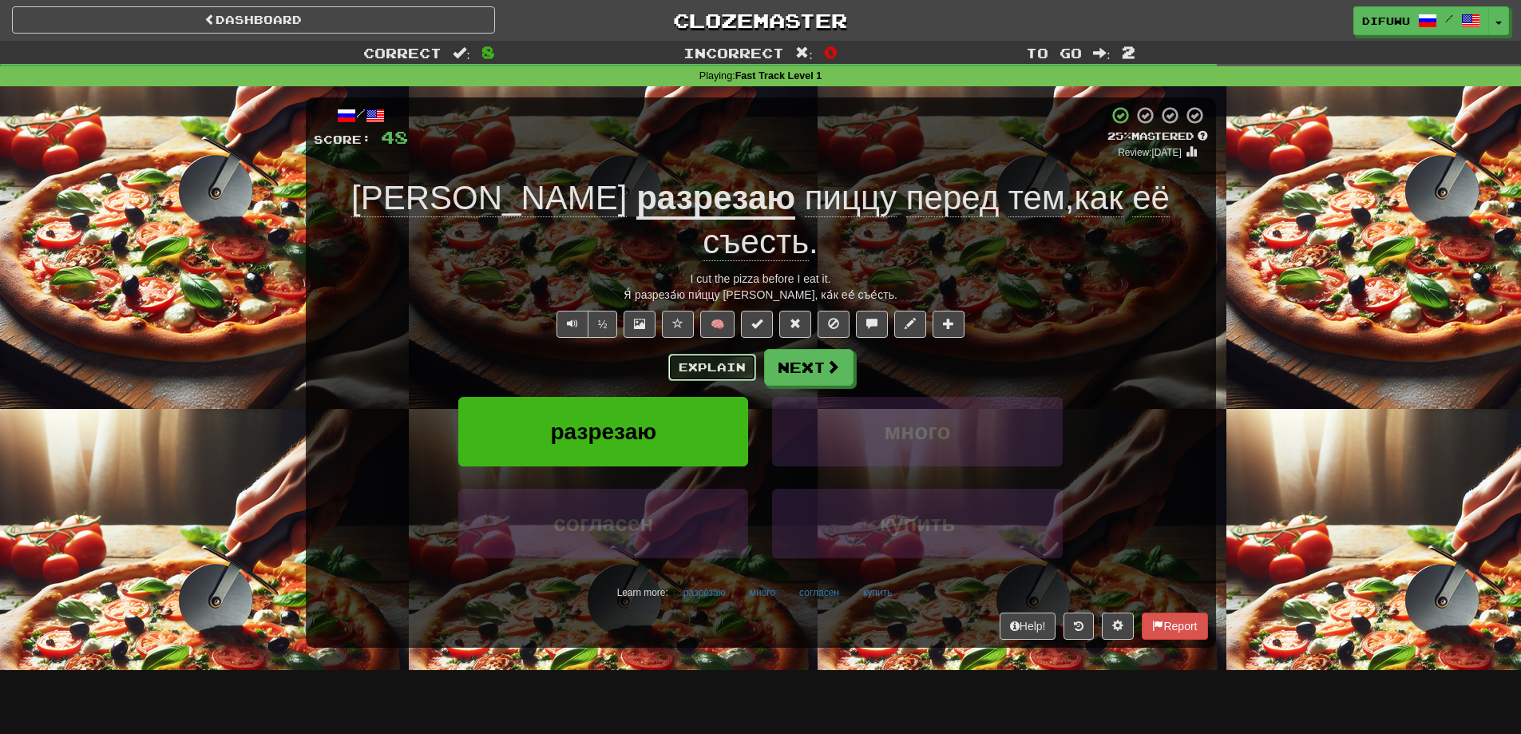
click at [712, 354] on button "Explain" at bounding box center [712, 367] width 88 height 27
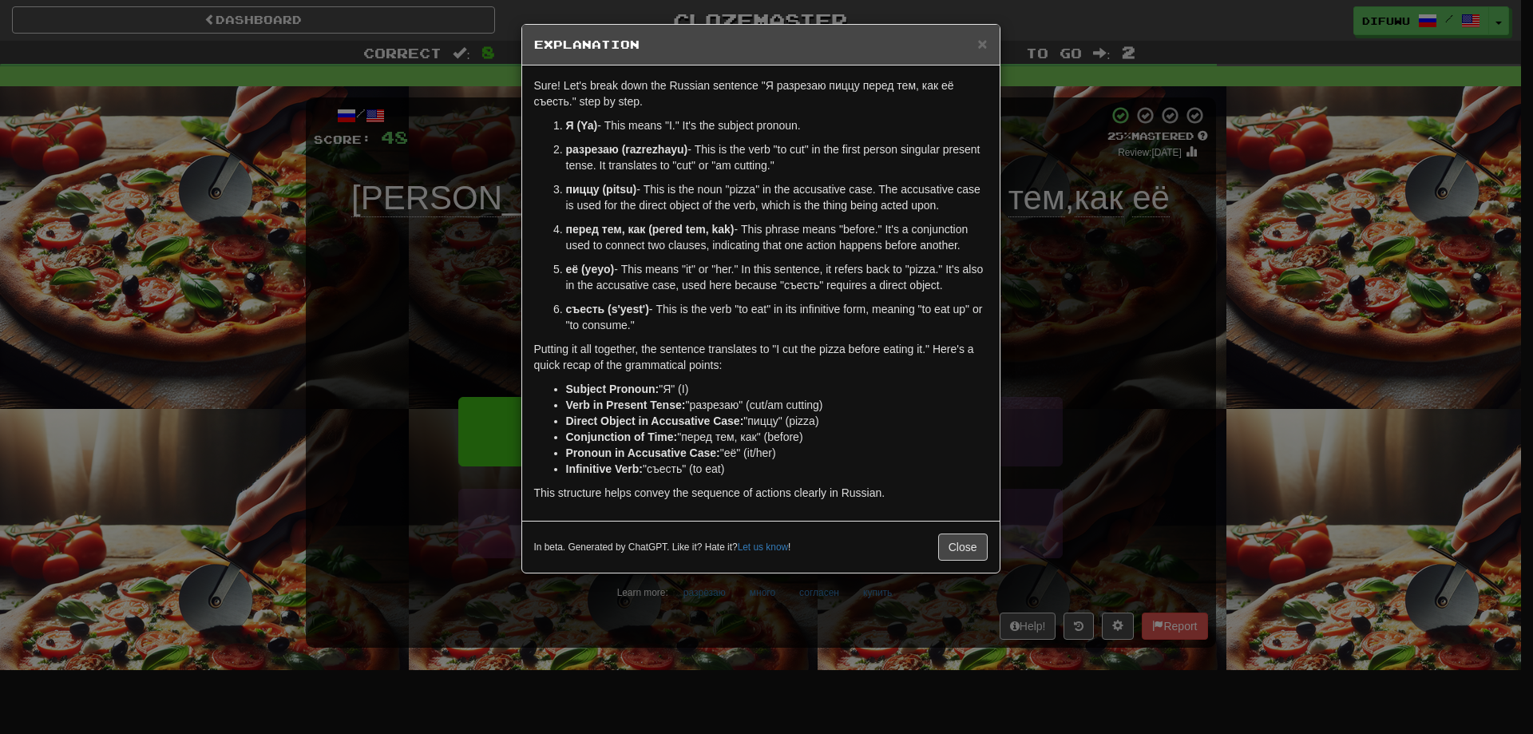
click at [1065, 380] on div "× Explanation Sure! Let's break down the Russian sentence "Я разрезаю пиццу пер…" at bounding box center [766, 367] width 1533 height 734
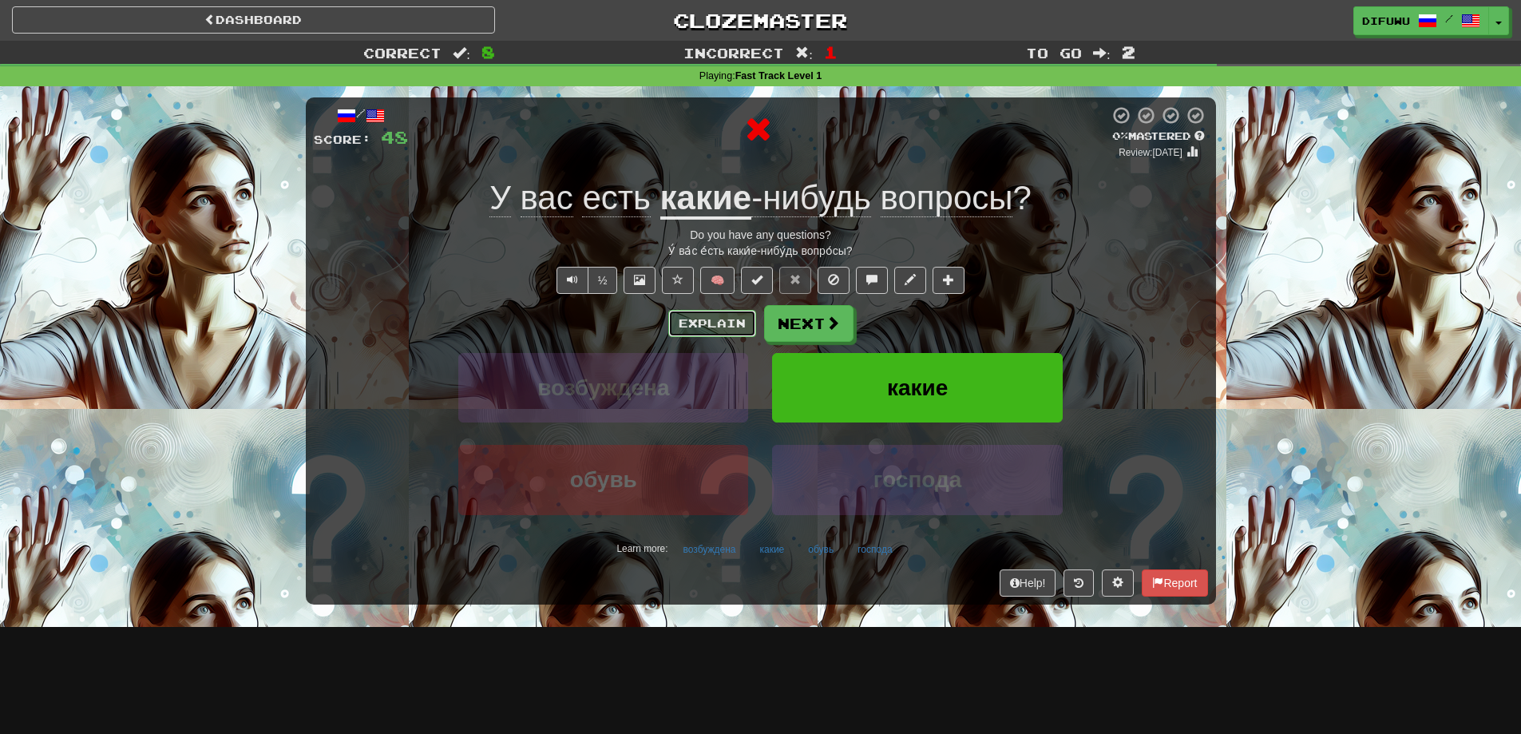
click at [718, 322] on button "Explain" at bounding box center [712, 323] width 88 height 27
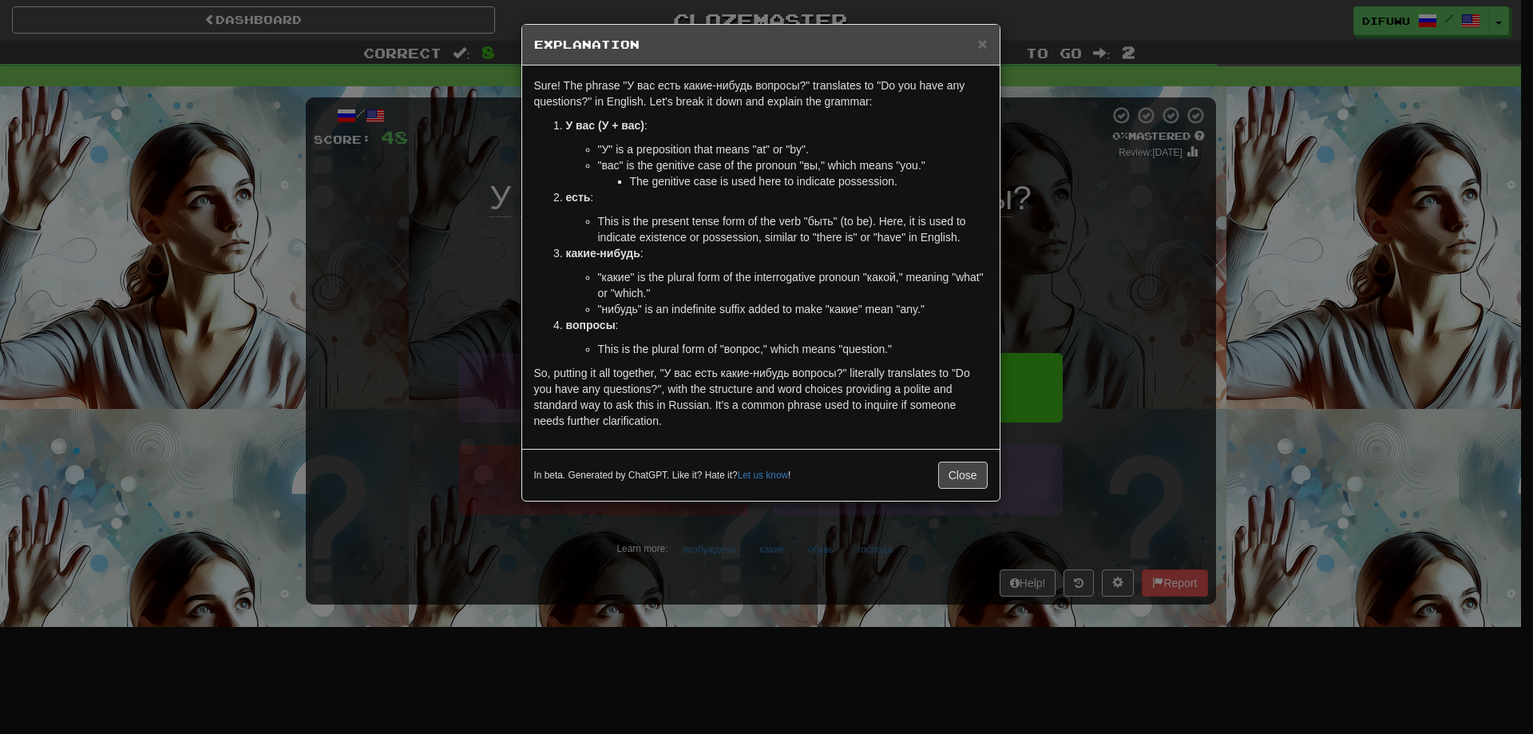
click at [1098, 338] on div "× Explanation Sure! The phrase "У вас есть какие-нибудь вопросы?" translates to…" at bounding box center [766, 367] width 1533 height 734
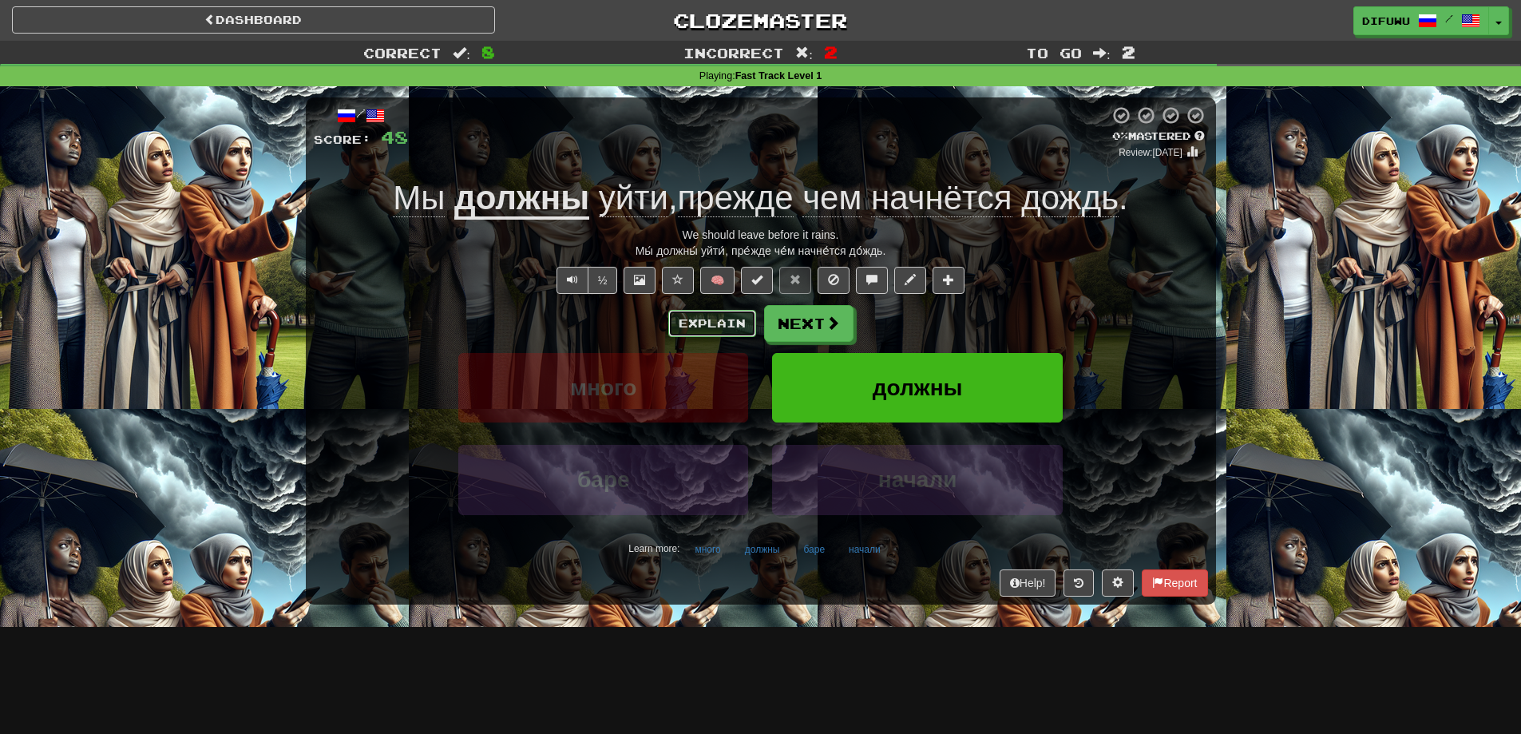
click at [691, 326] on button "Explain" at bounding box center [712, 323] width 88 height 27
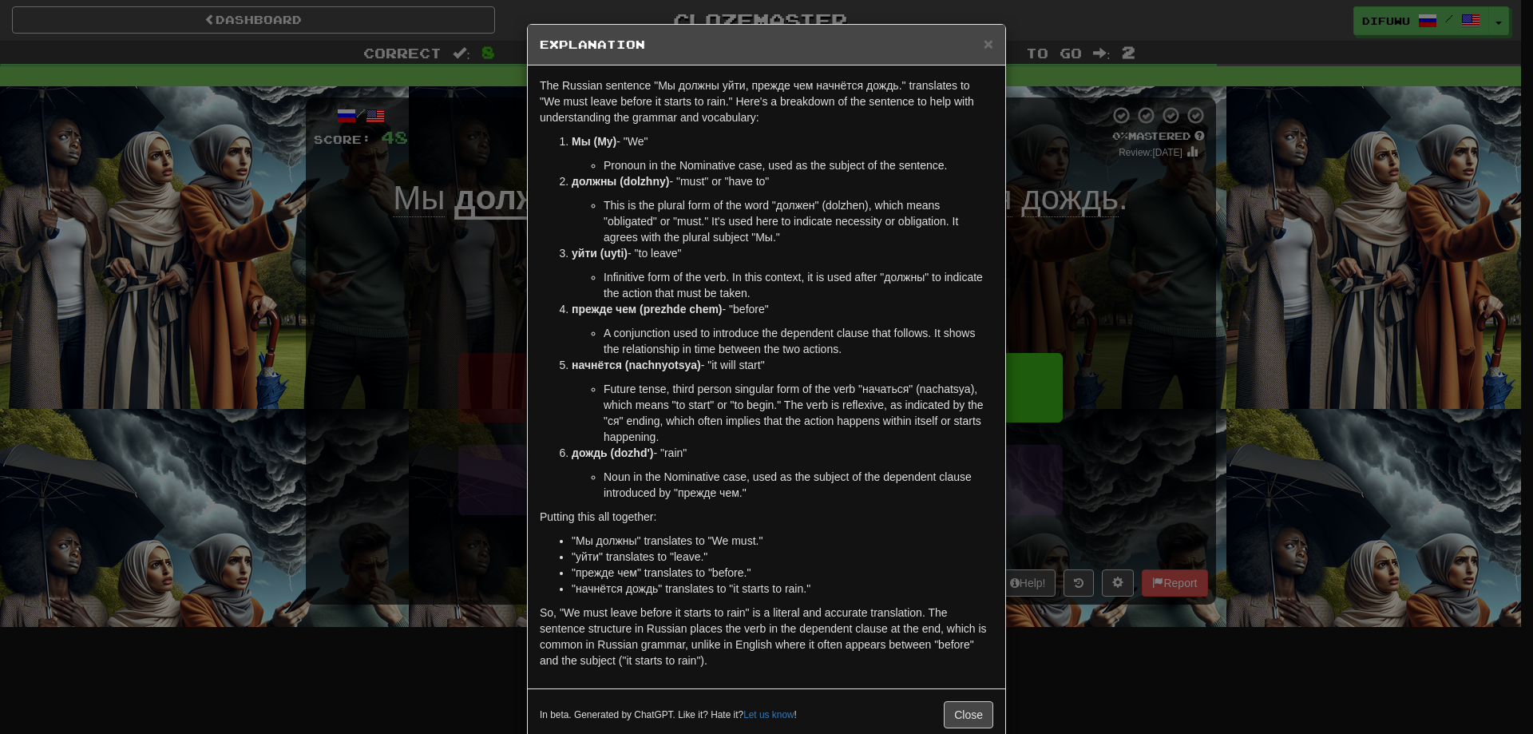
click at [1092, 370] on div "× Explanation The Russian sentence "Мы должны уйти, прежде чем начнётся дождь."…" at bounding box center [766, 367] width 1533 height 734
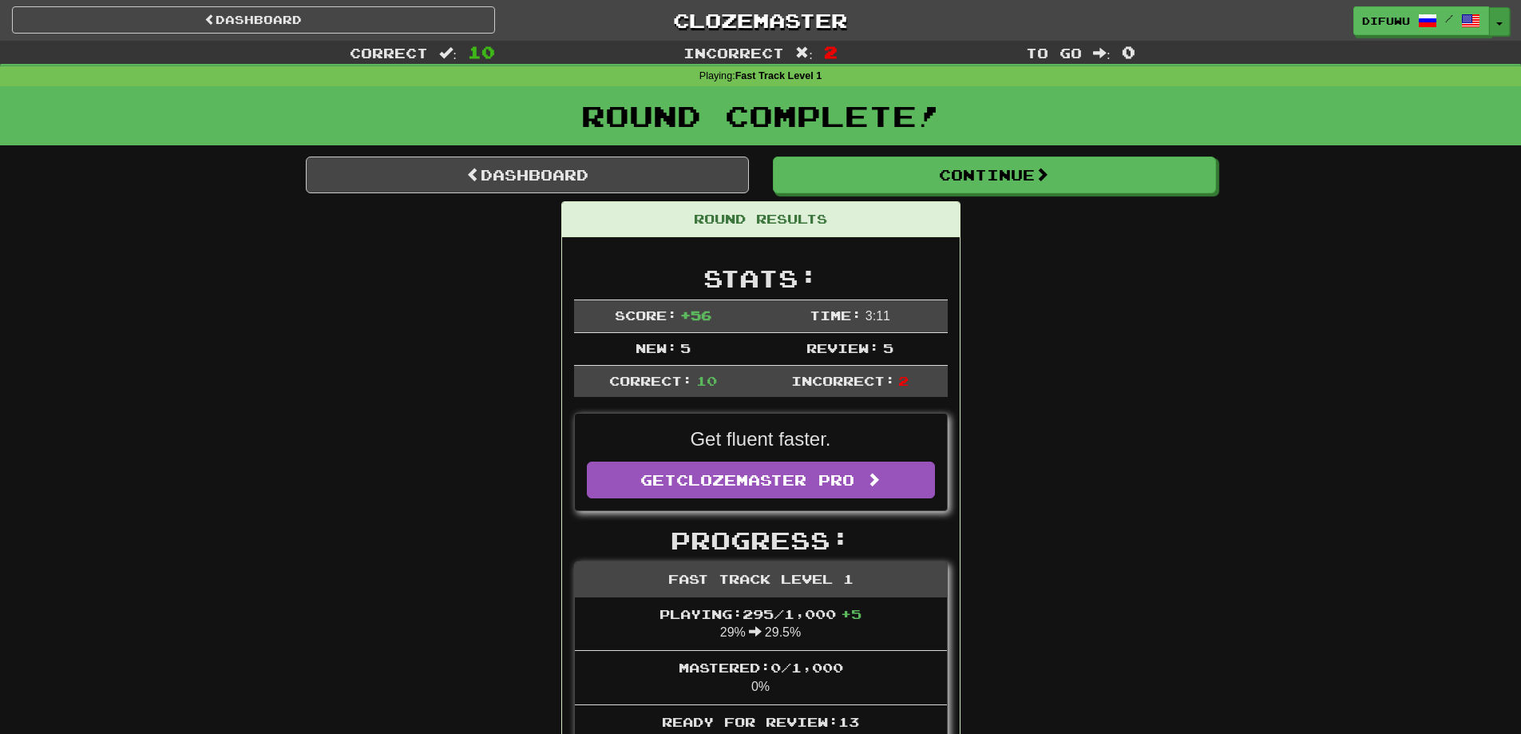
click at [1501, 29] on button "Toggle Dropdown" at bounding box center [1499, 21] width 21 height 29
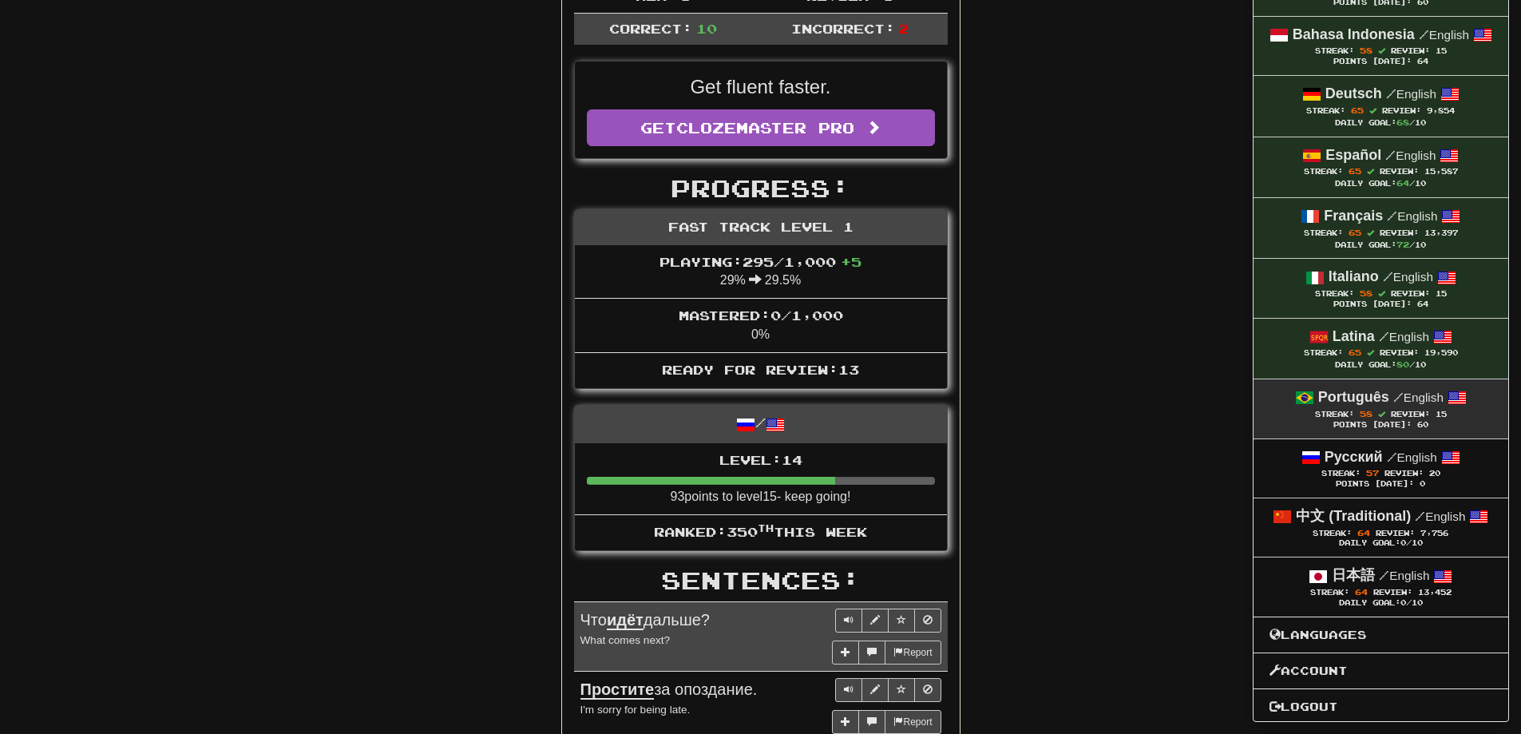
scroll to position [399, 0]
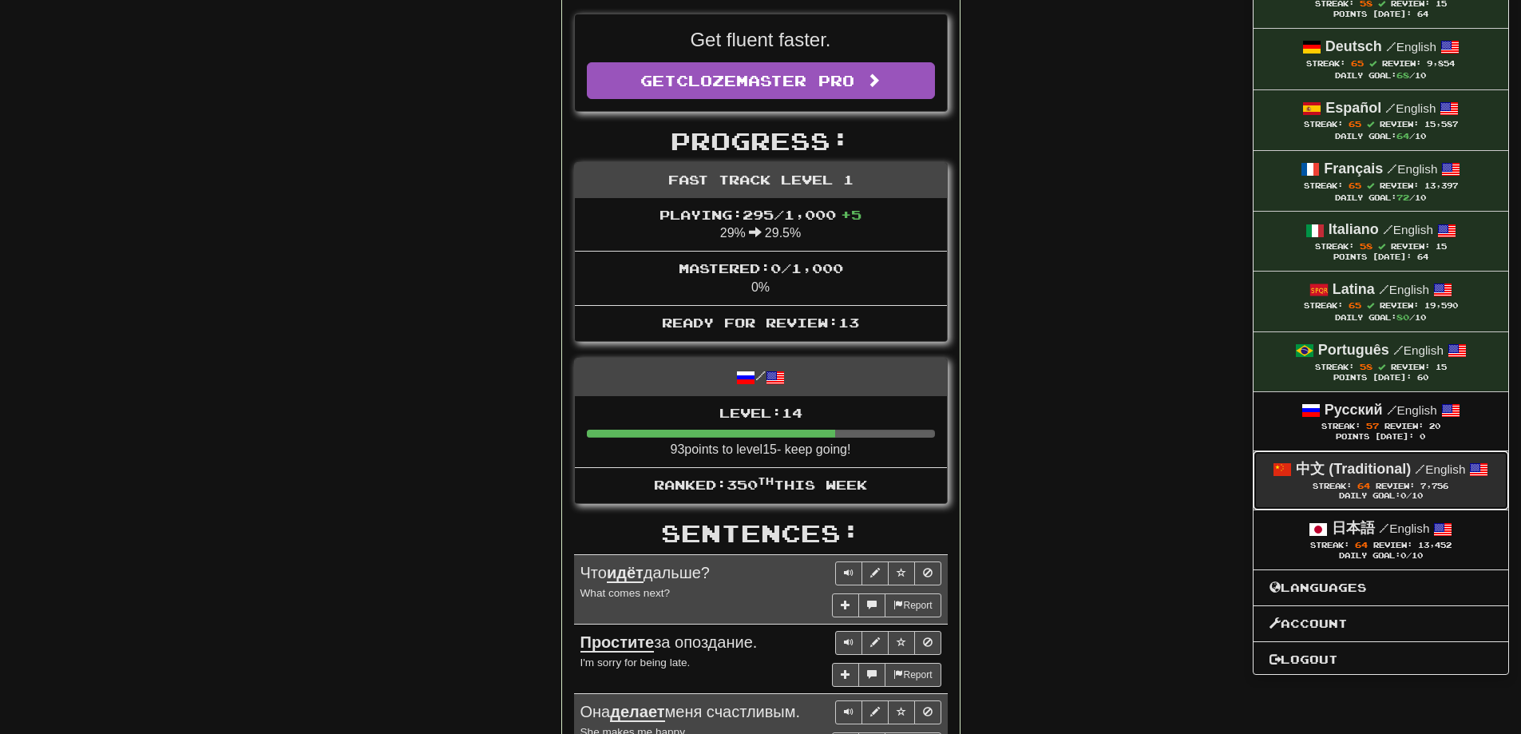
click at [1430, 472] on small "/ English" at bounding box center [1439, 469] width 50 height 14
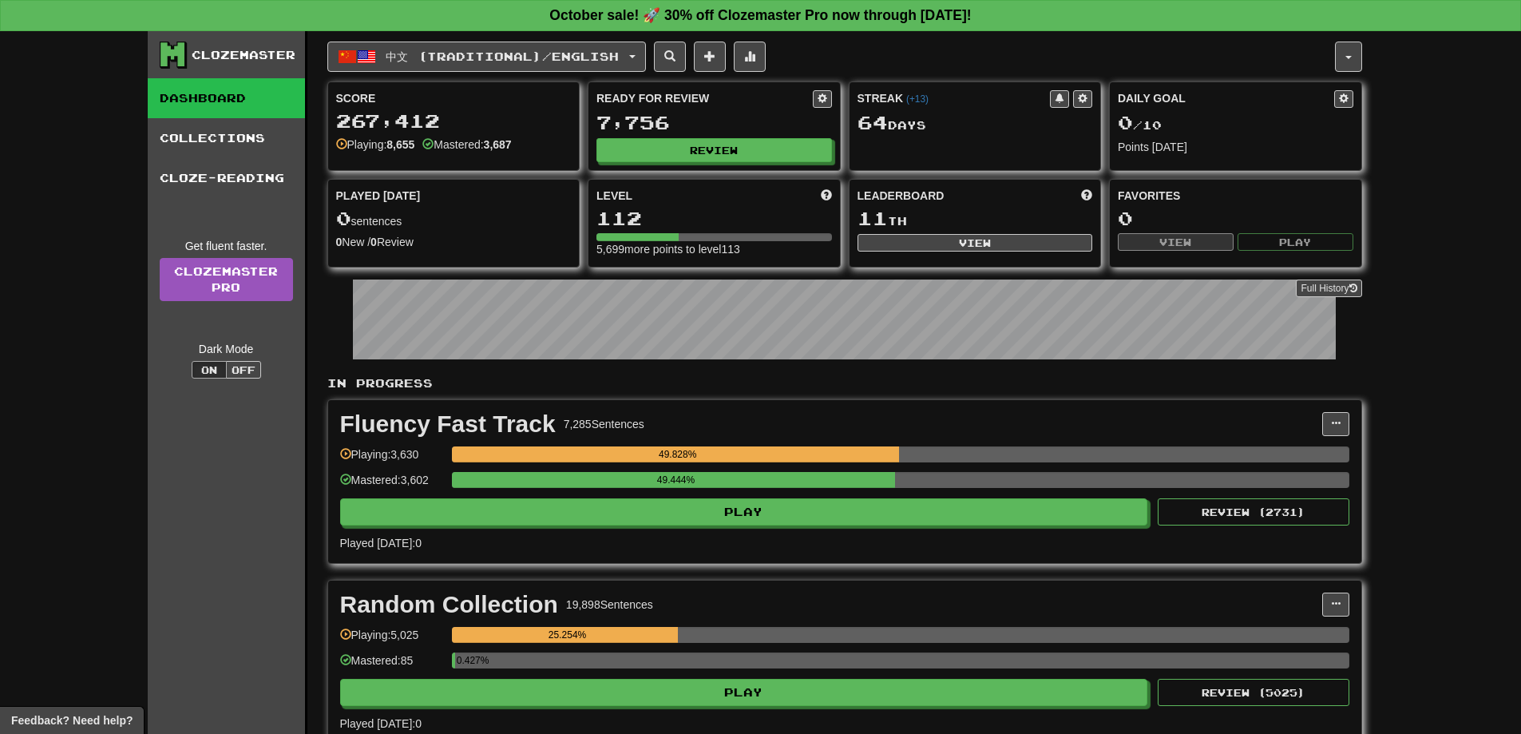
click at [734, 494] on div "49.444%" at bounding box center [900, 485] width 897 height 26
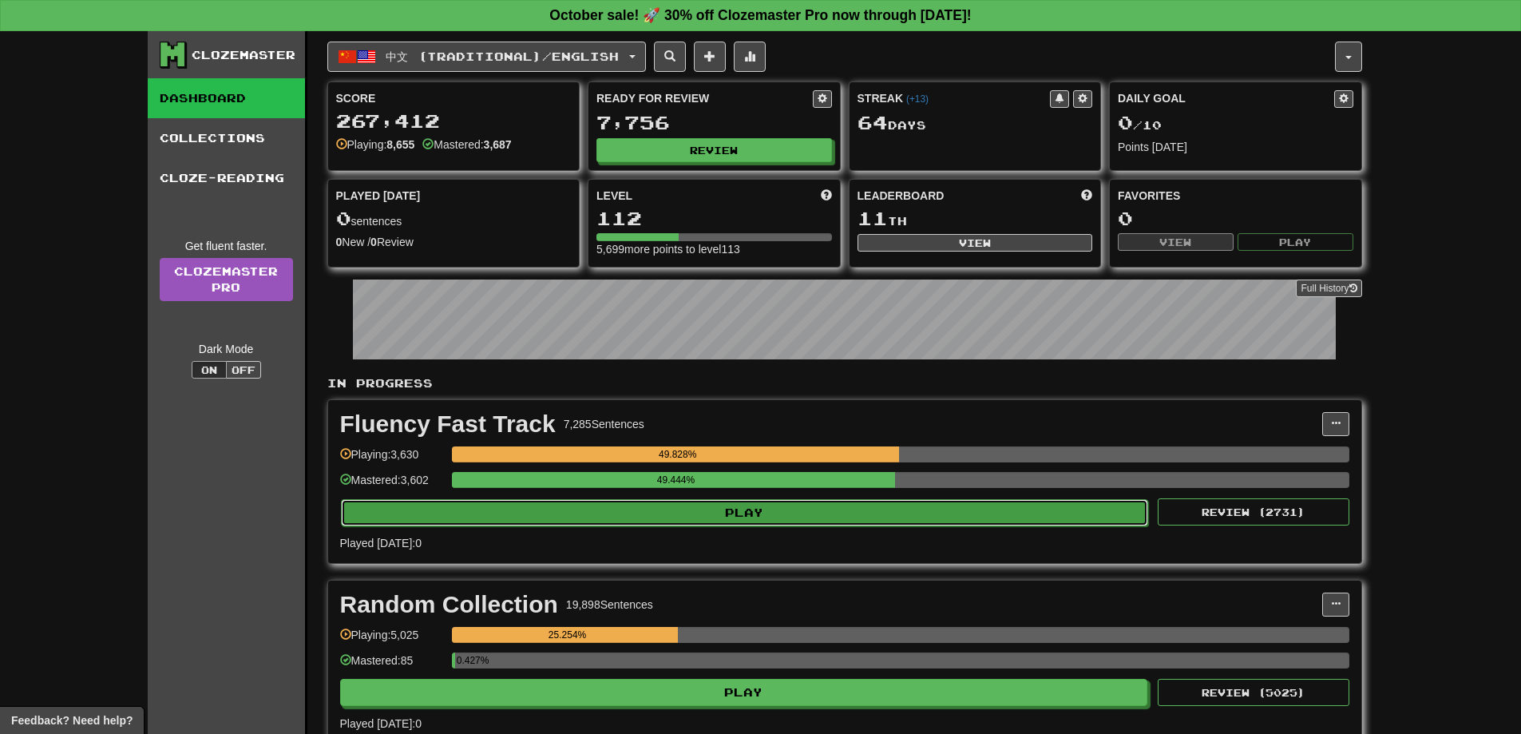
click at [732, 509] on button "Play" at bounding box center [745, 512] width 808 height 27
select select "**"
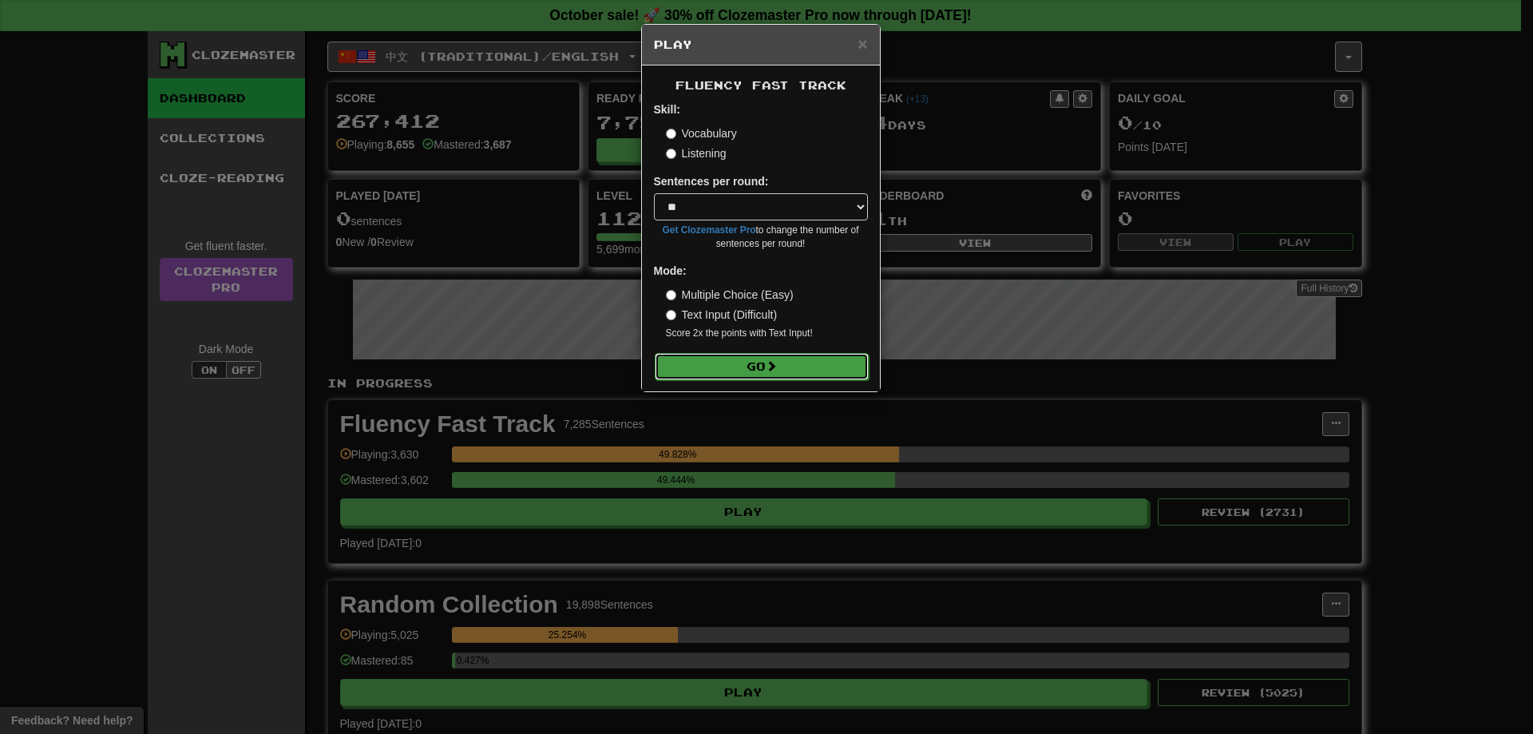
click at [781, 370] on button "Go" at bounding box center [762, 366] width 214 height 27
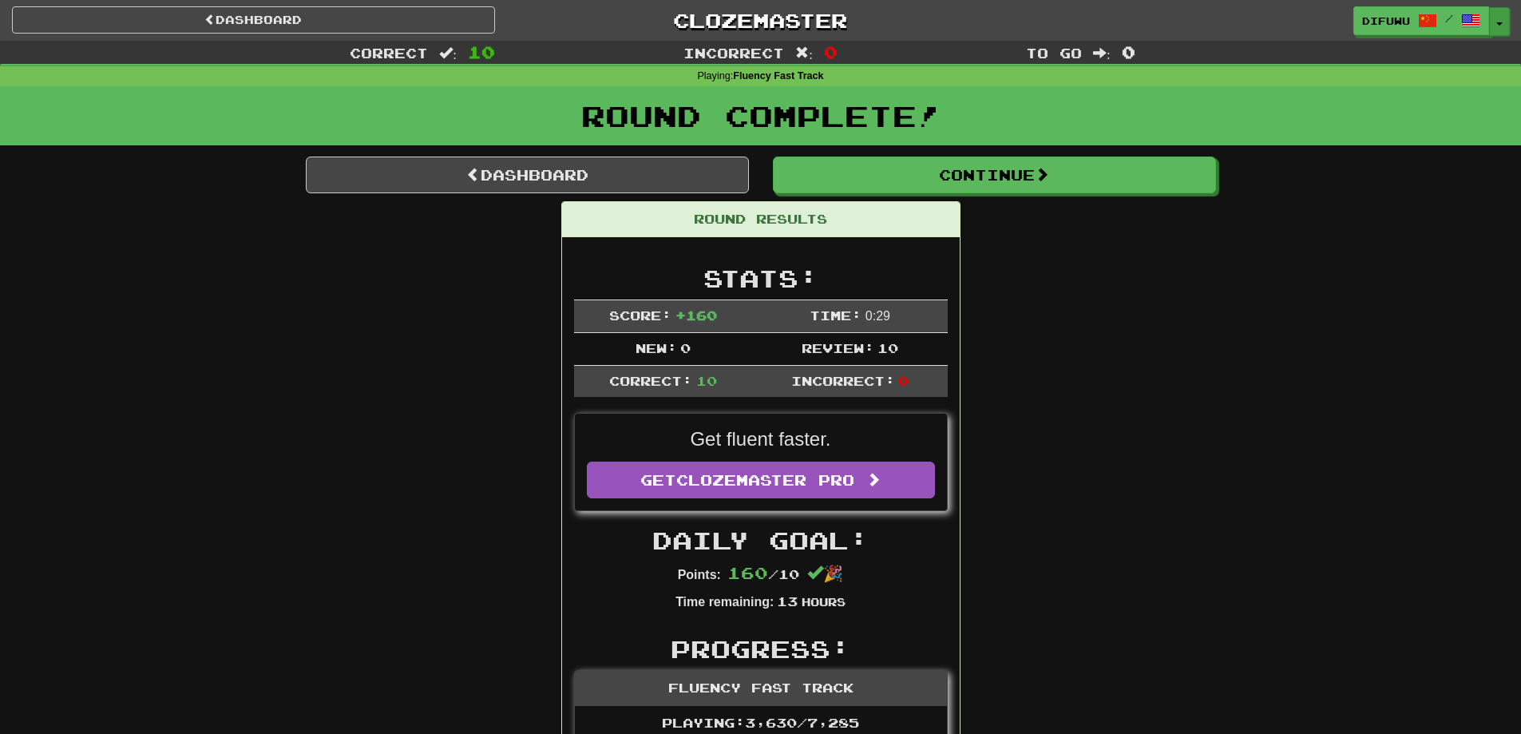
click at [1497, 21] on button "Toggle Dropdown" at bounding box center [1499, 21] width 21 height 29
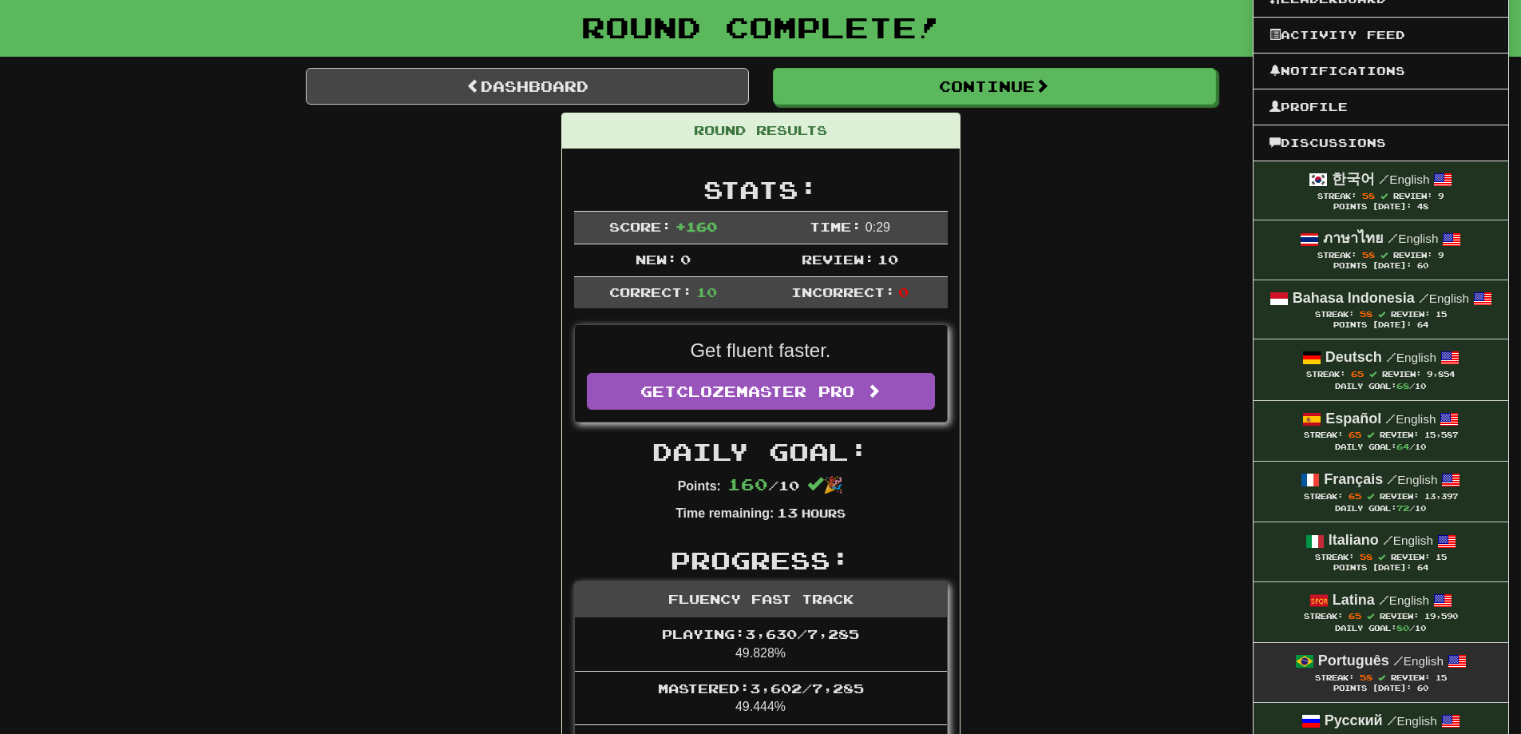
scroll to position [399, 0]
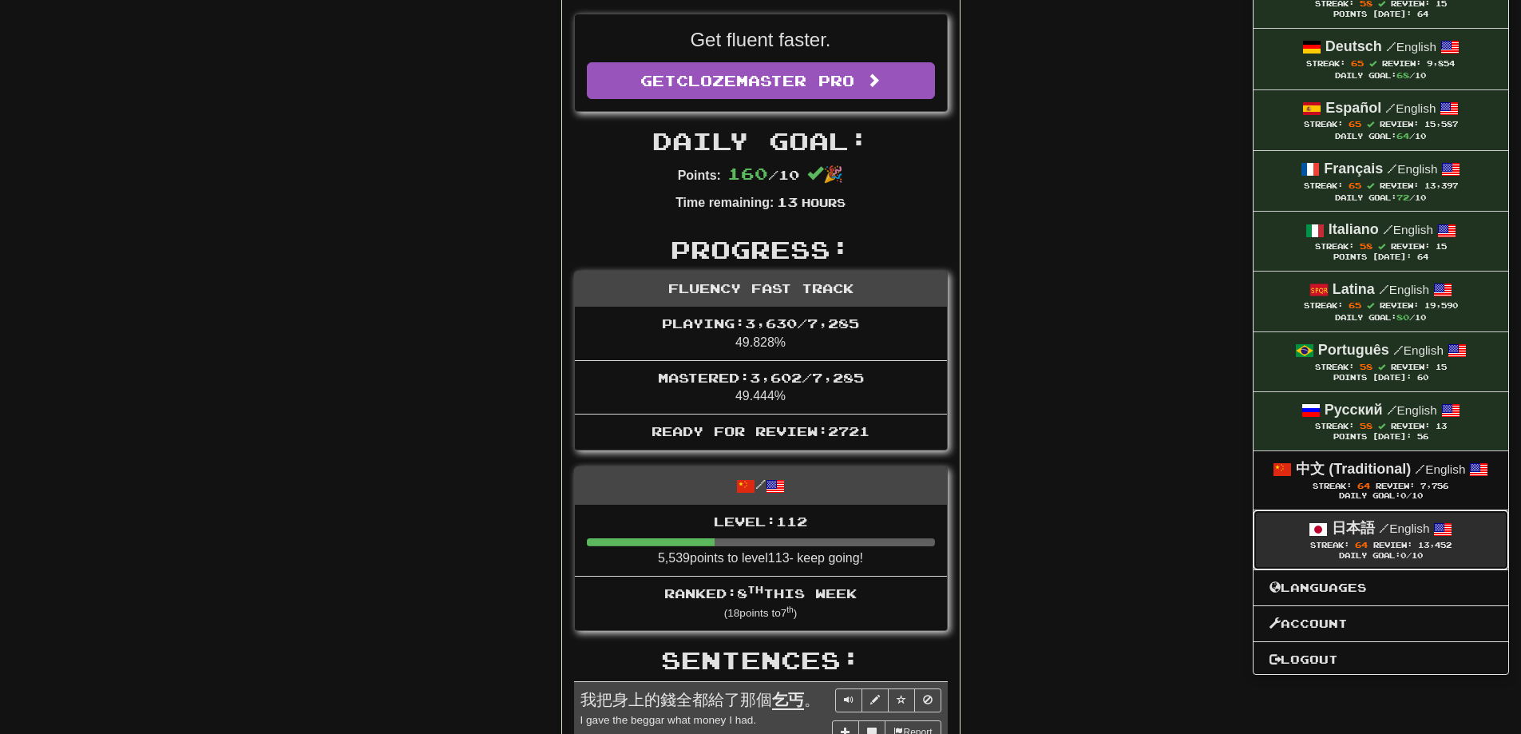
click at [1359, 540] on span "64" at bounding box center [1361, 545] width 13 height 10
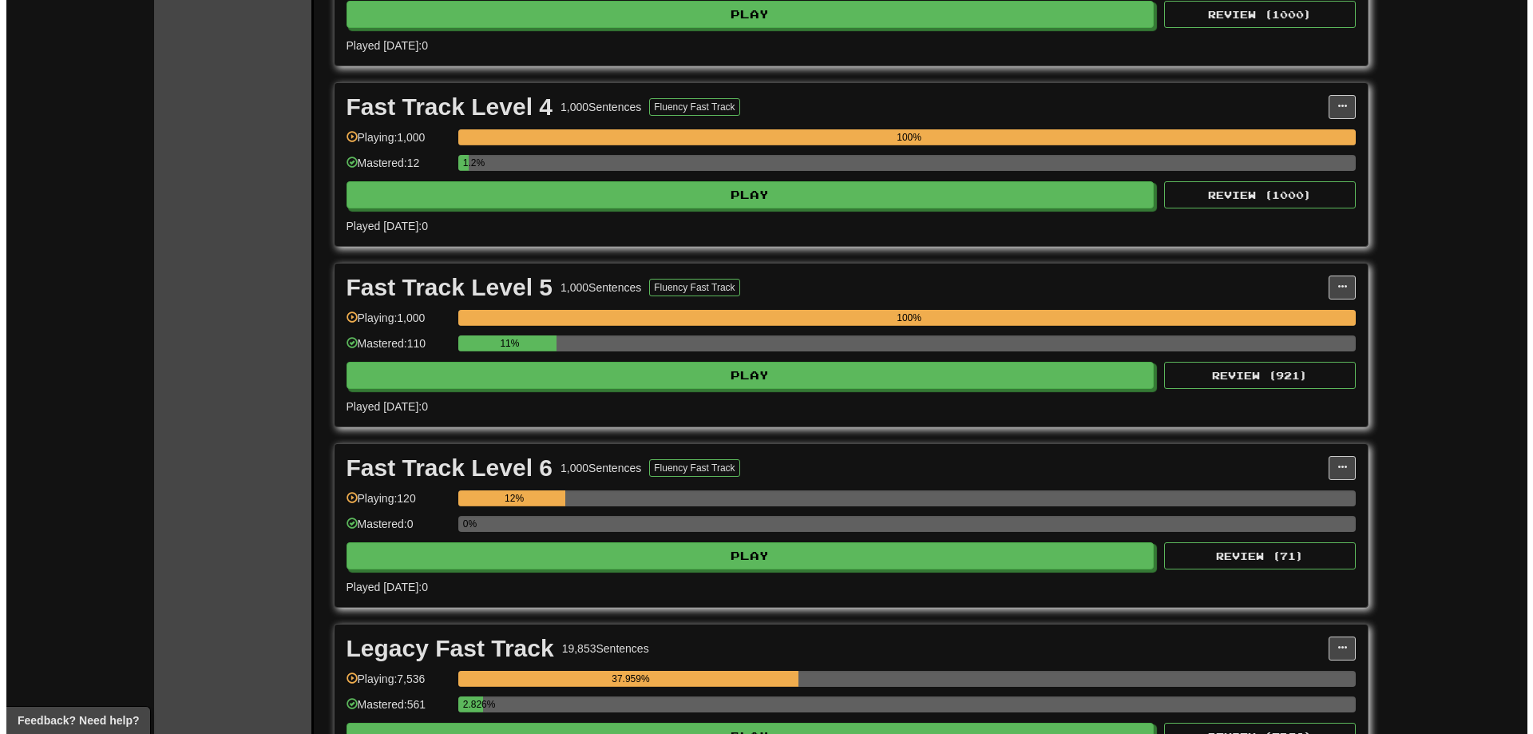
scroll to position [958, 0]
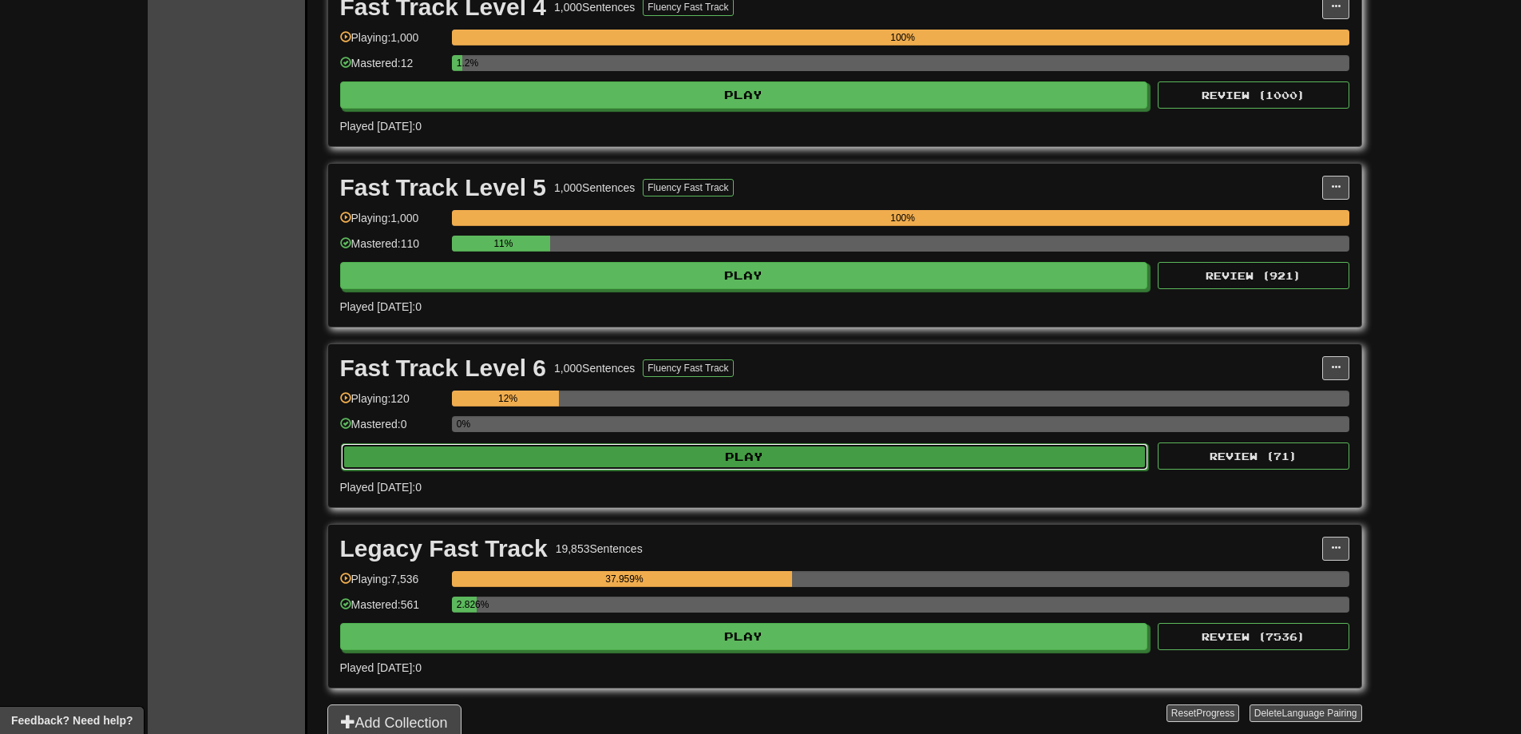
click at [975, 461] on button "Play" at bounding box center [745, 456] width 808 height 27
select select "**"
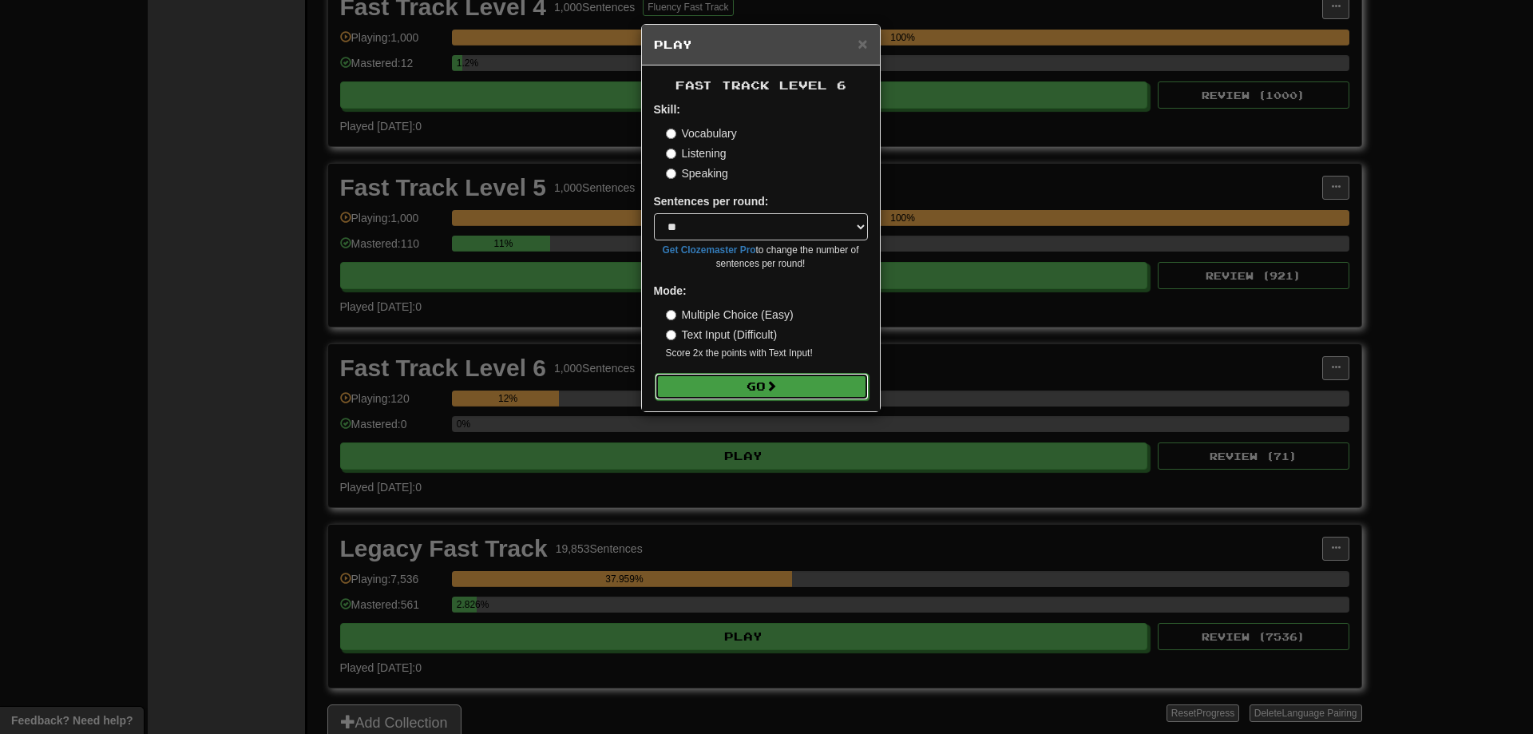
click at [836, 388] on button "Go" at bounding box center [762, 386] width 214 height 27
